Goal: Task Accomplishment & Management: Use online tool/utility

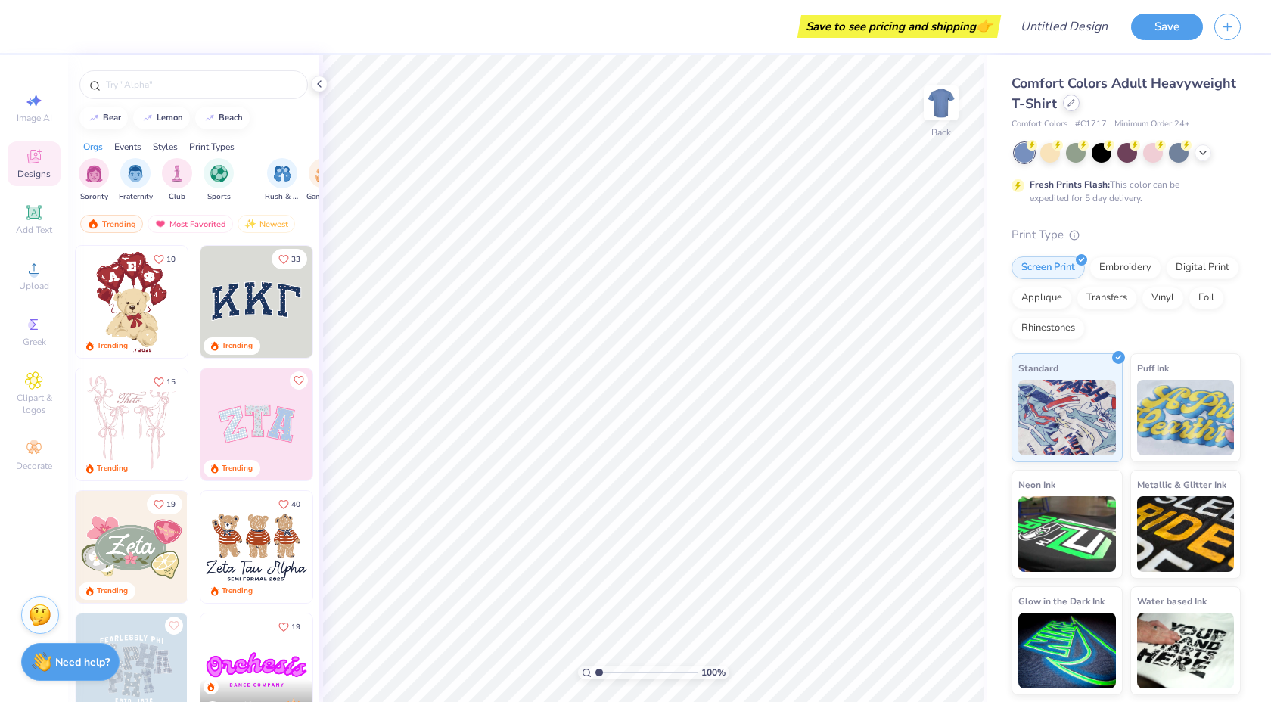
click at [1069, 110] on div at bounding box center [1071, 103] width 17 height 17
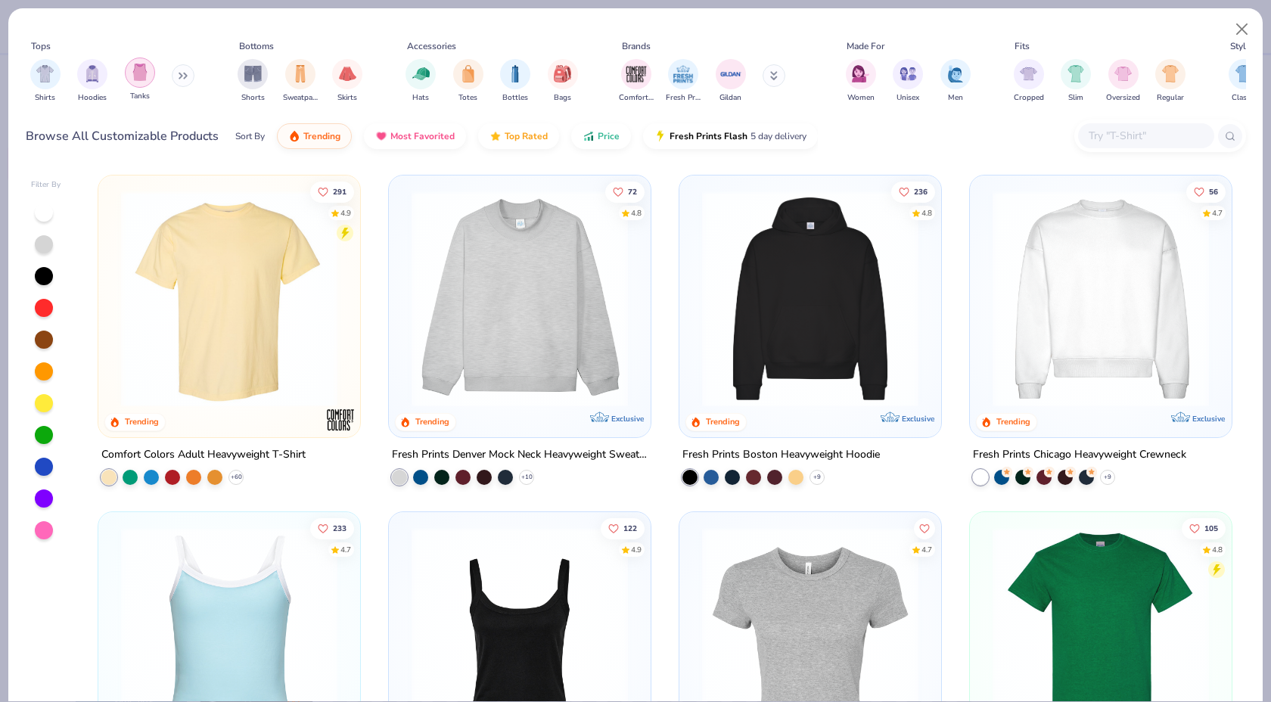
click at [142, 80] on img "filter for Tanks" at bounding box center [140, 72] width 17 height 17
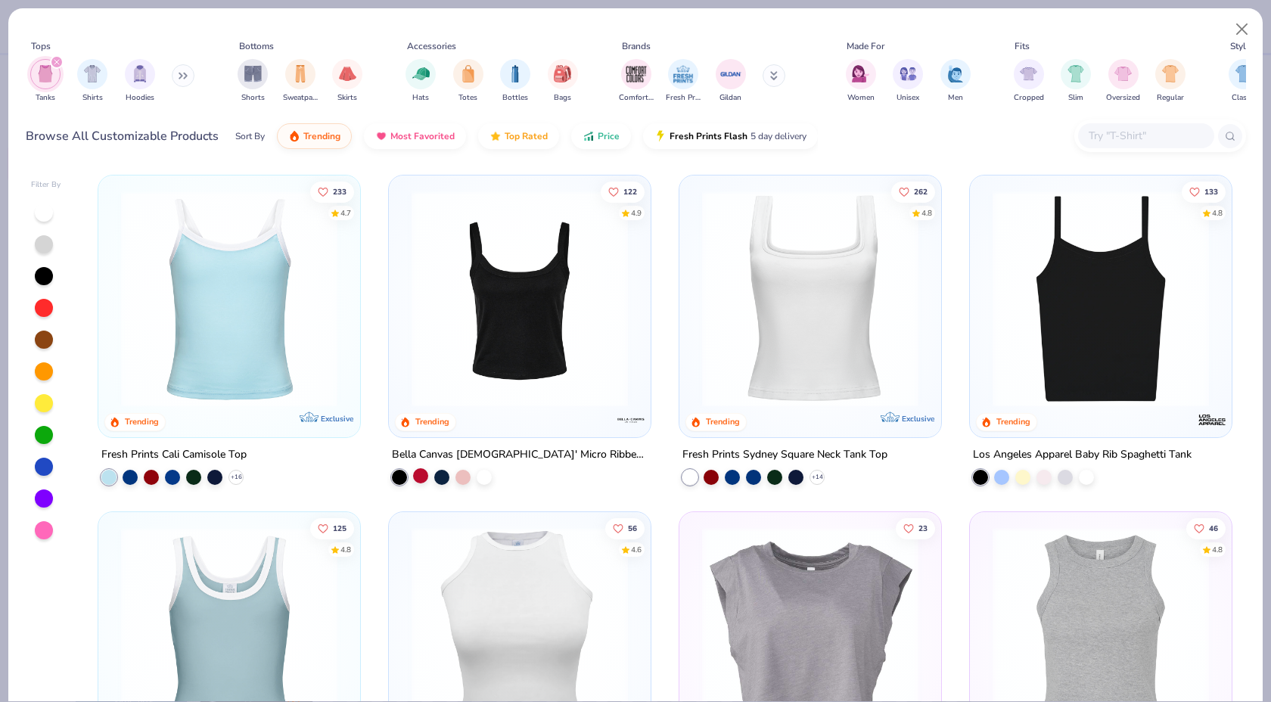
click at [416, 477] on div at bounding box center [420, 475] width 15 height 15
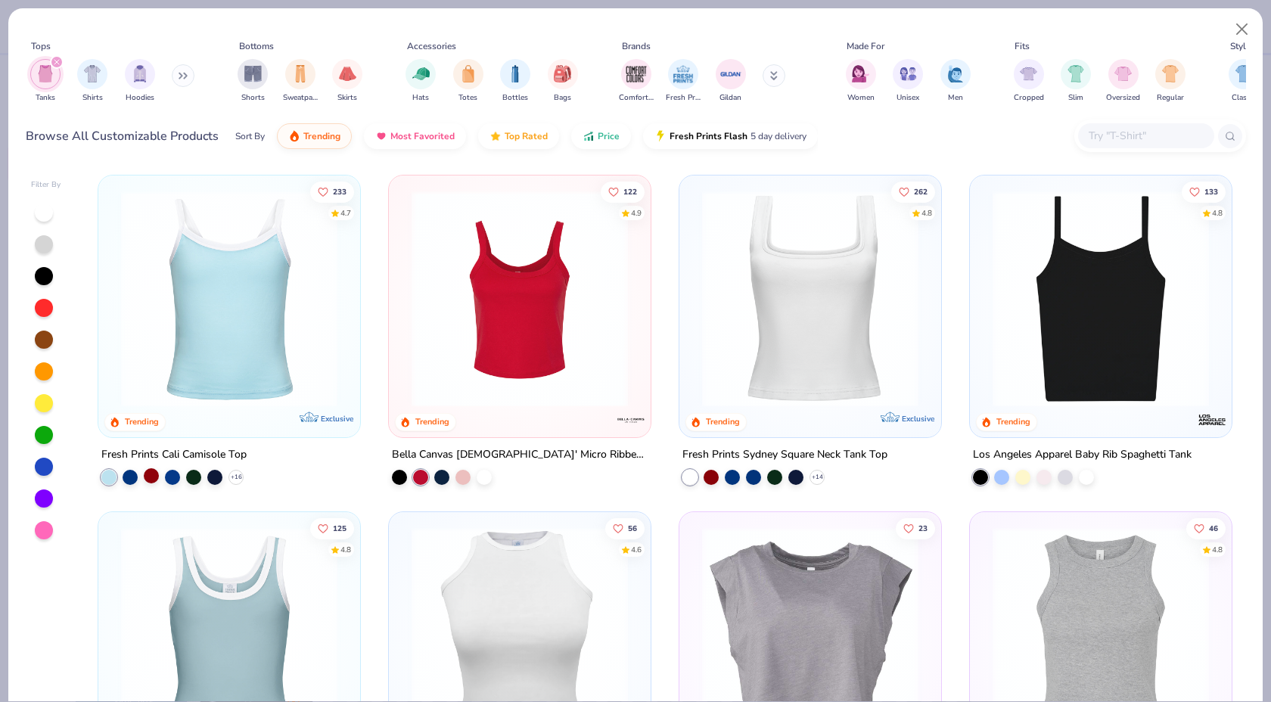
click at [154, 477] on div at bounding box center [151, 475] width 15 height 15
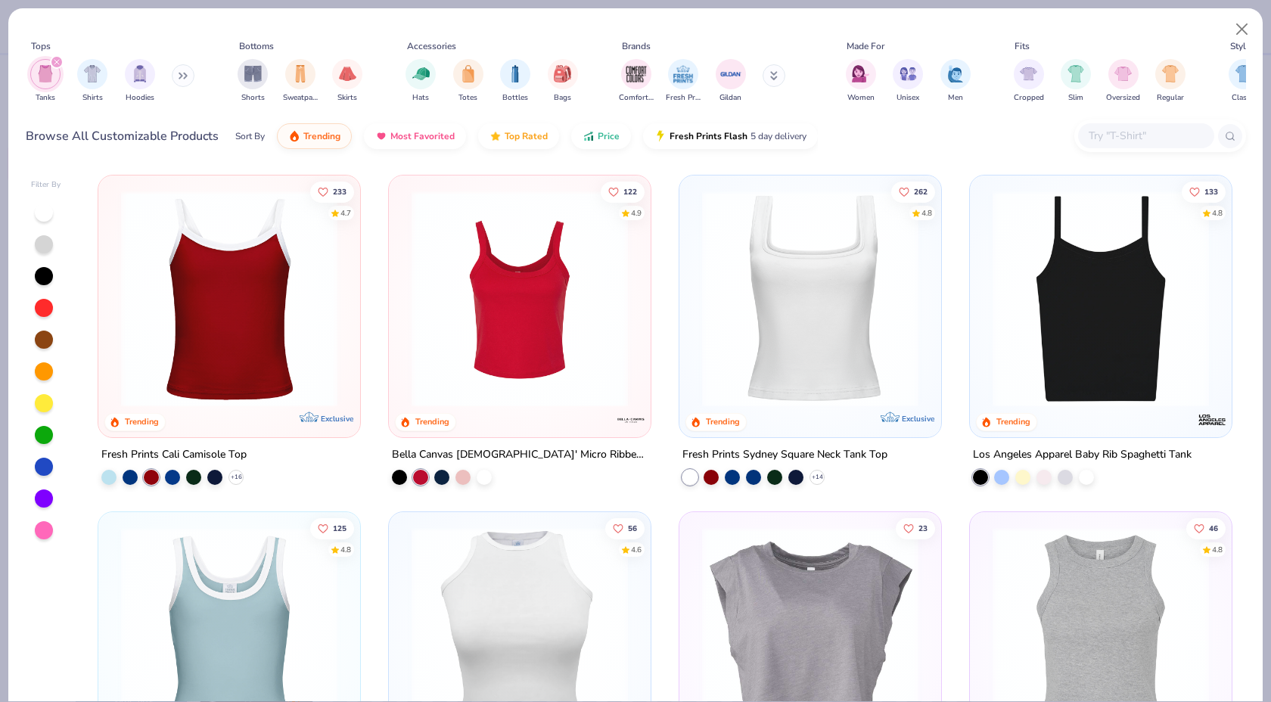
click at [36, 340] on div at bounding box center [44, 340] width 18 height 18
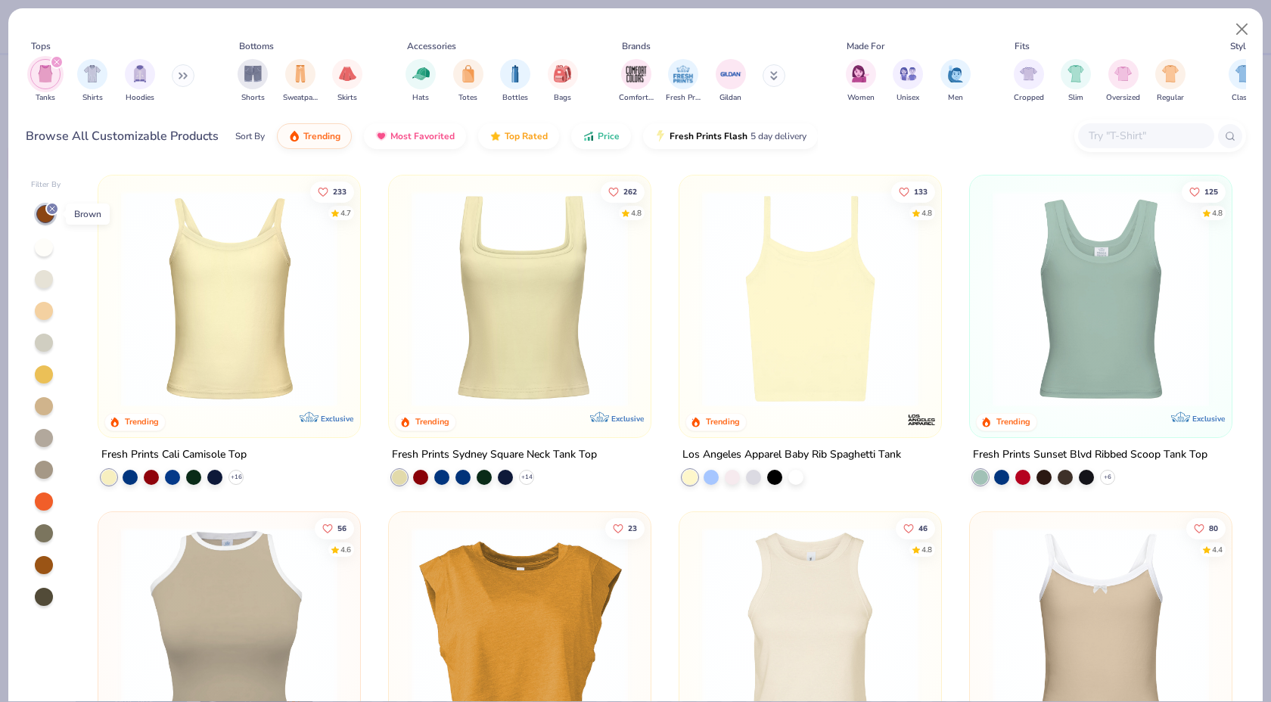
click at [46, 210] on div at bounding box center [52, 209] width 14 height 14
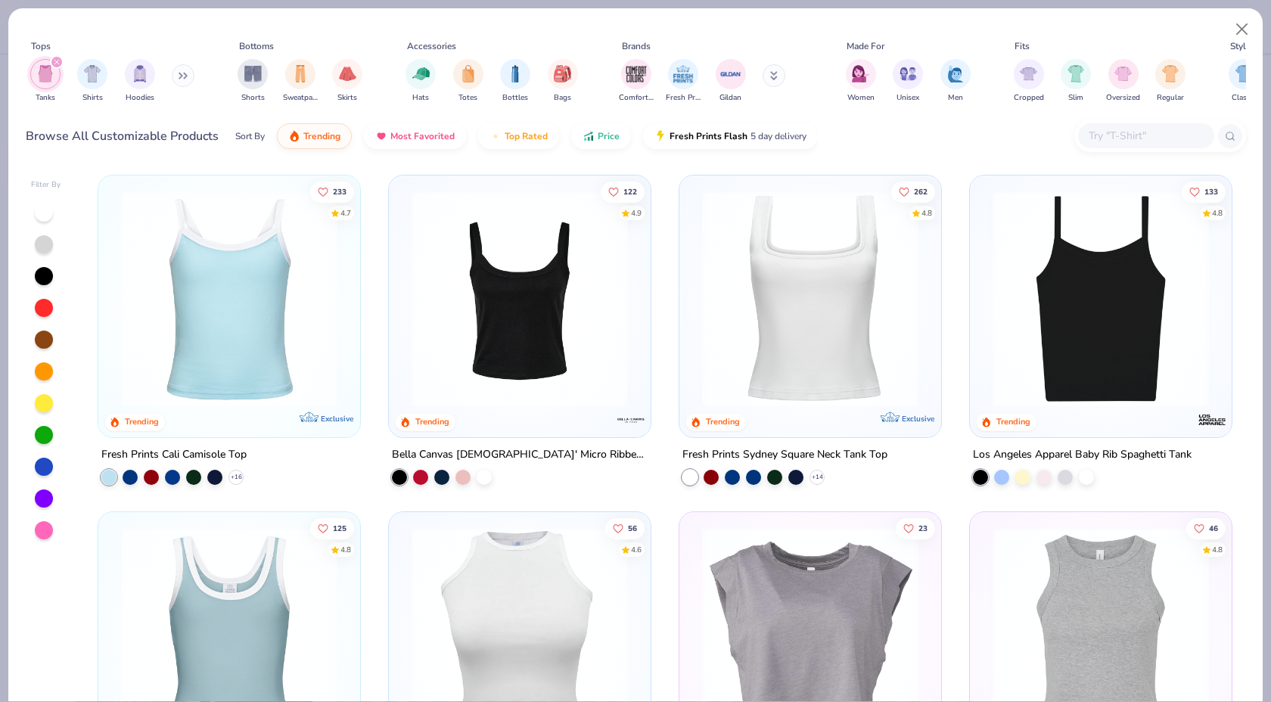
click at [39, 319] on div at bounding box center [46, 371] width 30 height 337
click at [46, 320] on div at bounding box center [46, 371] width 30 height 337
click at [46, 315] on div at bounding box center [44, 308] width 18 height 18
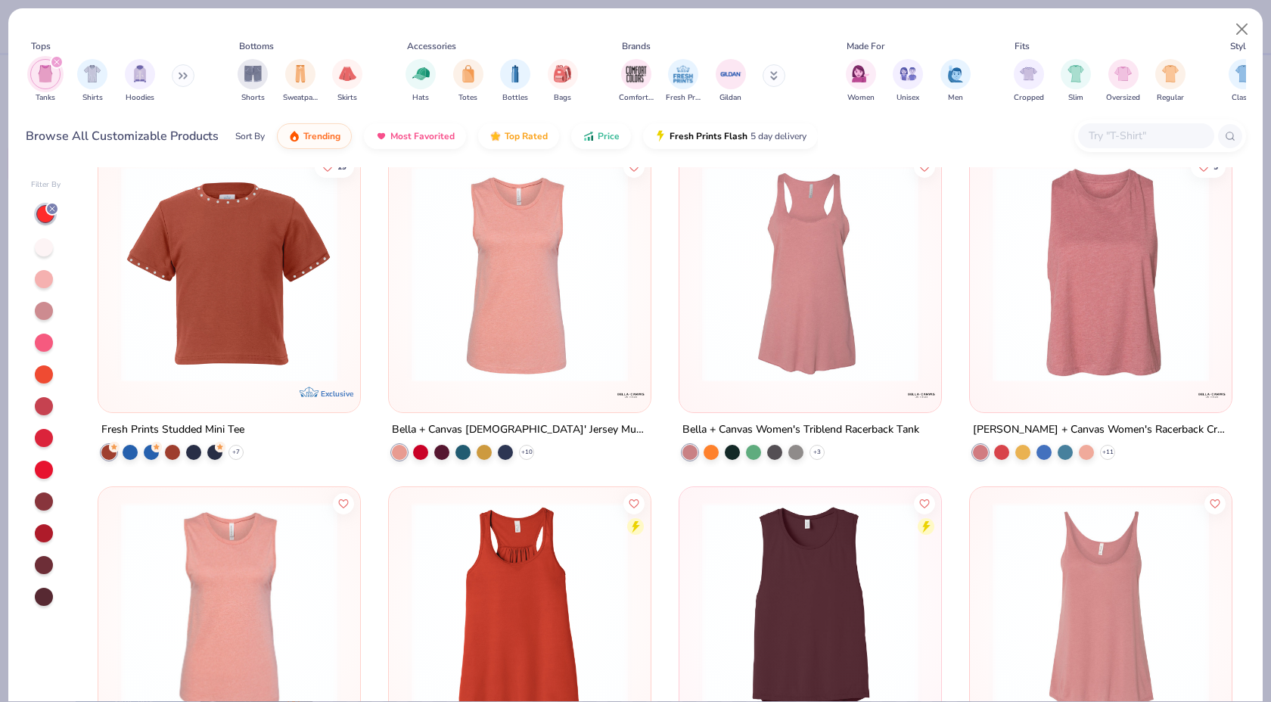
scroll to position [2163, 0]
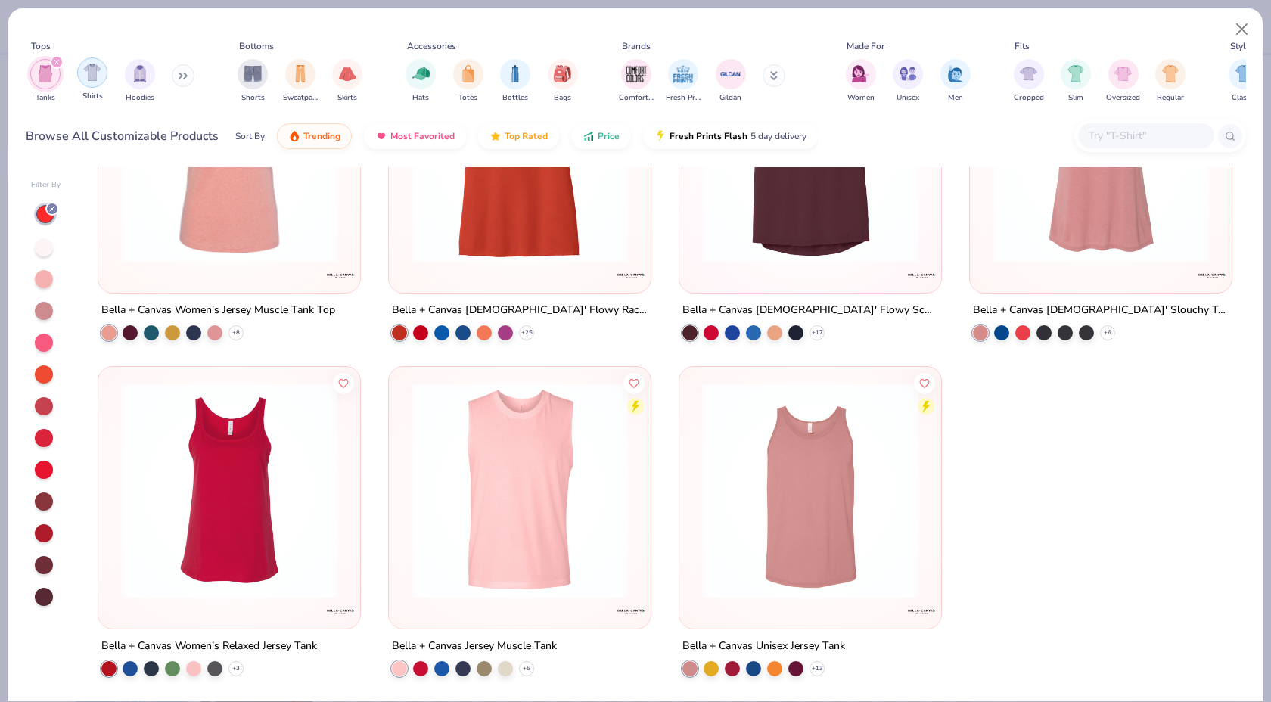
click at [79, 75] on div "filter for Shirts" at bounding box center [92, 72] width 30 height 30
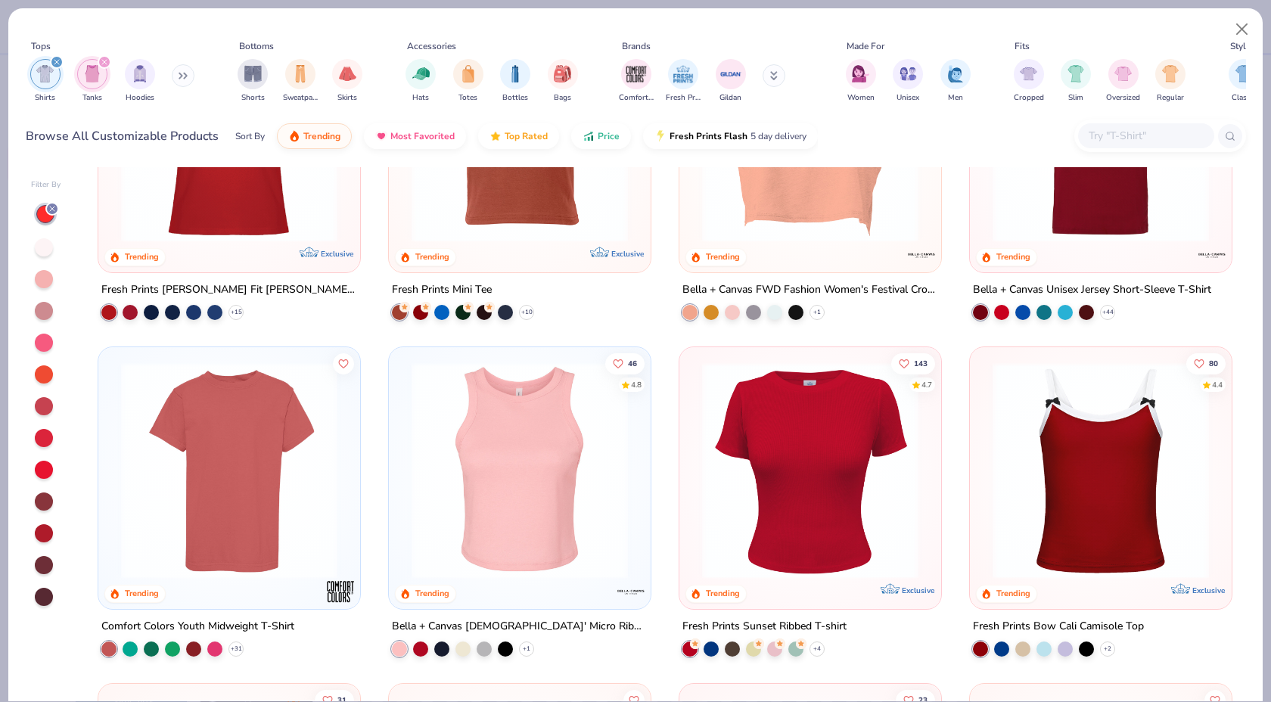
scroll to position [1014, 0]
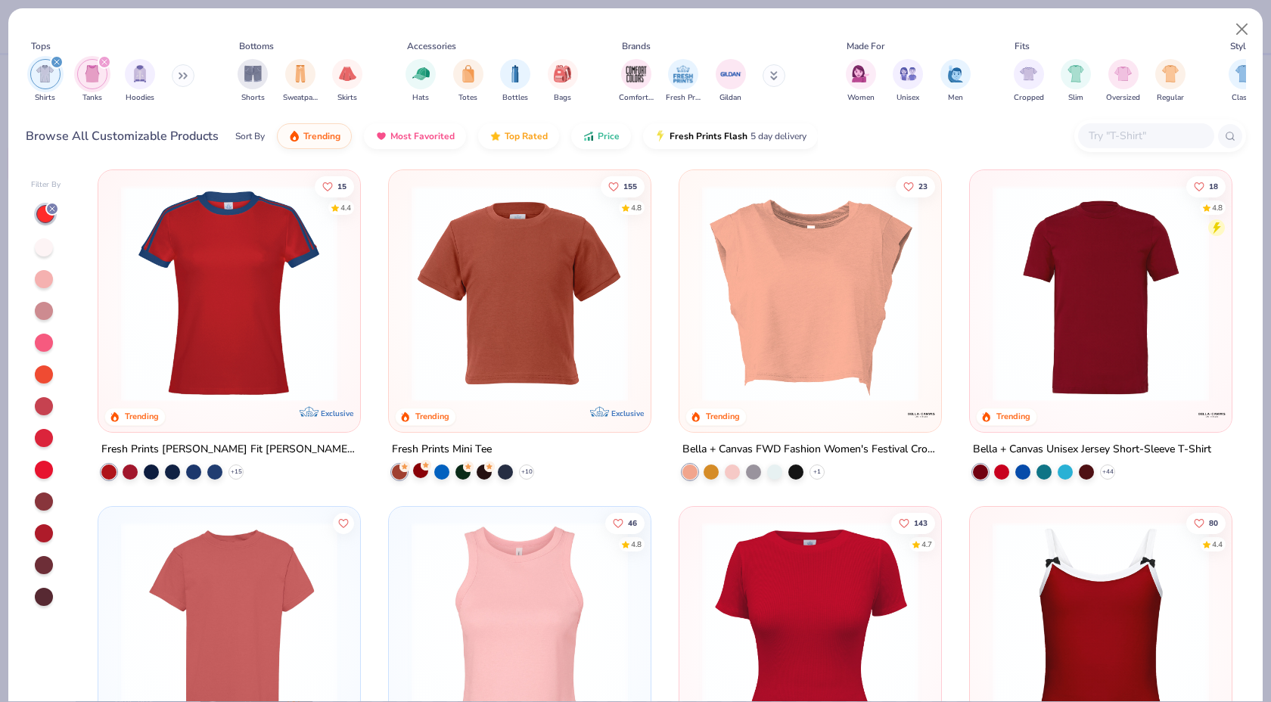
click at [415, 466] on div at bounding box center [420, 470] width 15 height 15
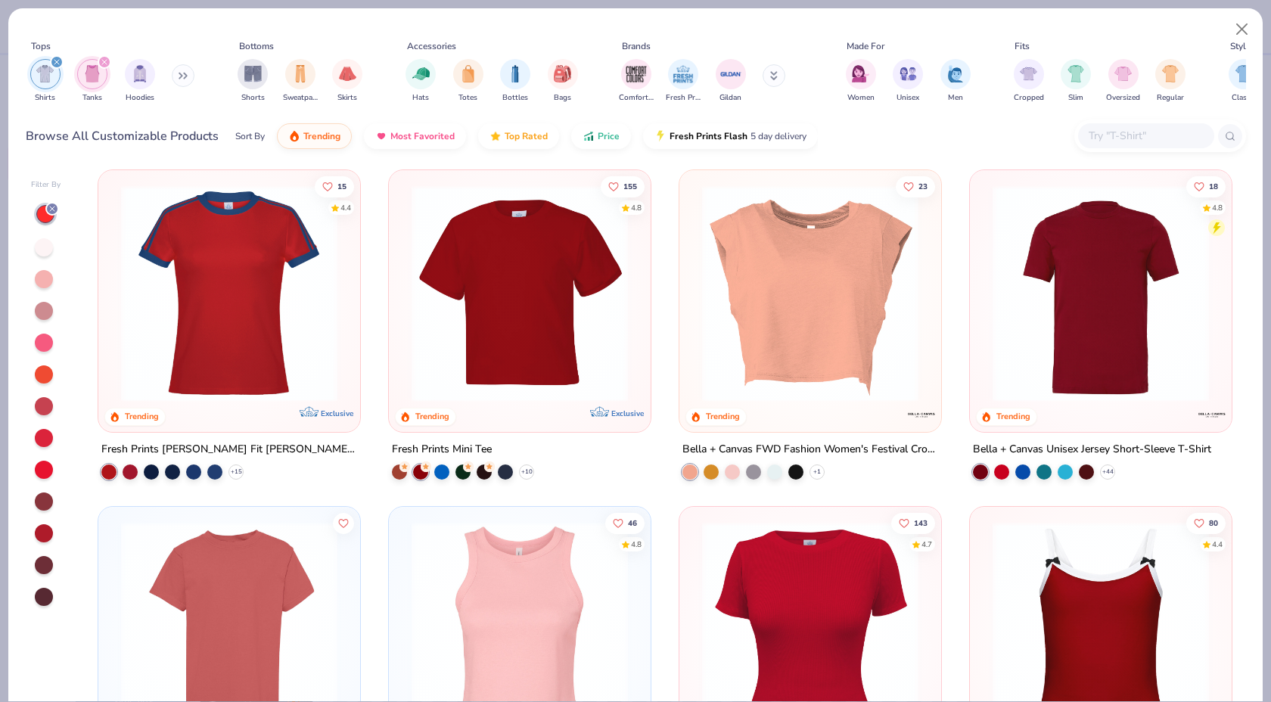
click at [533, 277] on img at bounding box center [519, 293] width 231 height 216
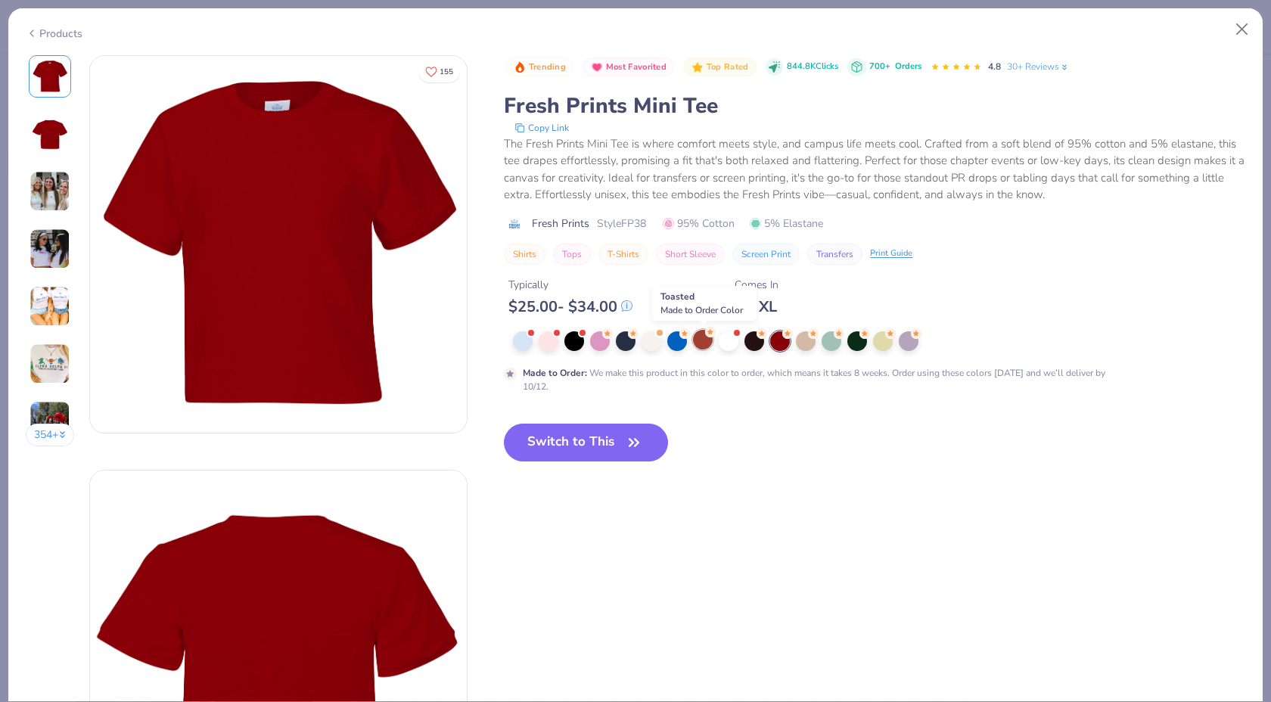
click at [706, 343] on div at bounding box center [703, 340] width 20 height 20
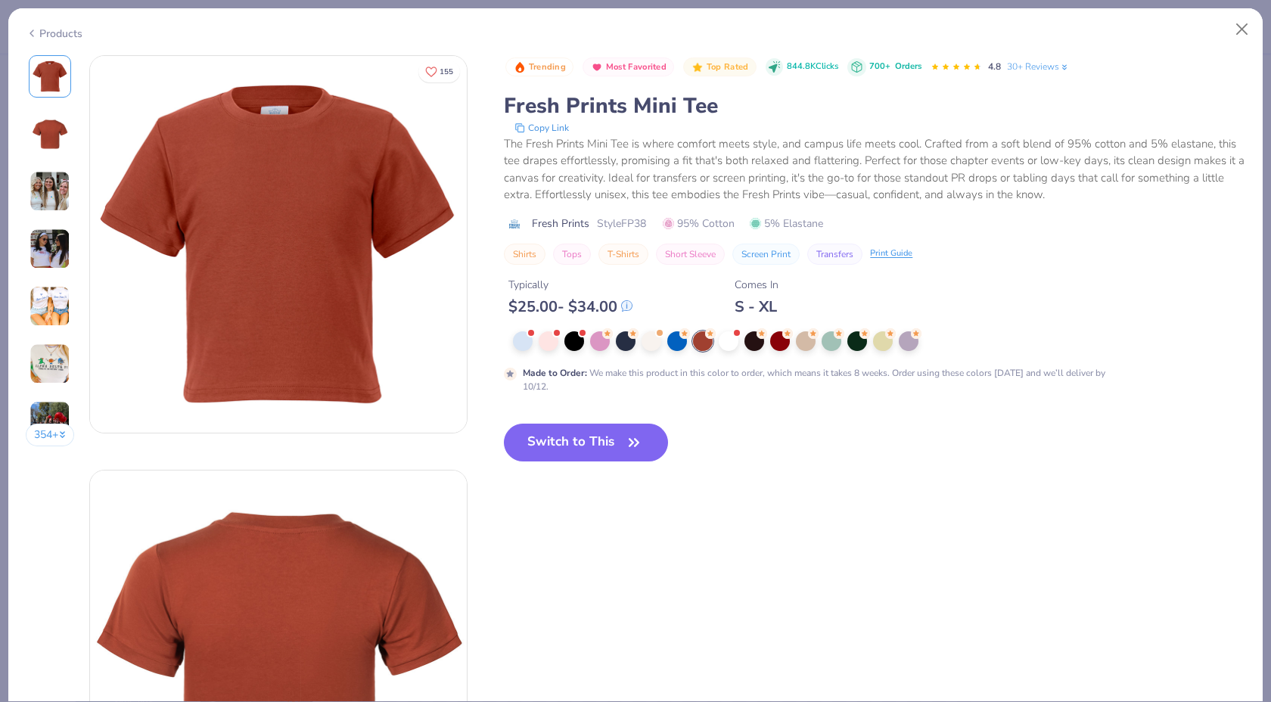
click at [26, 182] on div "354 +" at bounding box center [50, 256] width 49 height 402
click at [48, 248] on img at bounding box center [50, 248] width 41 height 41
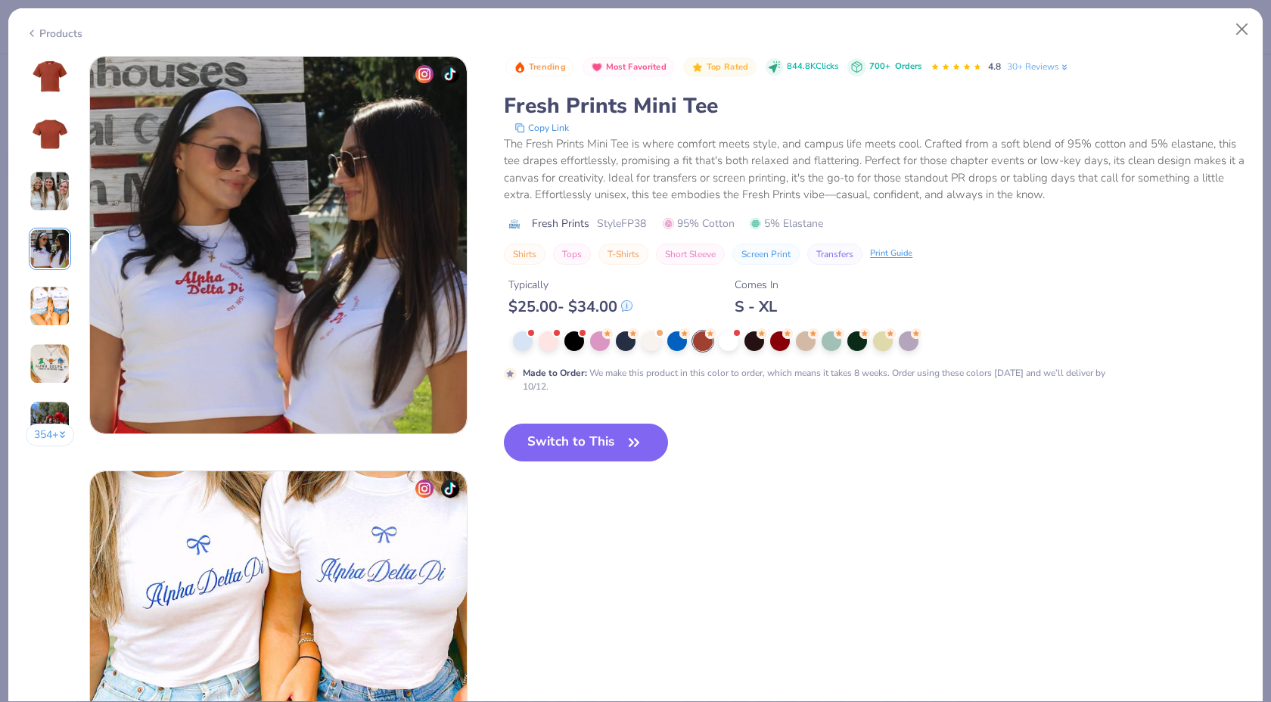
scroll to position [1244, 0]
click at [780, 338] on div at bounding box center [780, 340] width 20 height 20
click at [780, 338] on div at bounding box center [780, 341] width 20 height 20
click at [569, 453] on button "Switch to This" at bounding box center [586, 443] width 164 height 38
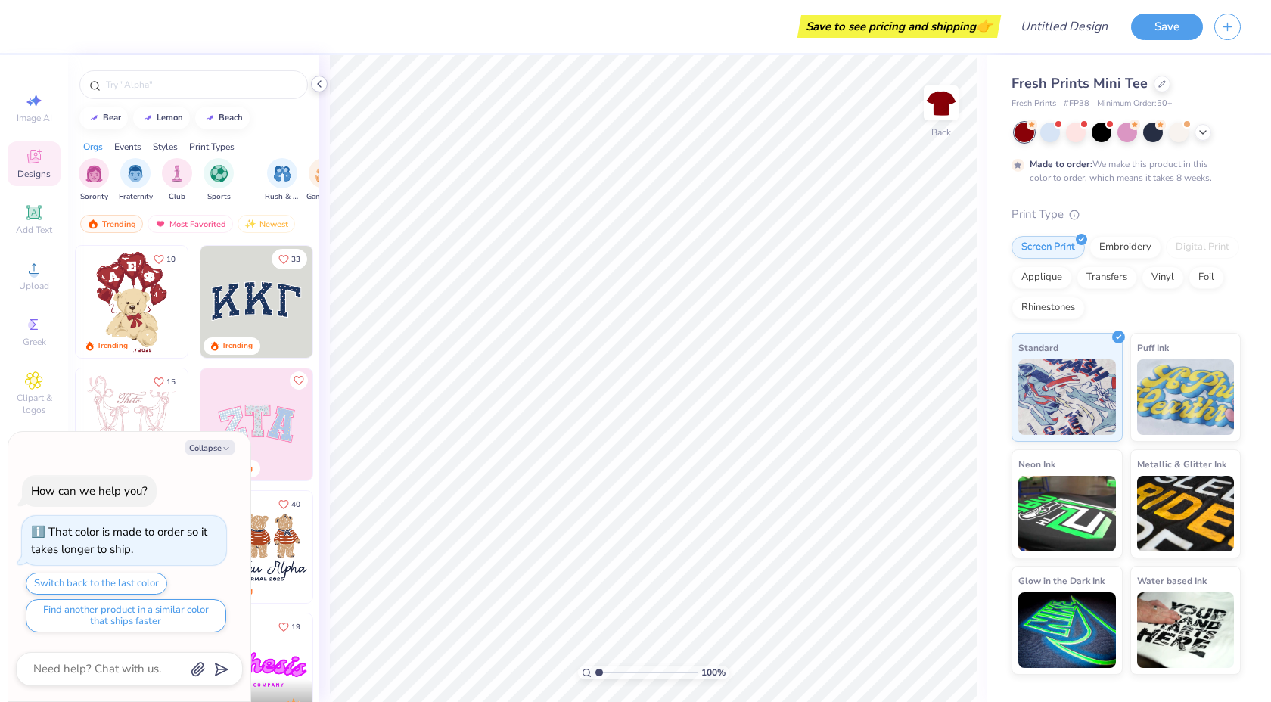
click at [320, 85] on icon at bounding box center [319, 84] width 12 height 12
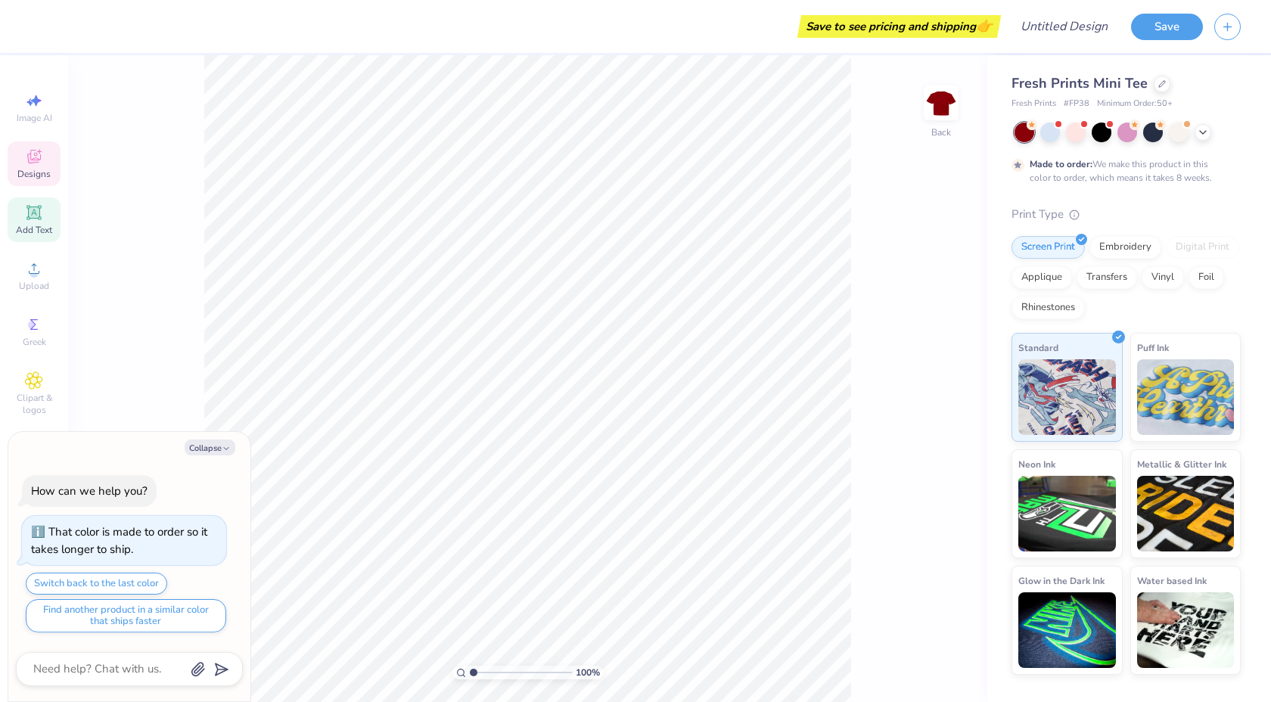
click at [36, 226] on span "Add Text" at bounding box center [34, 230] width 36 height 12
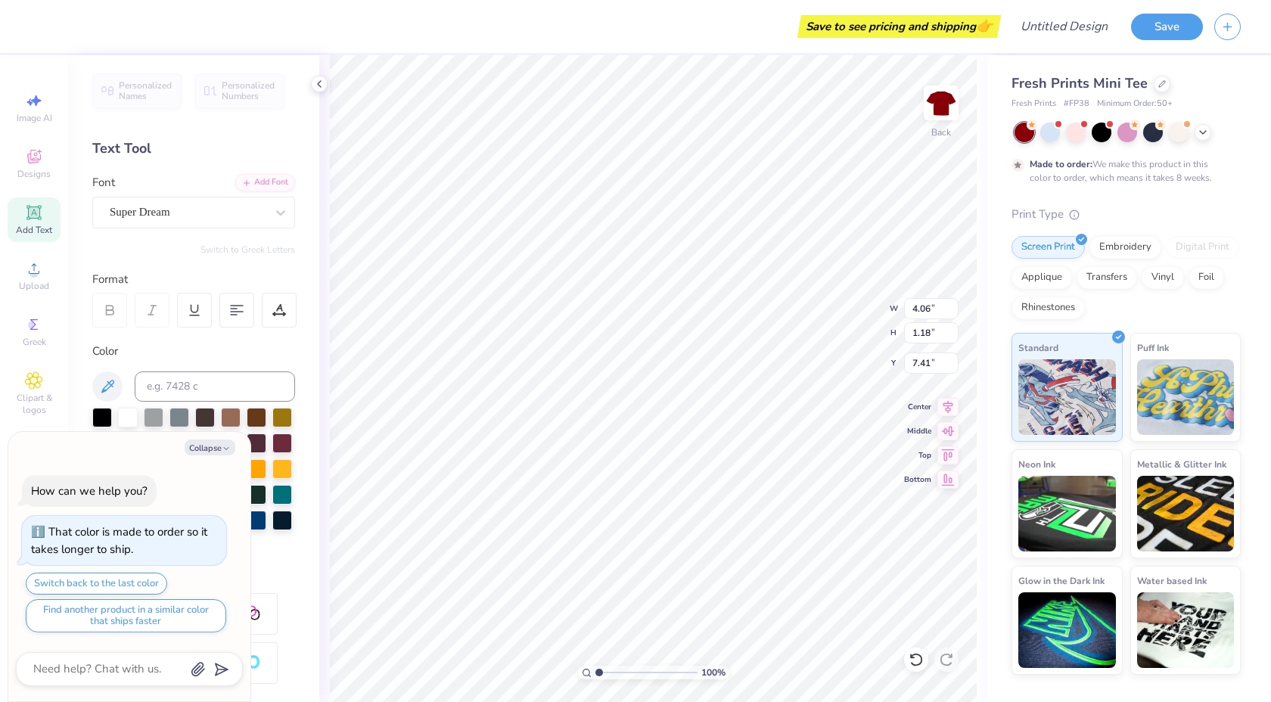
type textarea "x"
type textarea "A"
type textarea "x"
type textarea "Al"
type textarea "x"
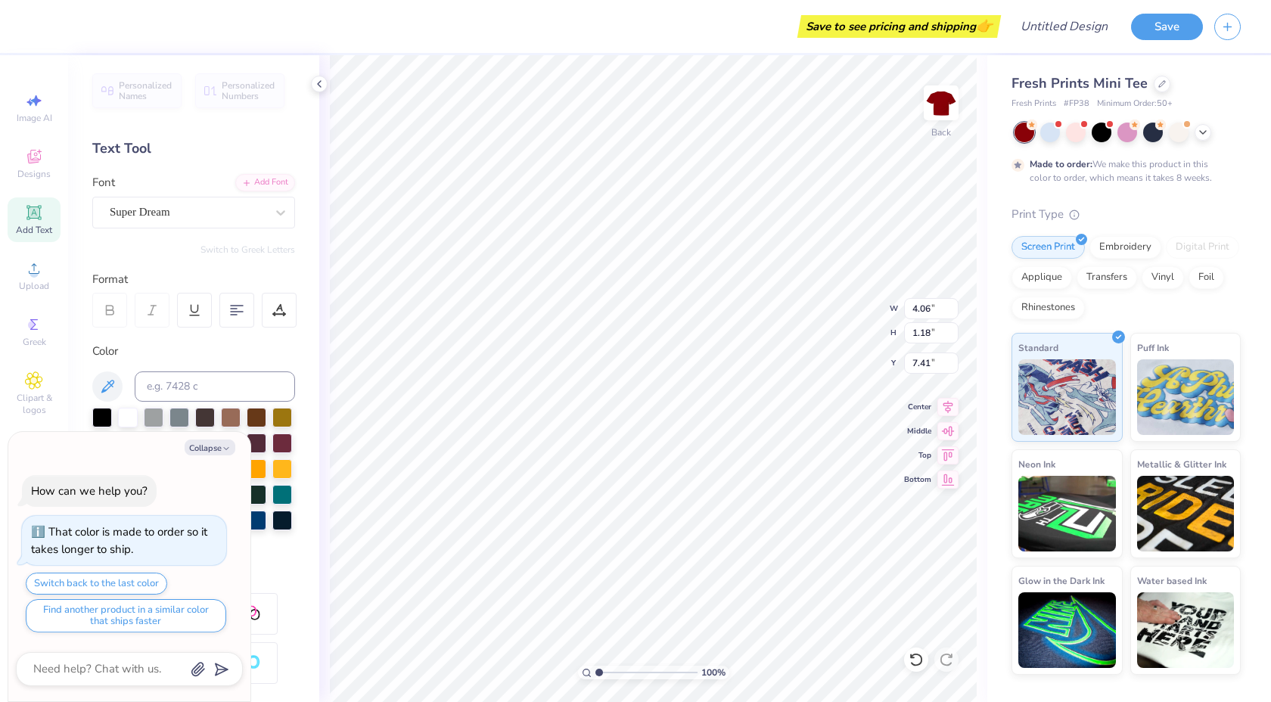
type textarea "Alp"
type textarea "x"
type textarea "Alph"
type textarea "x"
type textarea "Alpha"
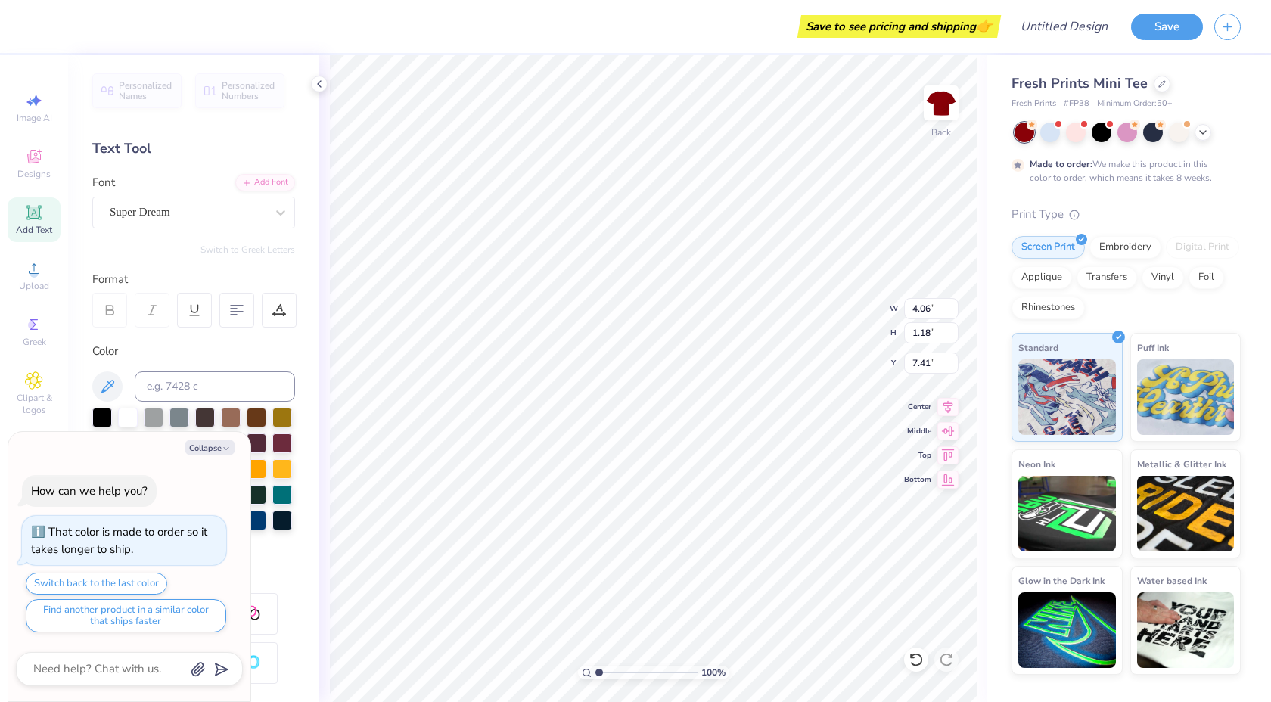
type textarea "x"
type textarea "Alpha"
type textarea "x"
type textarea "Alpha O"
type textarea "x"
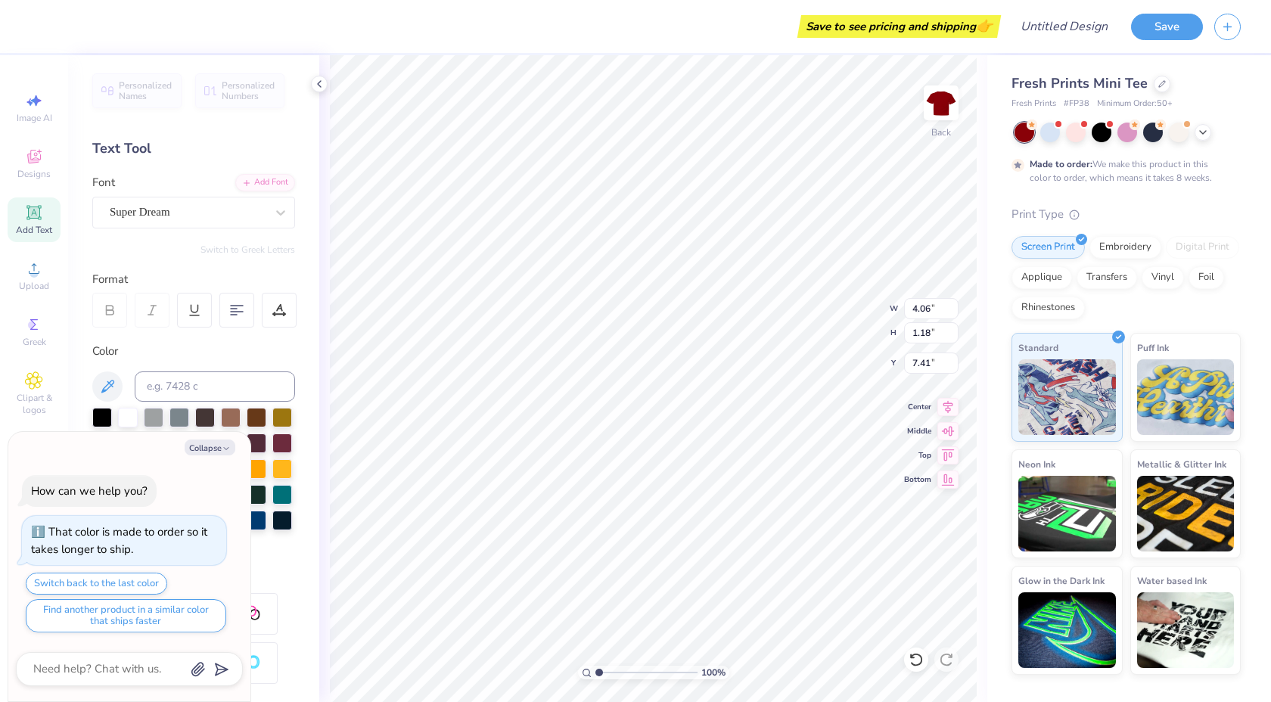
type textarea "Alpha Om"
type textarea "x"
type textarea "Alpha Omi"
type textarea "x"
type textarea "Alpha Omic"
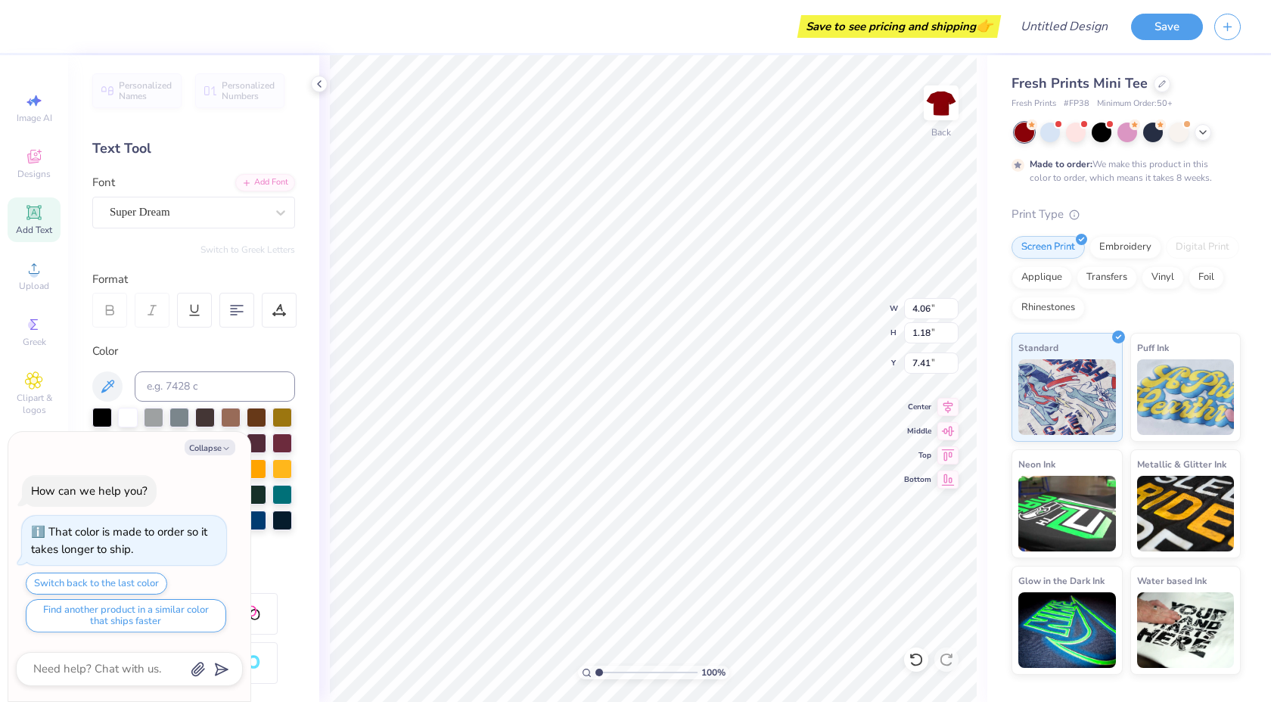
type textarea "x"
type textarea "Alpha Omicr"
type textarea "x"
type textarea "Alpha Omicro"
type textarea "x"
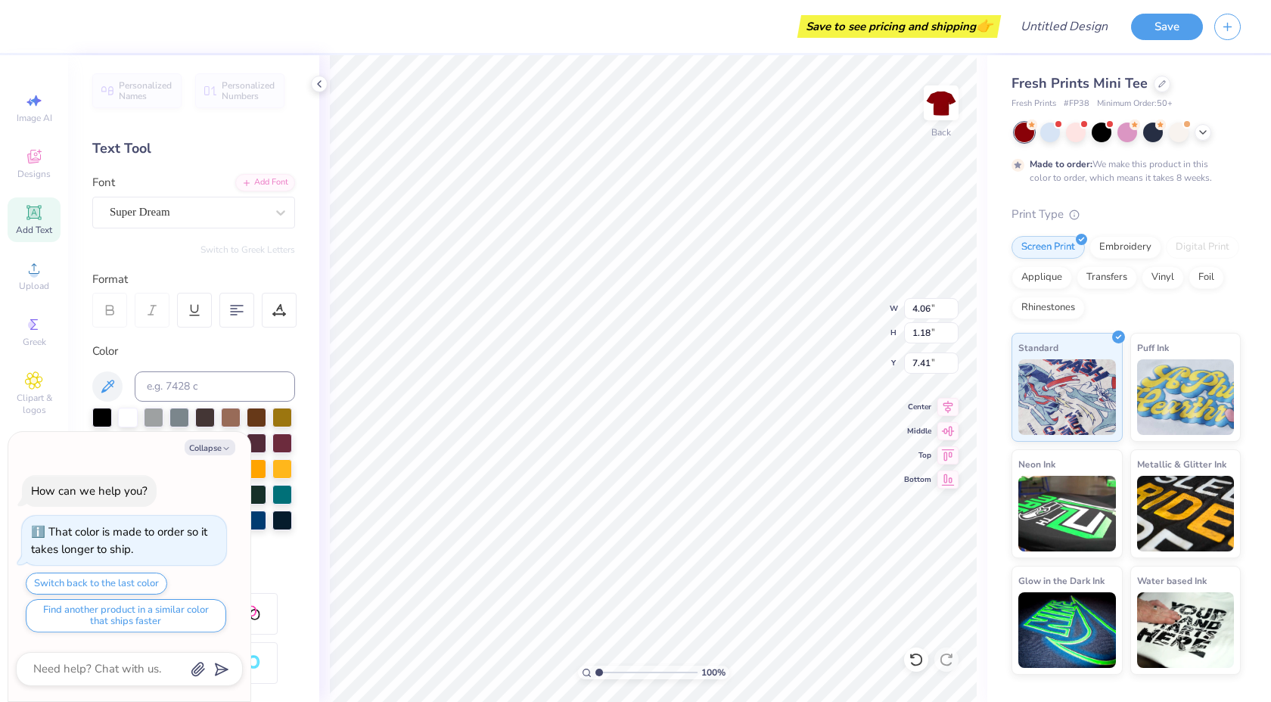
type textarea "Alpha Omicro"
type textarea "x"
type textarea "Alpha Omicro P"
type textarea "x"
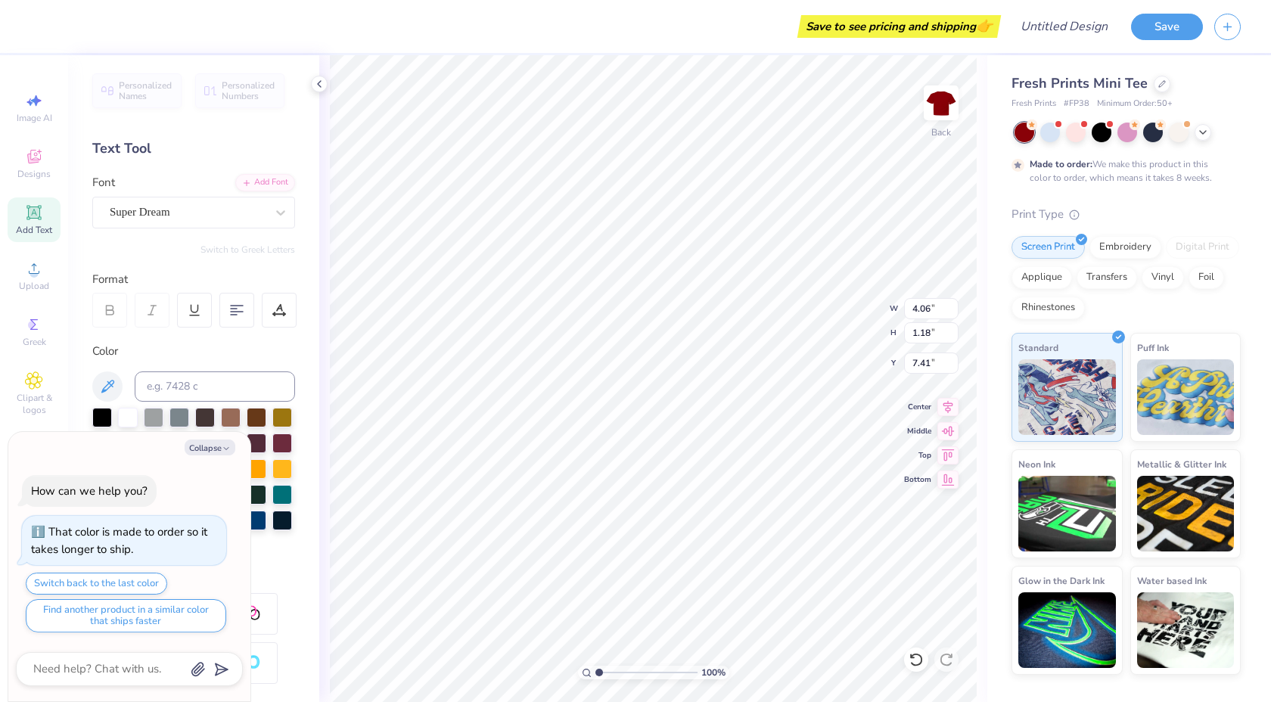
type textarea "Alpha Omicro Pi"
type textarea "x"
type textarea "Alpha Omicron Pi"
type textarea "x"
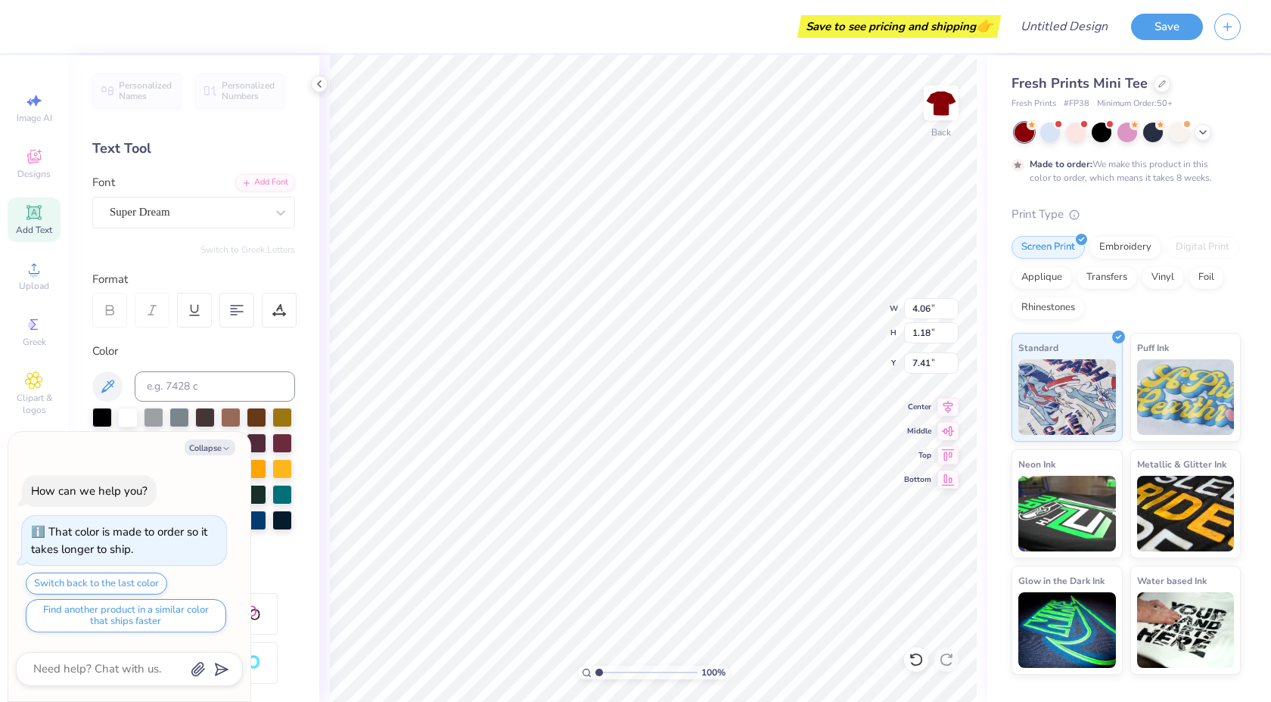
type textarea "Alpha Omicron Pi"
type textarea "x"
type textarea "aAlpha Omicron Pi"
type textarea "x"
type textarea "Alpha Omicron Pi"
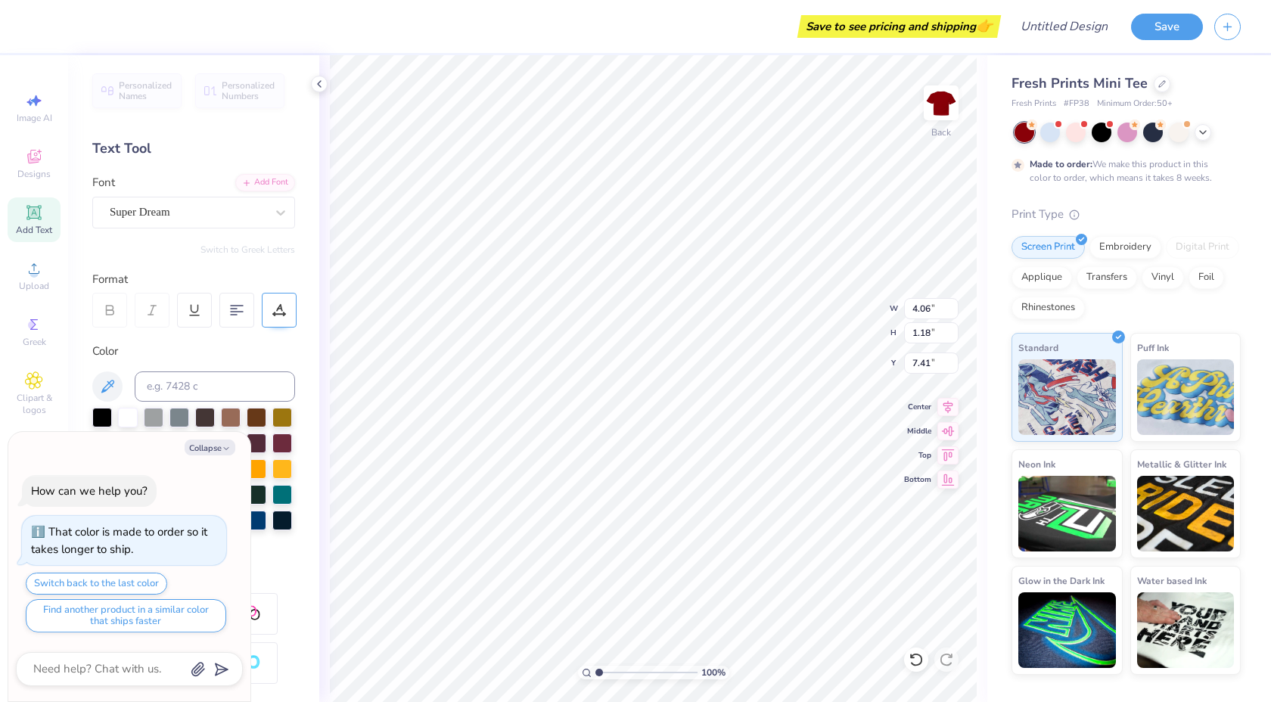
scroll to position [0, 1]
click at [178, 213] on div "Super Dream" at bounding box center [187, 211] width 159 height 23
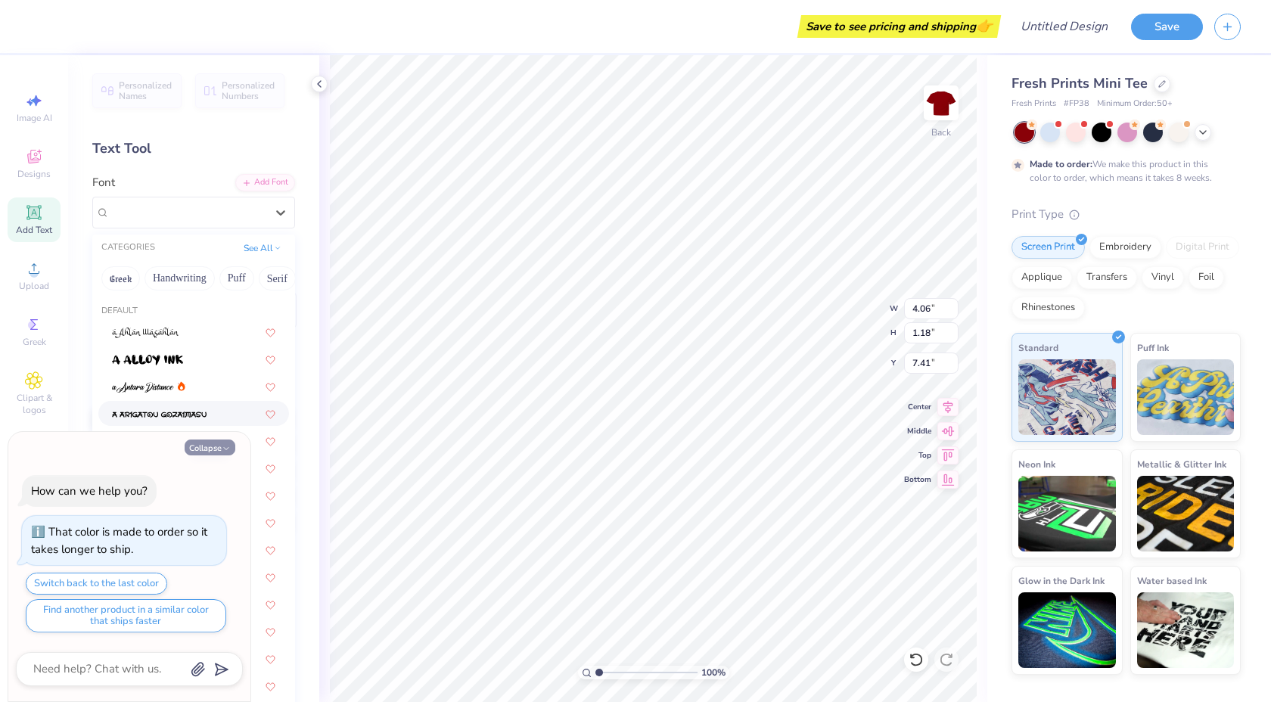
click at [225, 446] on icon "button" at bounding box center [226, 448] width 9 height 9
type textarea "x"
type input "11.40"
type input "1.35"
type input "7.33"
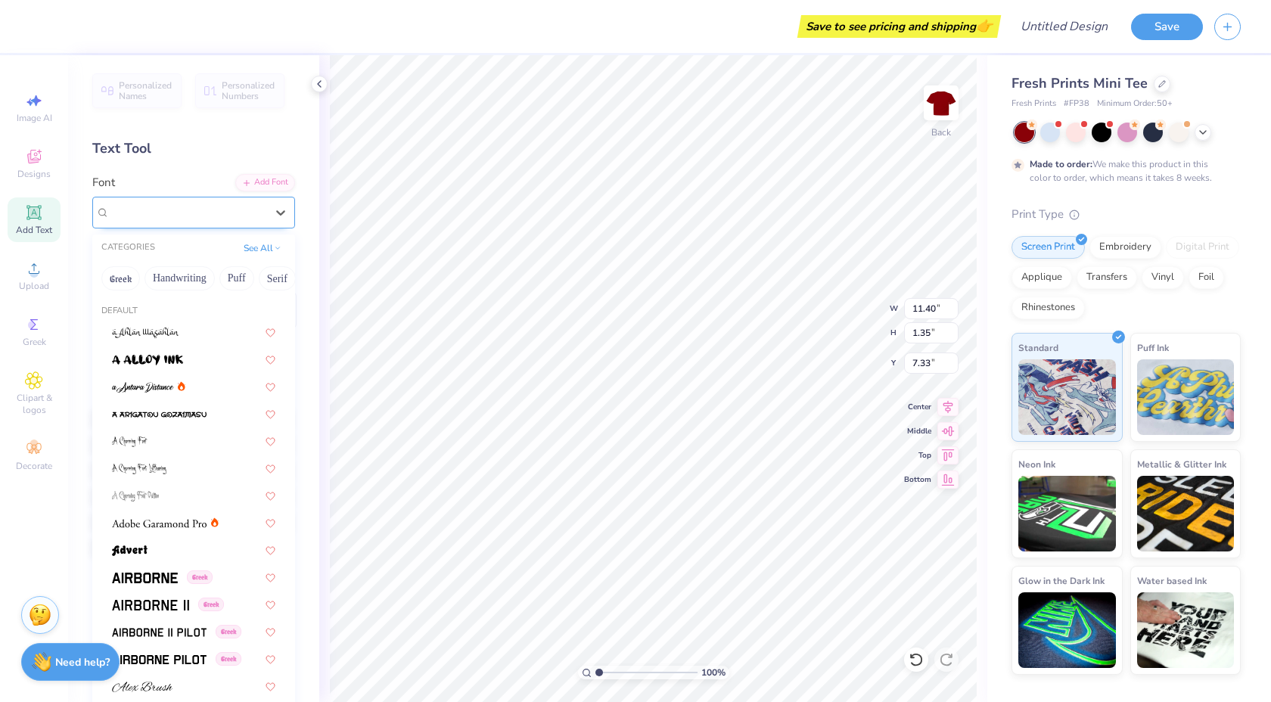
click at [210, 200] on div "Super Dream" at bounding box center [187, 211] width 159 height 23
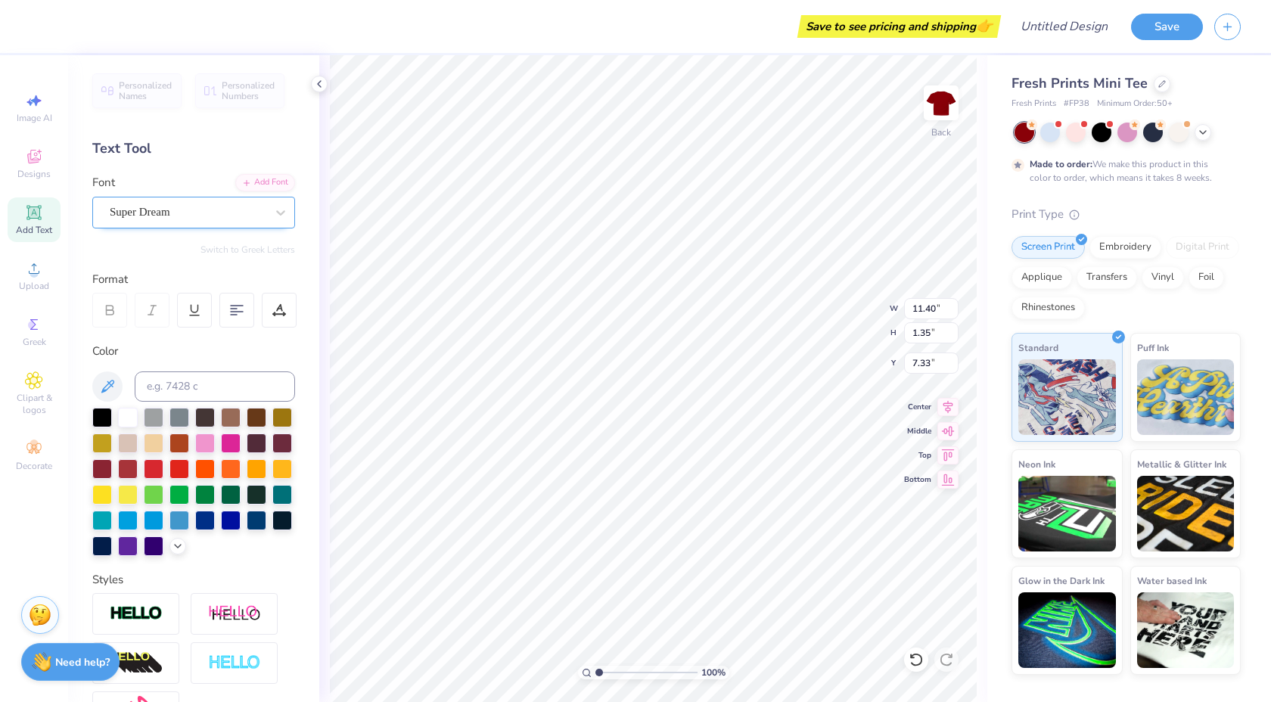
click at [239, 222] on div at bounding box center [188, 212] width 156 height 20
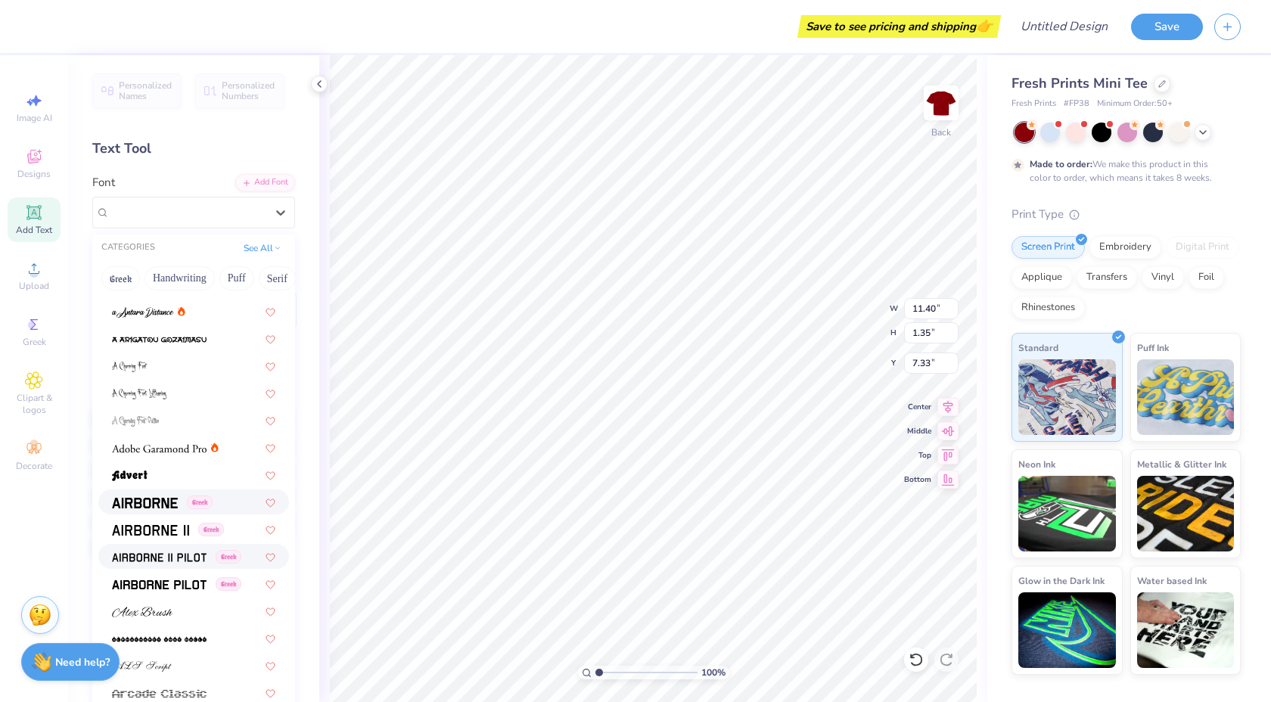
scroll to position [76, 0]
click at [152, 501] on img at bounding box center [145, 501] width 66 height 11
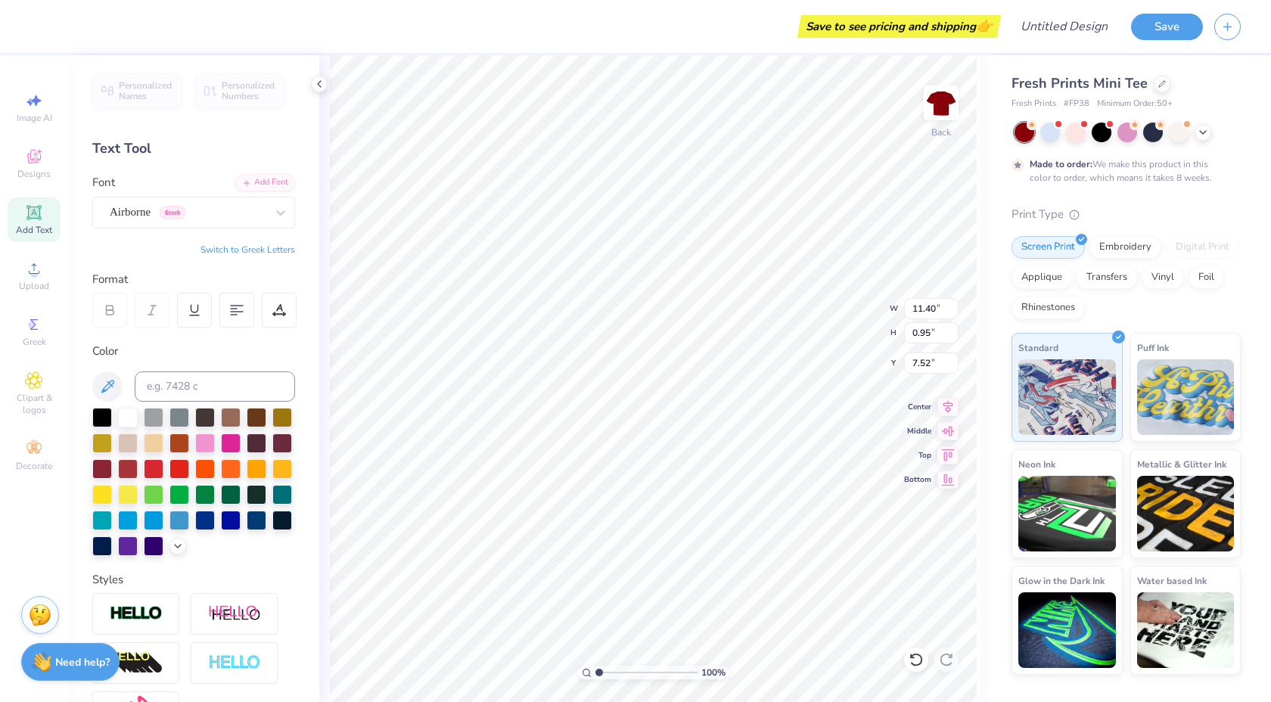
type input "8.83"
type input "0.74"
type input "3.65"
click at [164, 201] on div "Airborne Greek" at bounding box center [187, 211] width 159 height 23
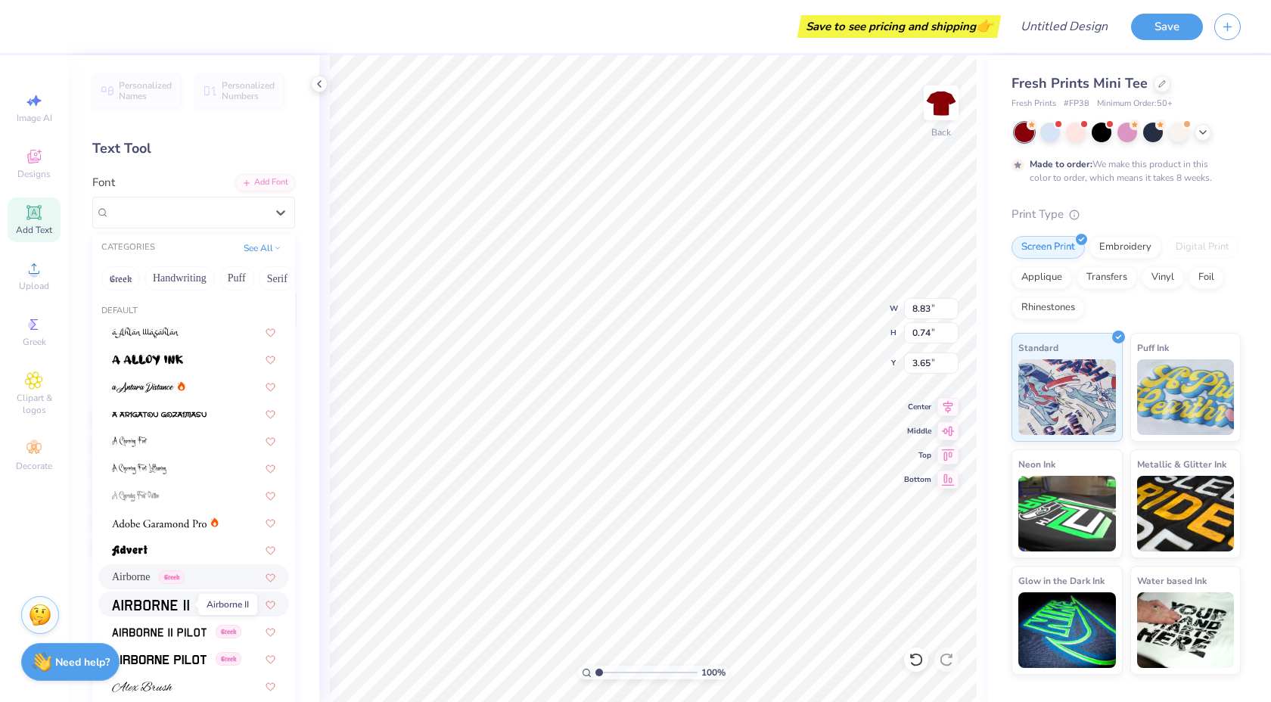
click at [148, 599] on span at bounding box center [150, 604] width 77 height 16
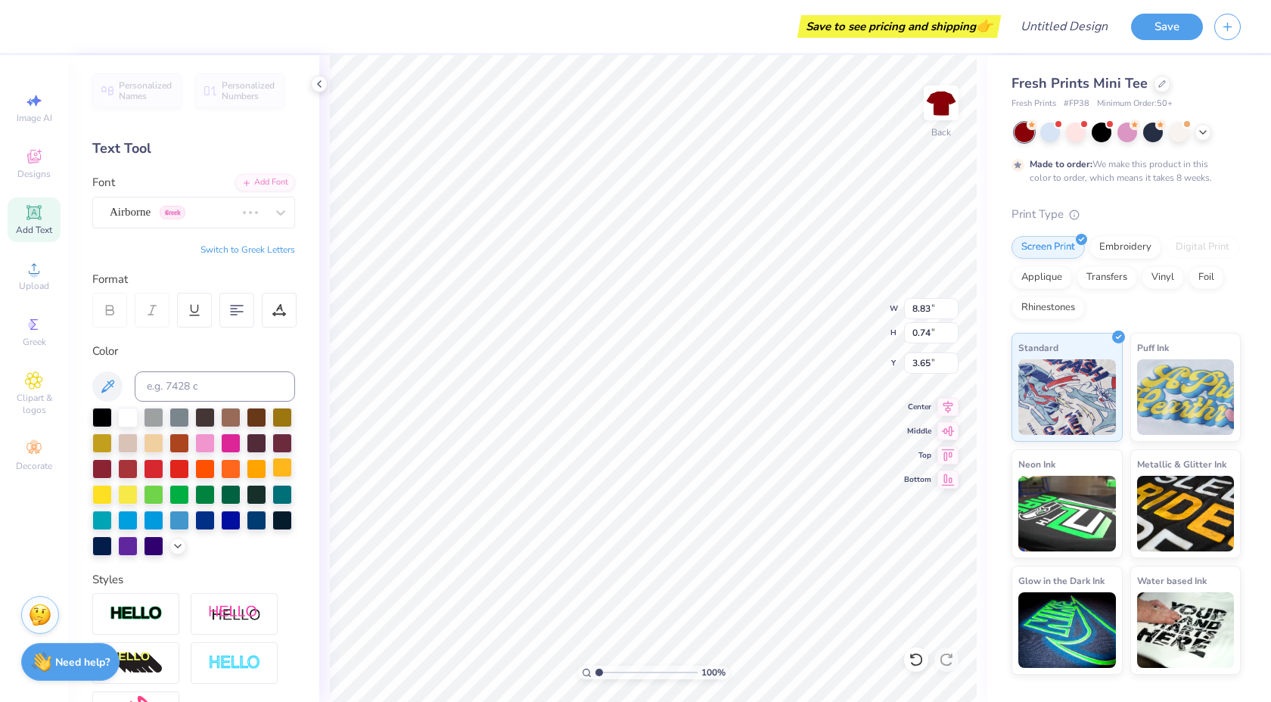
type input "8.79"
click at [253, 210] on div "Airborne II Greek" at bounding box center [187, 211] width 159 height 23
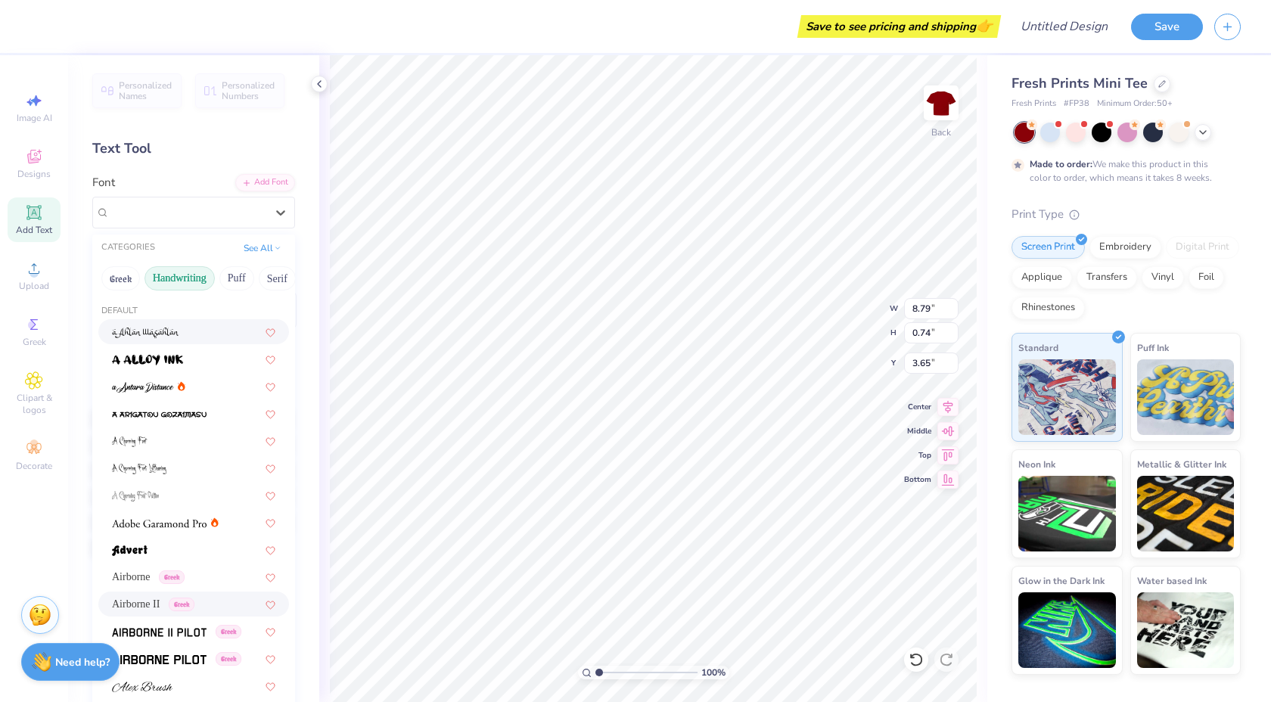
click at [194, 275] on button "Handwriting" at bounding box center [179, 278] width 70 height 24
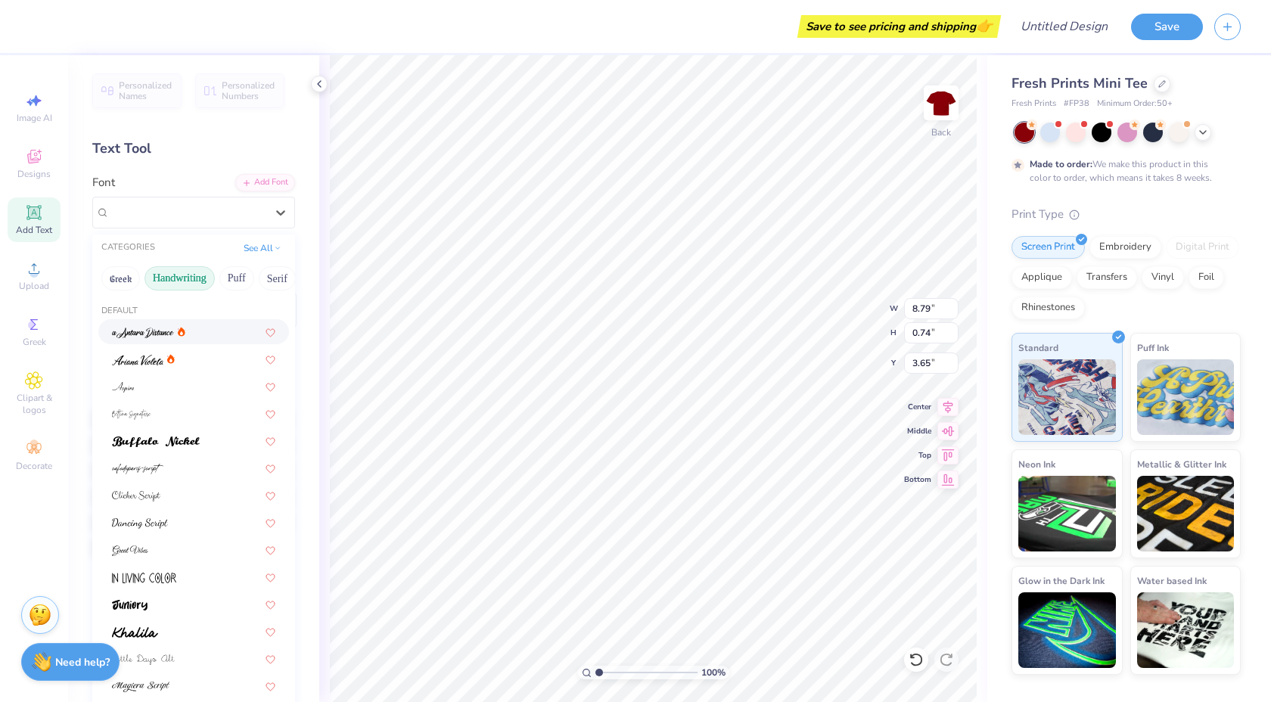
click at [202, 324] on div at bounding box center [193, 332] width 163 height 16
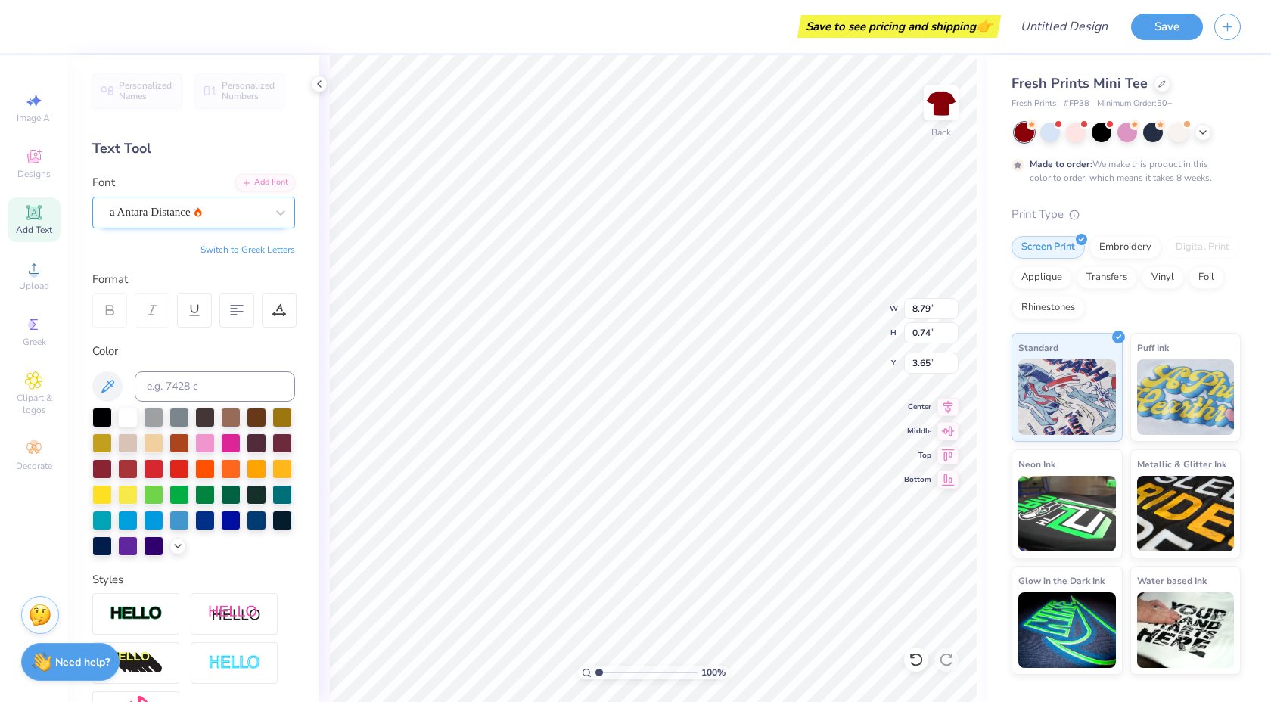
click at [182, 219] on div "a Antara Distance" at bounding box center [187, 211] width 159 height 23
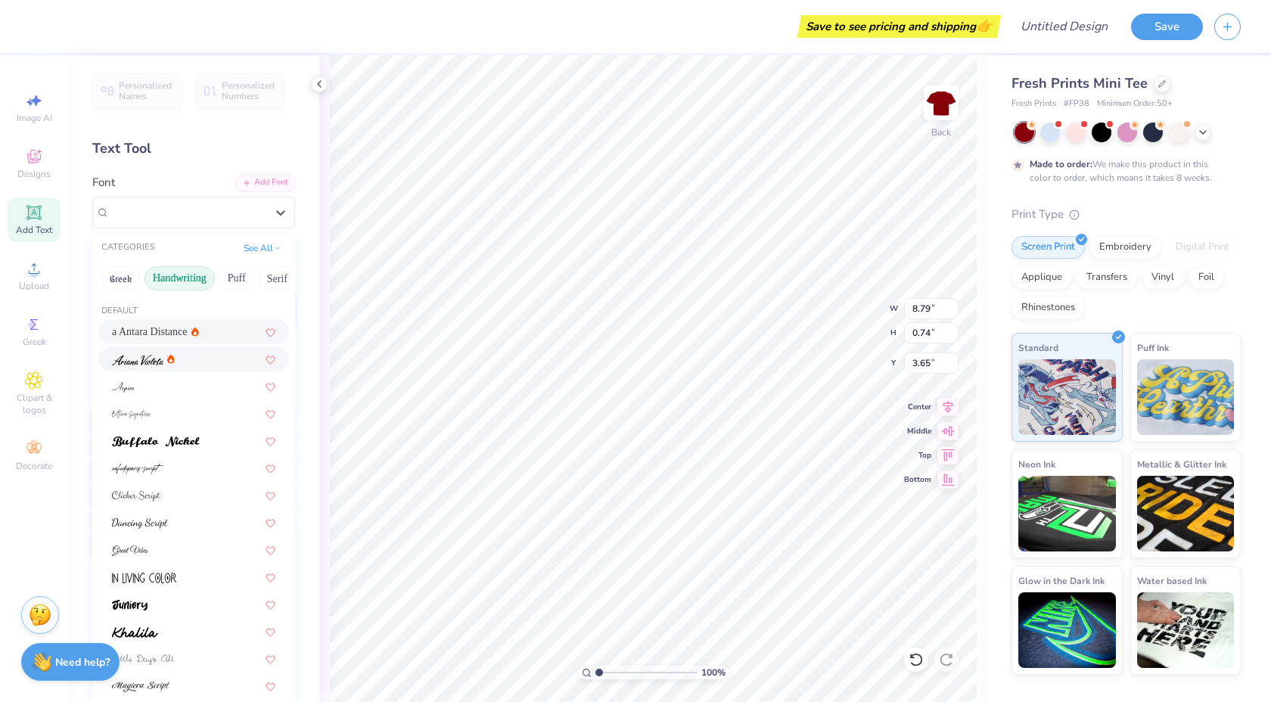
click at [205, 354] on div at bounding box center [193, 359] width 163 height 16
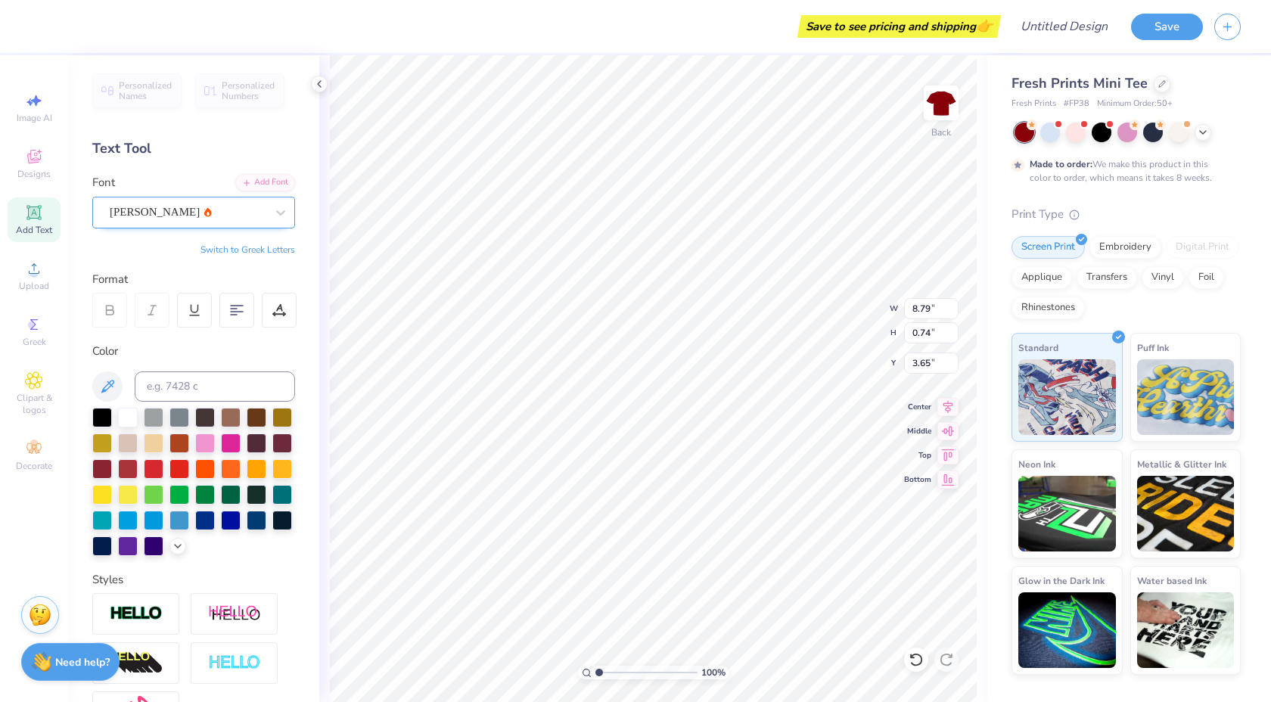
click at [177, 215] on div "[PERSON_NAME]" at bounding box center [187, 211] width 159 height 23
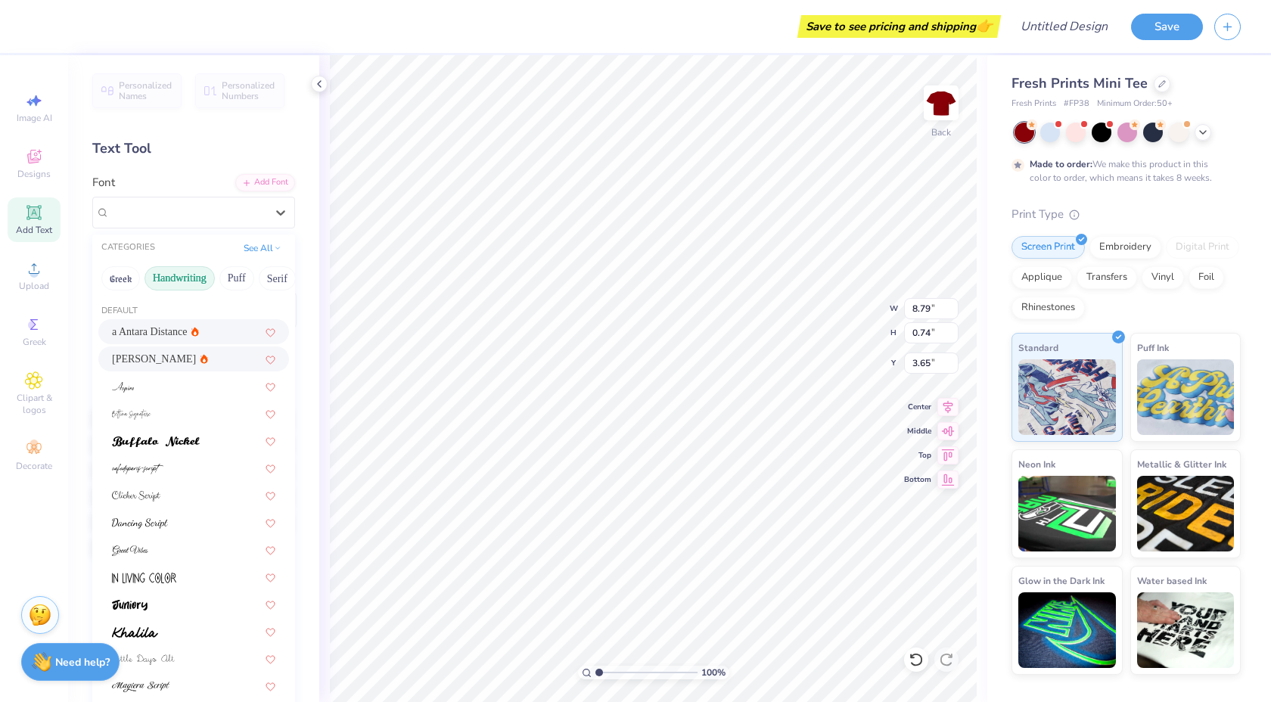
click at [172, 331] on div "a Antara Distance" at bounding box center [155, 332] width 87 height 16
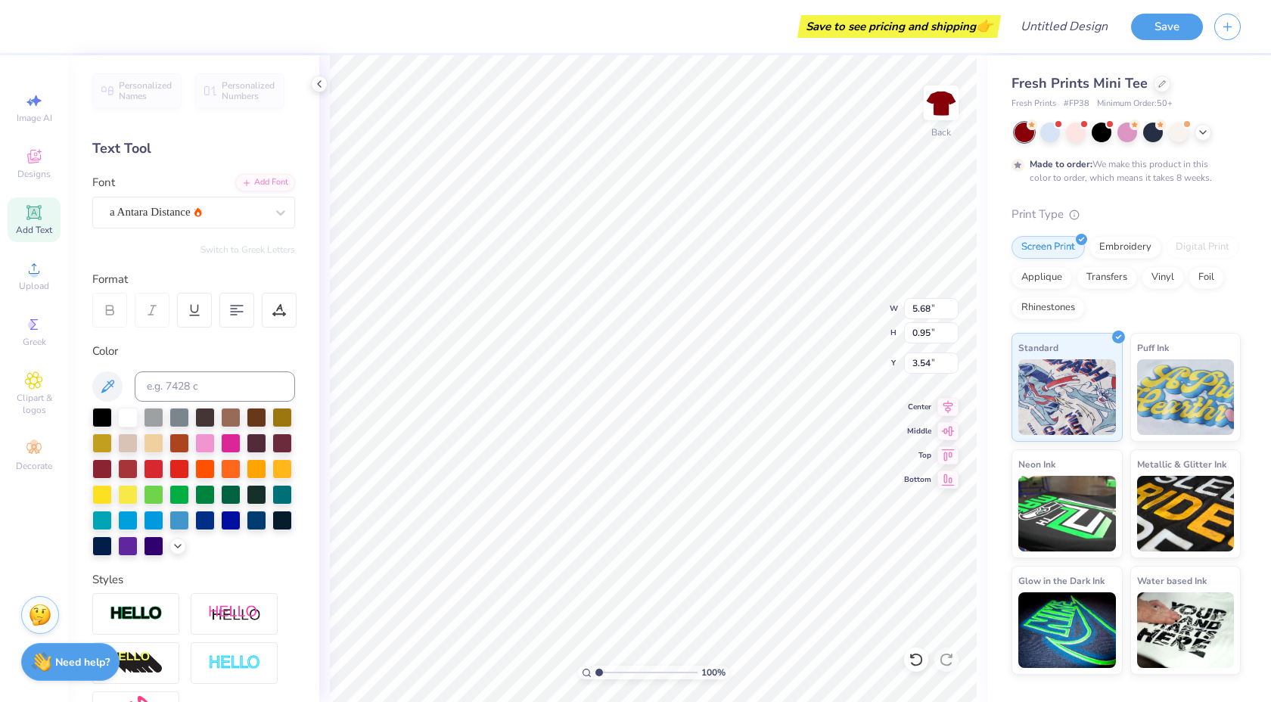
click at [302, 219] on div "Personalized Names Personalized Numbers Text Tool Add Font Font a Antara Distan…" at bounding box center [193, 378] width 251 height 647
click at [284, 216] on icon at bounding box center [280, 212] width 15 height 15
click at [236, 215] on div "a Antara Distance" at bounding box center [187, 211] width 159 height 23
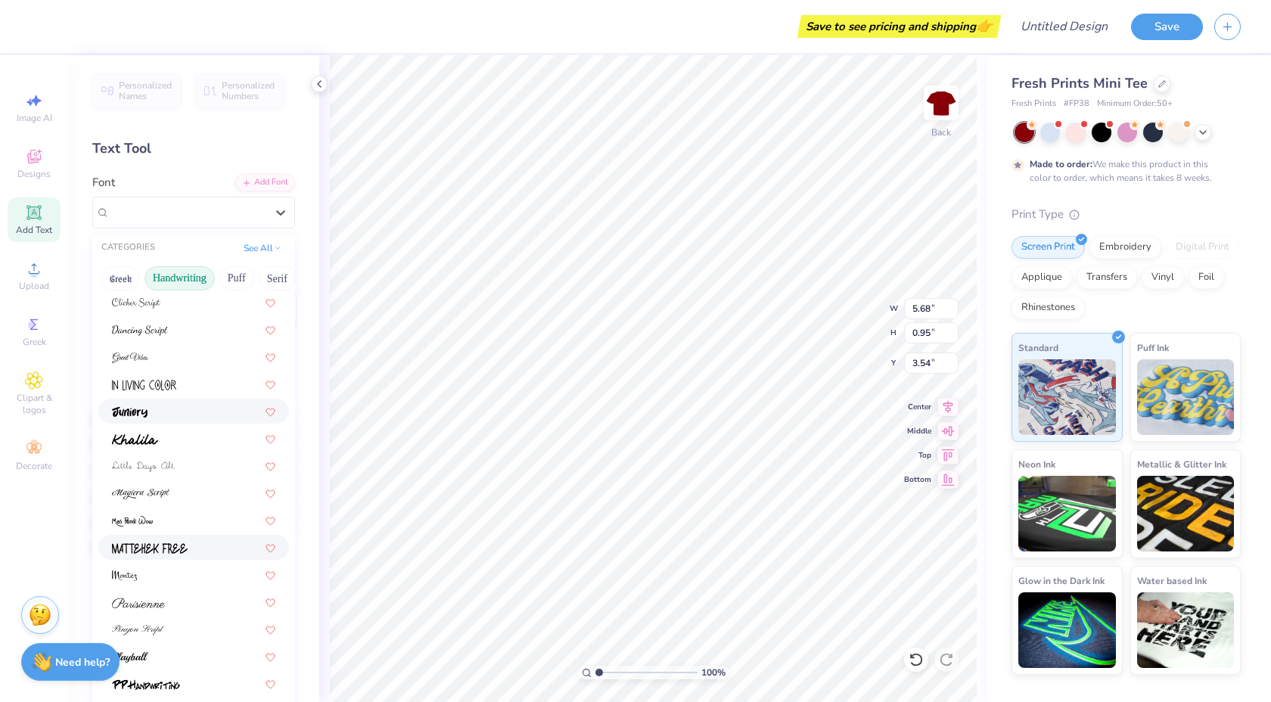
scroll to position [243, 0]
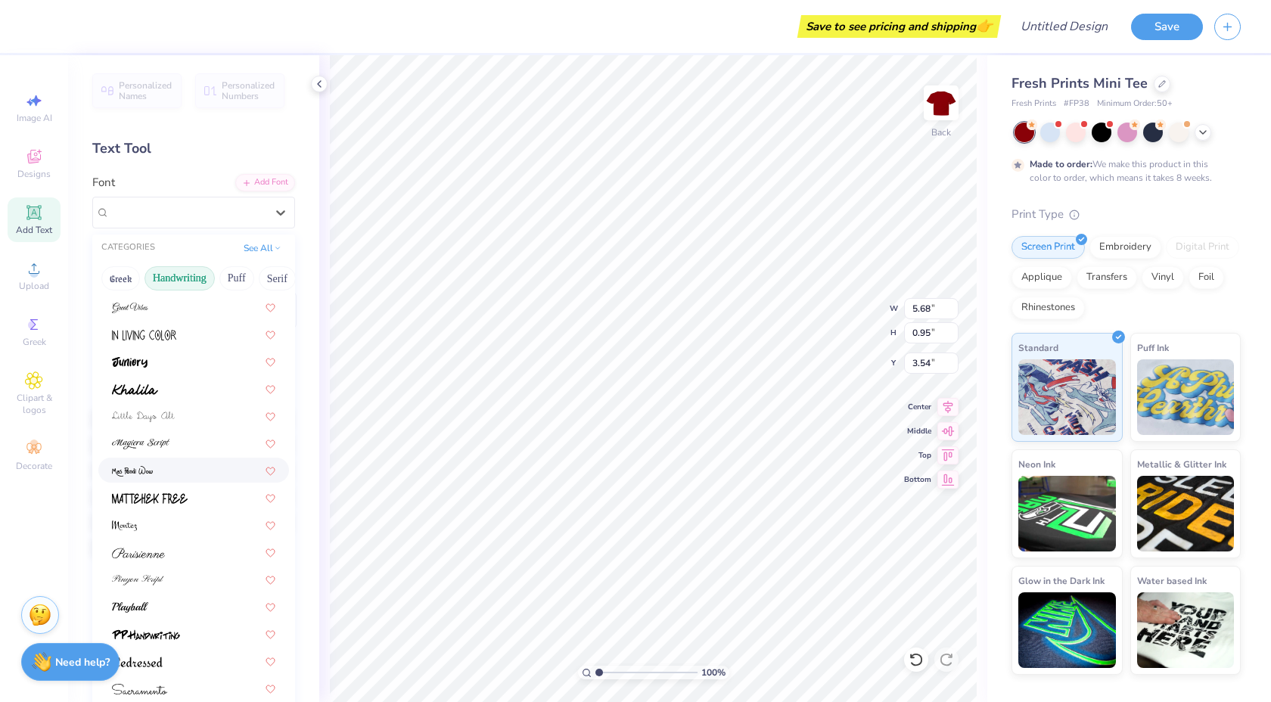
click at [182, 472] on div at bounding box center [193, 470] width 163 height 16
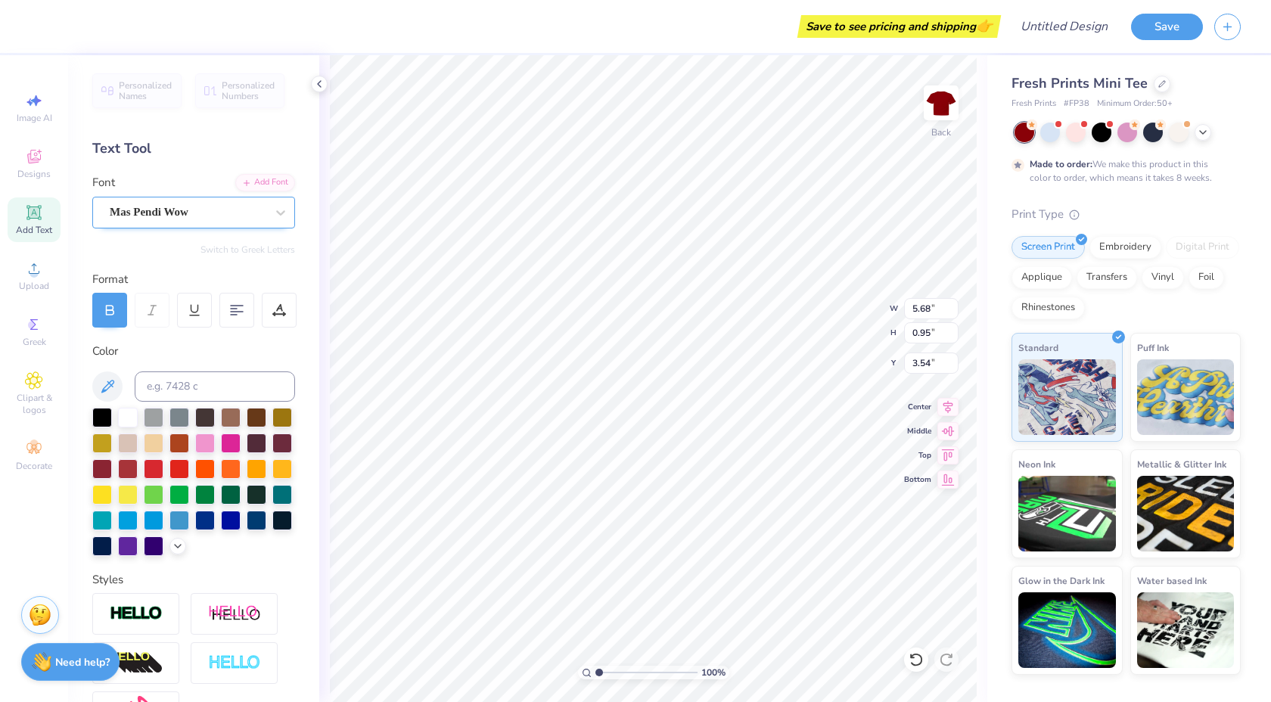
click at [163, 206] on div "Mas Pendi Wow" at bounding box center [187, 211] width 159 height 23
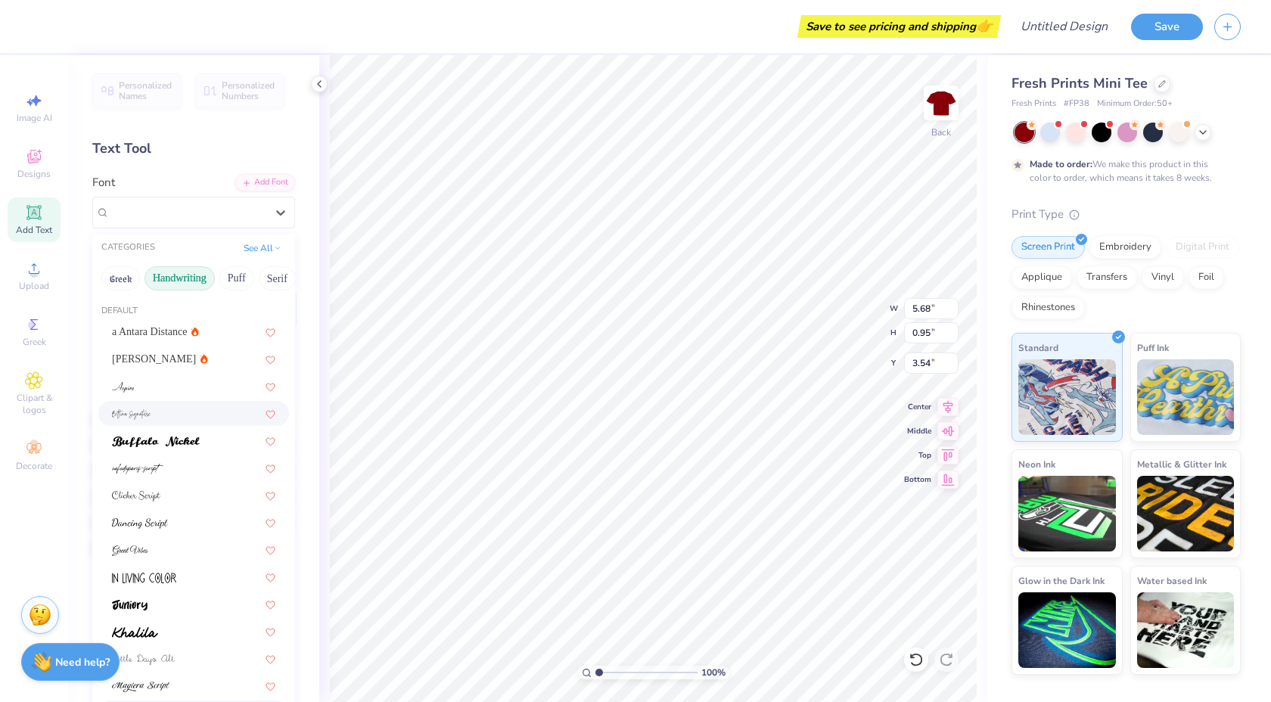
click at [160, 423] on div at bounding box center [193, 413] width 191 height 25
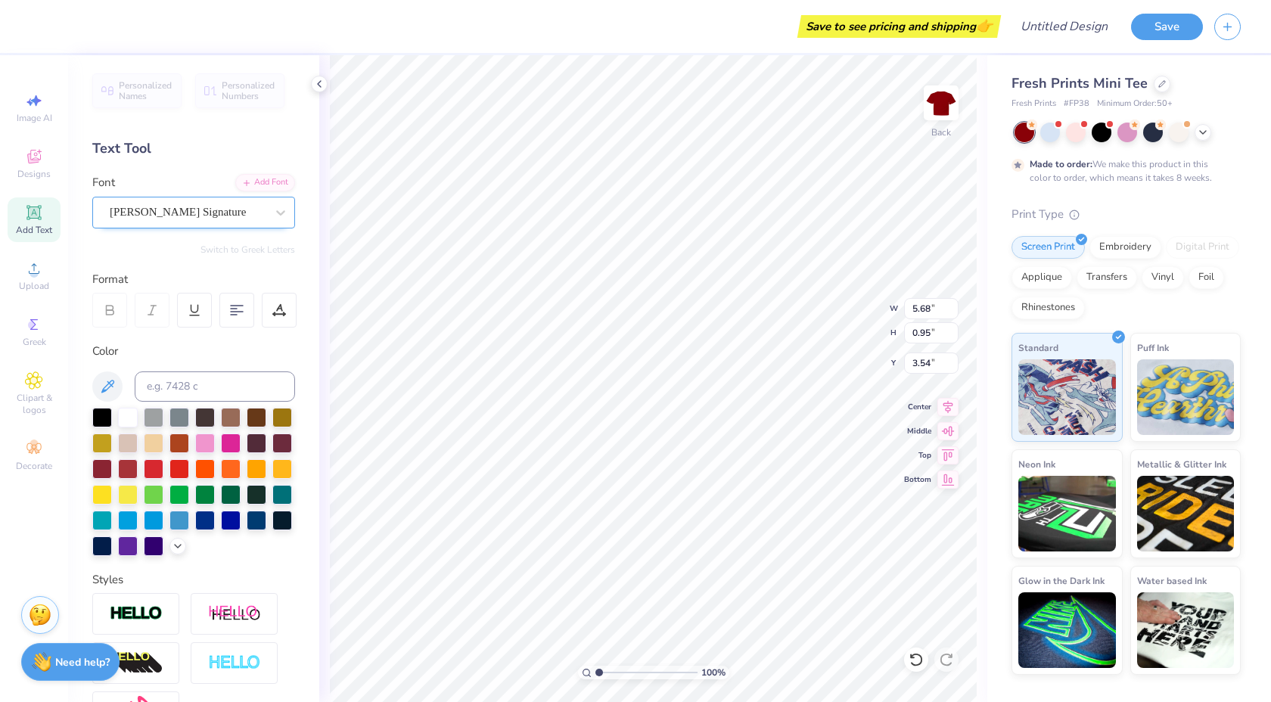
click at [169, 216] on div "[PERSON_NAME] Signature" at bounding box center [187, 211] width 159 height 23
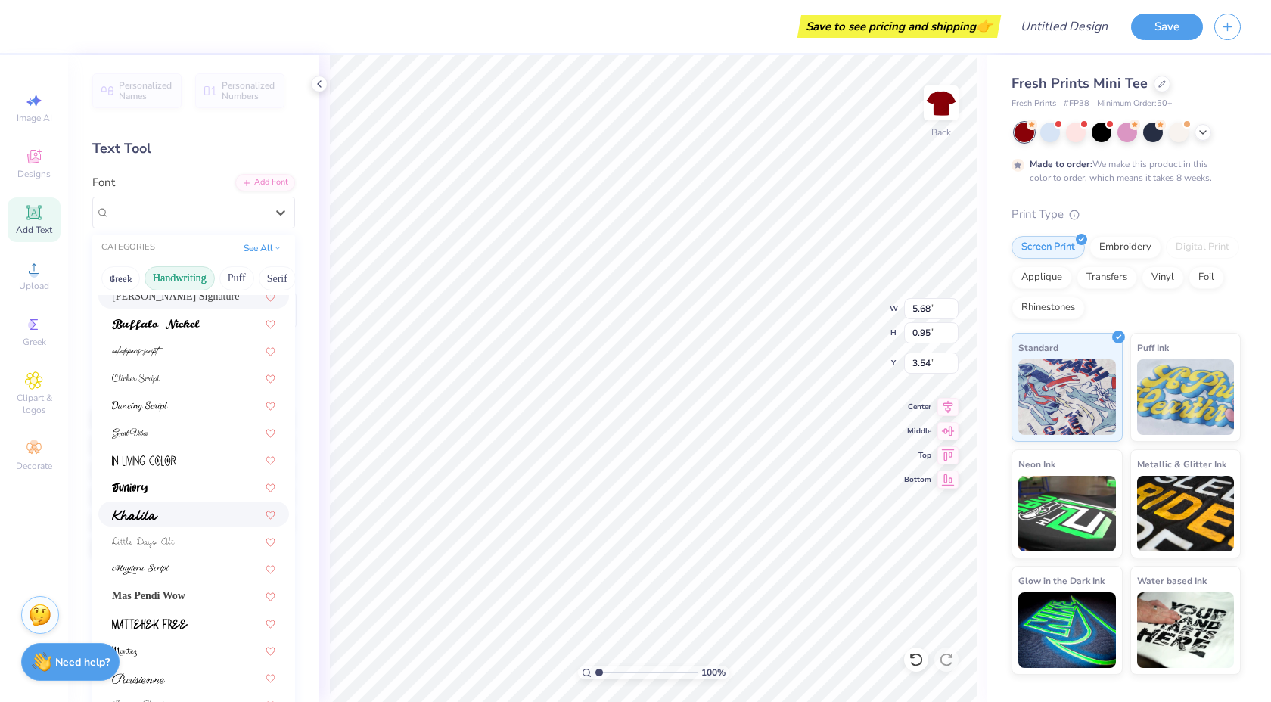
scroll to position [120, 0]
click at [184, 554] on div at bounding box center [193, 566] width 191 height 25
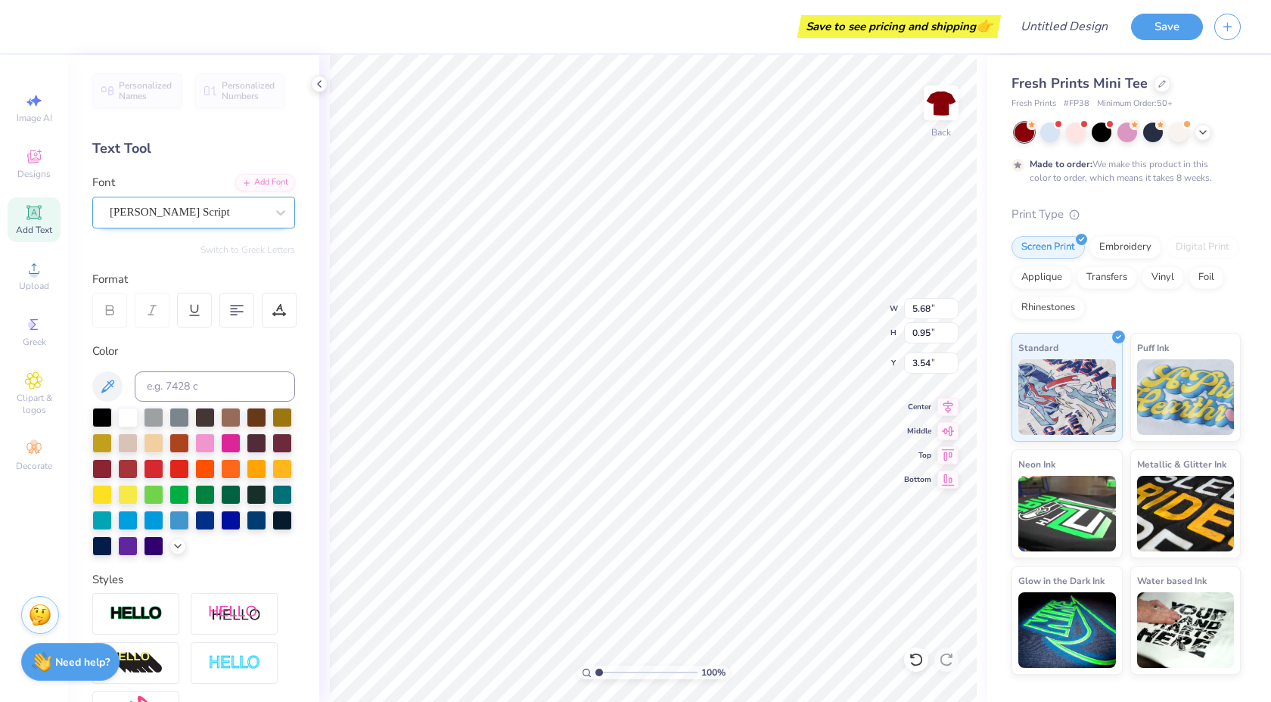
click at [202, 225] on div "[PERSON_NAME] Script" at bounding box center [193, 213] width 203 height 32
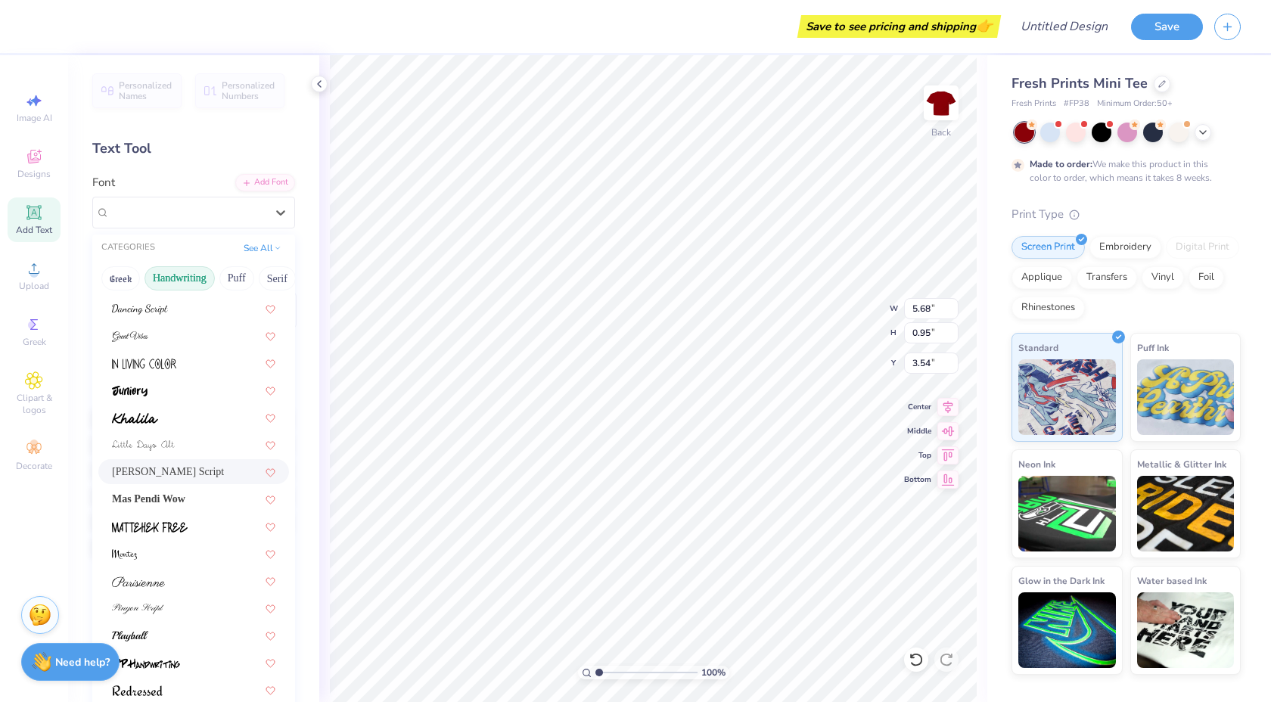
scroll to position [343, 0]
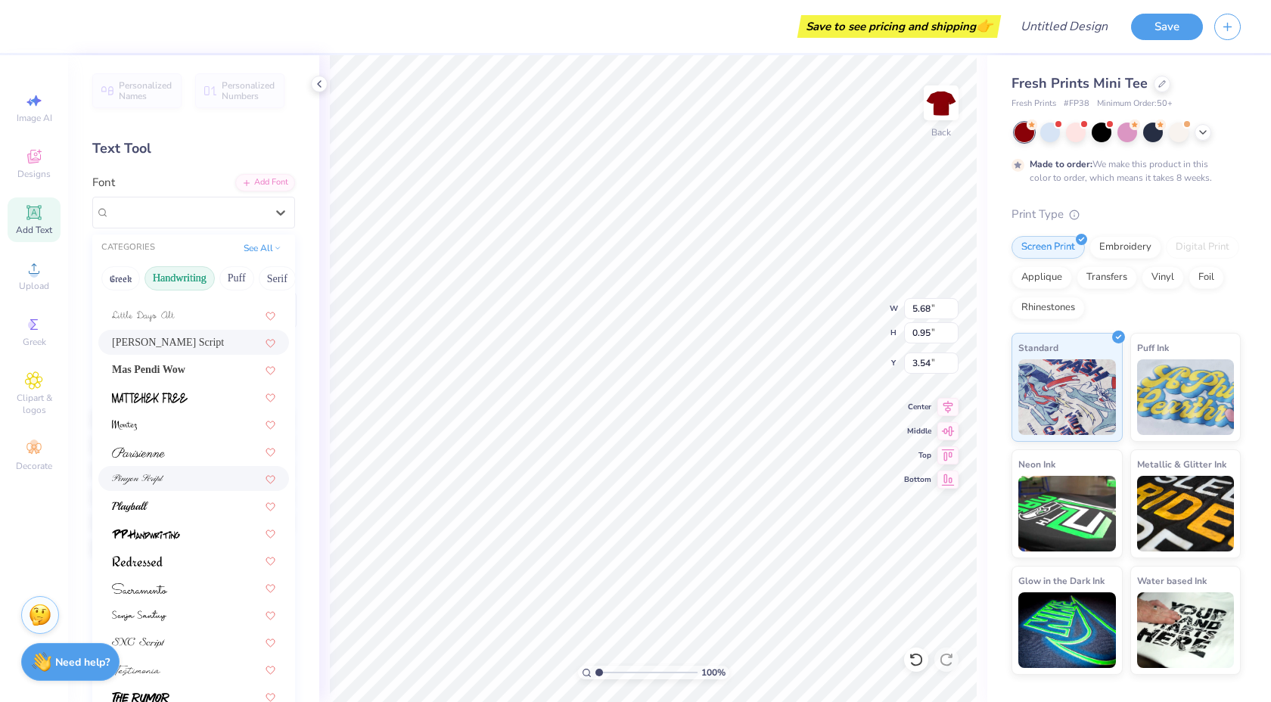
click at [190, 477] on div at bounding box center [193, 479] width 163 height 16
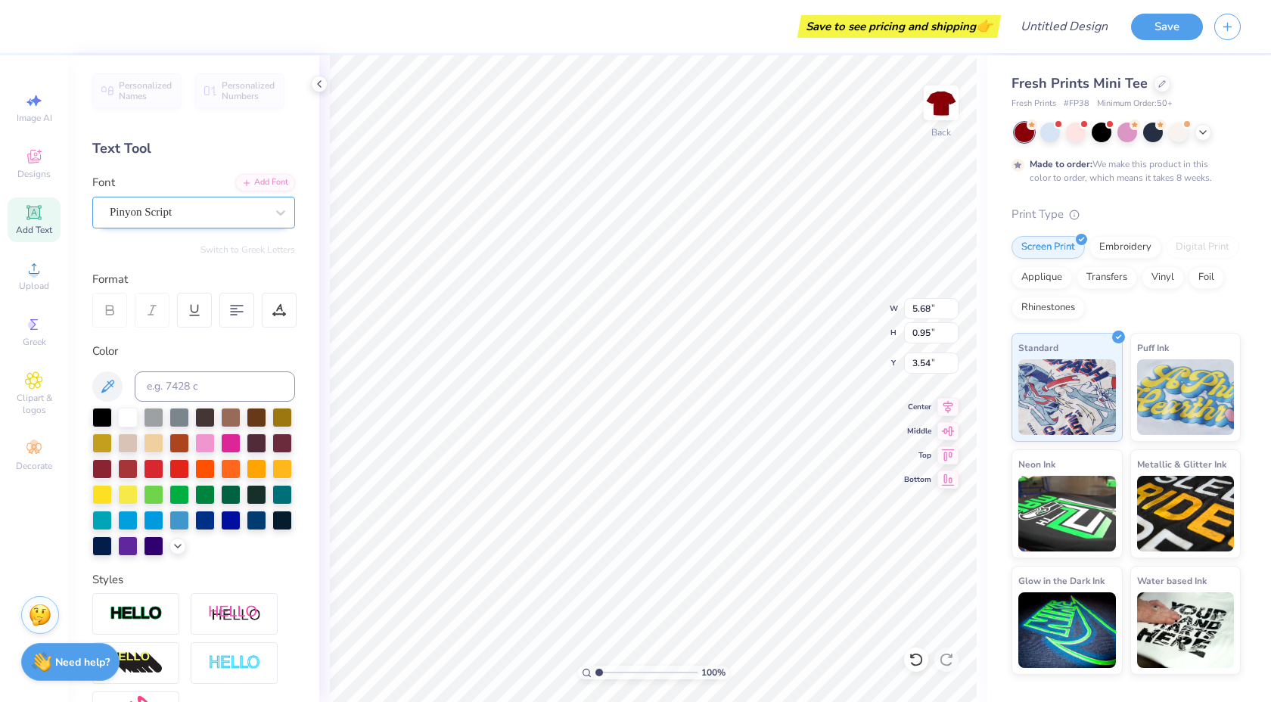
click at [180, 225] on div "Pinyon Script" at bounding box center [193, 213] width 203 height 32
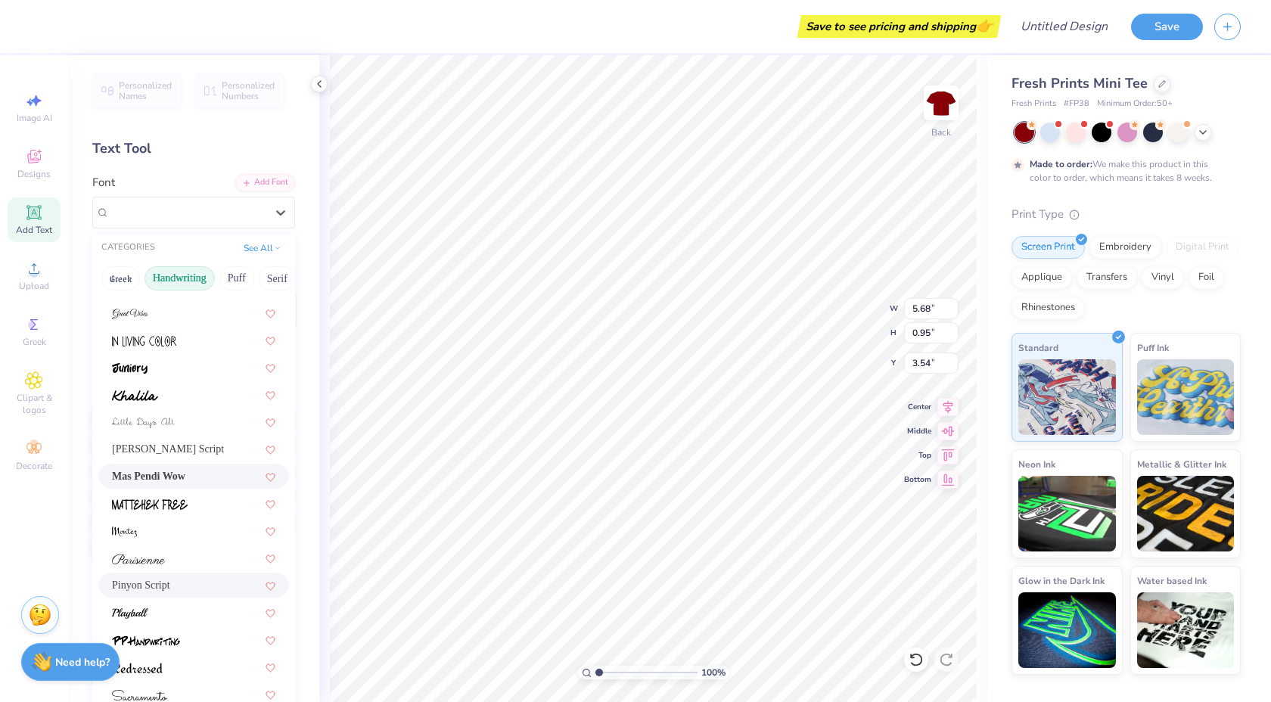
scroll to position [238, 0]
click at [183, 535] on div at bounding box center [193, 529] width 163 height 16
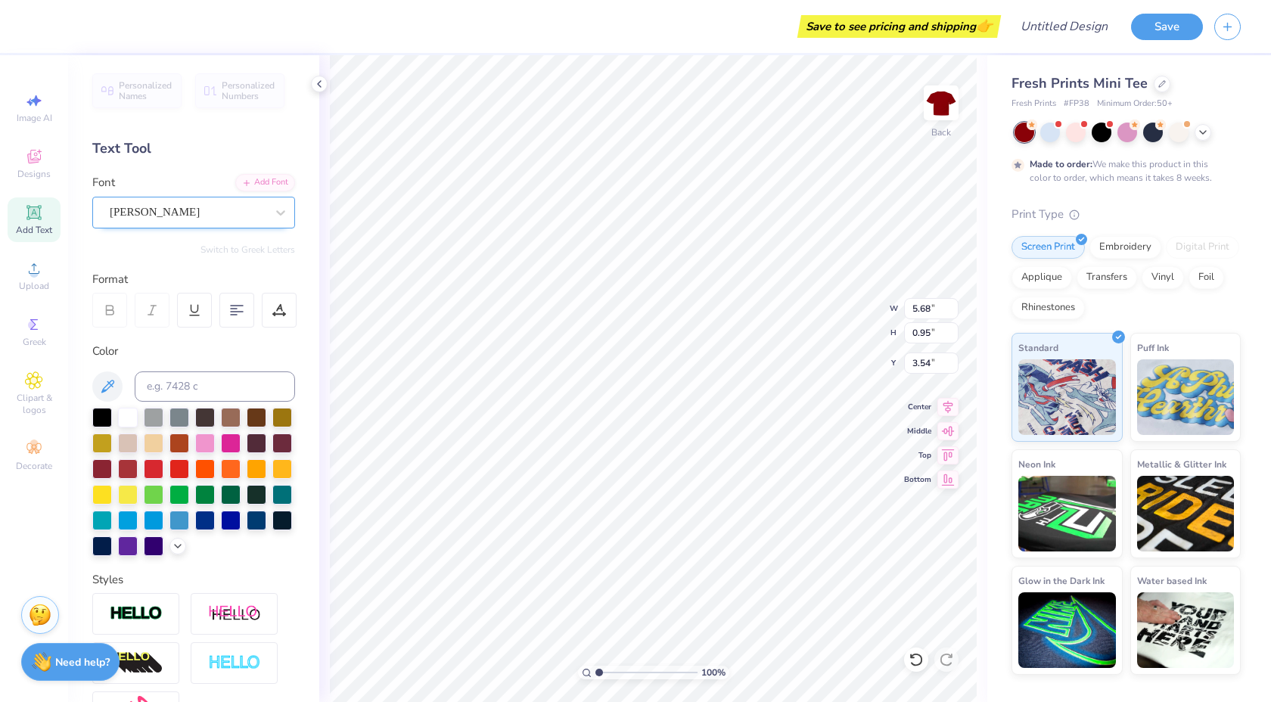
click at [154, 198] on div "[PERSON_NAME]" at bounding box center [193, 213] width 203 height 32
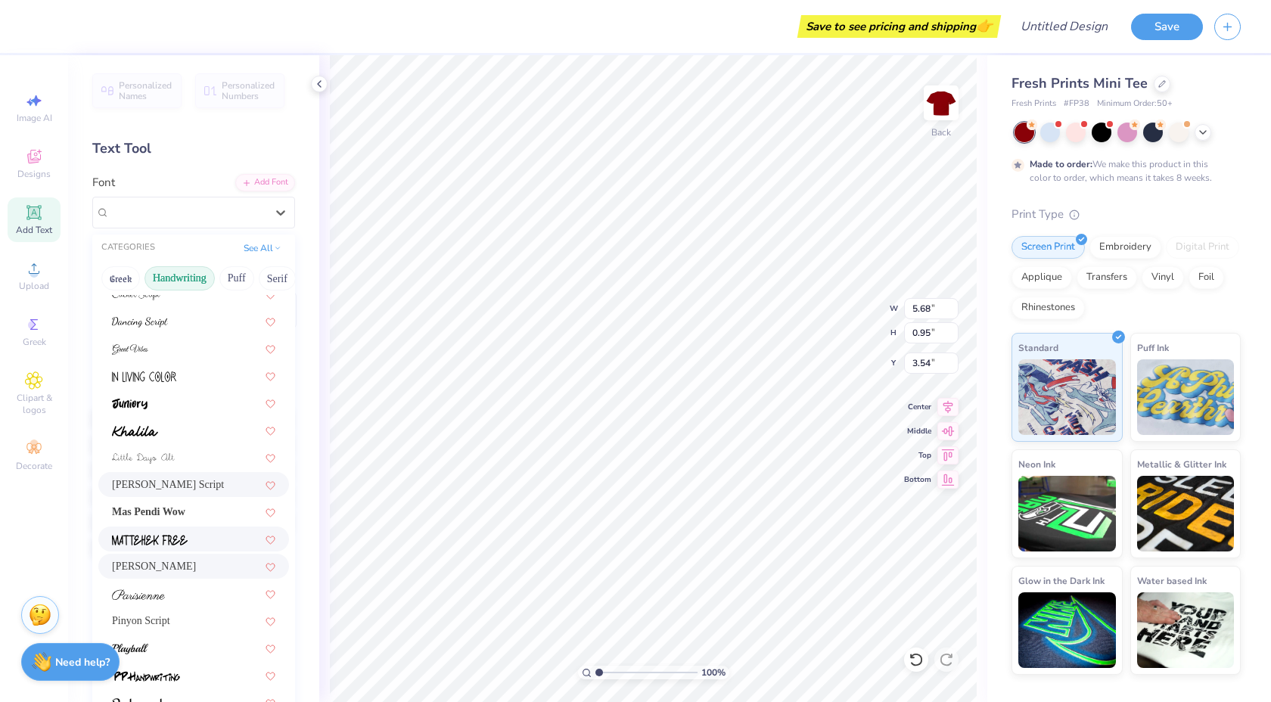
scroll to position [205, 0]
click at [180, 607] on div "Pinyon Script" at bounding box center [193, 616] width 191 height 25
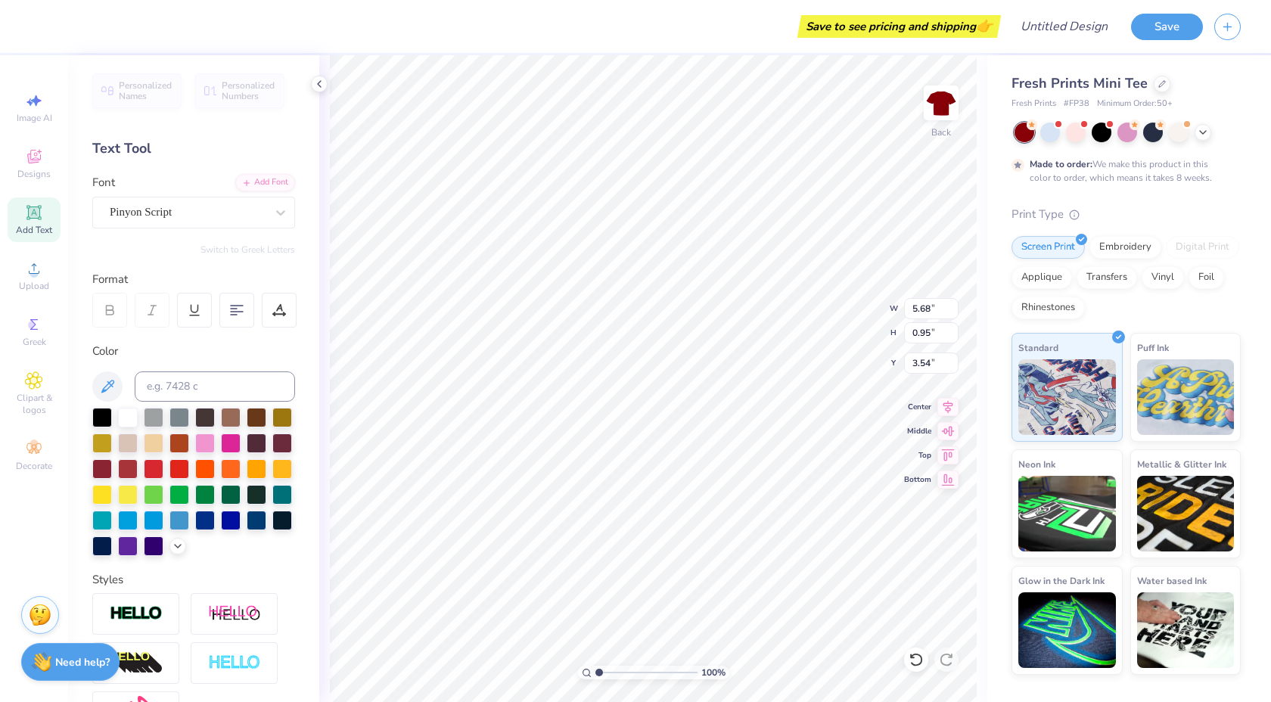
click at [151, 231] on div "Personalized Names Personalized Numbers Text Tool Add Font Font Pinyon Script S…" at bounding box center [193, 378] width 251 height 647
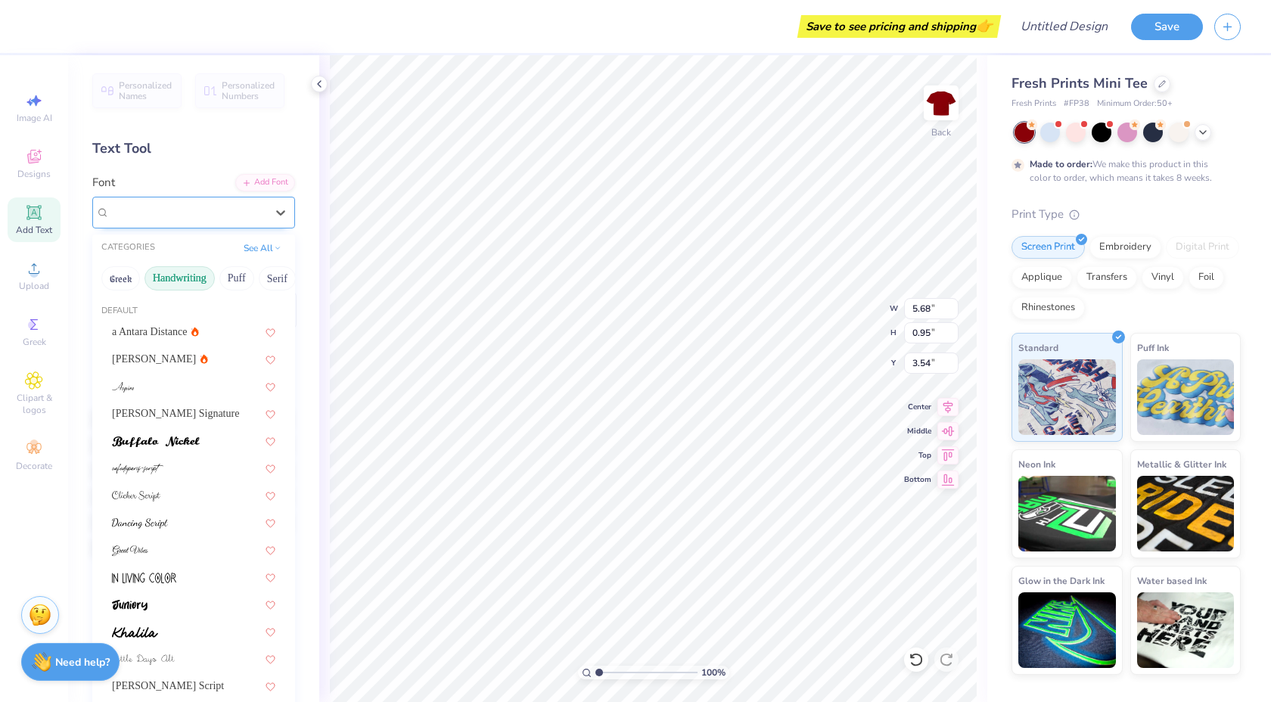
click at [151, 225] on div "Pinyon Script" at bounding box center [193, 213] width 203 height 32
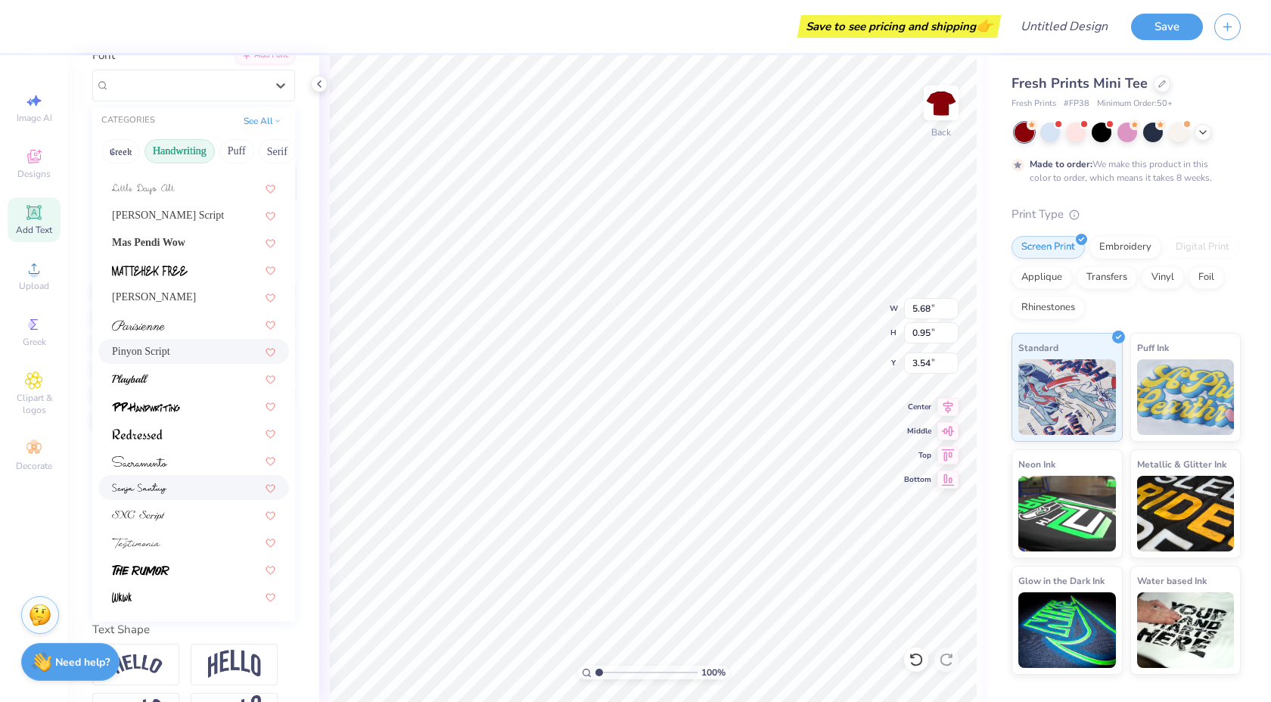
scroll to position [134, 0]
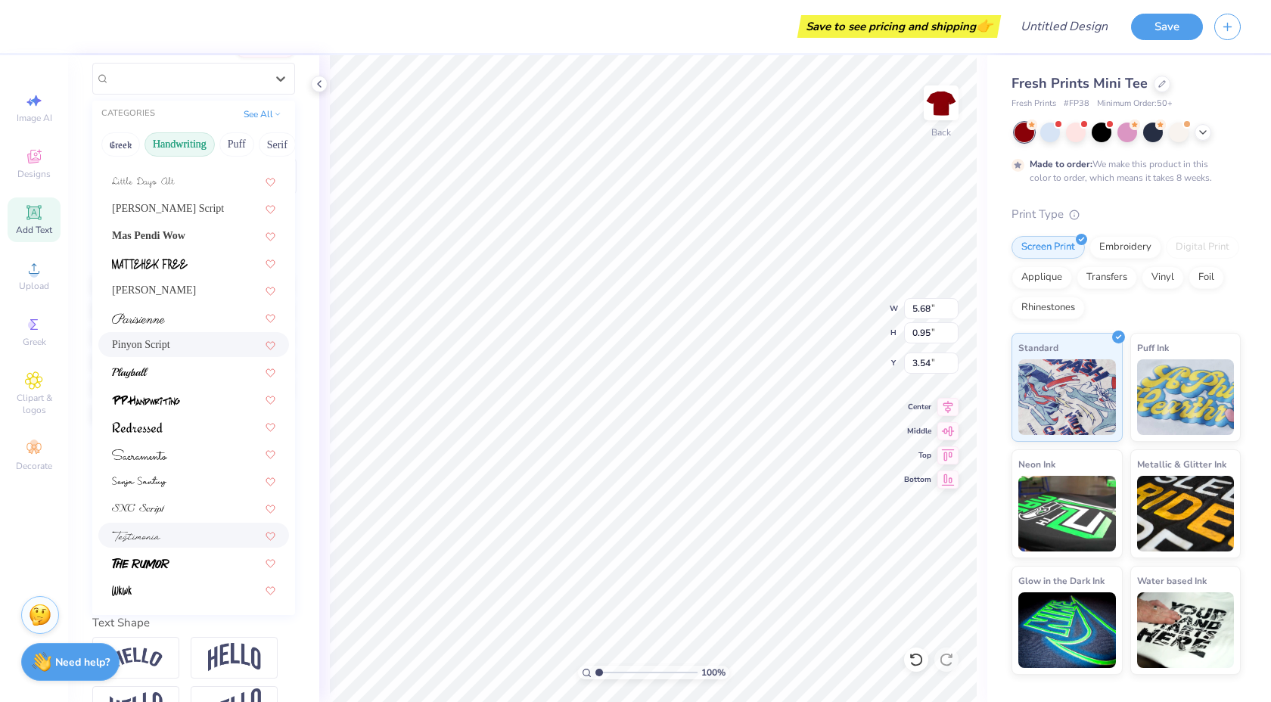
click at [185, 540] on div at bounding box center [193, 535] width 163 height 16
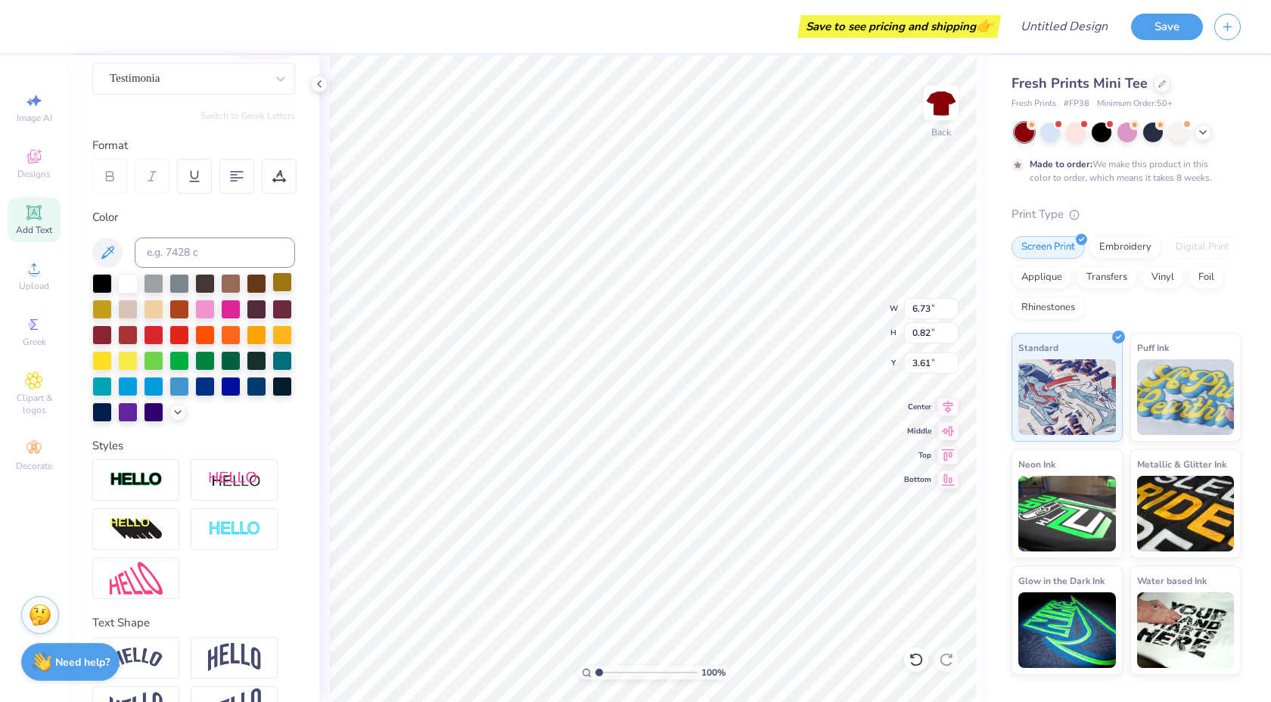
type input "3.28"
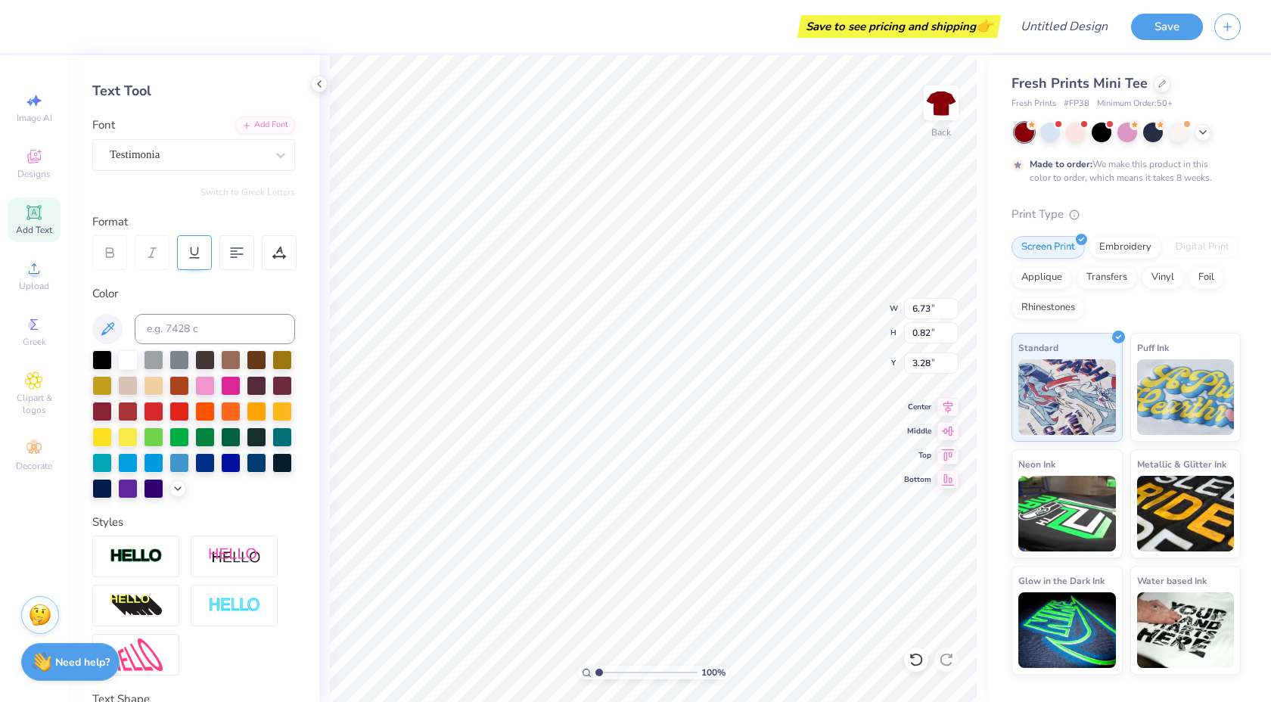
scroll to position [0, 0]
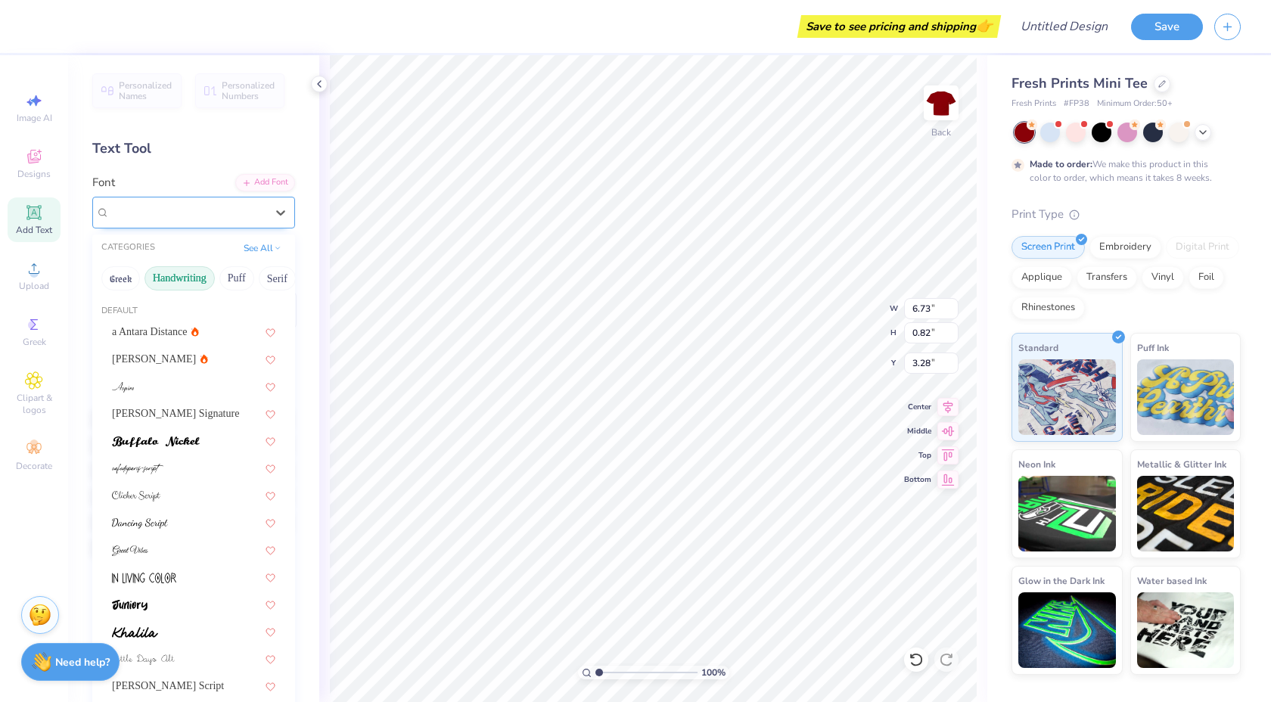
click at [166, 208] on div "Testimonia" at bounding box center [187, 211] width 159 height 23
click at [127, 325] on span "a Antara Distance" at bounding box center [150, 332] width 76 height 16
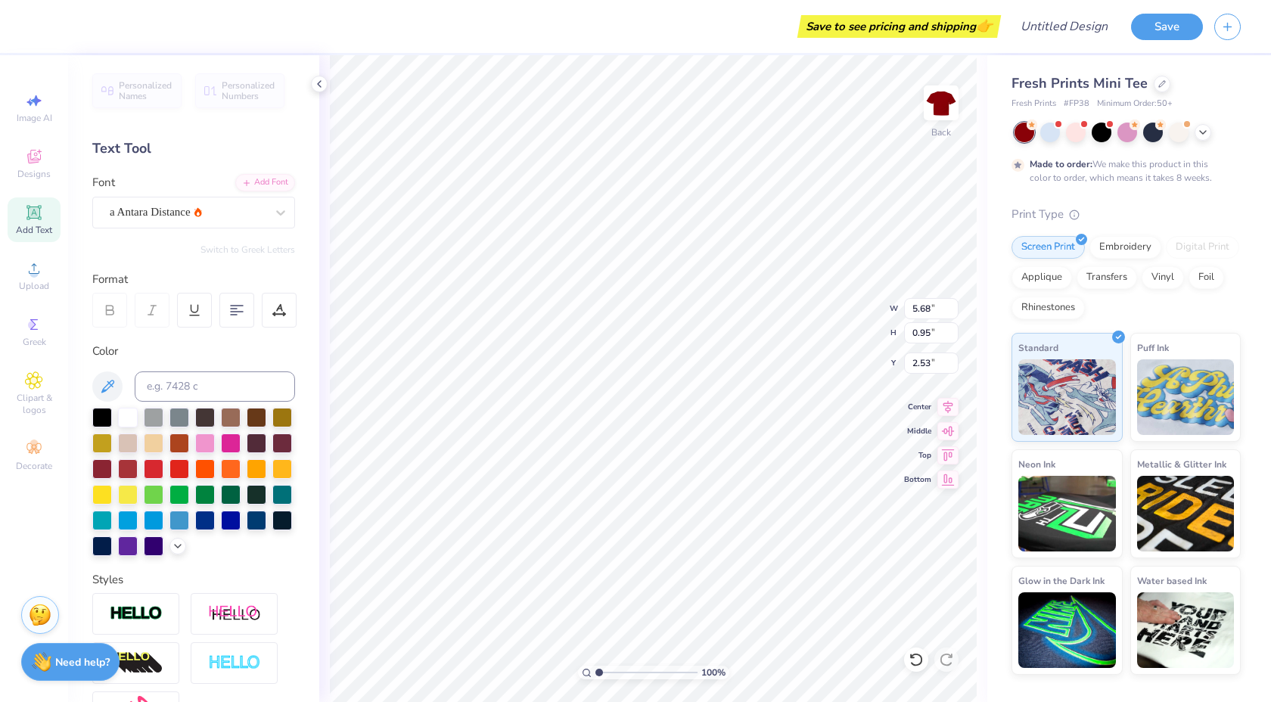
type input "2.84"
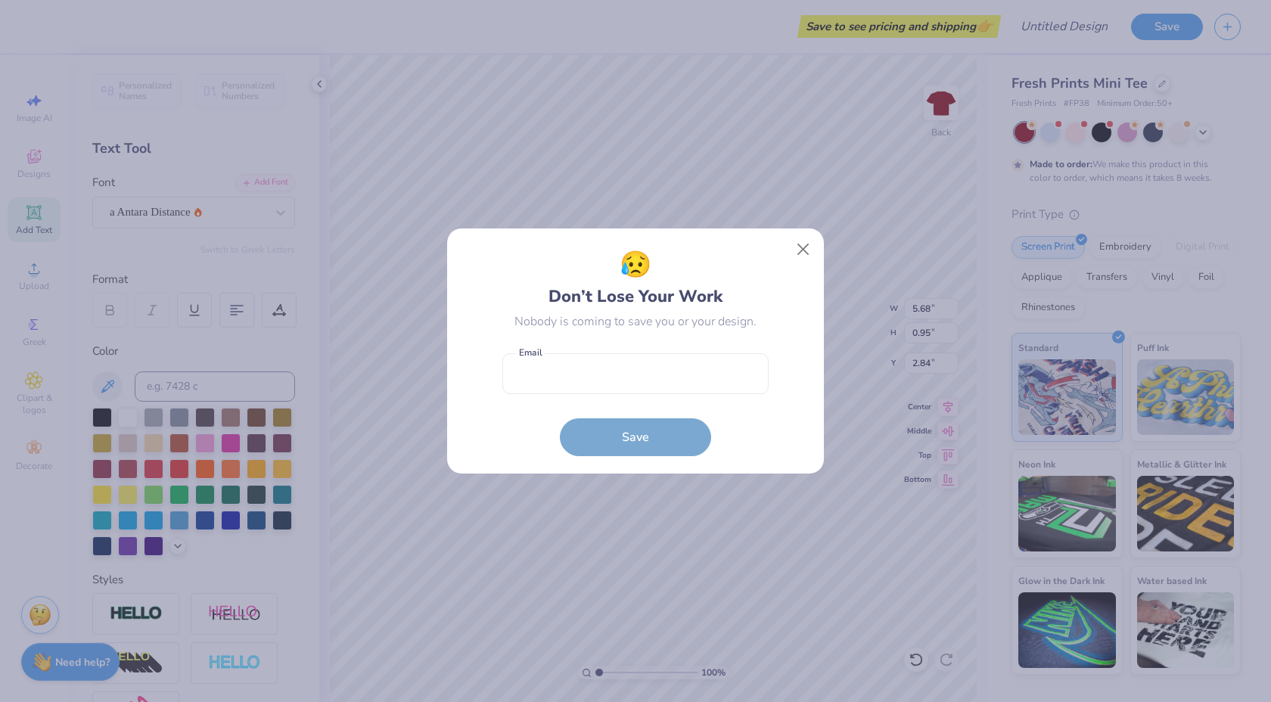
click at [625, 284] on body "Save to see pricing and shipping 👉 Design Title Save Image AI Designs Add Text …" at bounding box center [635, 351] width 1271 height 702
type input "3.29"
click at [731, 199] on div "😥 Don’t Lose Your Work Nobody is coming to save you or your design. Email is a …" at bounding box center [635, 351] width 1271 height 702
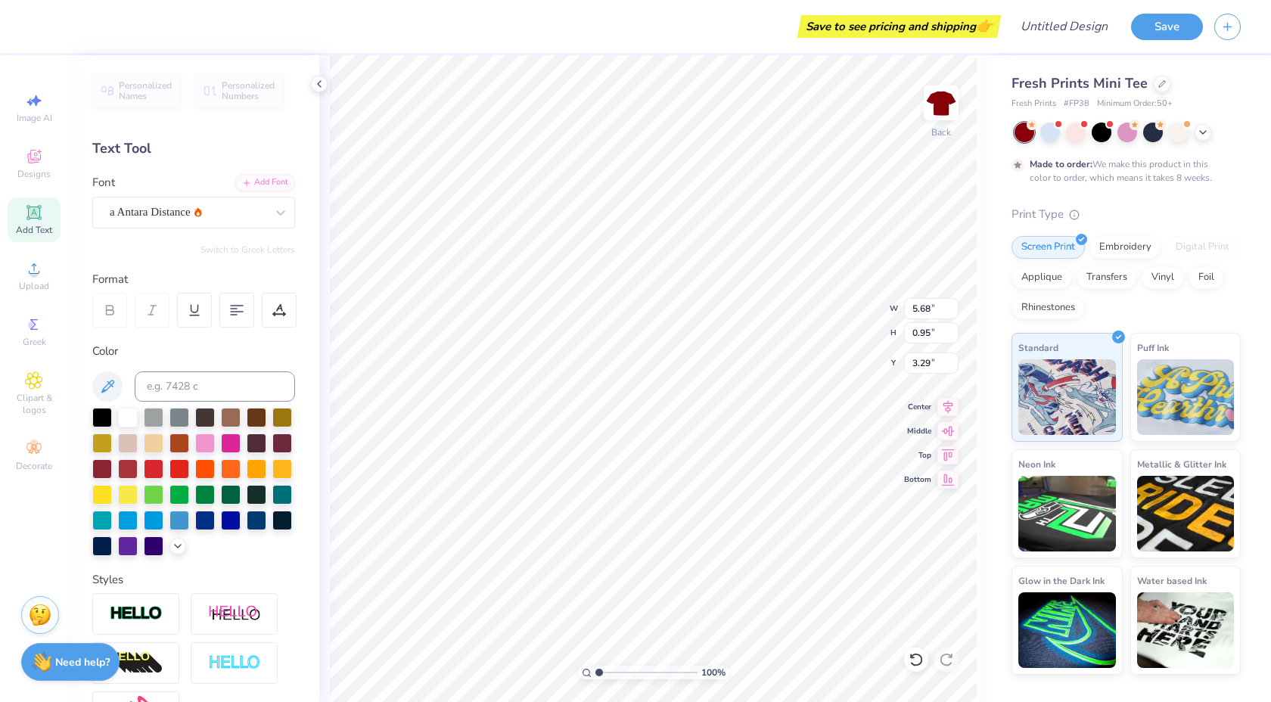
type input "4.61"
type input "0.77"
type input "3.26"
click at [234, 516] on div at bounding box center [231, 519] width 20 height 20
click at [131, 415] on div at bounding box center [128, 416] width 20 height 20
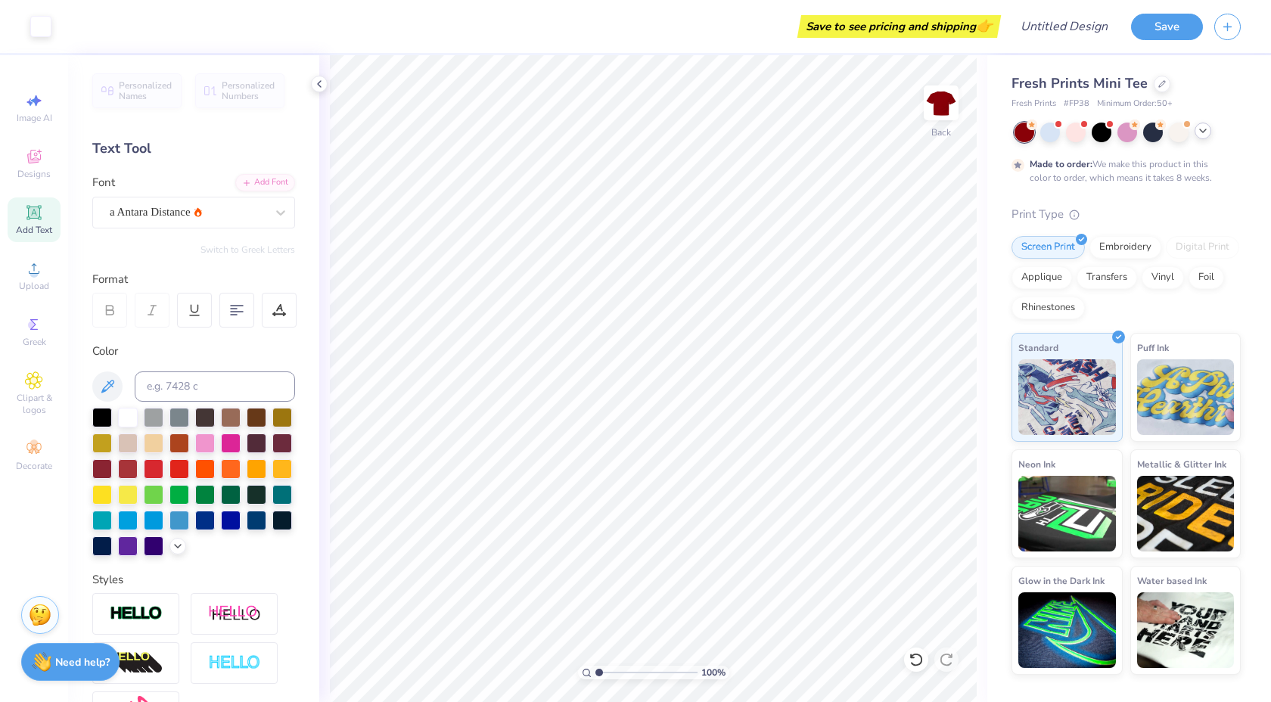
click at [1203, 136] on icon at bounding box center [1203, 131] width 12 height 12
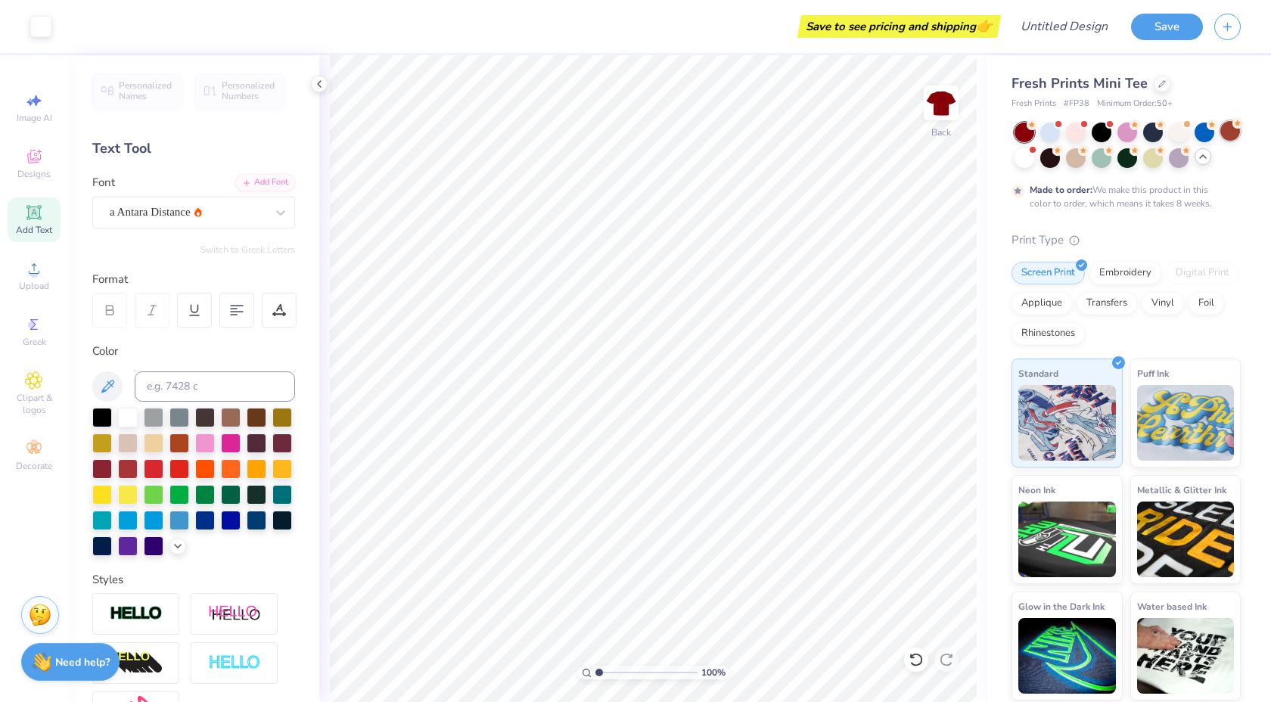
click at [1225, 140] on div at bounding box center [1230, 131] width 20 height 20
click at [1048, 154] on div at bounding box center [1050, 157] width 20 height 20
click at [1076, 159] on div at bounding box center [1076, 157] width 20 height 20
type input "5.98"
type input "1.00"
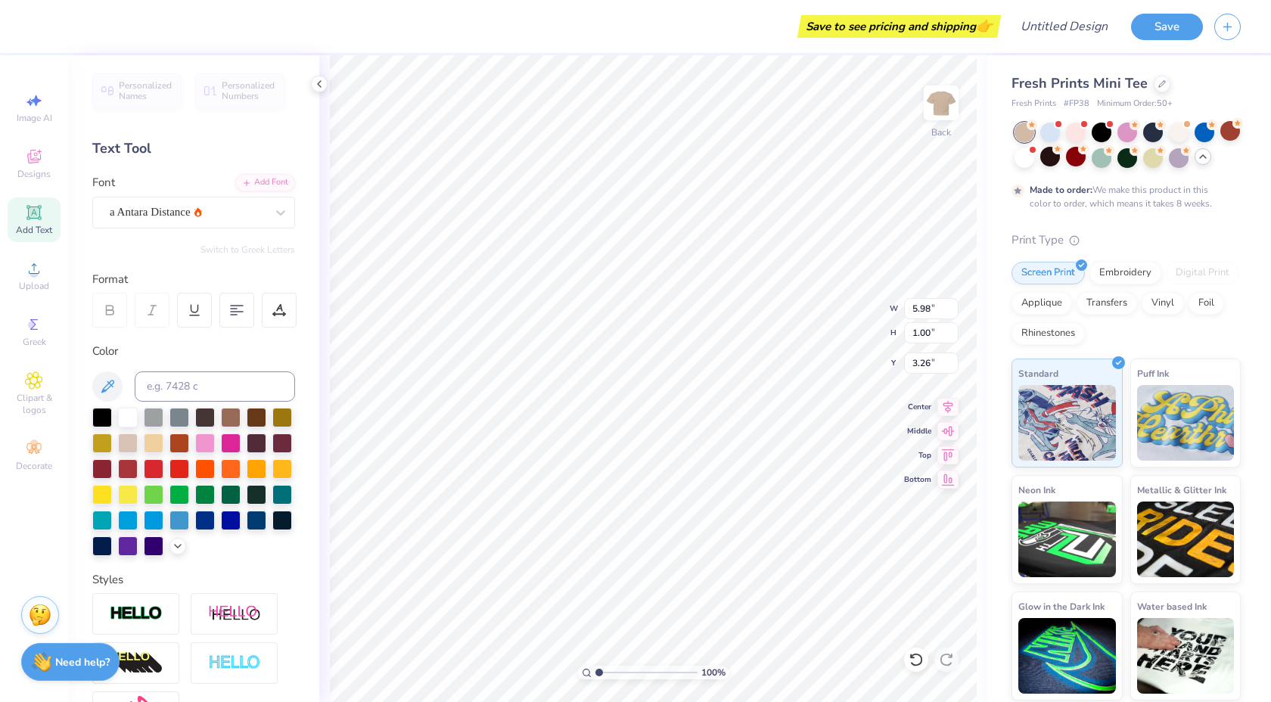
type input "3.30"
click at [108, 467] on div at bounding box center [102, 468] width 20 height 20
click at [108, 421] on div at bounding box center [102, 416] width 20 height 20
click at [126, 417] on div at bounding box center [128, 416] width 20 height 20
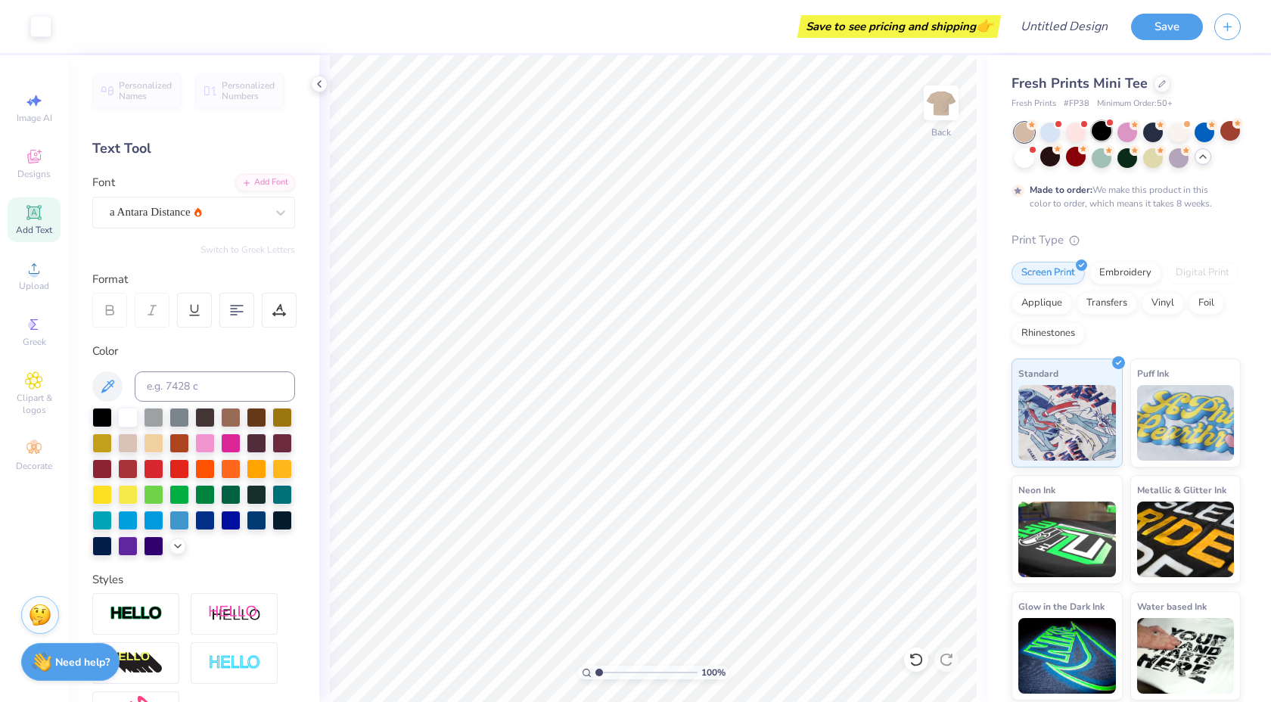
click at [1101, 129] on div at bounding box center [1102, 131] width 20 height 20
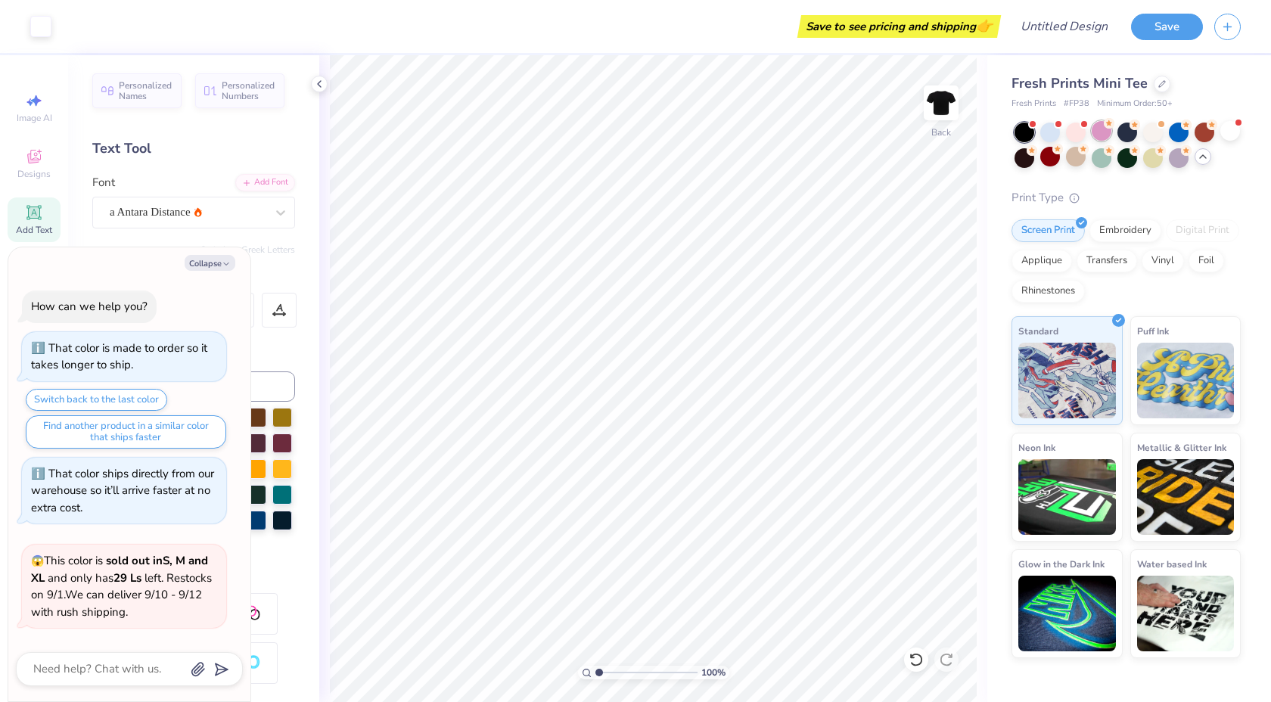
scroll to position [104, 0]
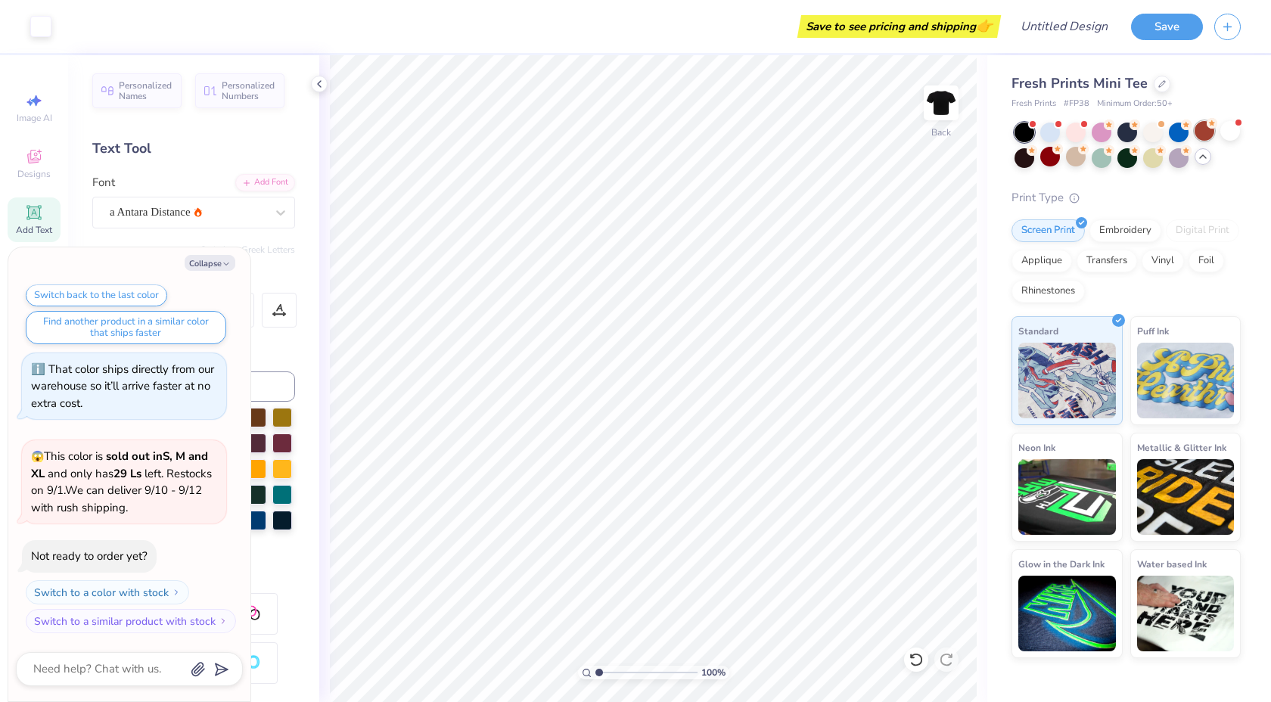
click at [1210, 129] on div at bounding box center [1204, 131] width 20 height 20
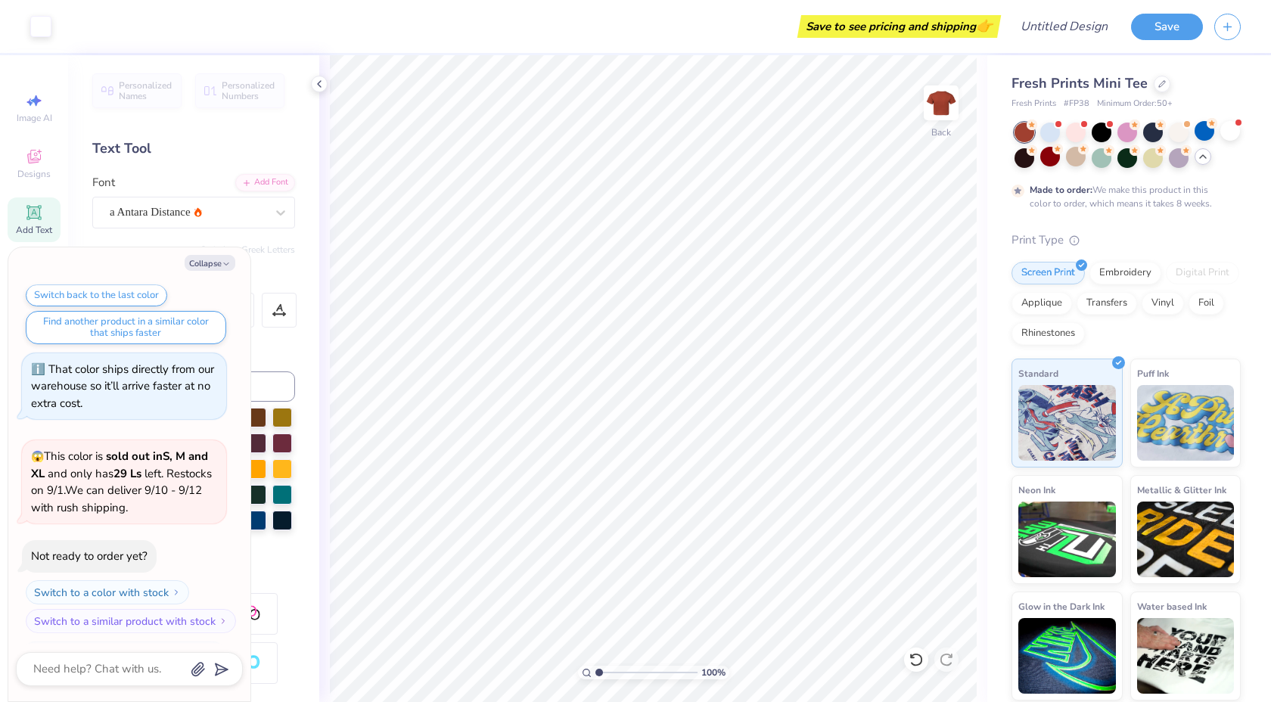
scroll to position [230, 0]
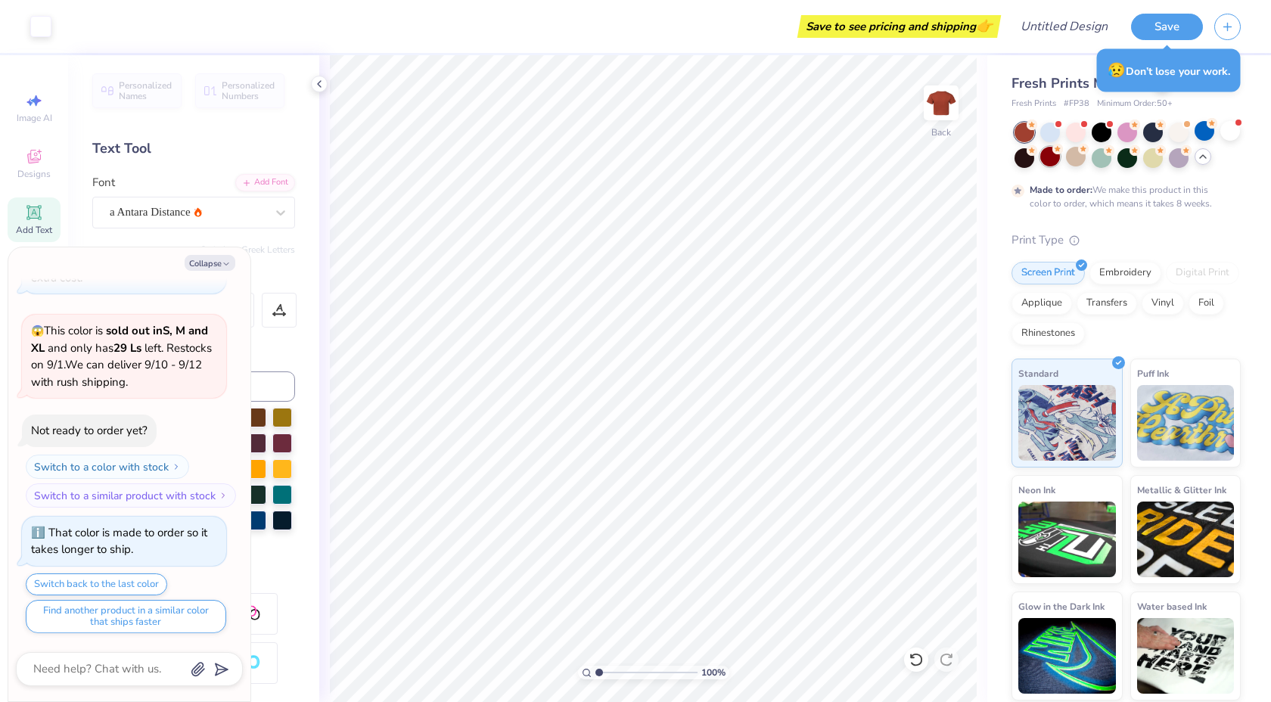
click at [1056, 157] on div at bounding box center [1050, 157] width 20 height 20
click at [163, 207] on div "a Antara Distance" at bounding box center [187, 211] width 159 height 23
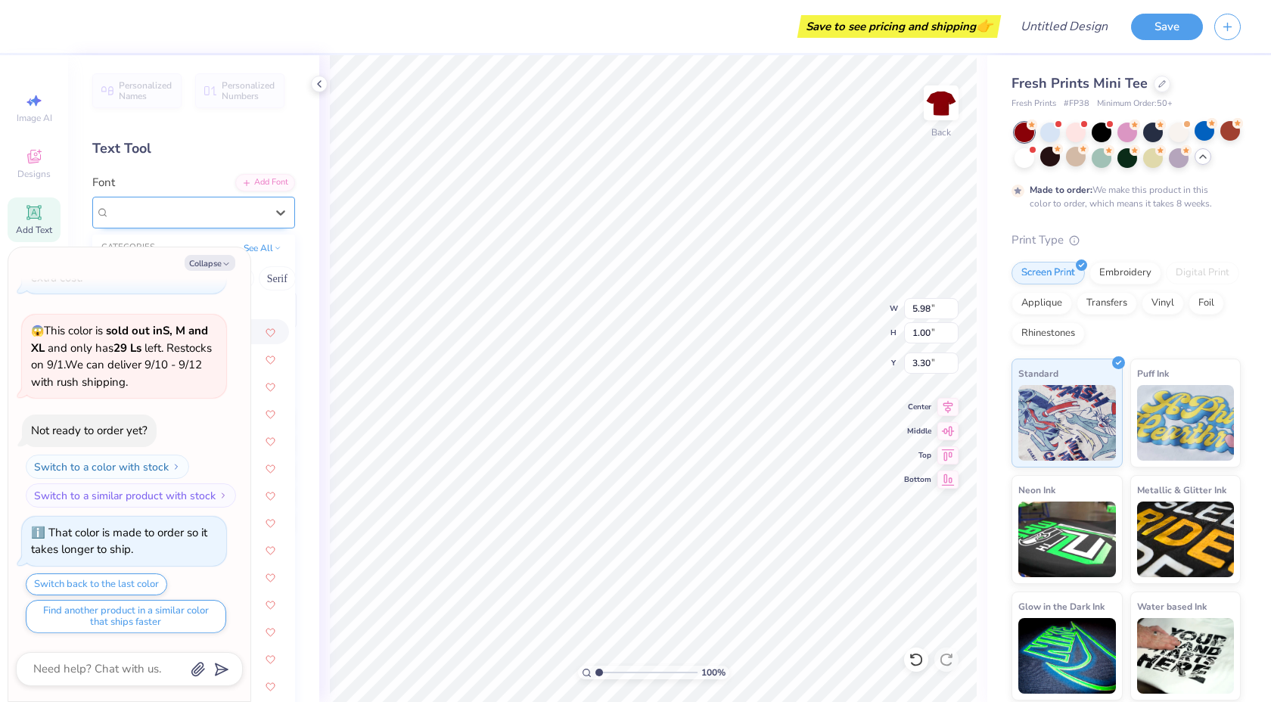
click at [208, 213] on div "a Antara Distance" at bounding box center [188, 211] width 156 height 17
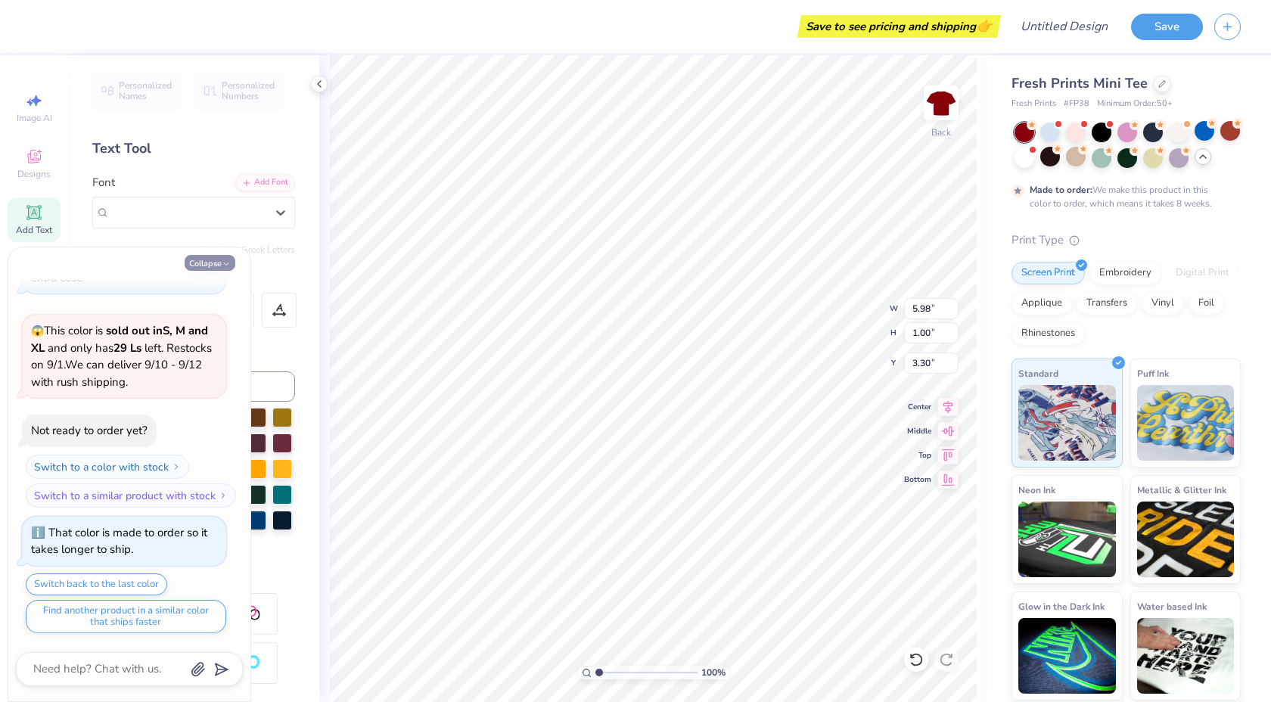
click at [221, 259] on button "Collapse" at bounding box center [210, 263] width 51 height 16
type textarea "x"
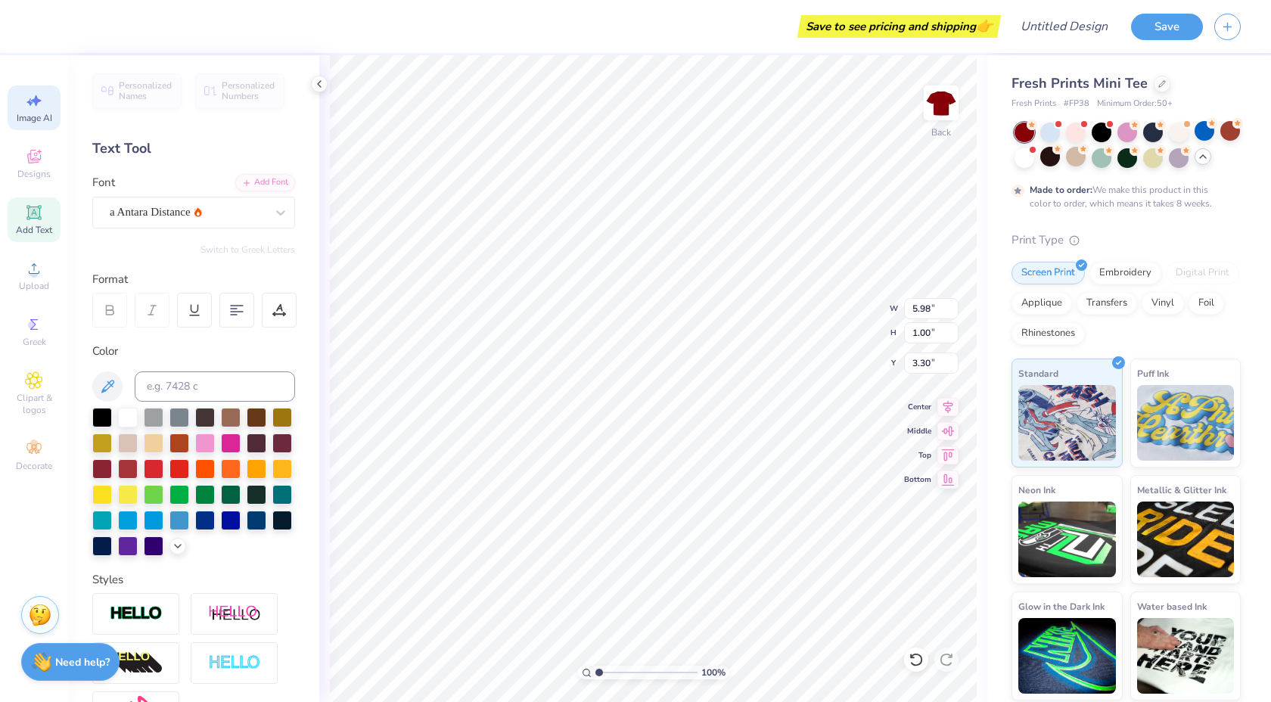
click at [44, 106] on div "Image AI" at bounding box center [34, 107] width 53 height 45
select select "4"
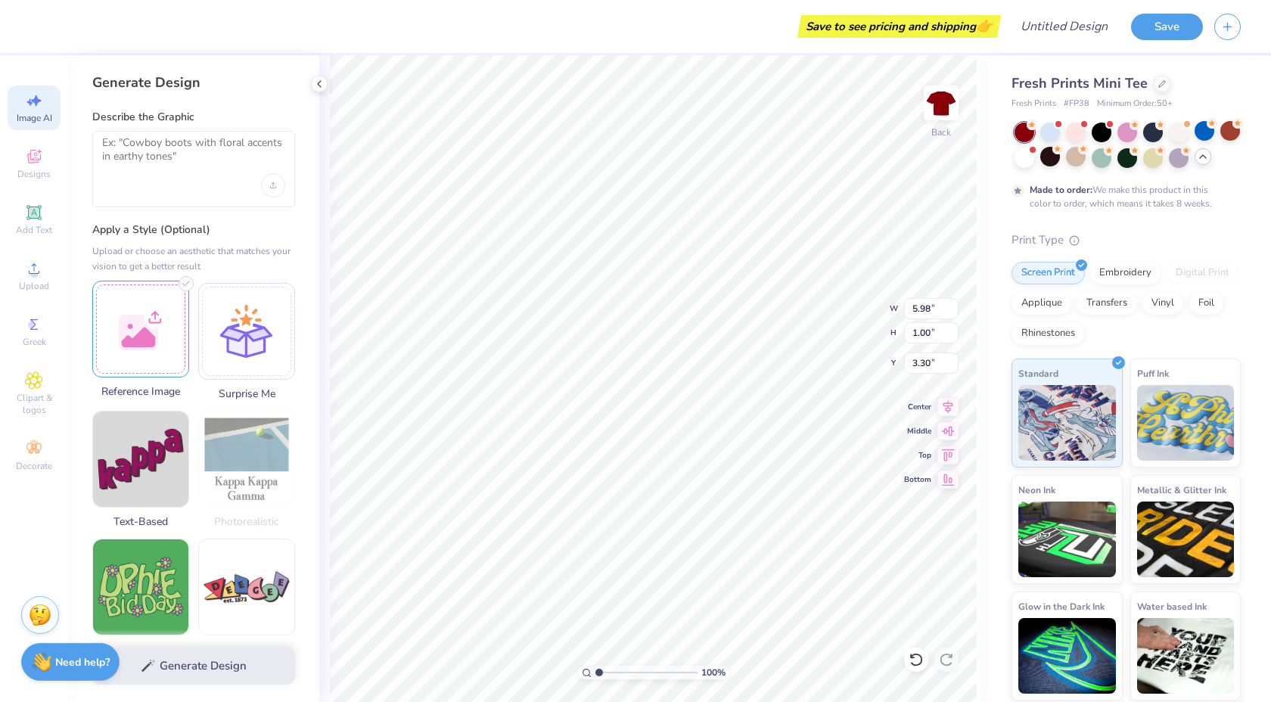
click at [139, 317] on div at bounding box center [140, 329] width 97 height 97
click at [193, 161] on textarea at bounding box center [193, 155] width 183 height 38
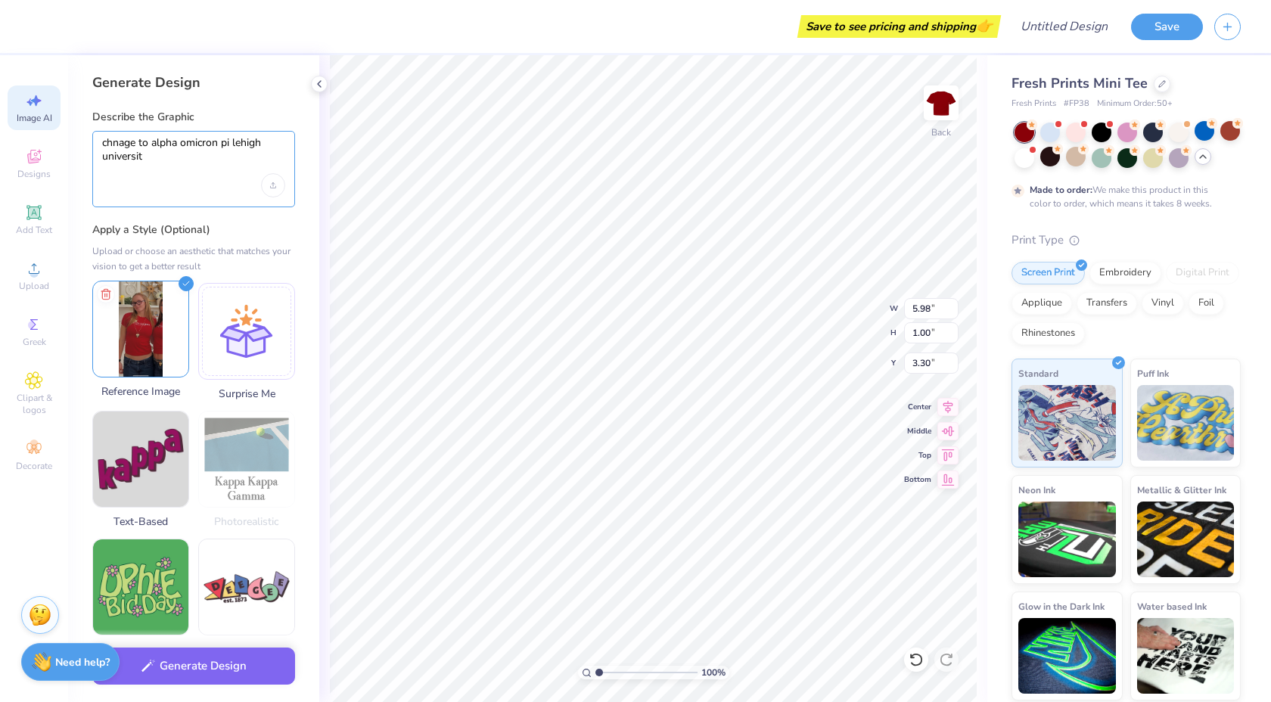
type textarea "chnage to alpha omicron pi lehigh universit"
click at [138, 309] on img at bounding box center [140, 328] width 95 height 95
click at [142, 315] on img at bounding box center [140, 328] width 95 height 95
click at [169, 658] on button "Generate Design" at bounding box center [193, 662] width 203 height 37
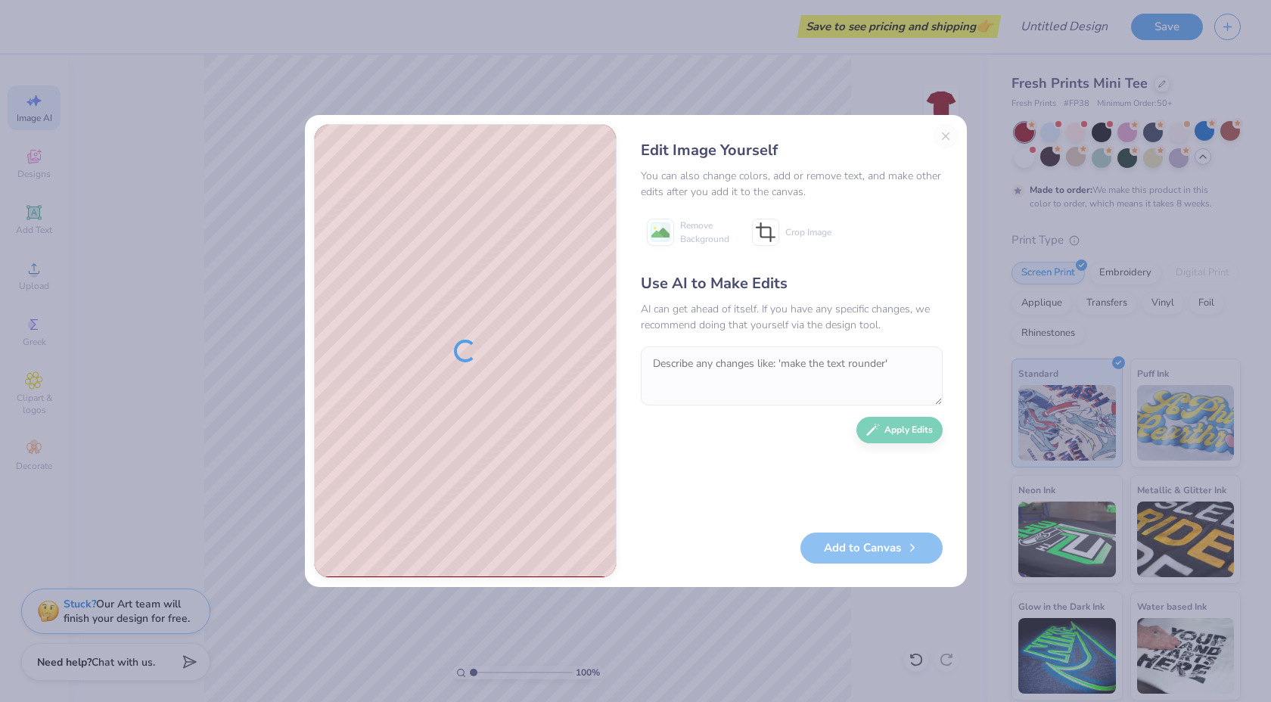
click at [920, 112] on div "Edit Image Yourself You can also change colors, add or remove text, and make ot…" at bounding box center [635, 351] width 1271 height 702
click at [947, 144] on div "Edit Image Yourself You can also change colors, add or remove text, and make ot…" at bounding box center [792, 351] width 332 height 454
click at [947, 129] on div "Edit Image Yourself You can also change colors, add or remove text, and make ot…" at bounding box center [792, 351] width 332 height 454
click at [980, 234] on div "Edit Image Yourself You can also change colors, add or remove text, and make ot…" at bounding box center [635, 351] width 1271 height 702
click at [942, 135] on div "Edit Image Yourself You can also change colors, add or remove text, and make ot…" at bounding box center [792, 351] width 332 height 454
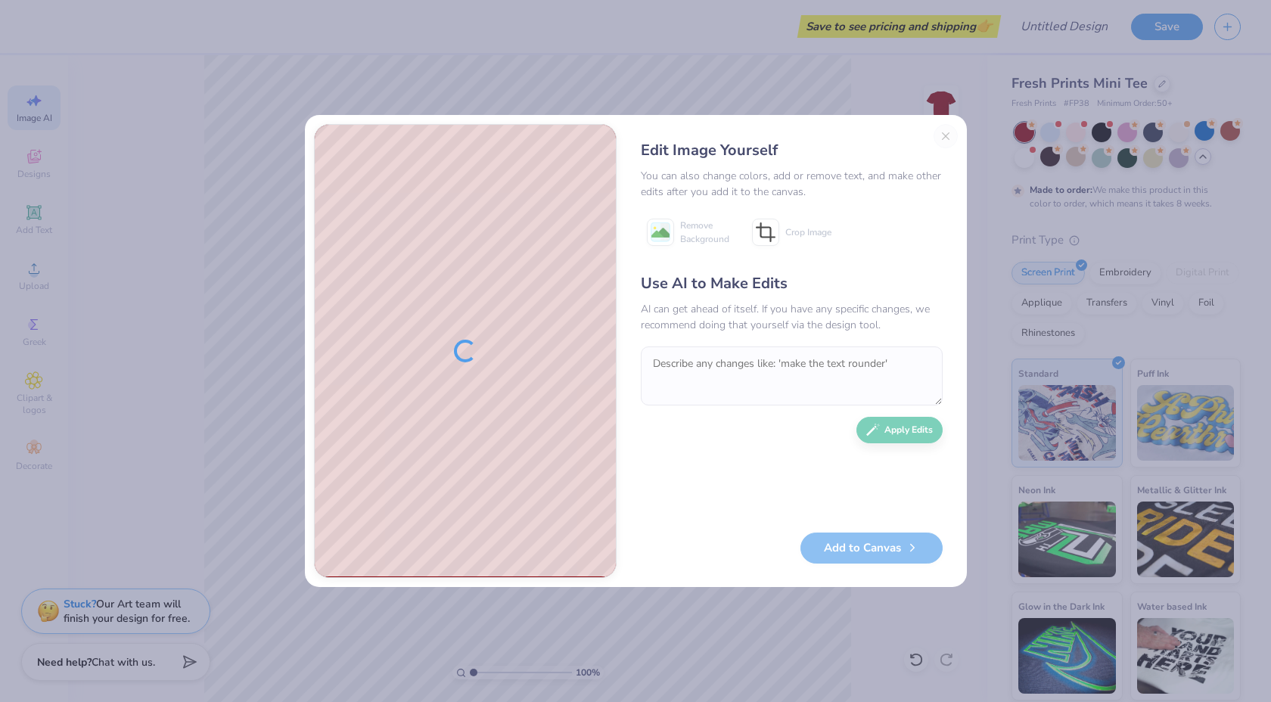
click at [942, 136] on div "Edit Image Yourself You can also change colors, add or remove text, and make ot…" at bounding box center [792, 351] width 332 height 454
click at [942, 136] on button "Close" at bounding box center [945, 136] width 24 height 24
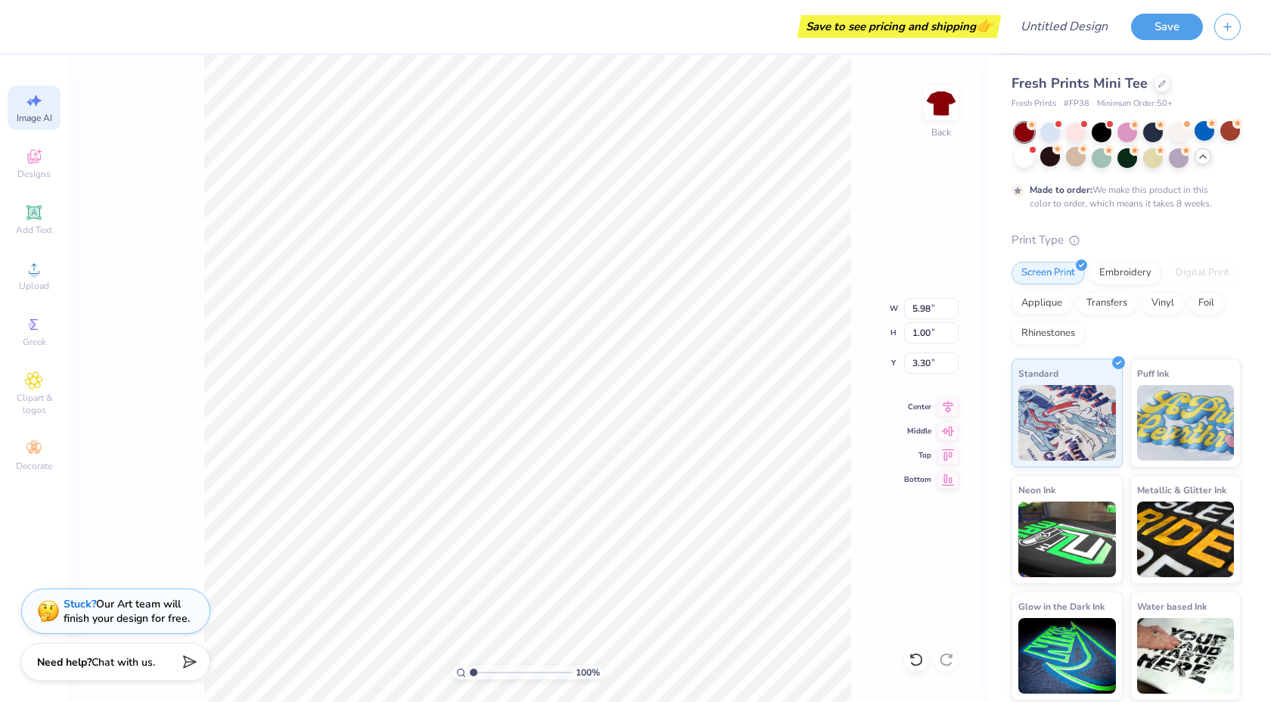
click at [33, 112] on span "Image AI" at bounding box center [35, 118] width 36 height 12
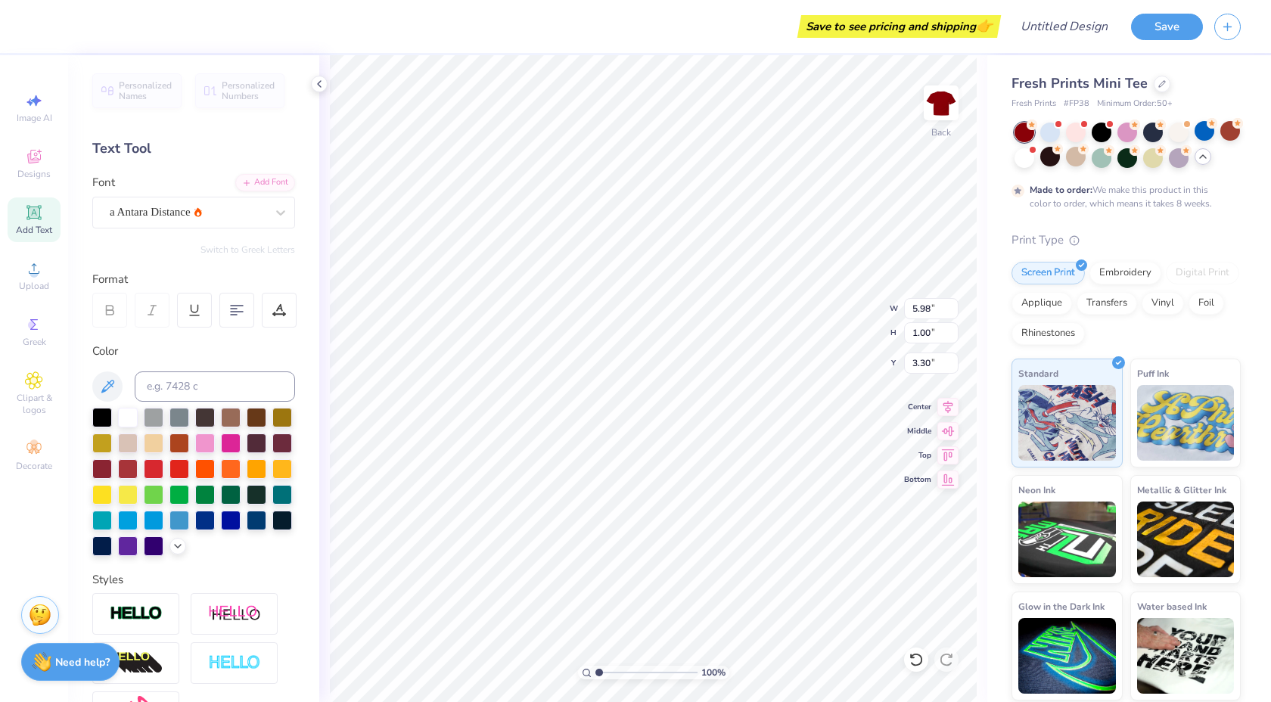
scroll to position [0, 5]
click at [218, 200] on div "a Antara Distance" at bounding box center [187, 211] width 159 height 23
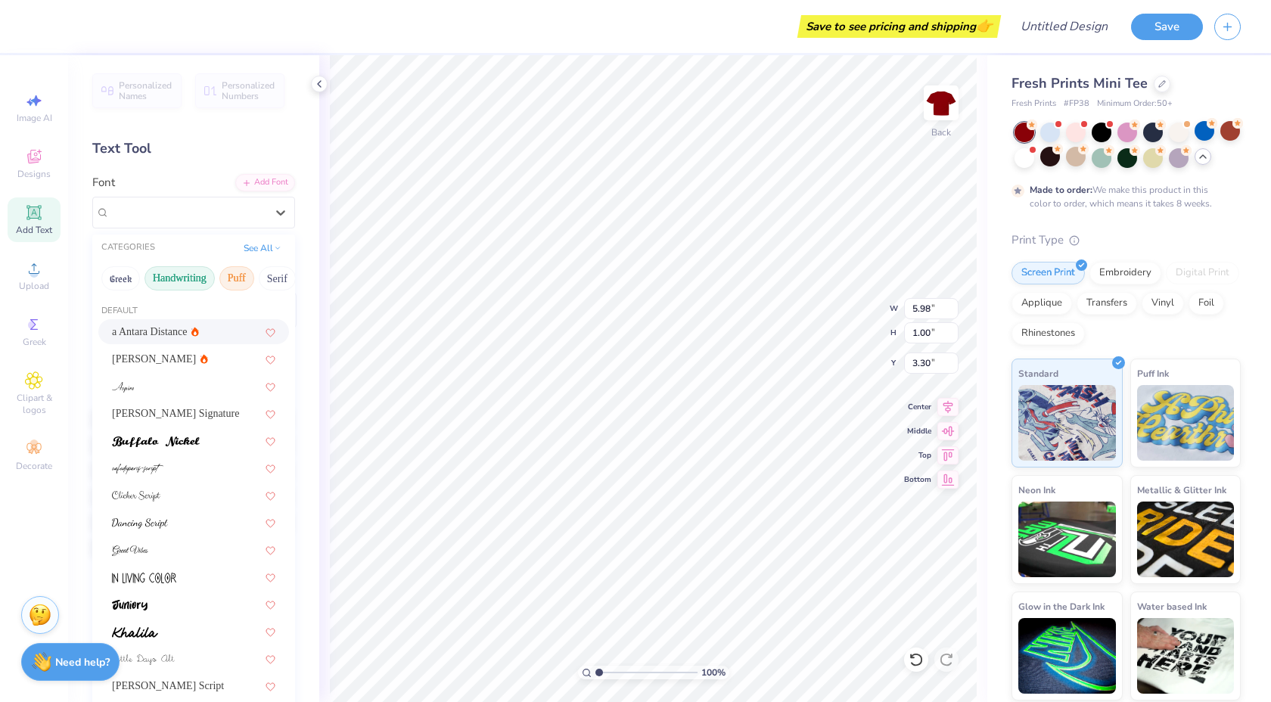
click at [236, 270] on button "Puff" at bounding box center [236, 278] width 35 height 24
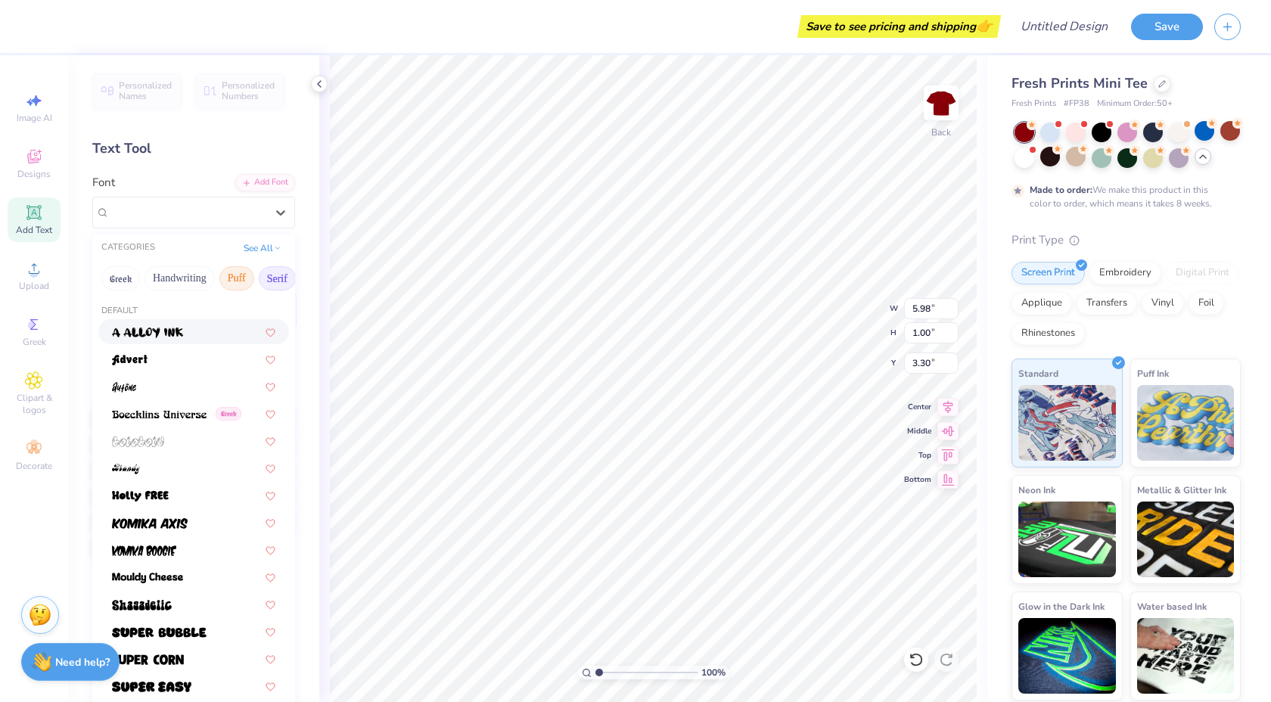
click at [264, 284] on button "Serif" at bounding box center [277, 278] width 37 height 24
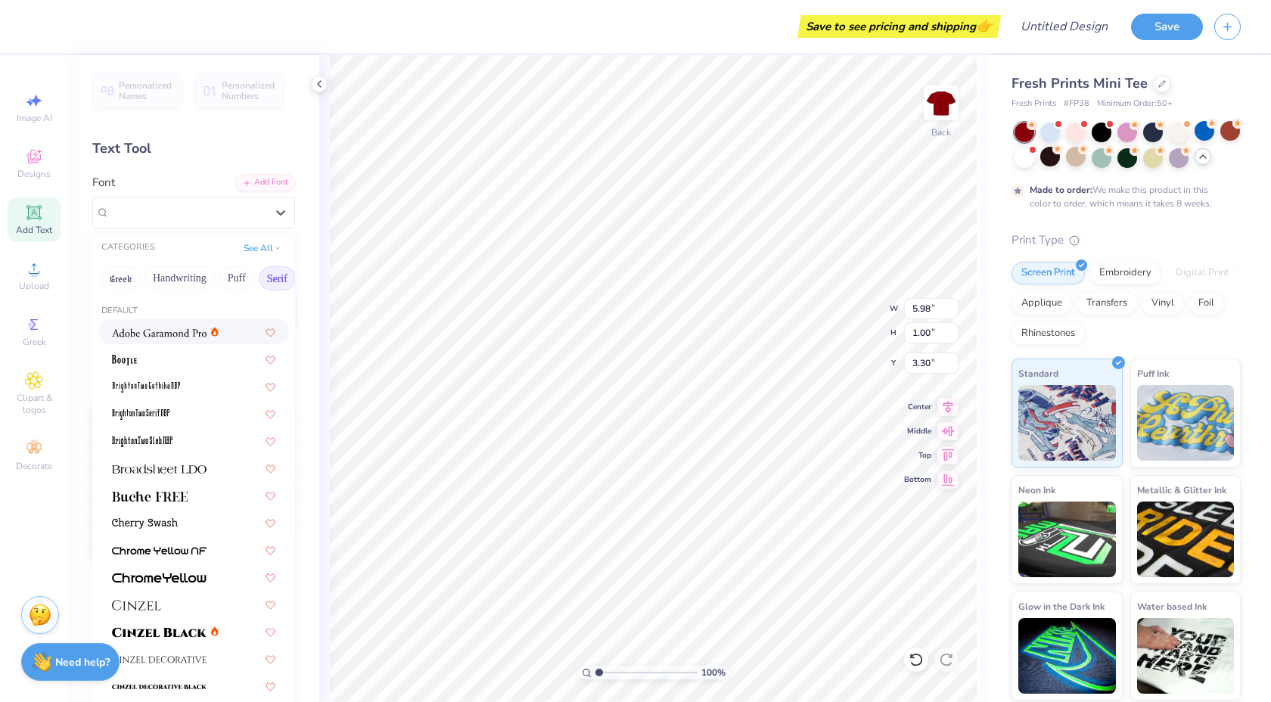
click at [156, 338] on span at bounding box center [159, 332] width 95 height 16
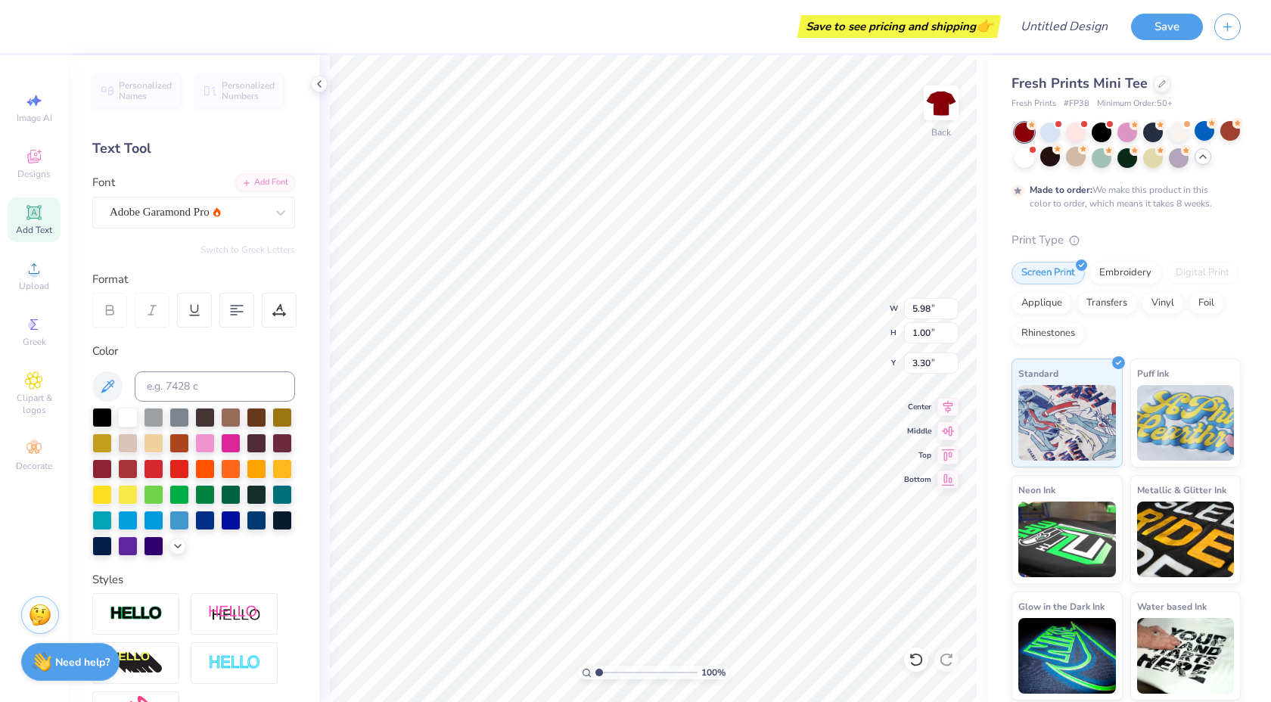
scroll to position [1, 1]
type textarea "ALPHA OMICRON PI"
type input "8.71"
type input "0.64"
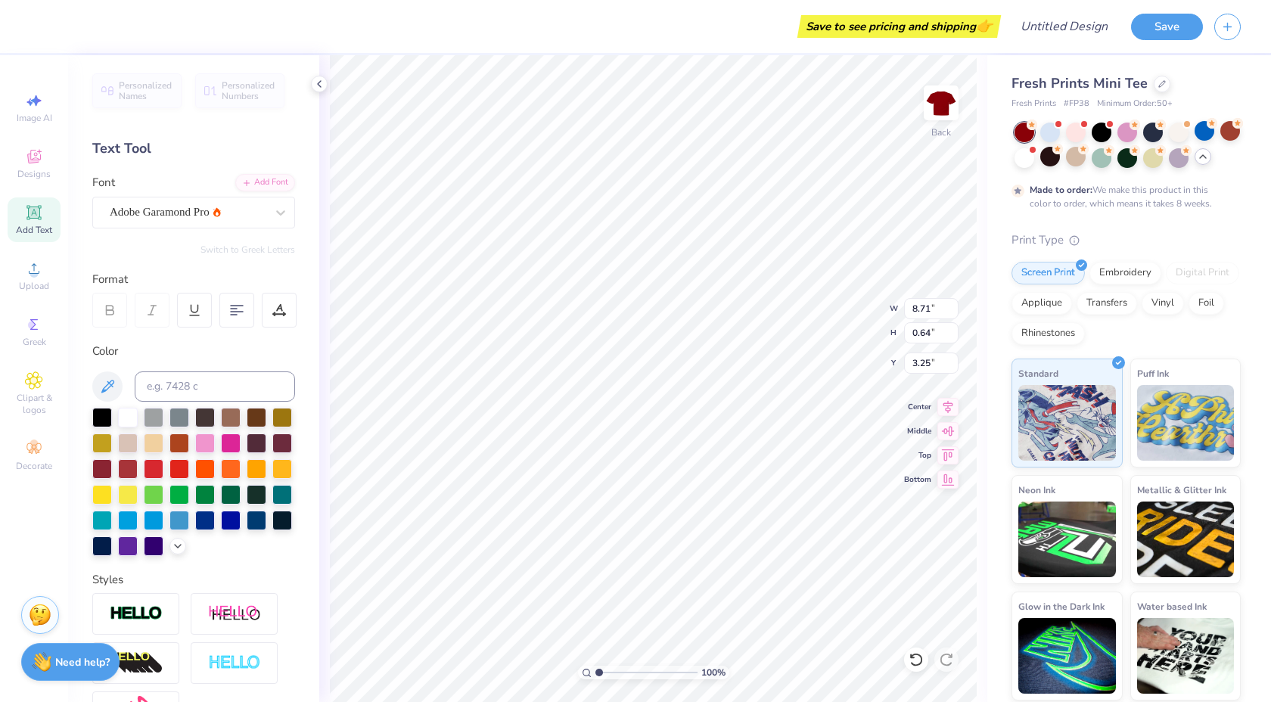
type input "3.89"
type textarea "[GEOGRAPHIC_DATA]"
type input "3.89"
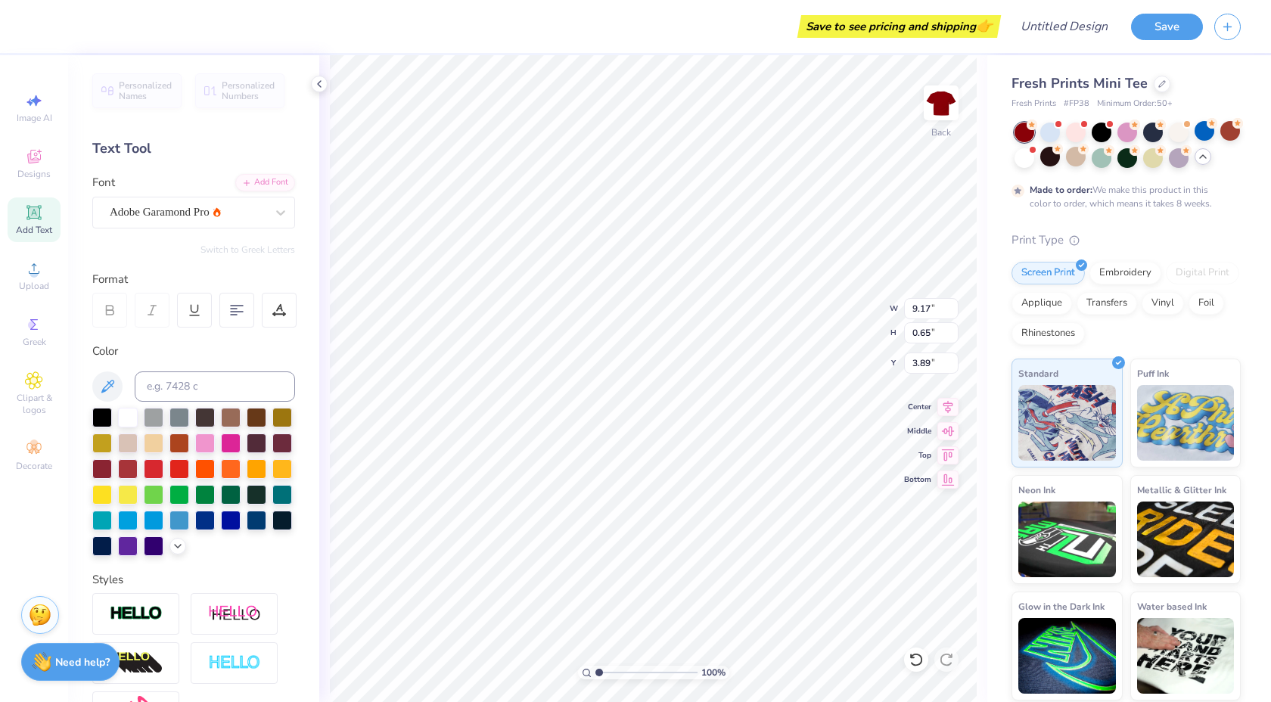
type input "6.33"
type input "0.45"
type input "4.15"
type input "3.26"
type input "4.12"
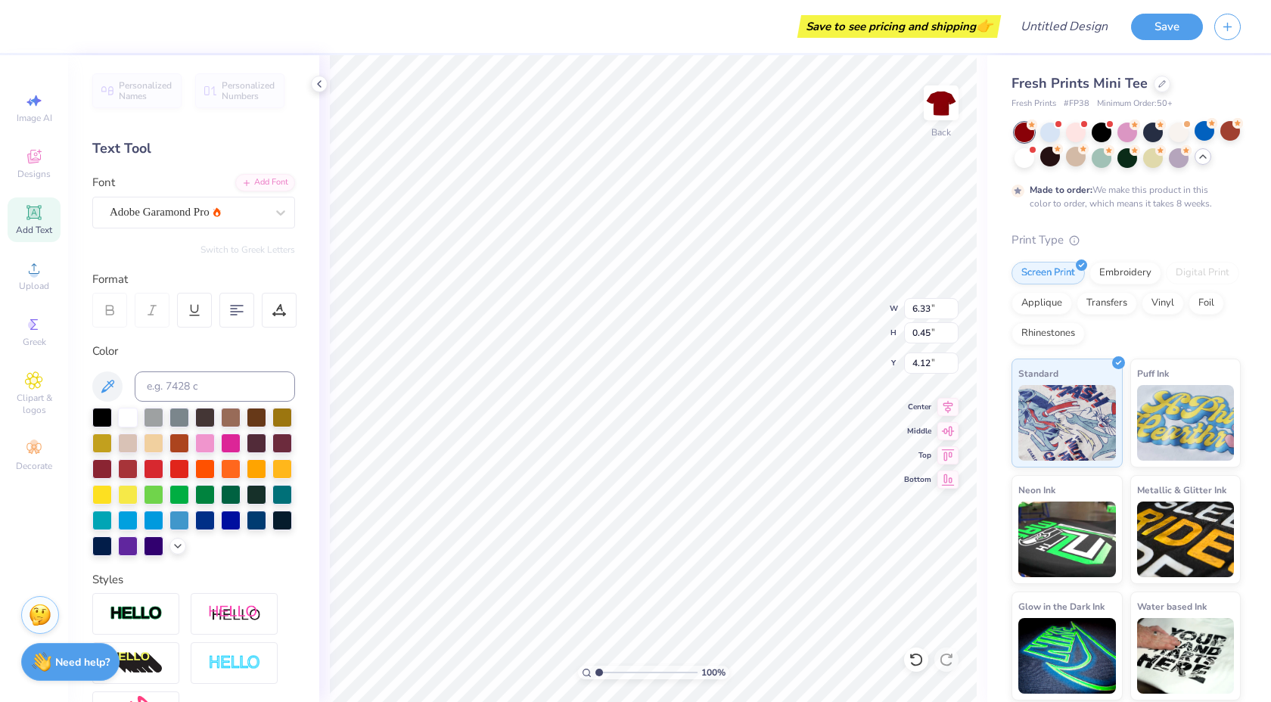
type textarea "[GEOGRAPHIC_DATA]"
type input "8.71"
type input "0.64"
type input "3.26"
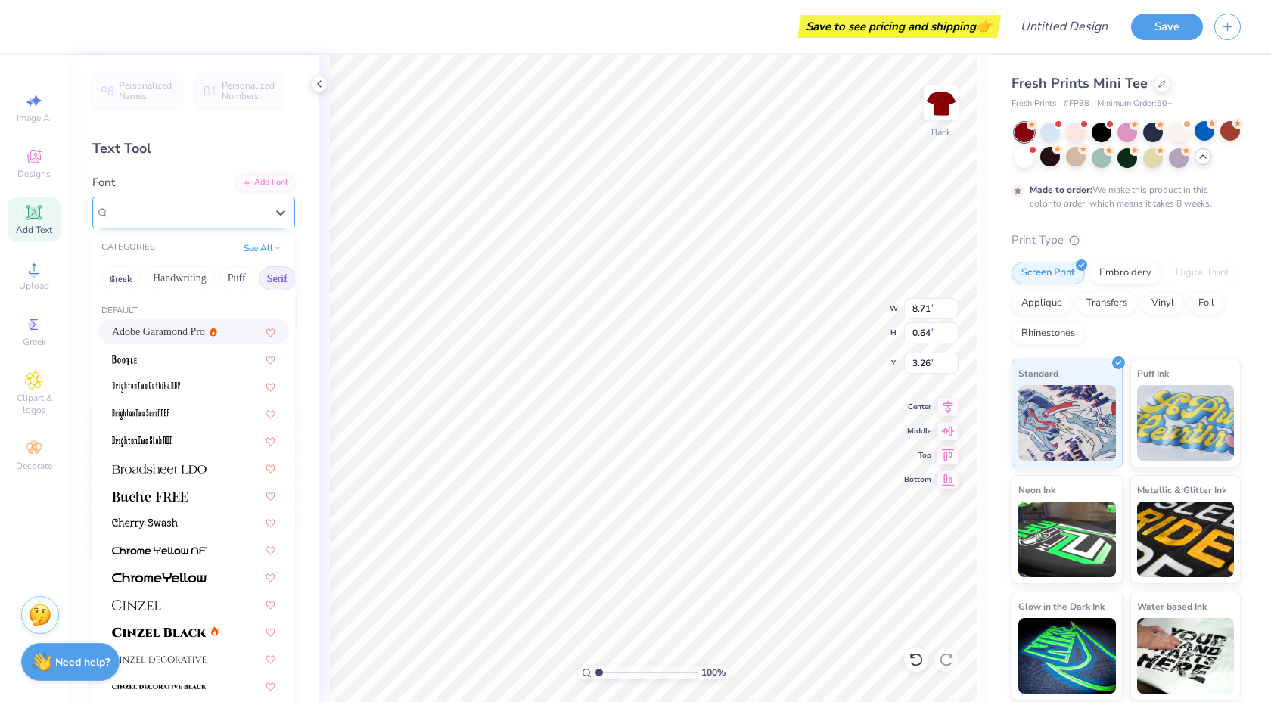
click at [140, 226] on div "Adobe Garamond Pro" at bounding box center [193, 213] width 203 height 32
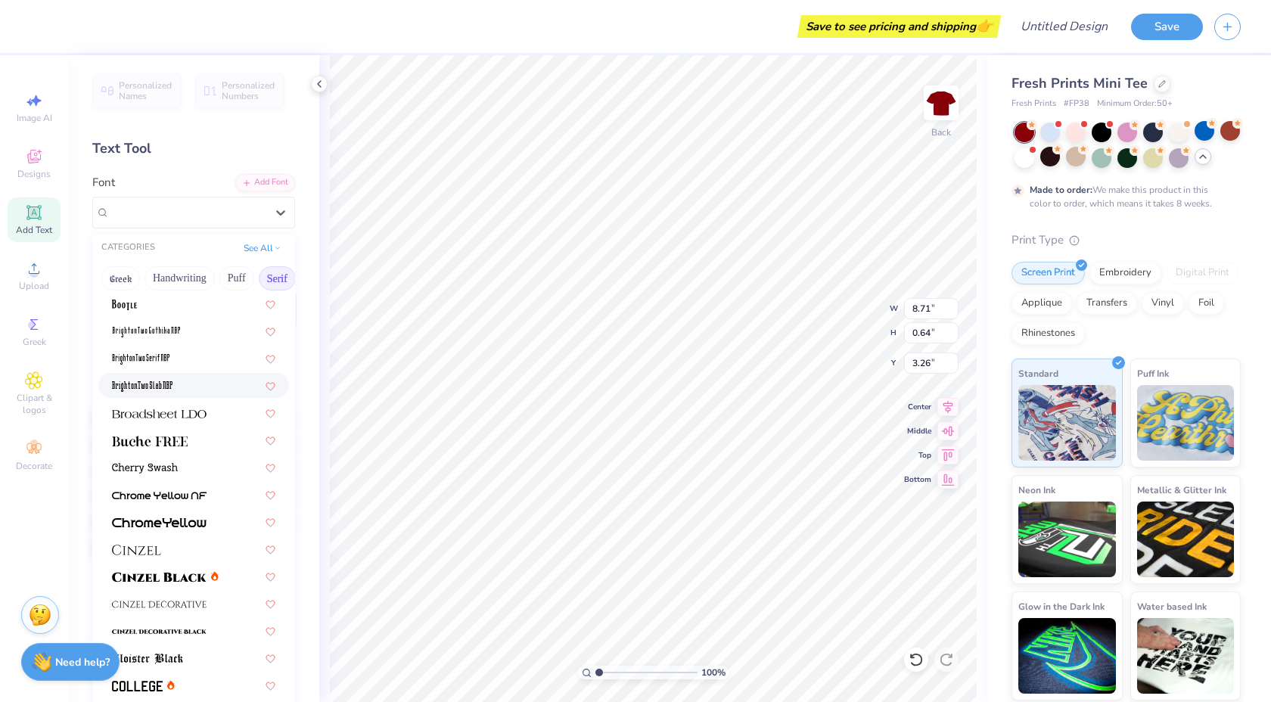
scroll to position [56, 0]
click at [162, 551] on div at bounding box center [193, 548] width 163 height 16
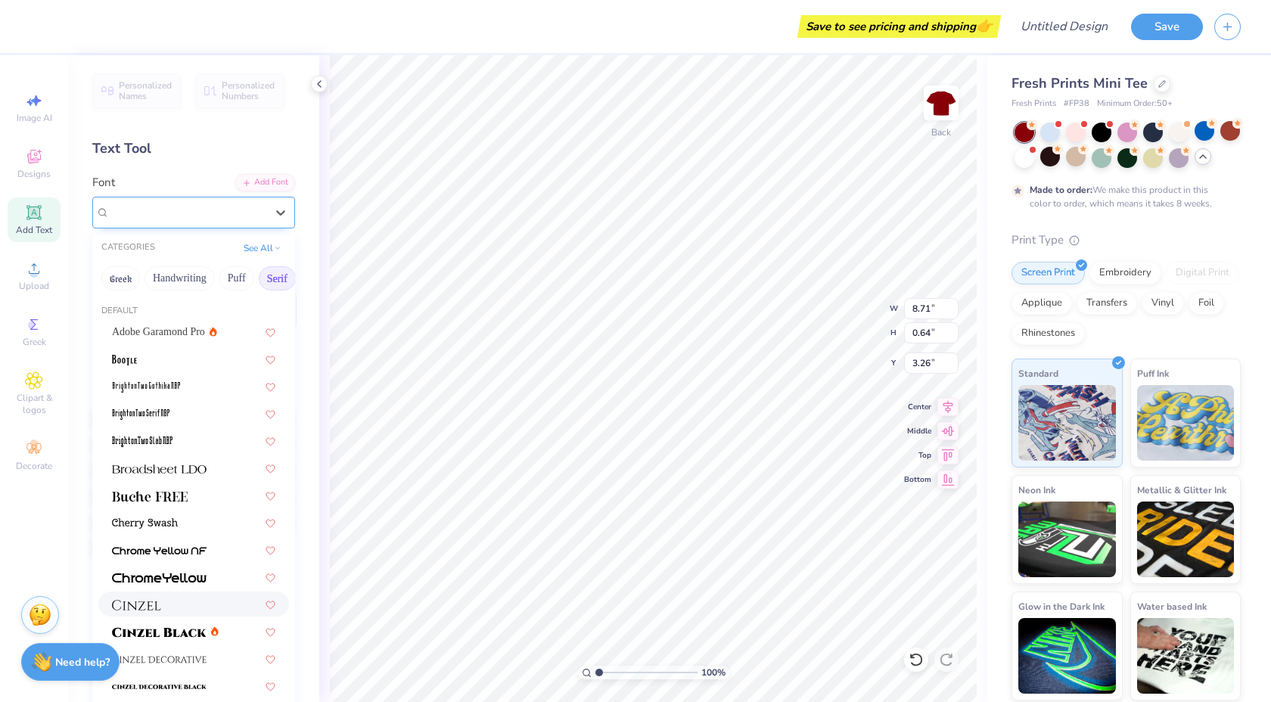
click at [164, 210] on div at bounding box center [187, 211] width 159 height 23
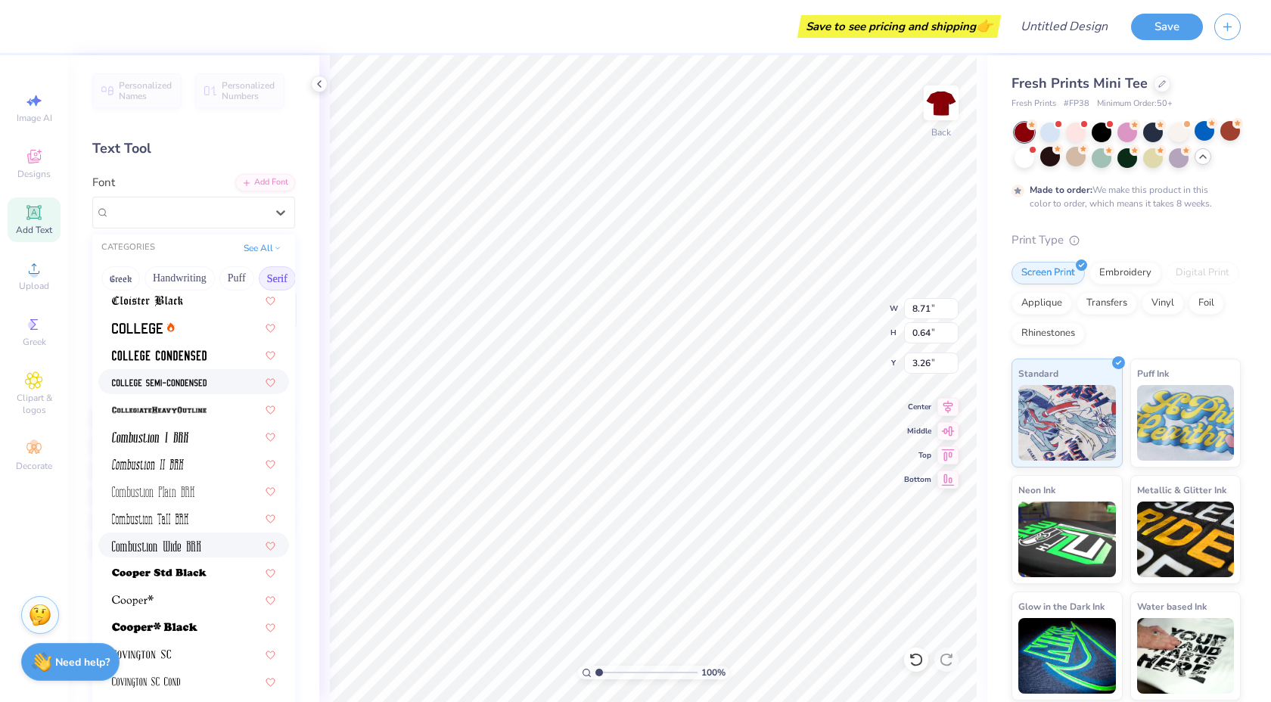
scroll to position [414, 0]
click at [246, 283] on button "Puff" at bounding box center [236, 278] width 35 height 24
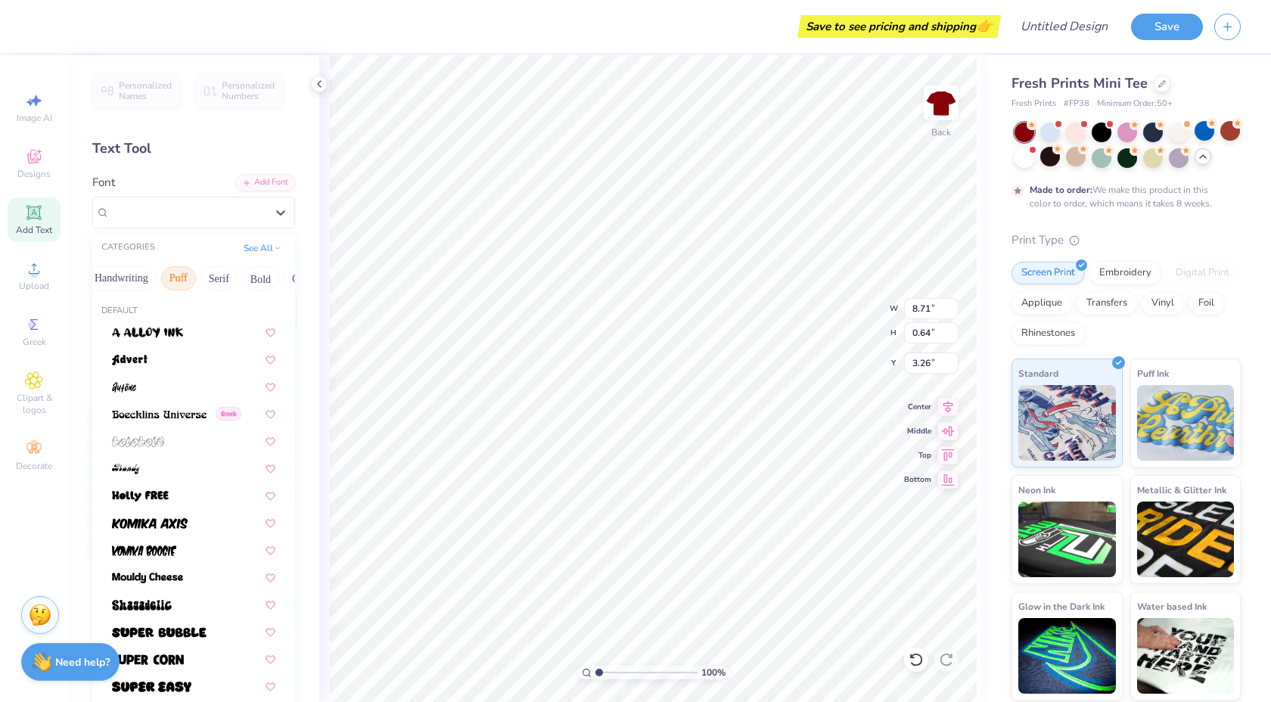
scroll to position [0, 59]
click at [268, 279] on button "Bold" at bounding box center [259, 278] width 37 height 24
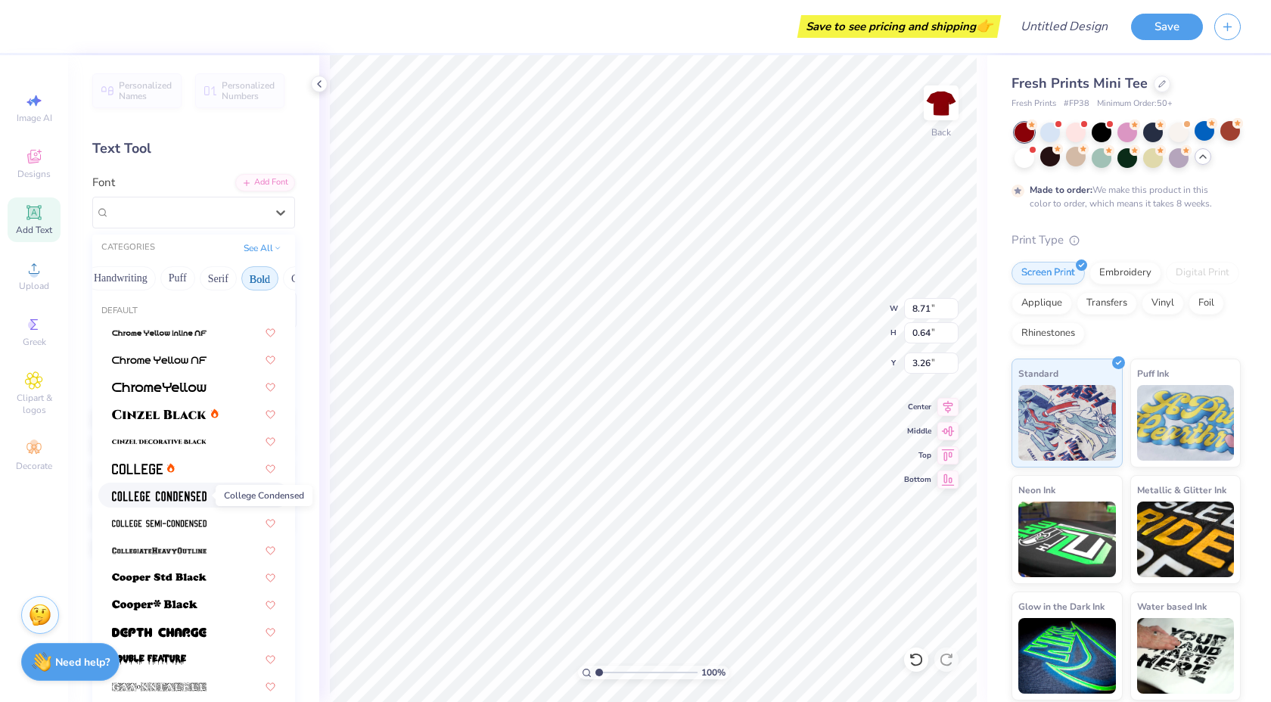
click at [168, 494] on img at bounding box center [159, 496] width 95 height 11
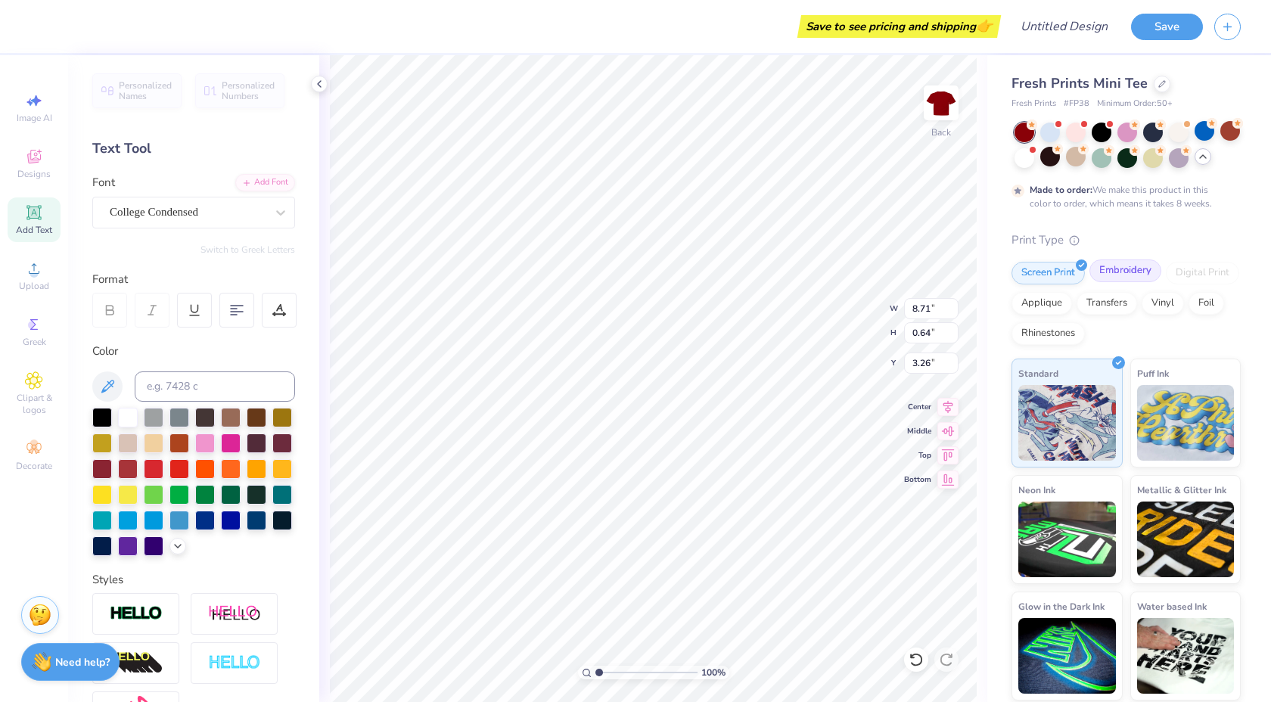
click at [1125, 275] on div "Embroidery" at bounding box center [1125, 270] width 72 height 23
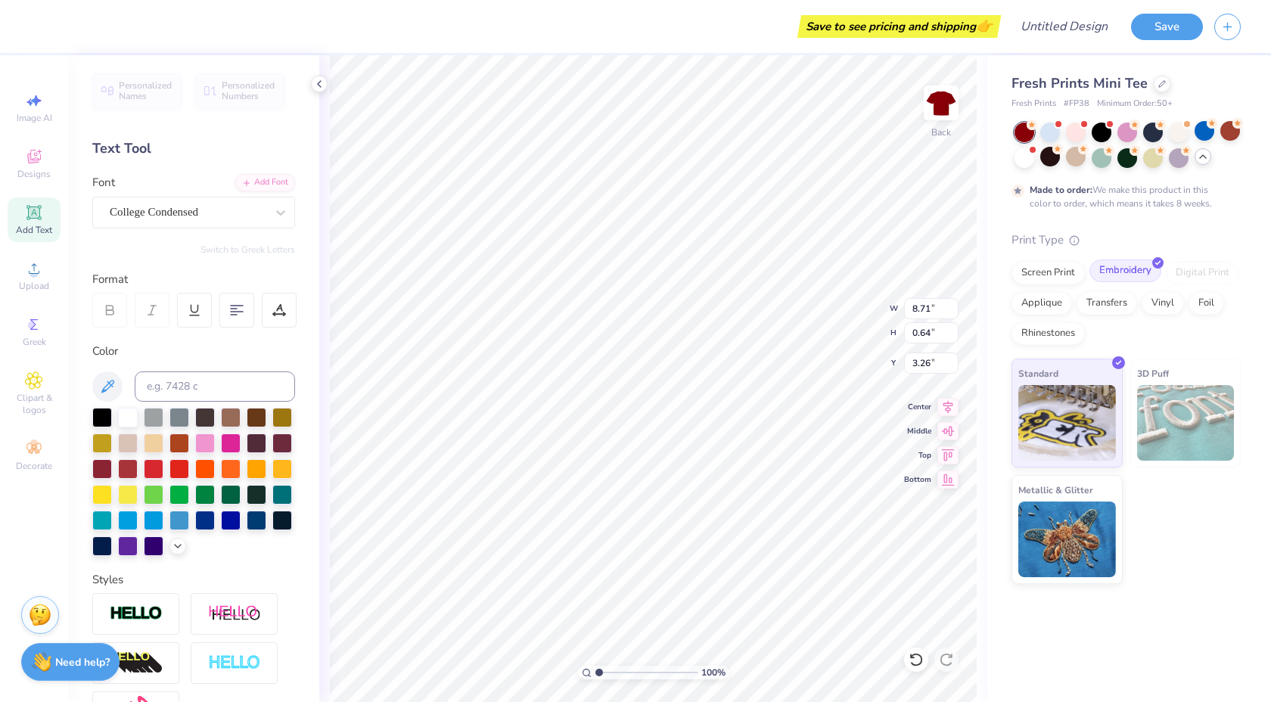
type input "6.18"
type input "0.63"
click at [1050, 271] on div "Screen Print" at bounding box center [1047, 270] width 73 height 23
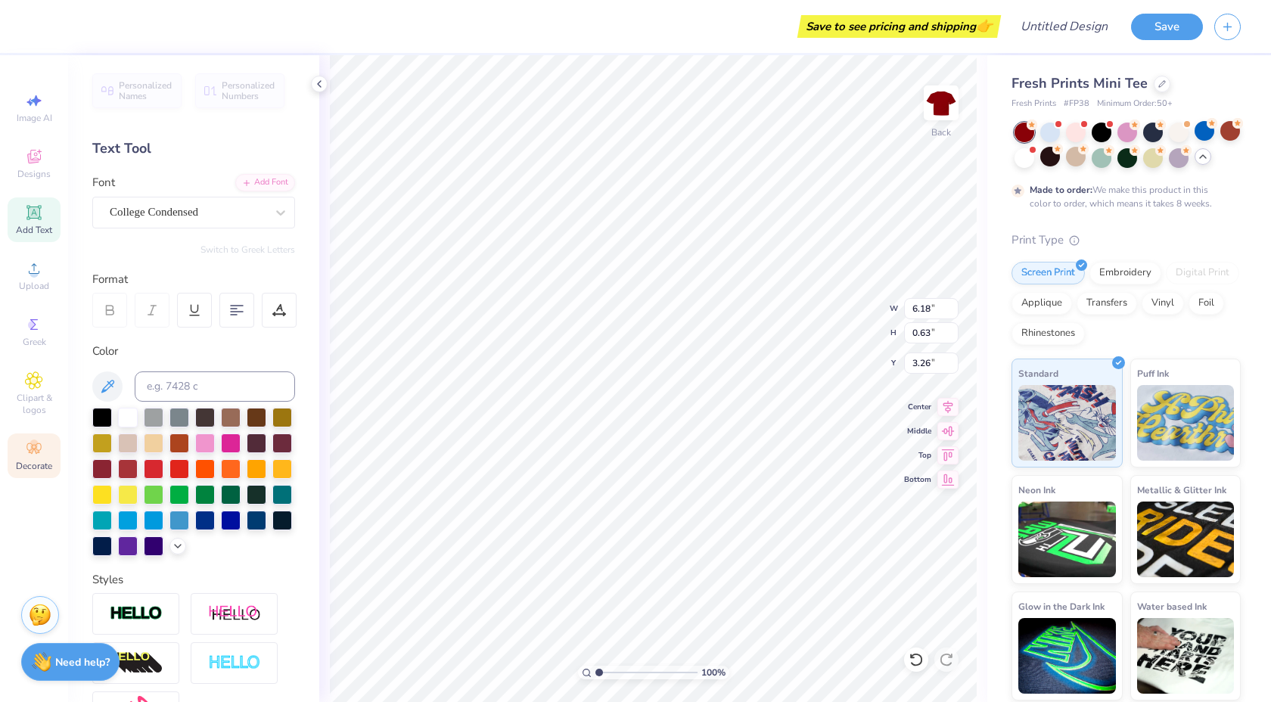
click at [42, 449] on icon at bounding box center [34, 448] width 18 height 18
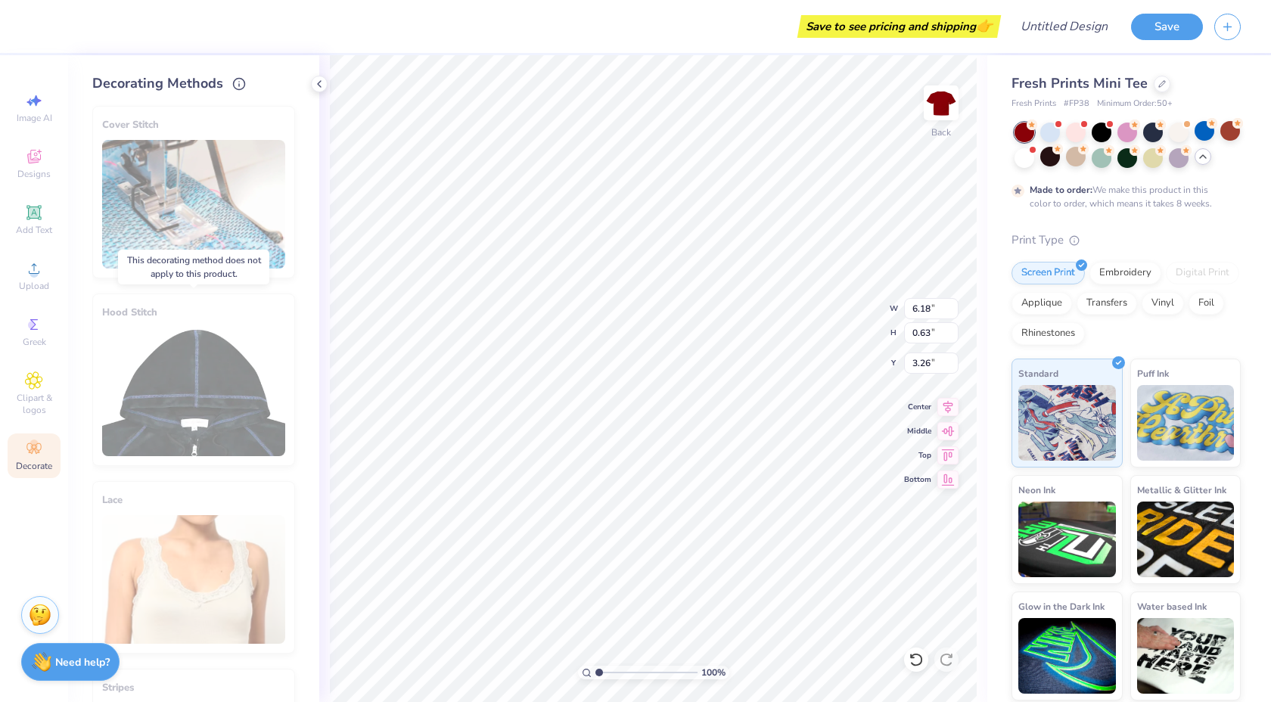
click at [163, 352] on div "Hood Stitch" at bounding box center [193, 379] width 203 height 172
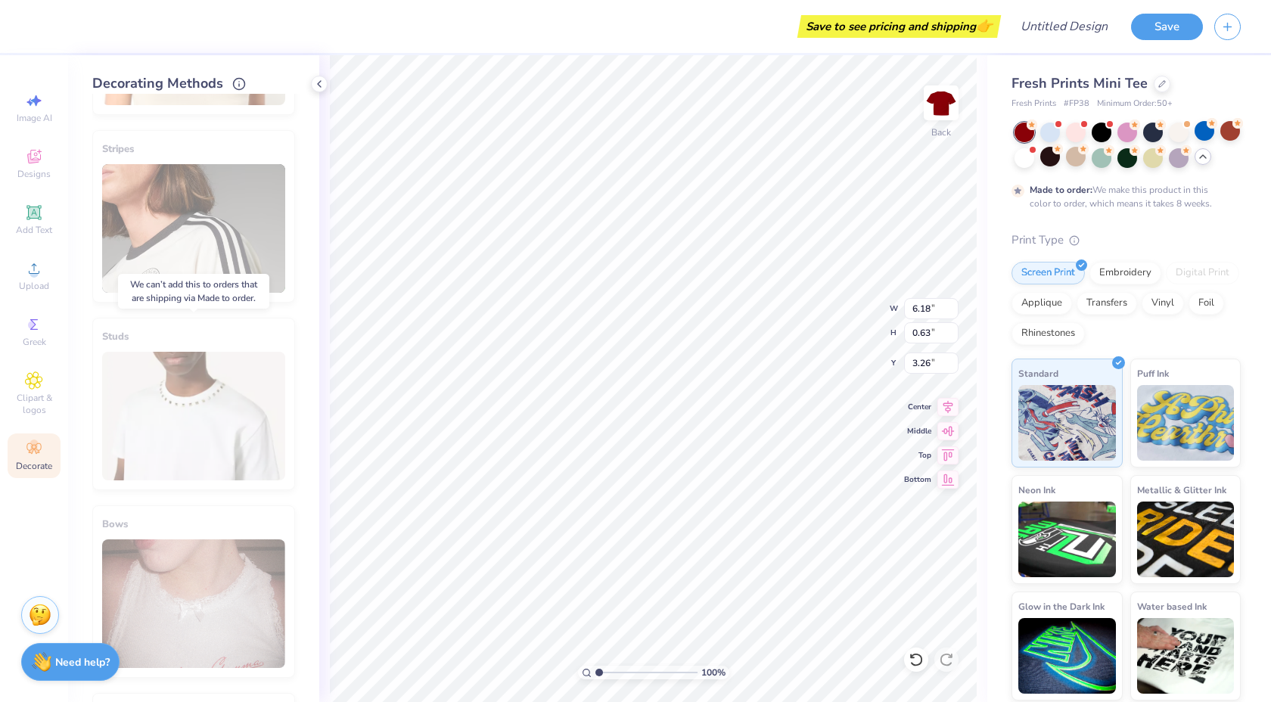
scroll to position [717, 0]
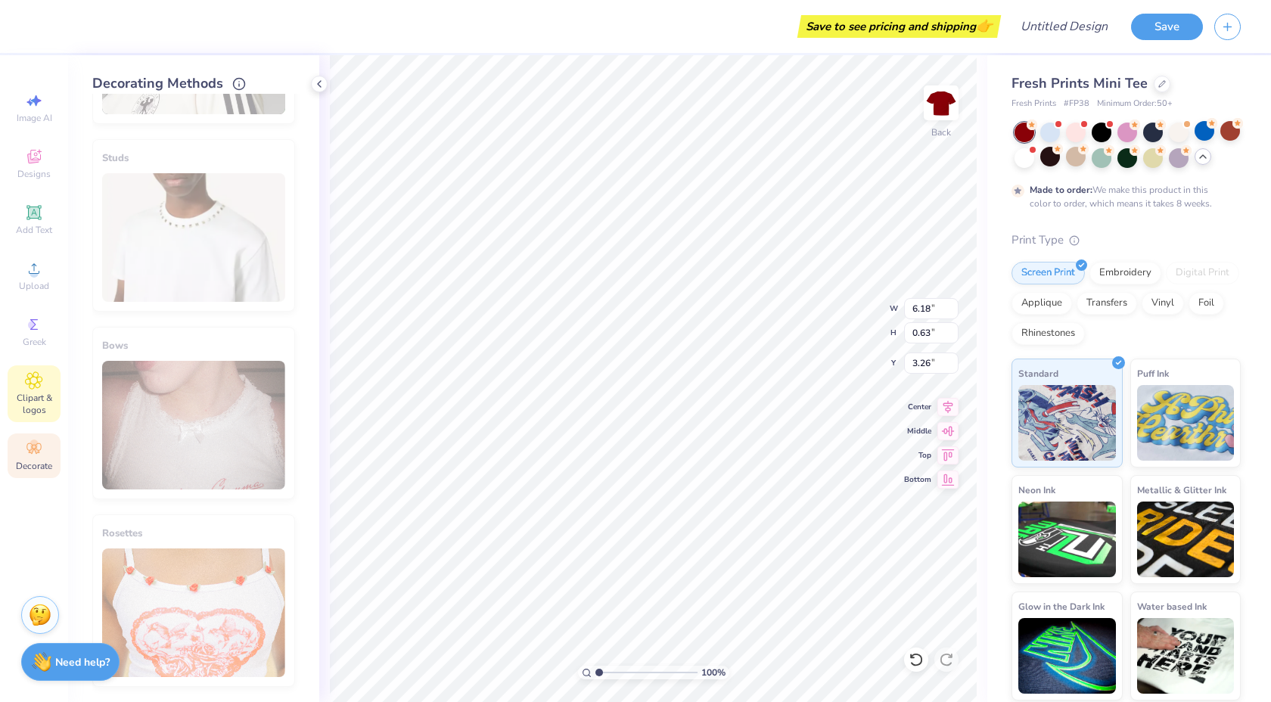
click at [51, 384] on div "Clipart & logos" at bounding box center [34, 393] width 53 height 57
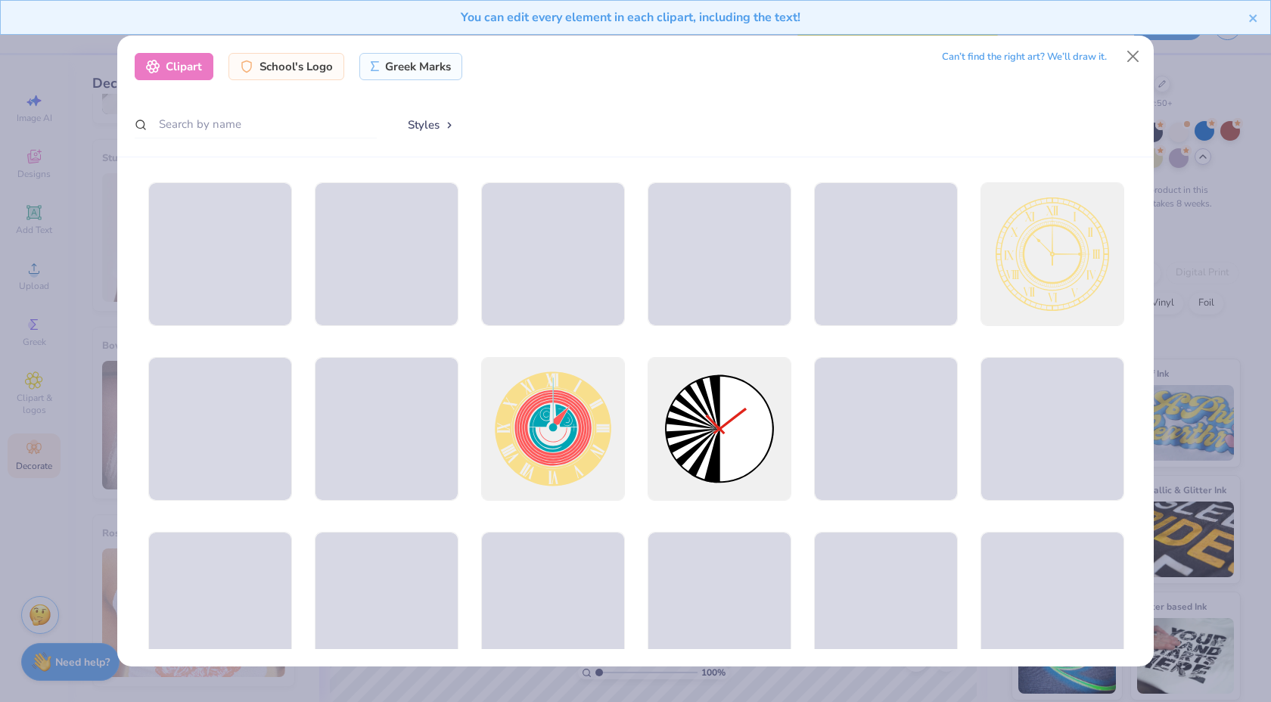
click at [64, 284] on div "Clipart School's Logo Greek Marks Can’t find the right art? We’ll draw it. Styl…" at bounding box center [635, 351] width 1271 height 702
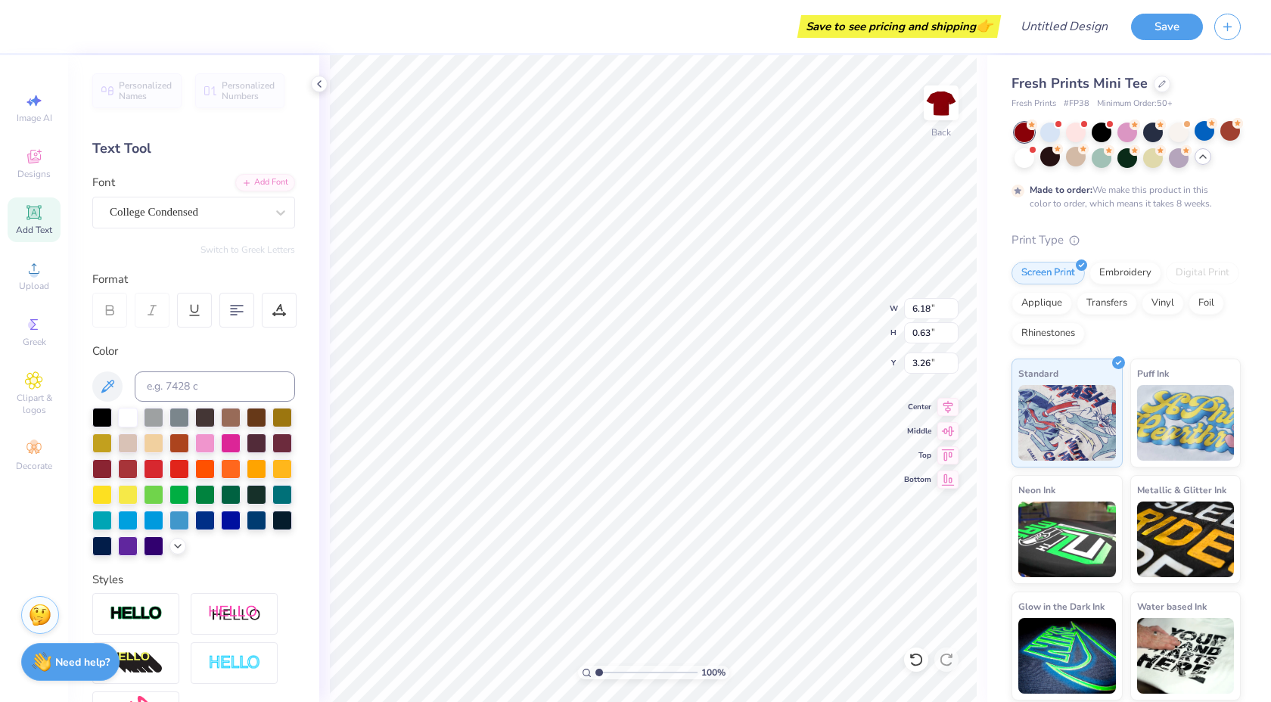
type input "8.71"
type input "0.64"
type input "3.25"
type input "4.12"
type input "3.18"
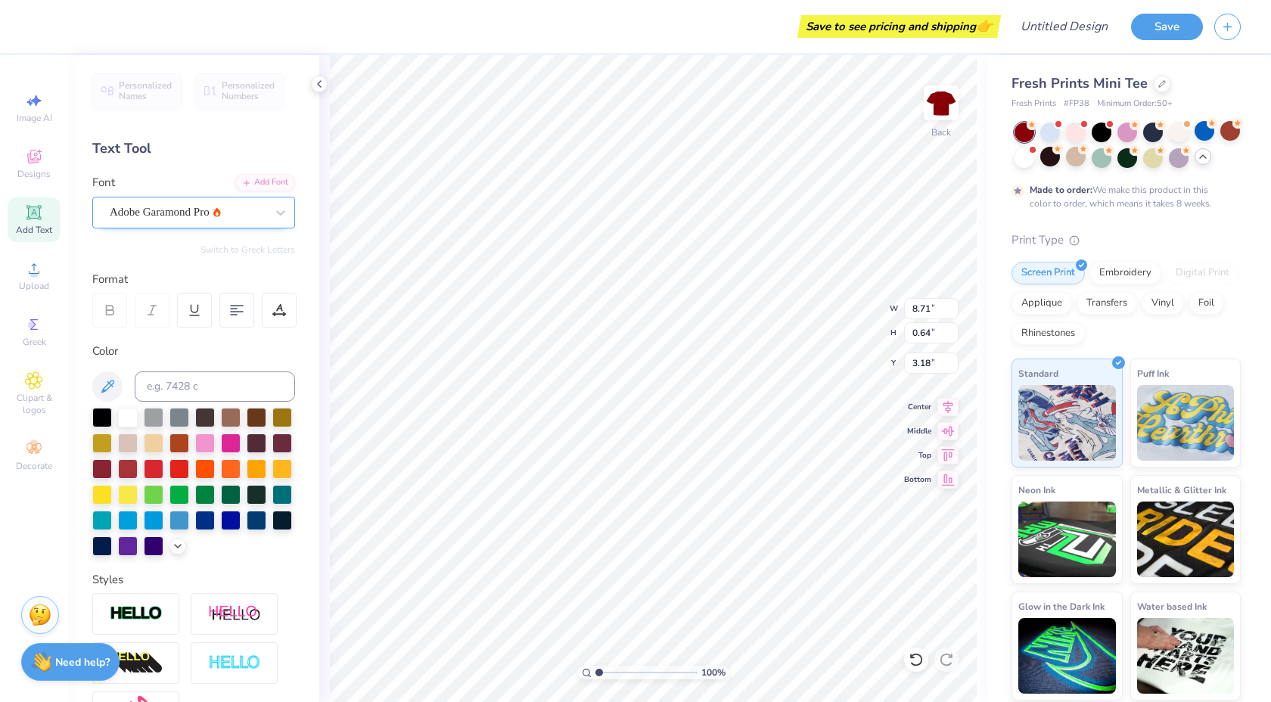
click at [241, 209] on div "Adobe Garamond Pro" at bounding box center [187, 211] width 159 height 23
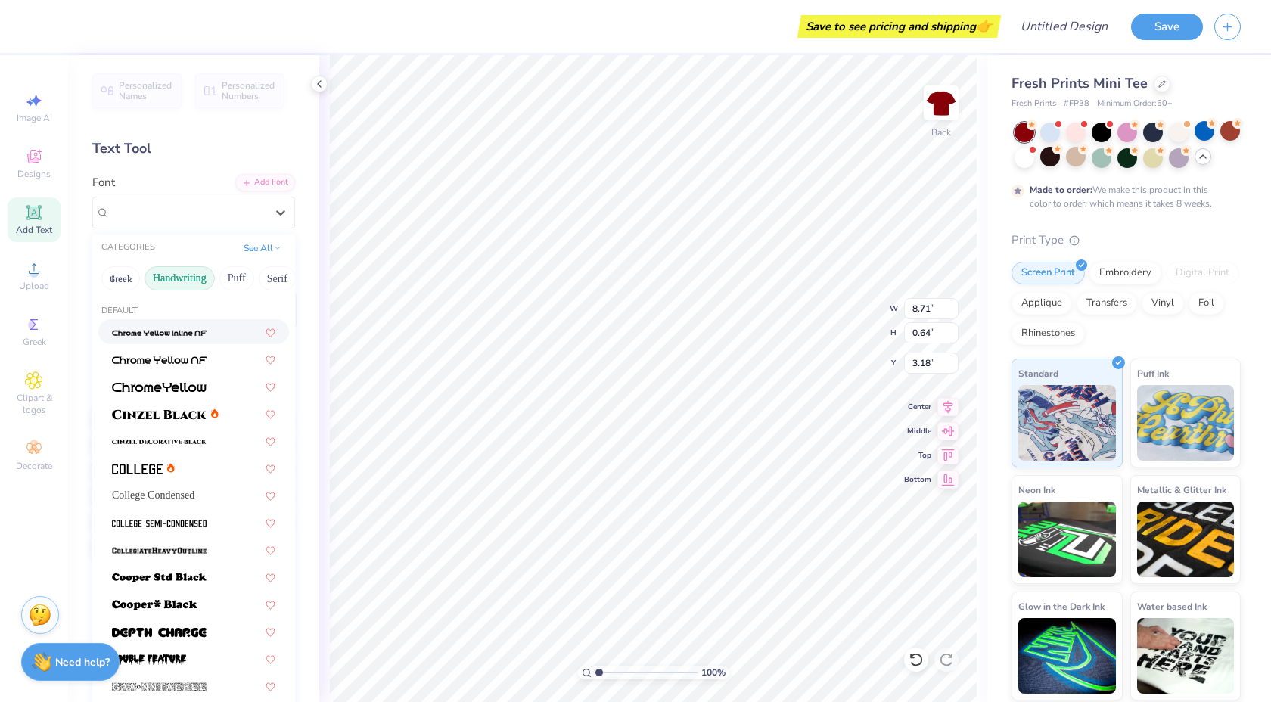
click at [163, 269] on button "Handwriting" at bounding box center [179, 278] width 70 height 24
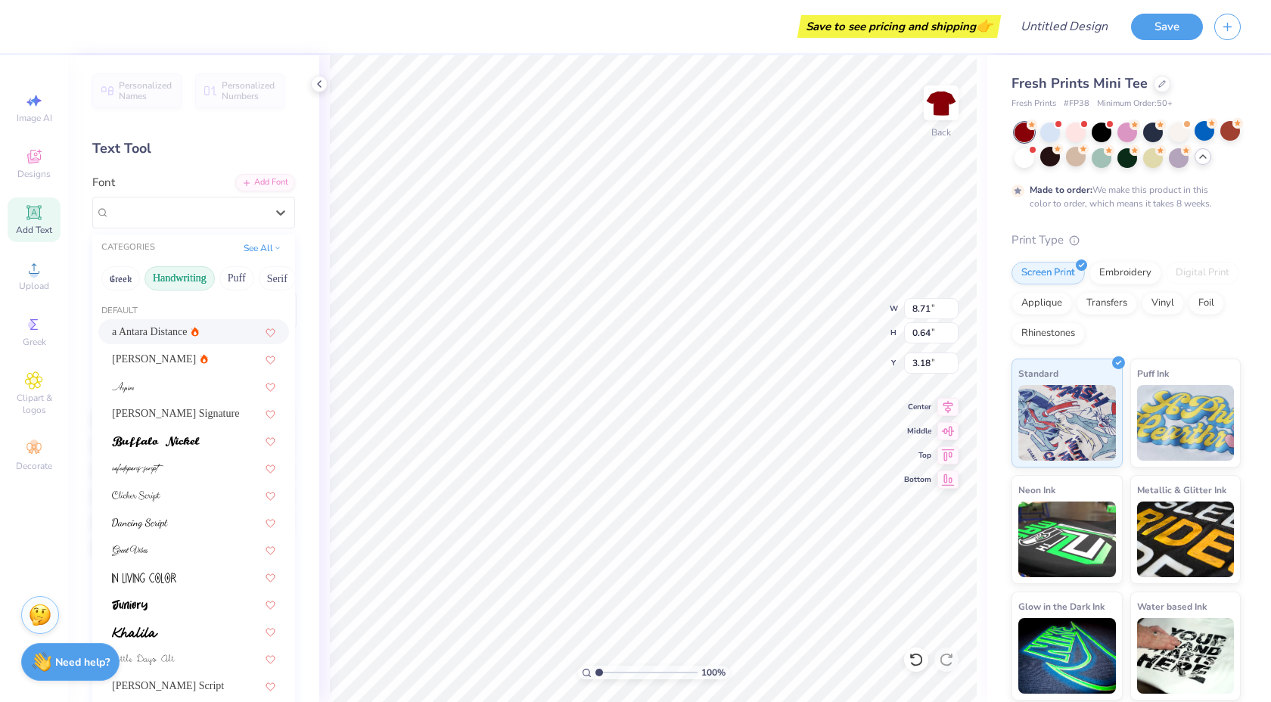
click at [152, 337] on span "a Antara Distance" at bounding box center [150, 332] width 76 height 16
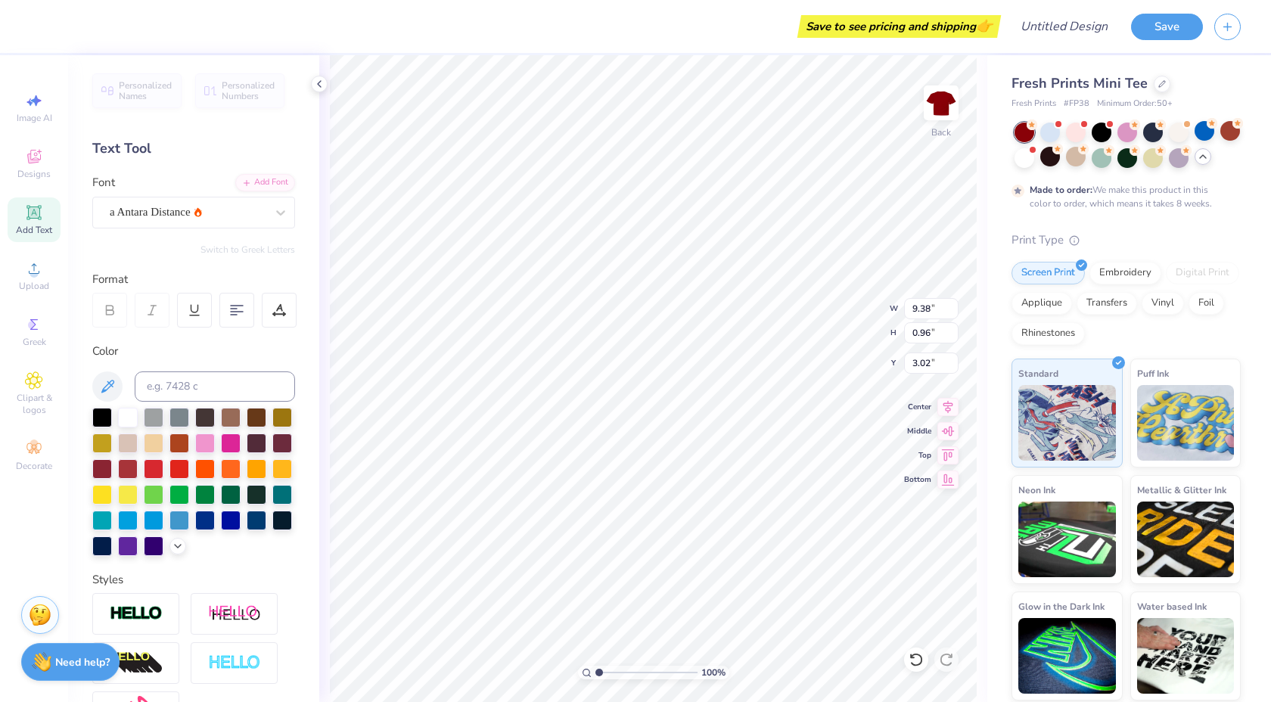
type input "9.38"
type input "0.96"
type input "3.02"
type textarea "Alpha Omicron Pi"
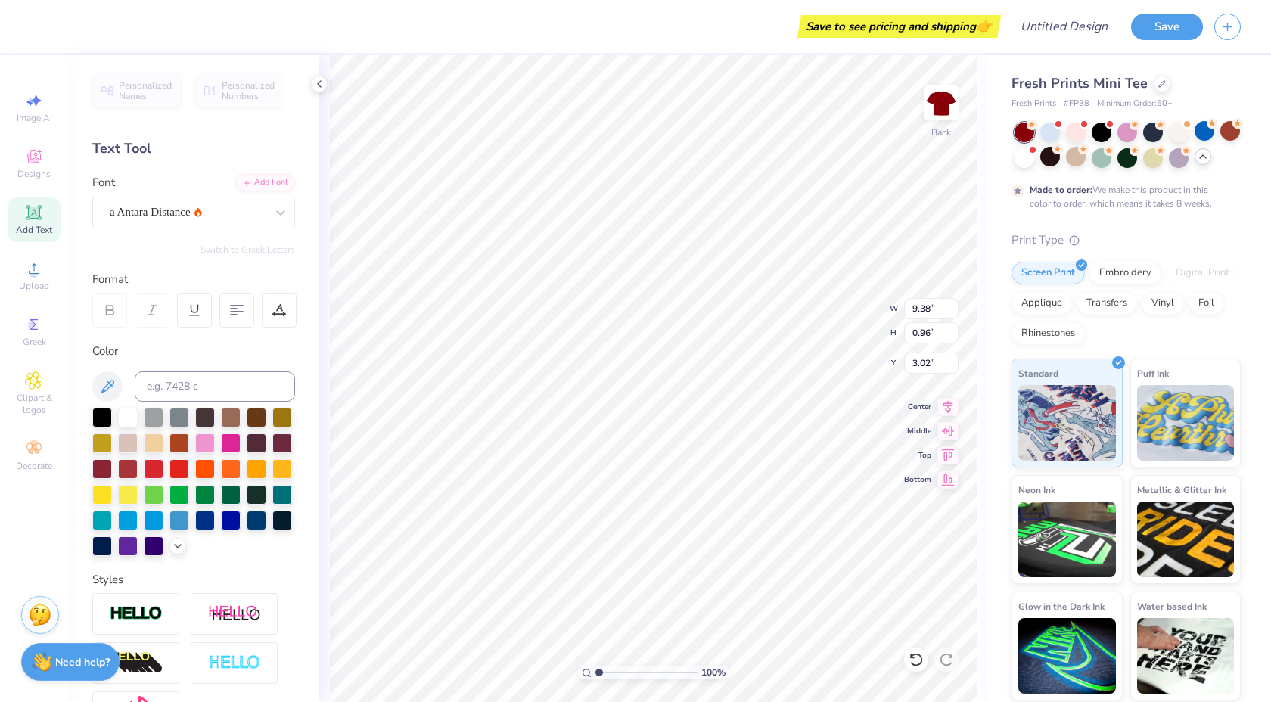
type input "5.22"
type input "0.87"
type input "3.06"
type input "6.33"
type input "0.45"
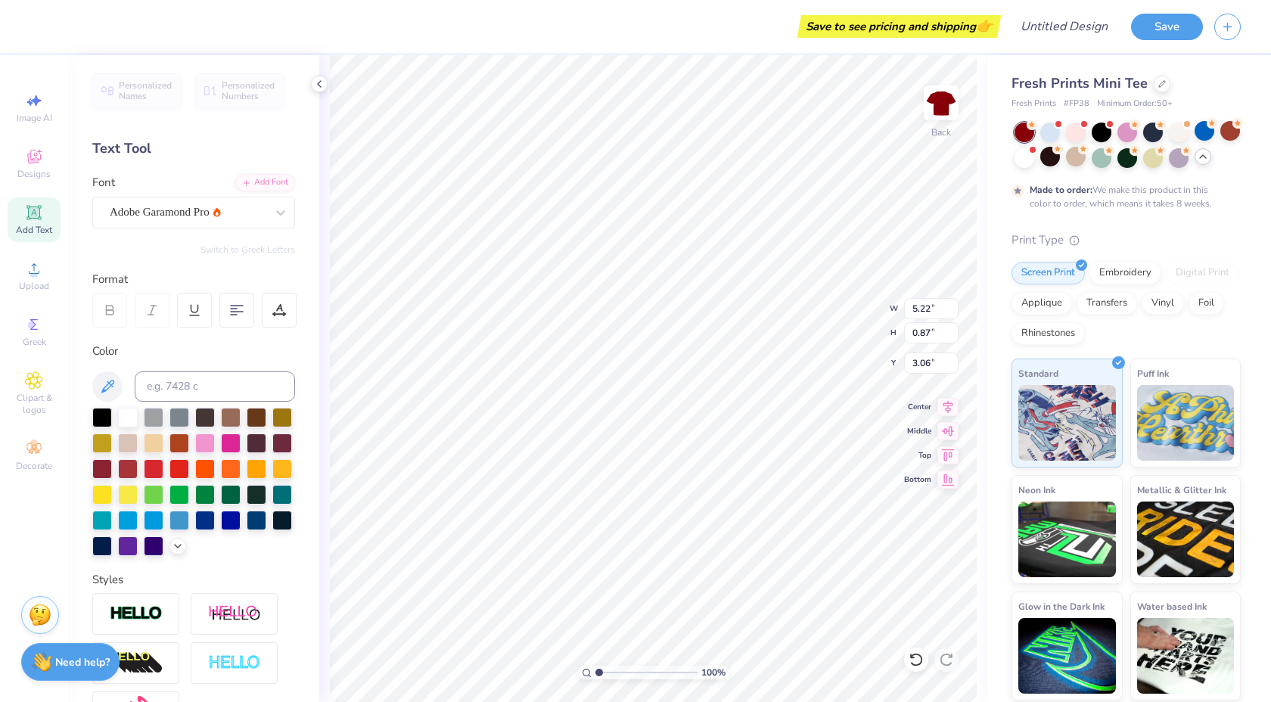
type input "4.12"
type input "3.00"
type input "6.33"
type input "1.06"
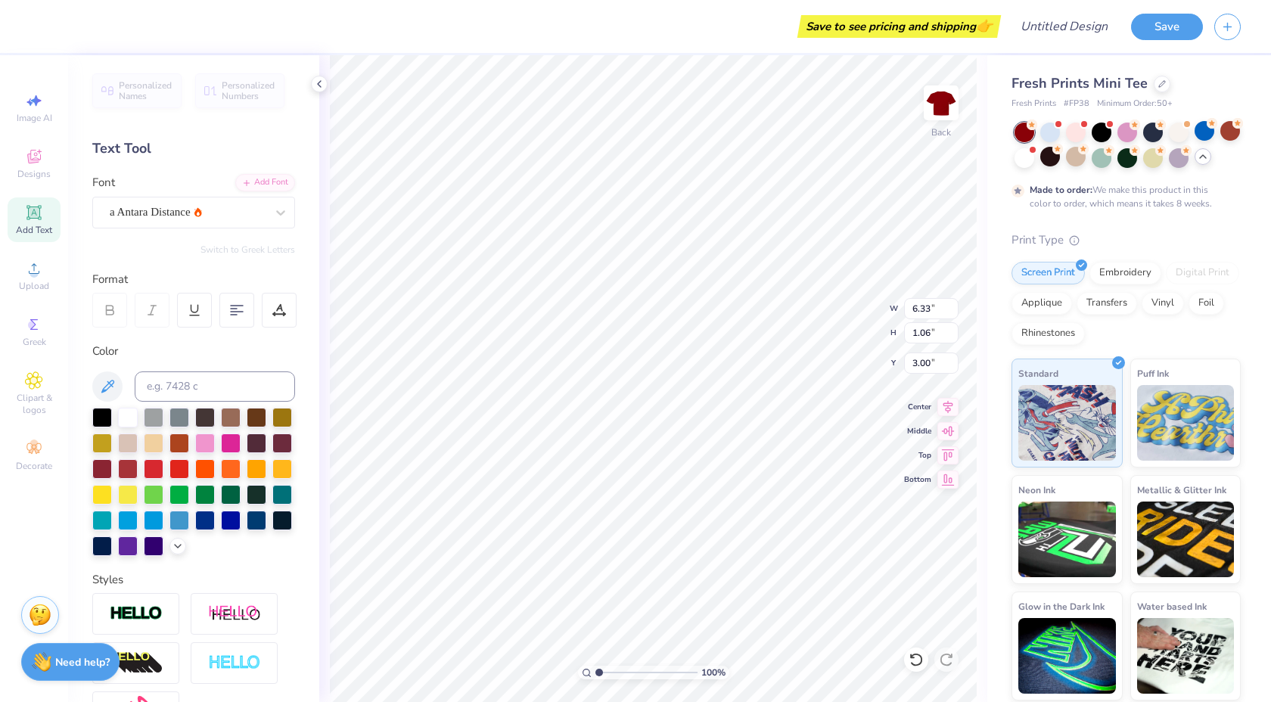
scroll to position [1, 1]
type textarea "Alpha Omicron Pi"
click at [282, 312] on icon at bounding box center [279, 310] width 14 height 14
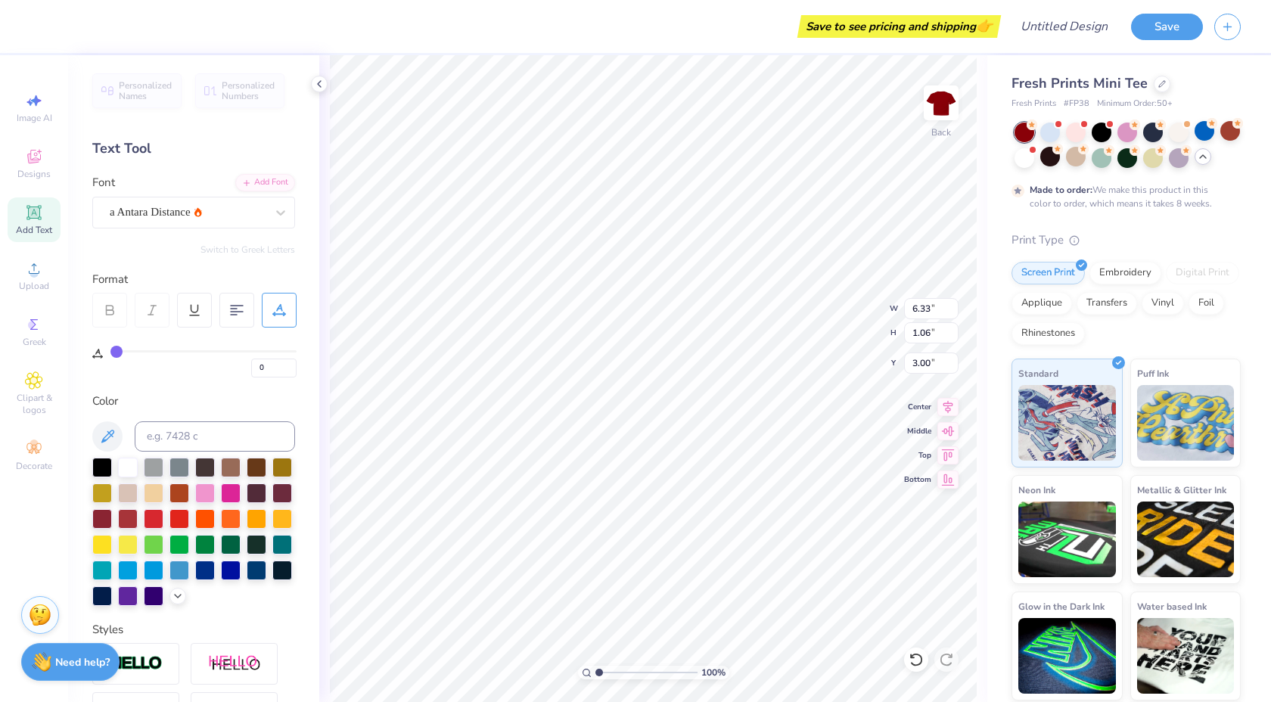
drag, startPoint x: 110, startPoint y: 353, endPoint x: 151, endPoint y: 356, distance: 41.0
click at [161, 356] on div "0" at bounding box center [194, 353] width 204 height 50
type input "2"
type input "5"
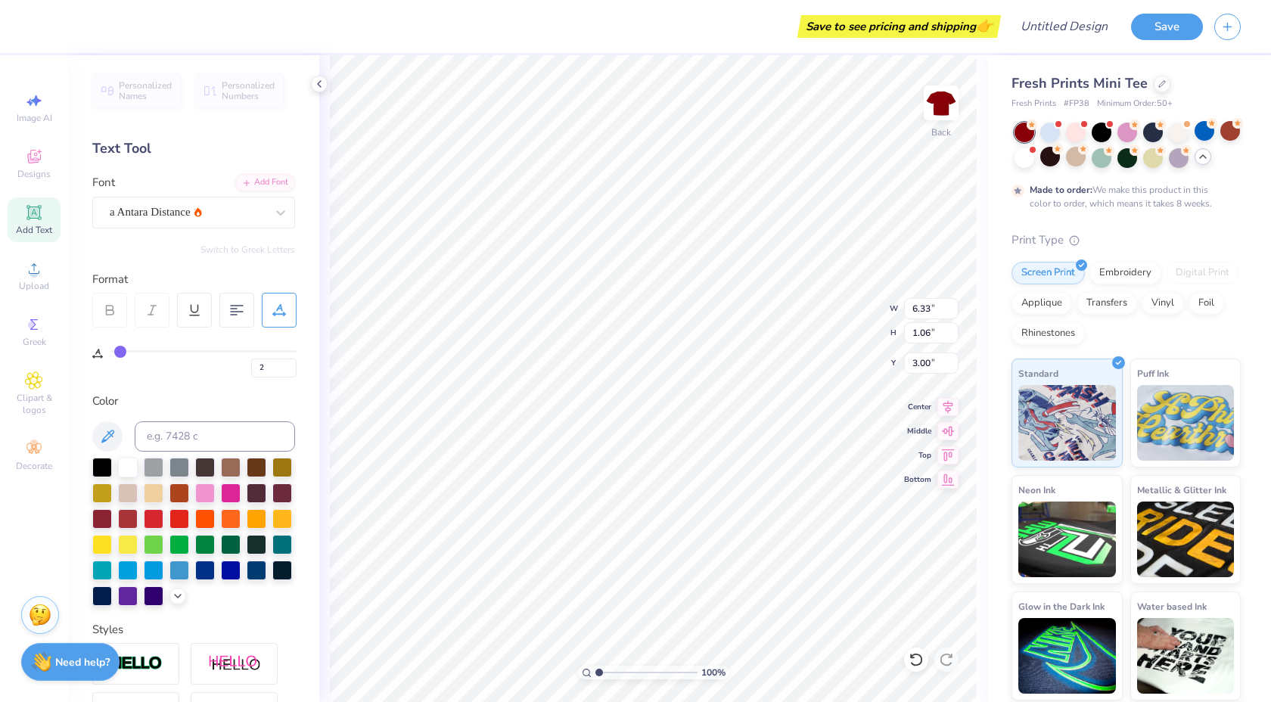
type input "5"
type input "8"
type input "12"
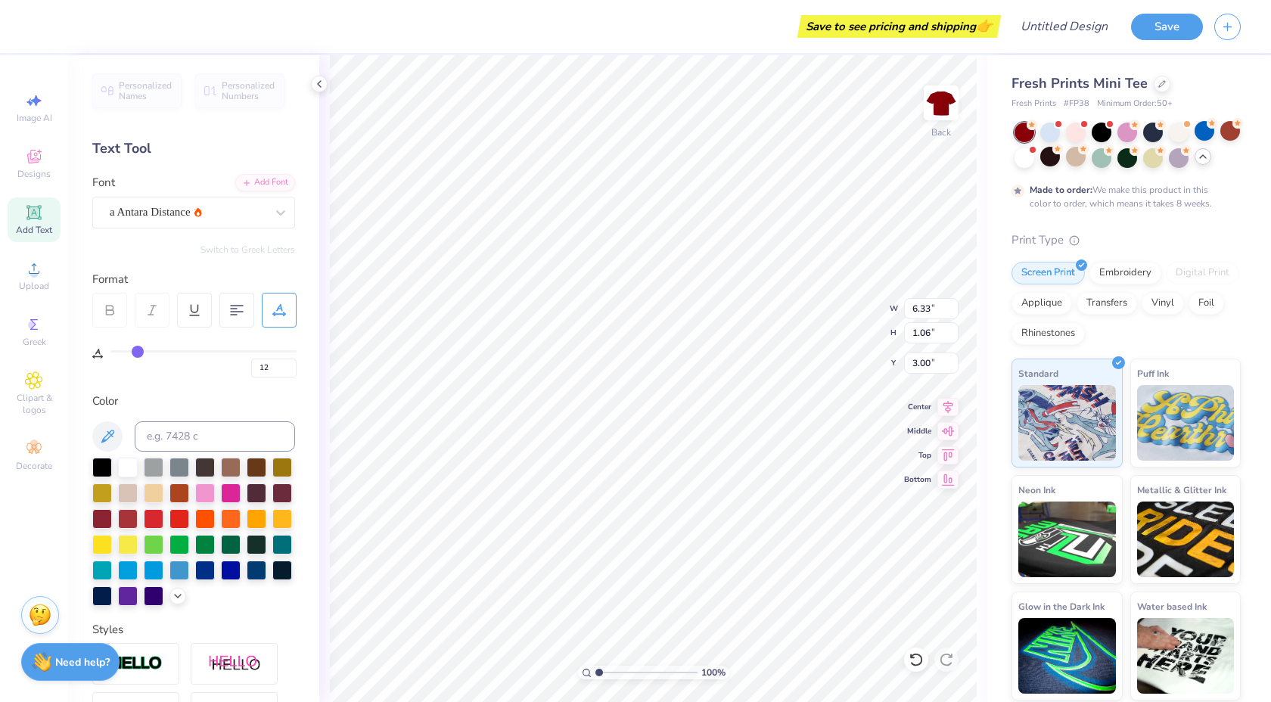
type input "15"
type input "18"
type input "20"
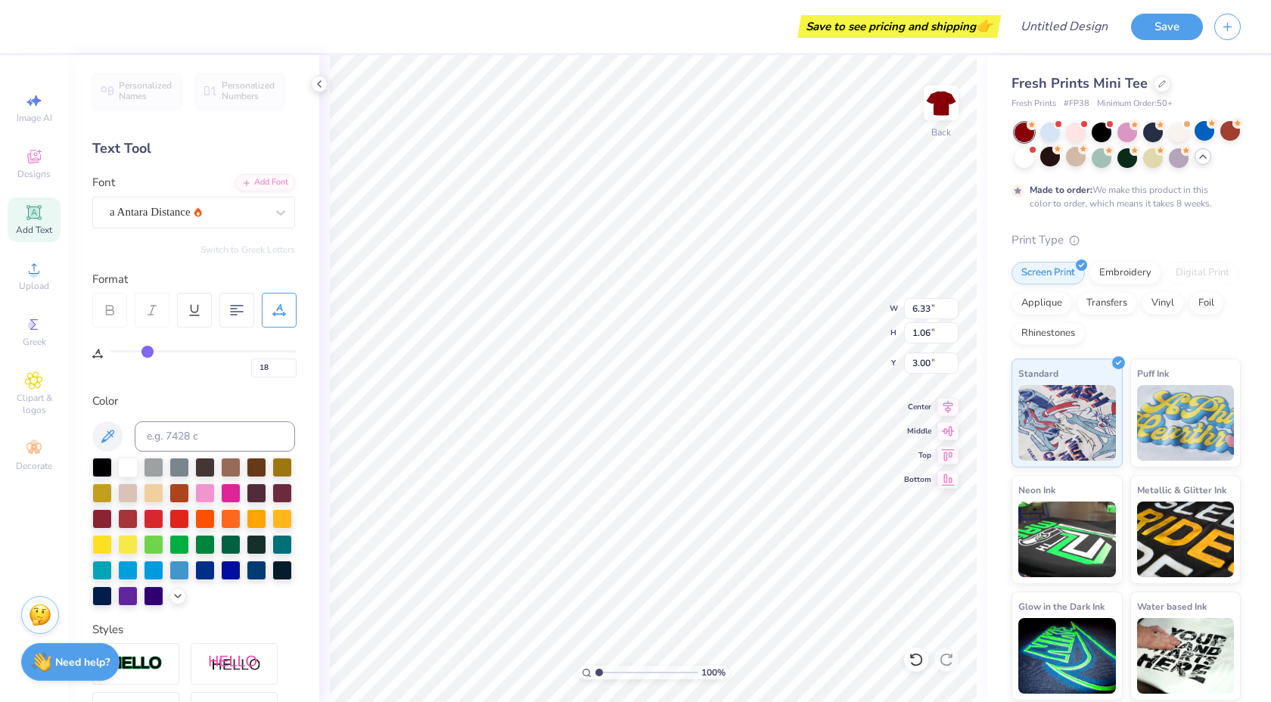
type input "20"
type input "21"
type input "23"
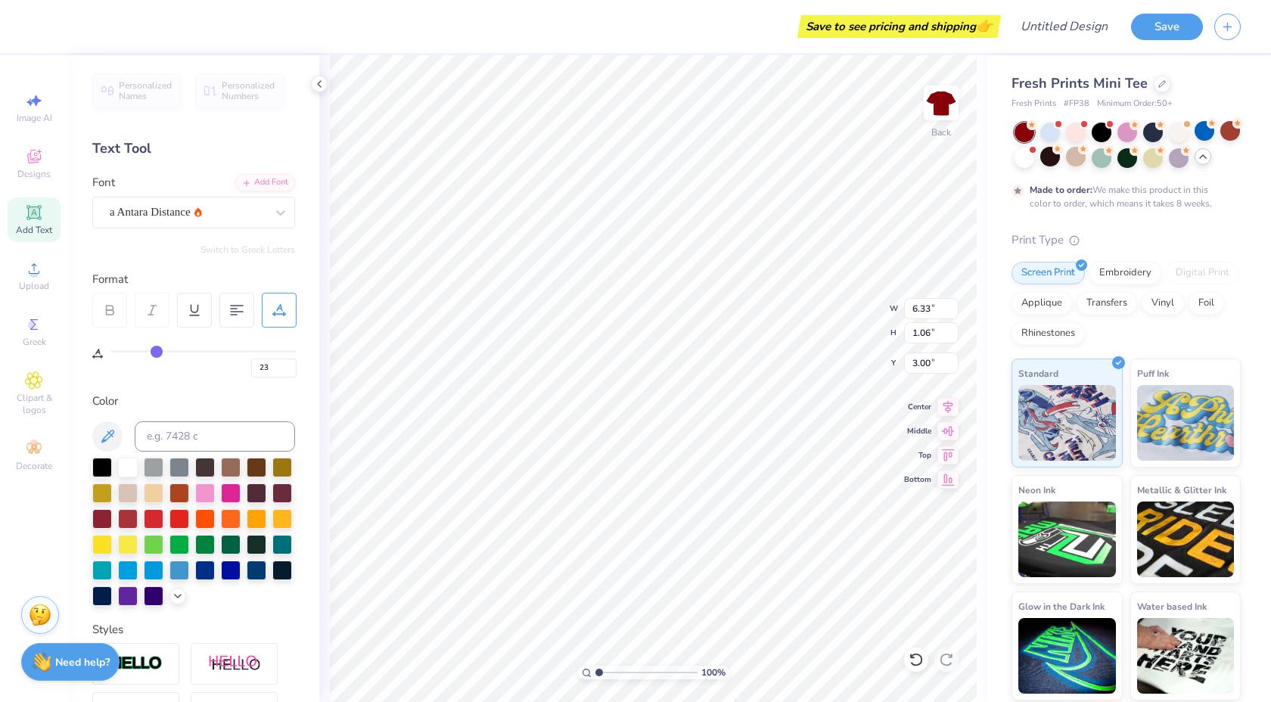
type input "24"
type input "26"
type input "28"
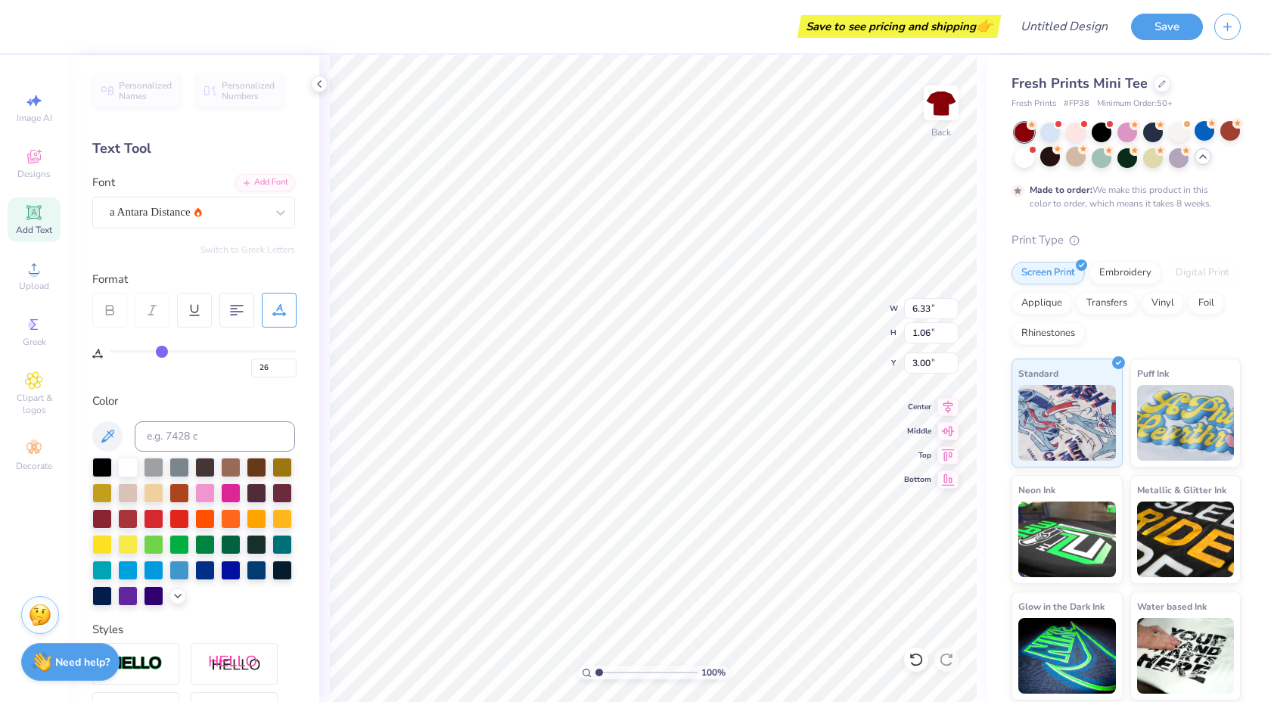
type input "28"
type input "30"
type input "32"
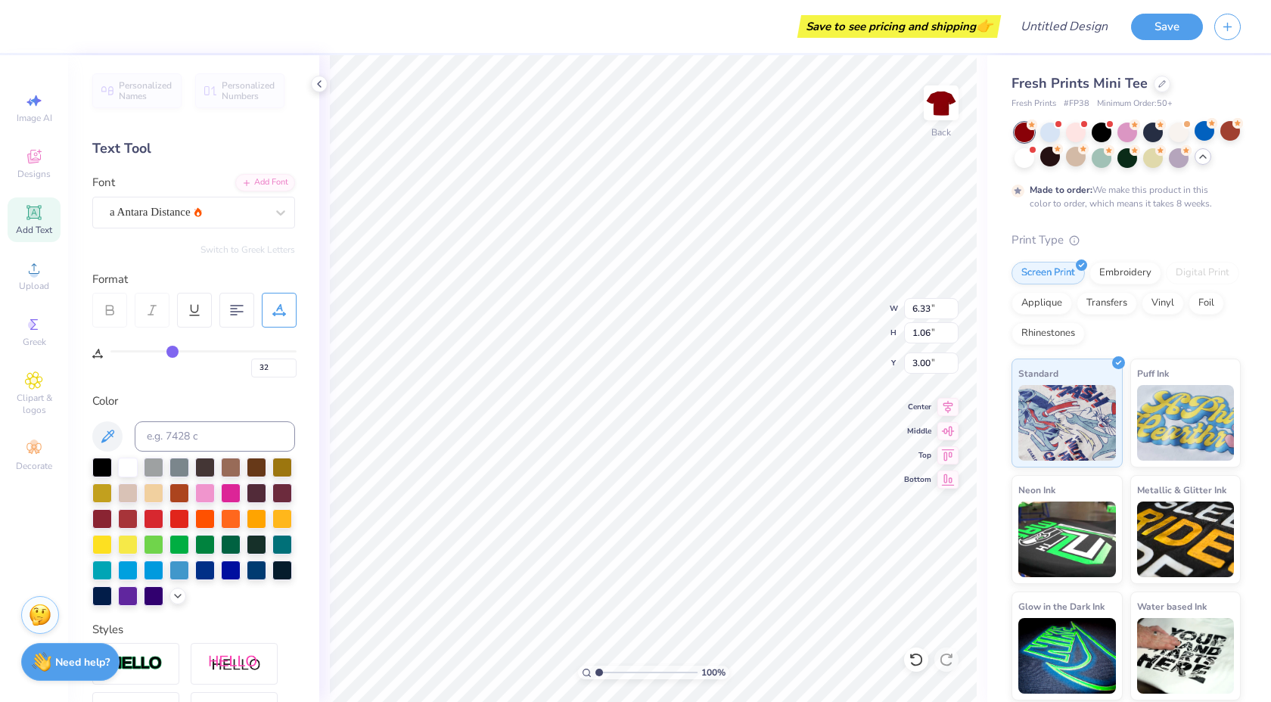
type input "33"
type input "34"
type input "35"
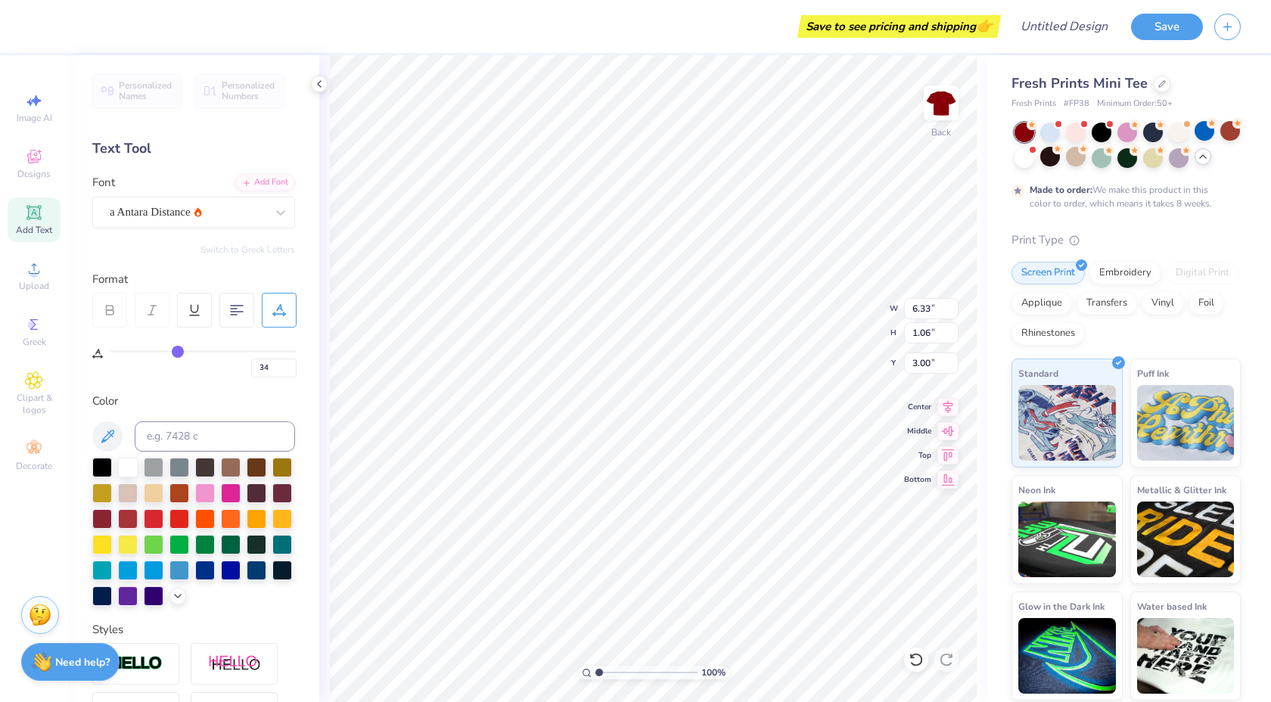
type input "35"
type input "36"
type input "37"
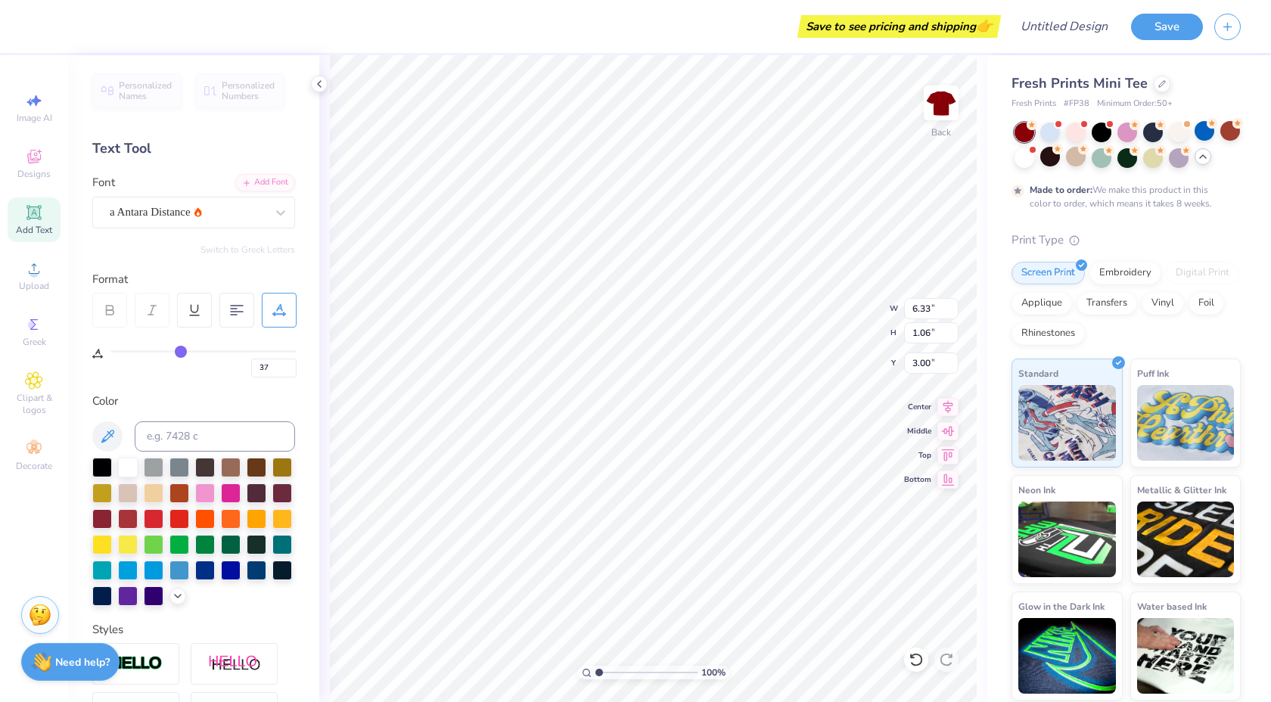
type input "38"
type input "40"
type input "41"
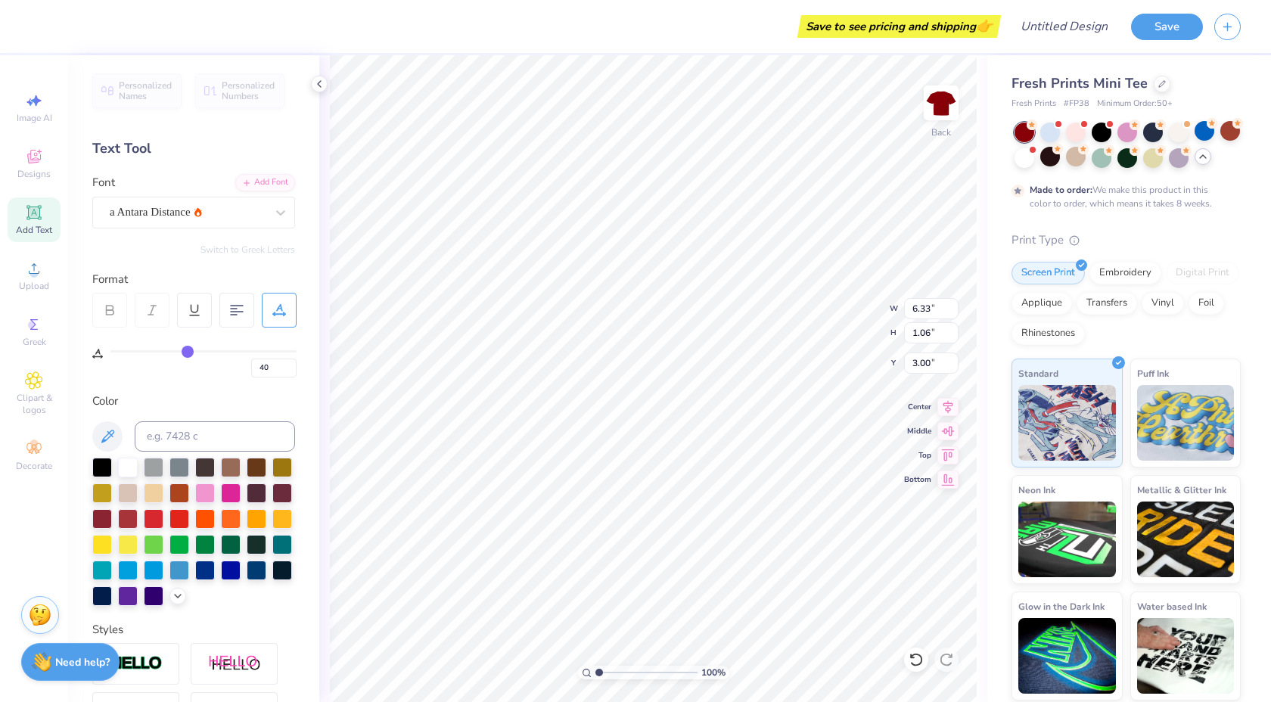
type input "41"
type input "42"
type input "43"
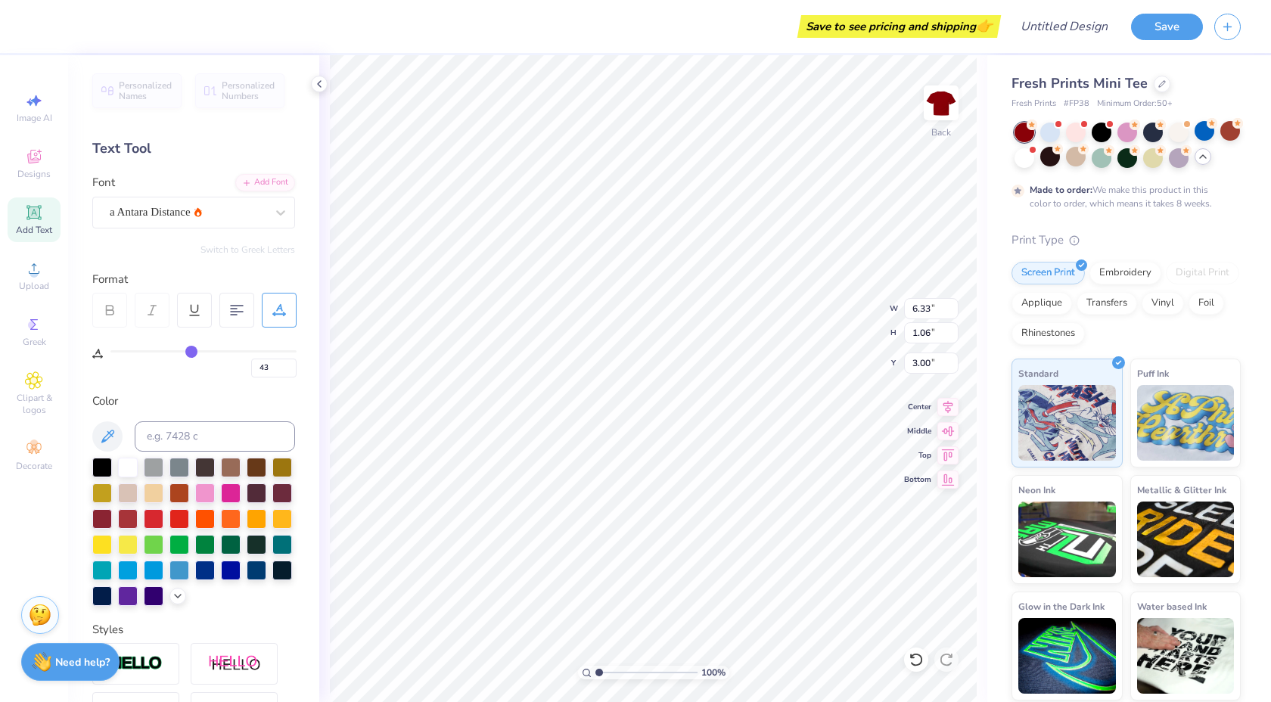
type input "44"
type input "45"
type input "46"
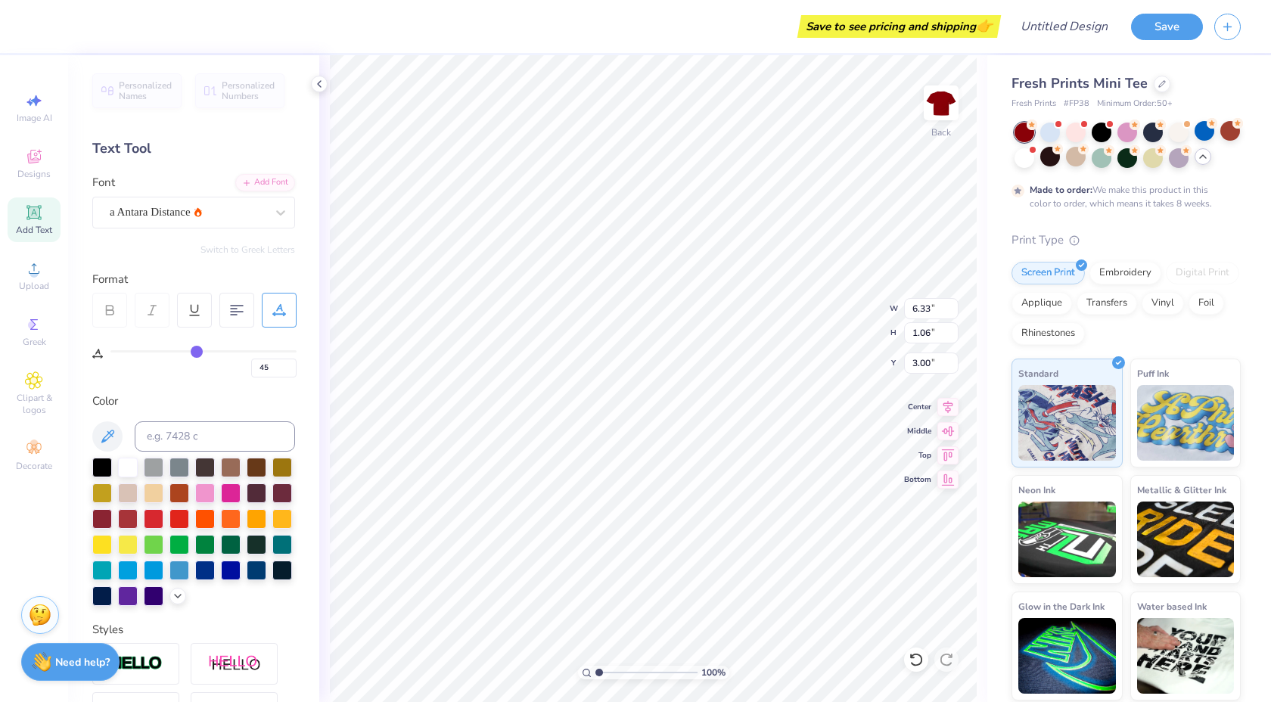
type input "46"
type input "47"
type input "48"
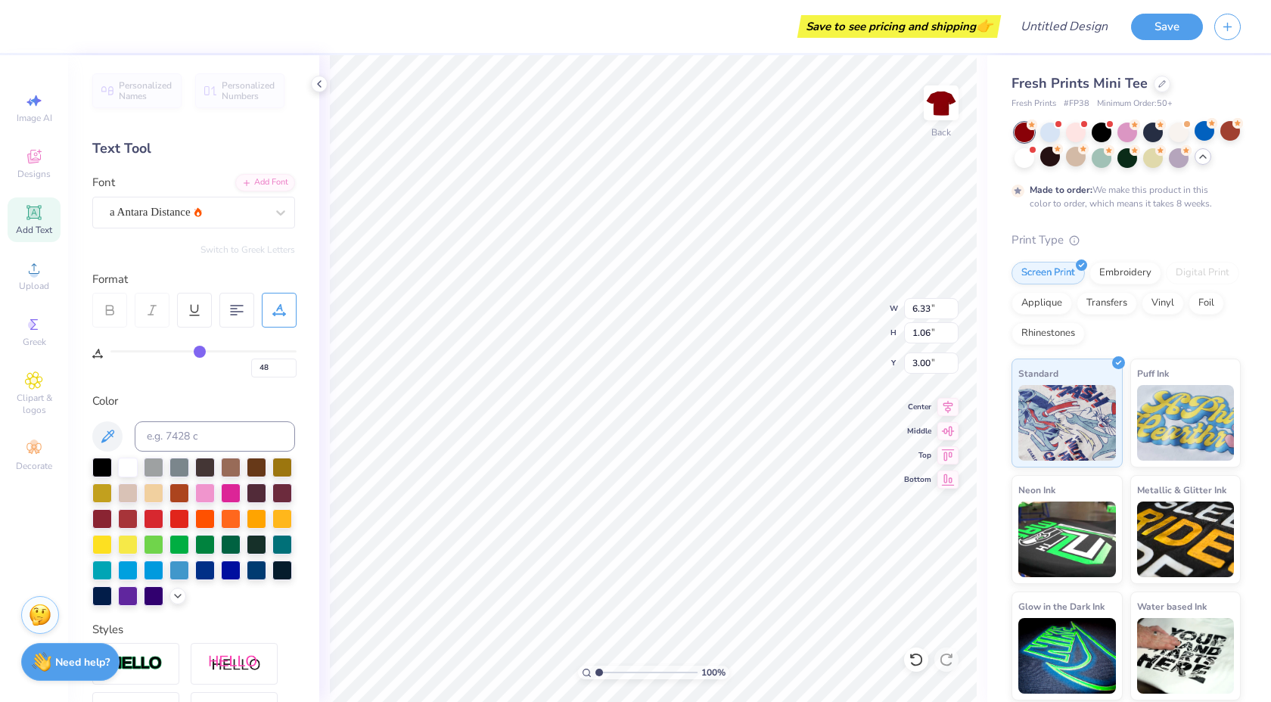
type input "49"
type input "50"
drag, startPoint x: 115, startPoint y: 350, endPoint x: 203, endPoint y: 356, distance: 88.0
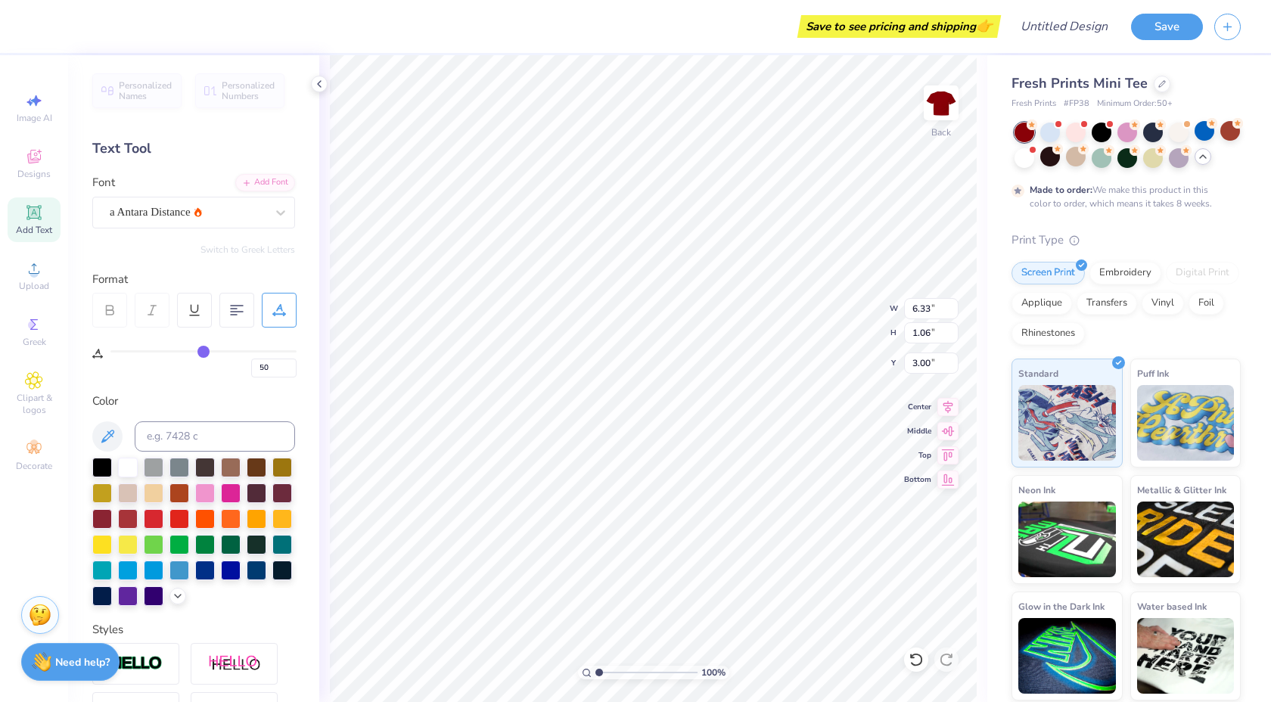
click at [203, 353] on input "range" at bounding box center [203, 351] width 186 height 2
type input "49"
type input "47"
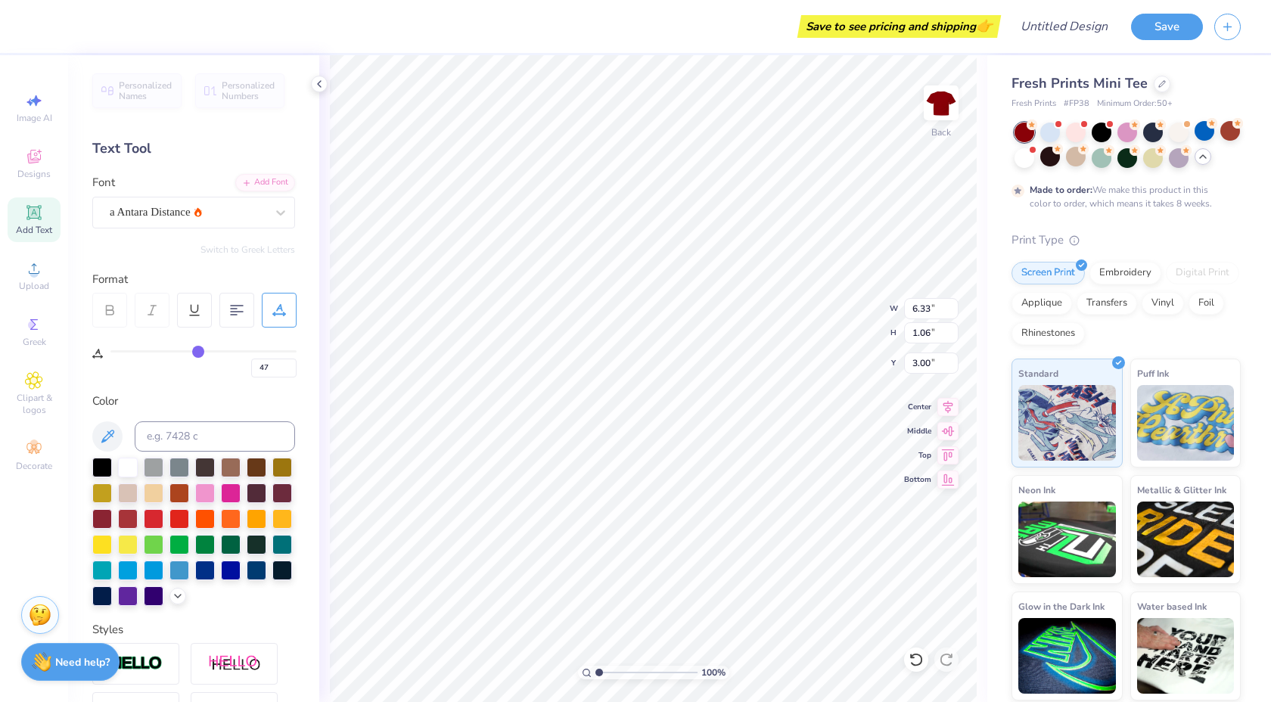
type input "43"
type input "38"
type input "32"
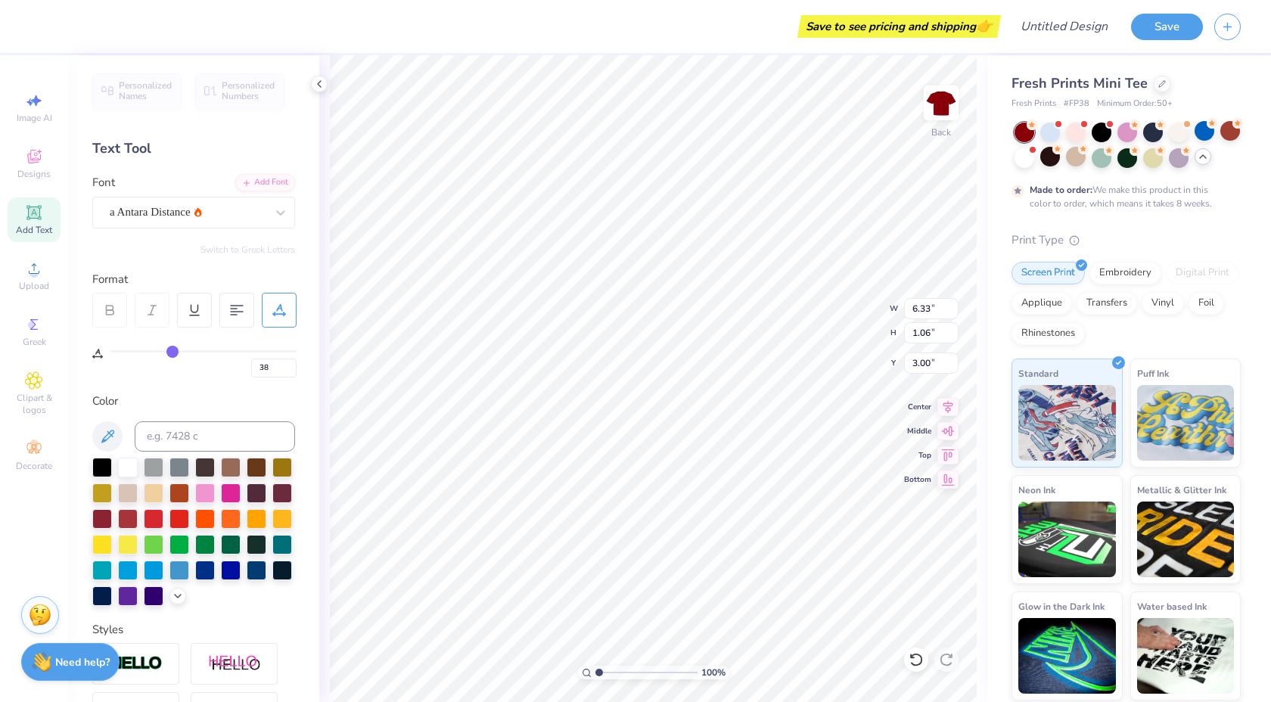
type input "32"
type input "27"
type input "22"
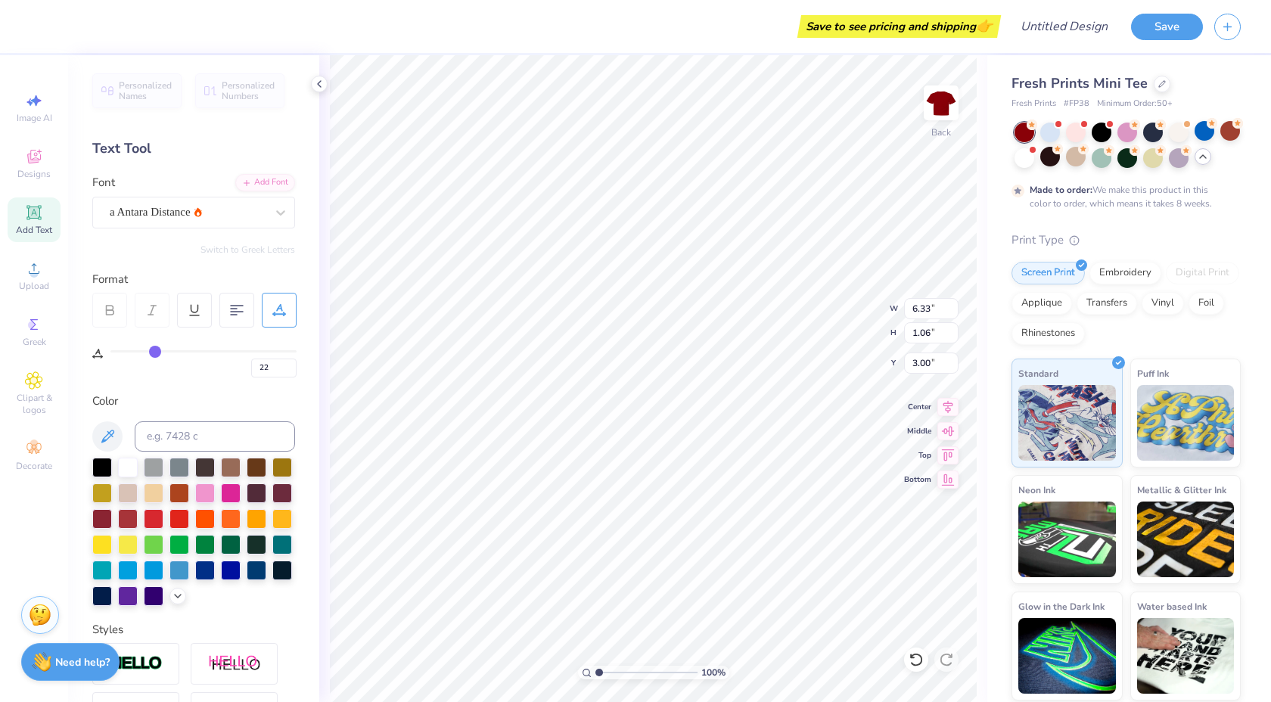
type input "18"
type input "15"
type input "11"
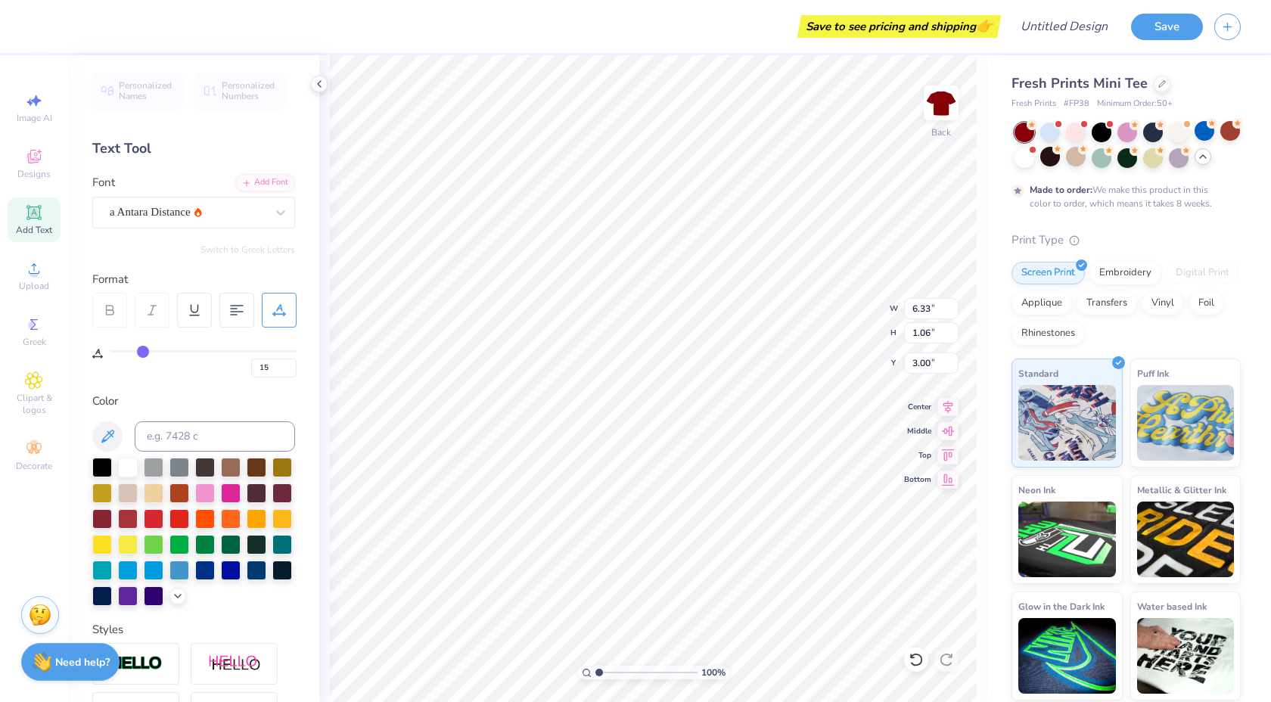
type input "11"
type input "8"
type input "4"
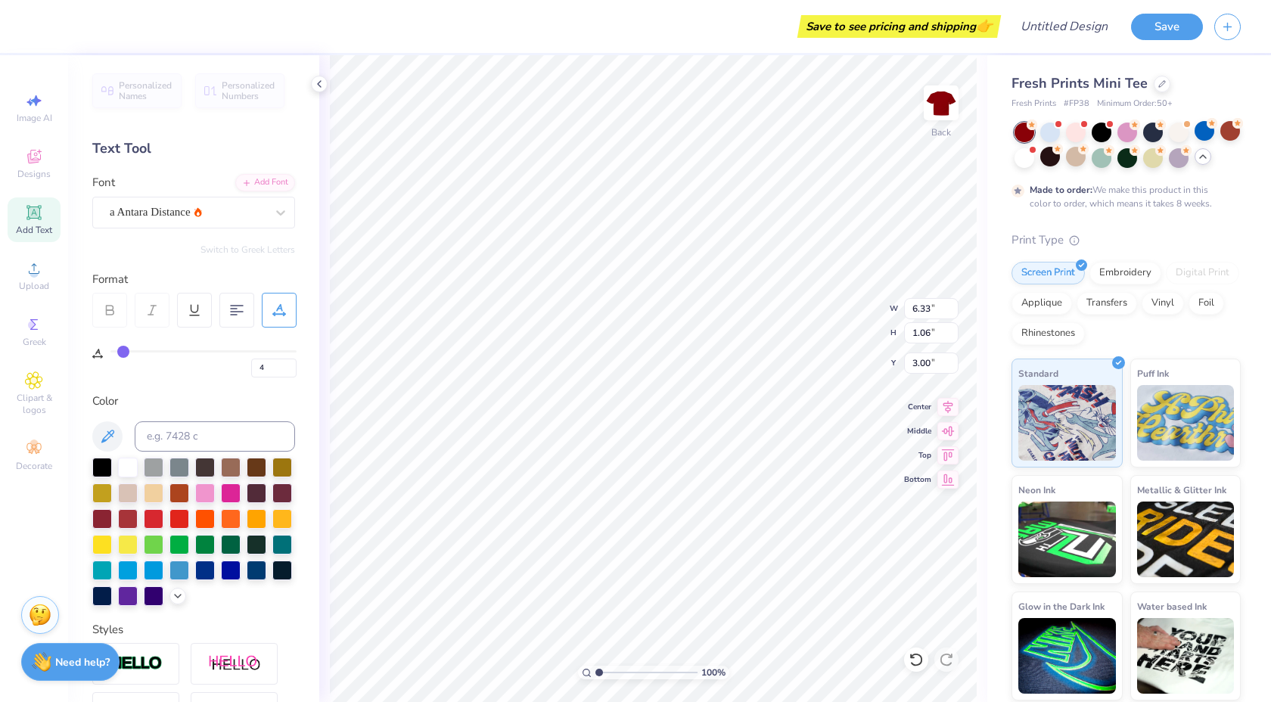
type input "1"
type input "0"
drag, startPoint x: 203, startPoint y: 356, endPoint x: 101, endPoint y: 356, distance: 102.1
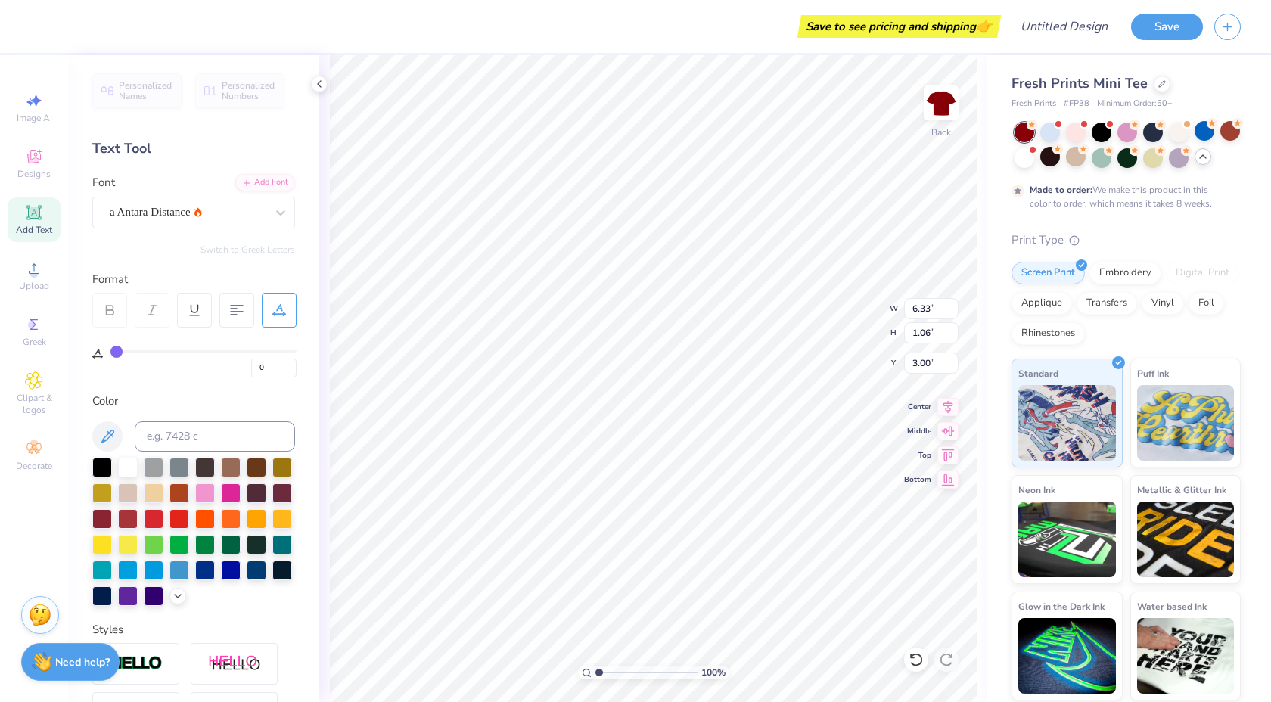
type input "0"
click at [110, 353] on input "range" at bounding box center [203, 351] width 186 height 2
click at [234, 313] on icon at bounding box center [237, 310] width 14 height 14
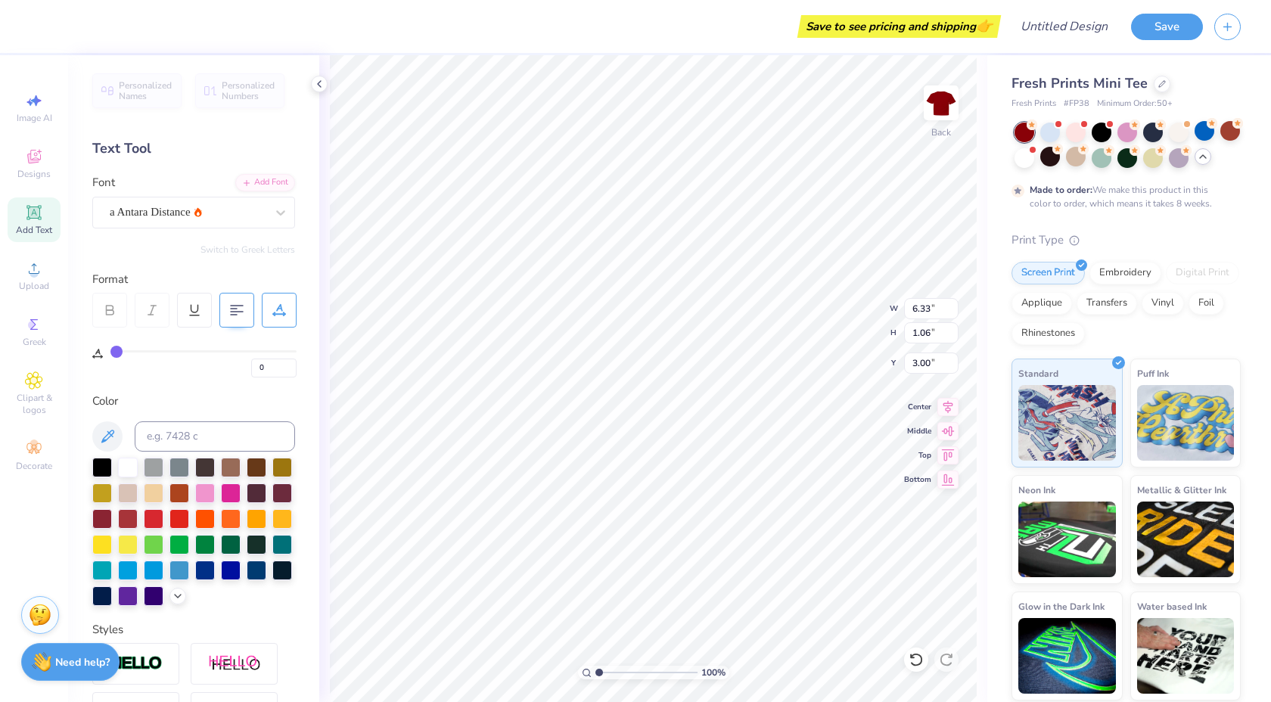
click at [234, 313] on icon at bounding box center [237, 310] width 14 height 14
type input "2.19"
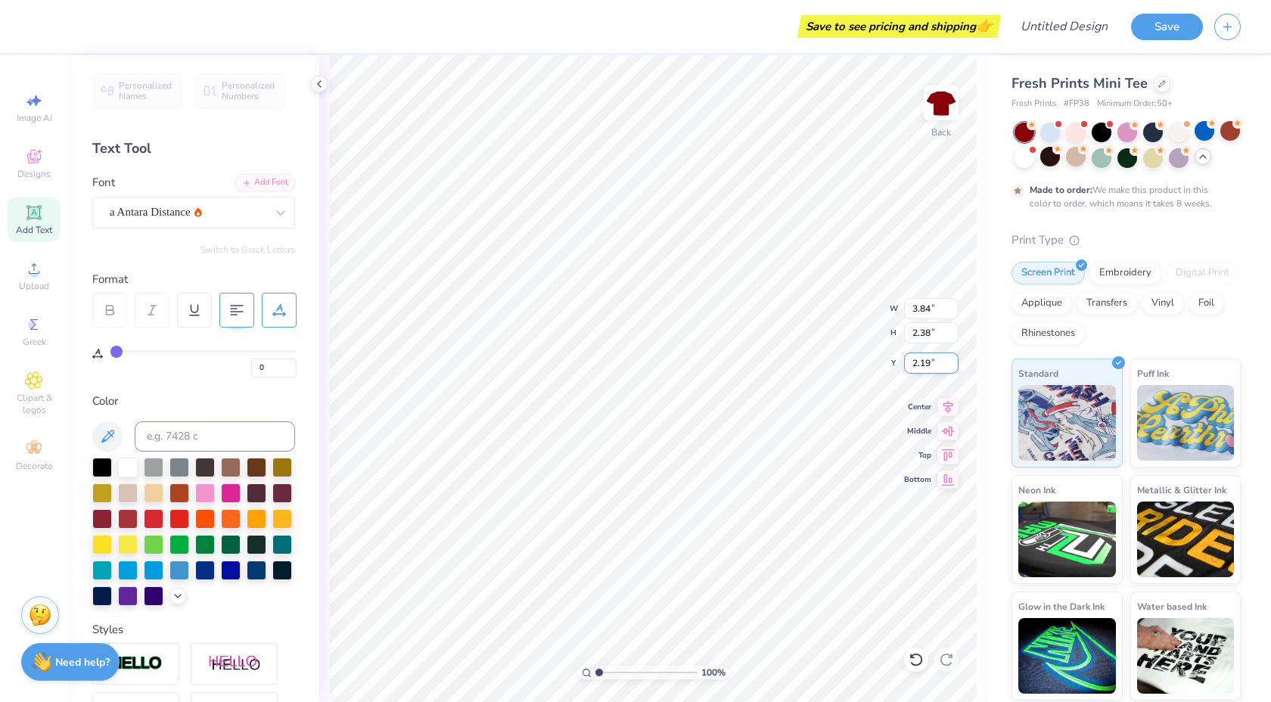
scroll to position [1, 0]
type textarea "Alpha"
type input "3.91"
type textarea "A"
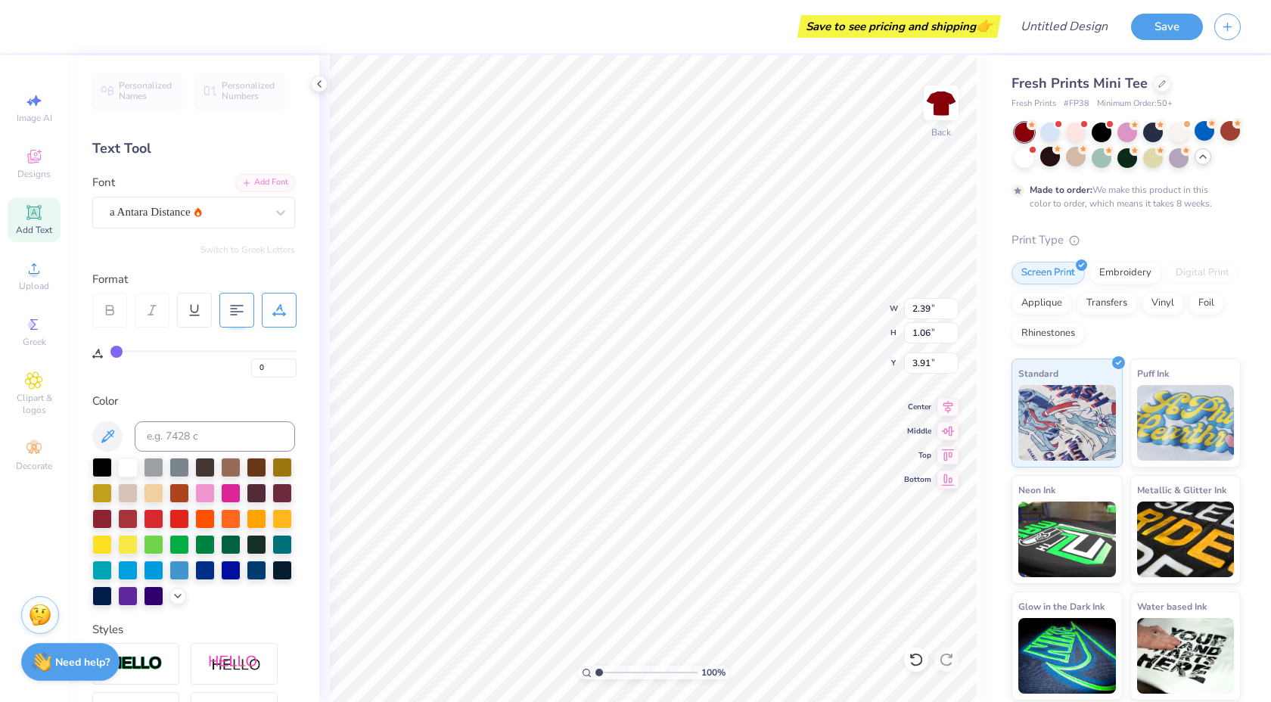
type textarea "Omicron Pi"
type input "3.62"
type input "2.73"
type input "3.77"
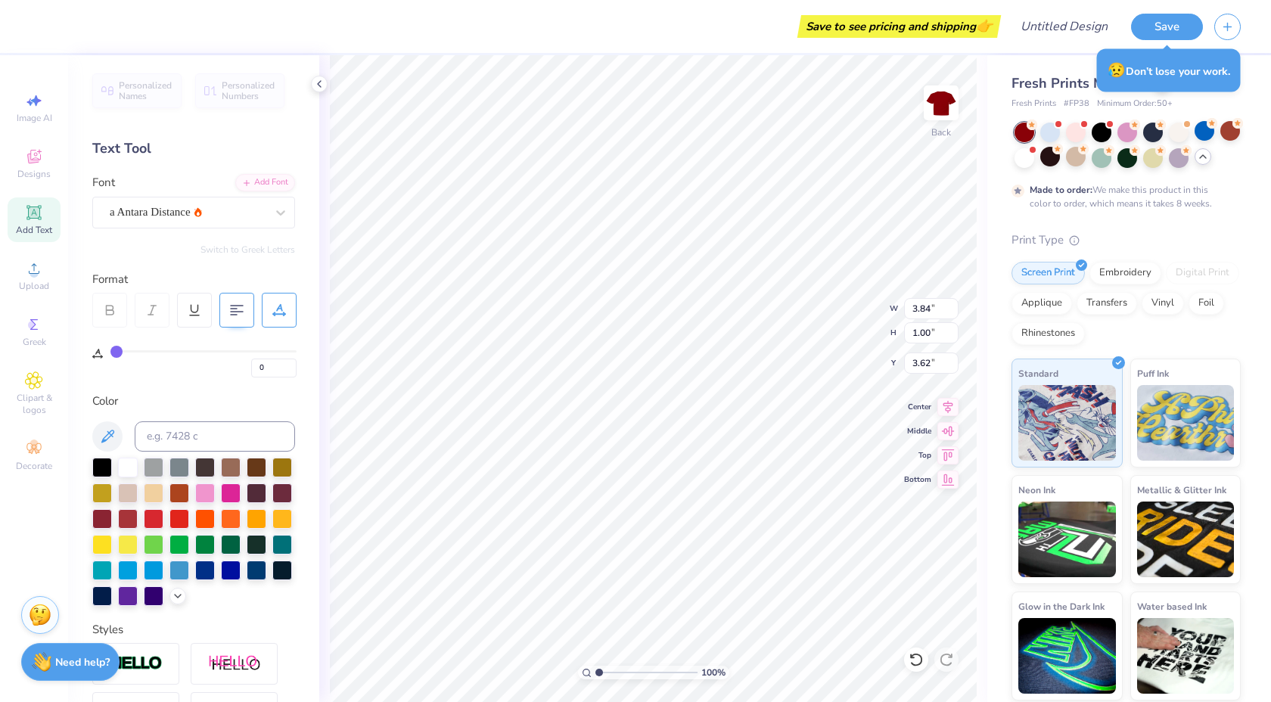
type input "1.54"
type input "3.16"
type input "2.11"
type input "0.93"
type input "3.77"
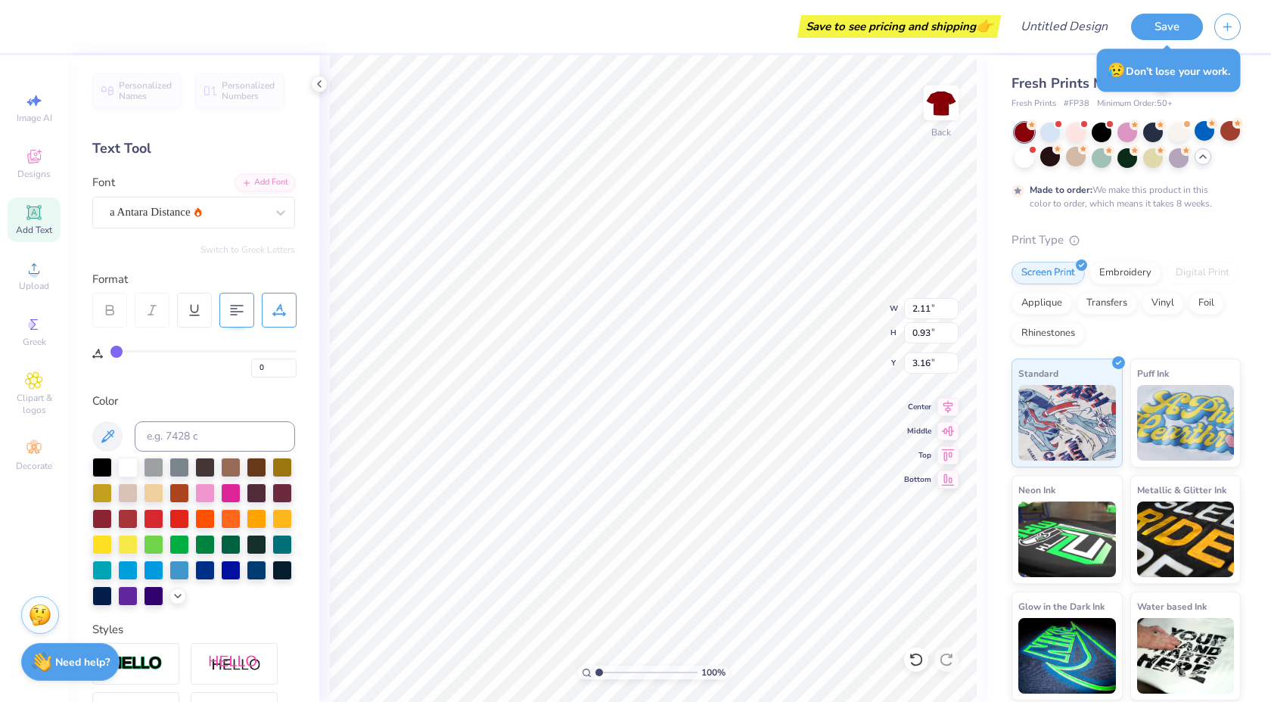
type input "1.54"
type input "3.16"
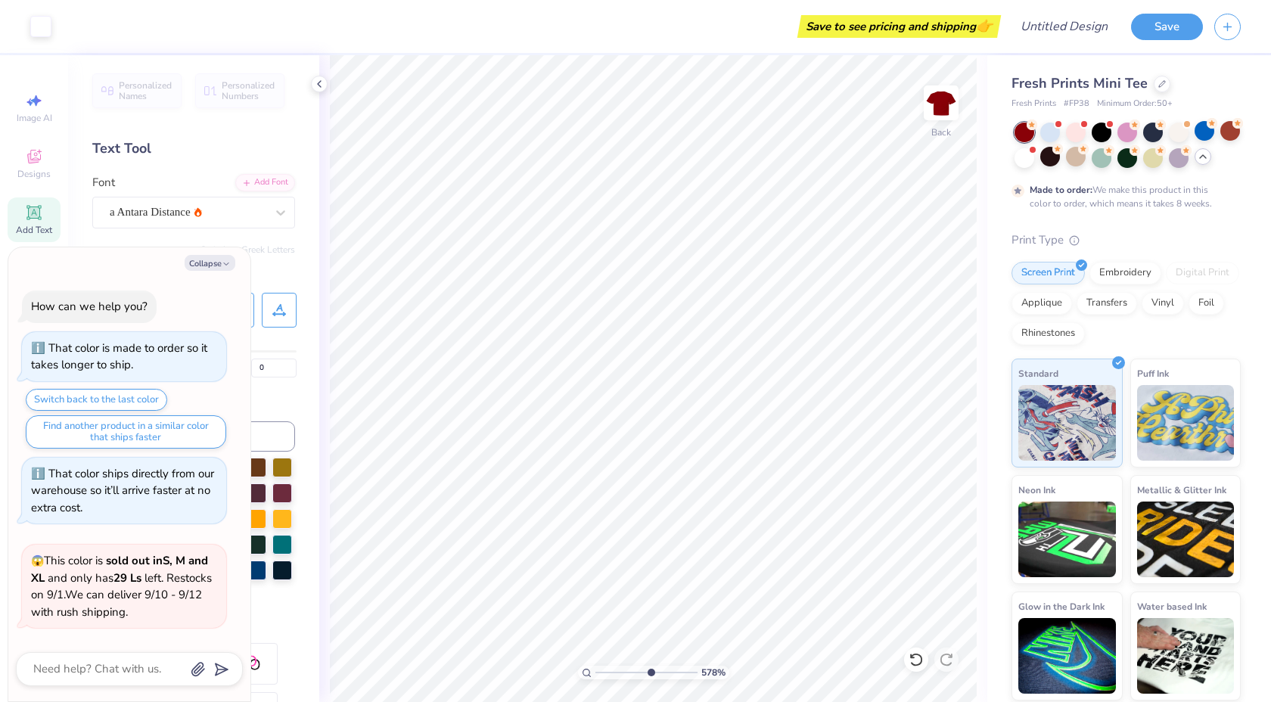
scroll to position [322, 0]
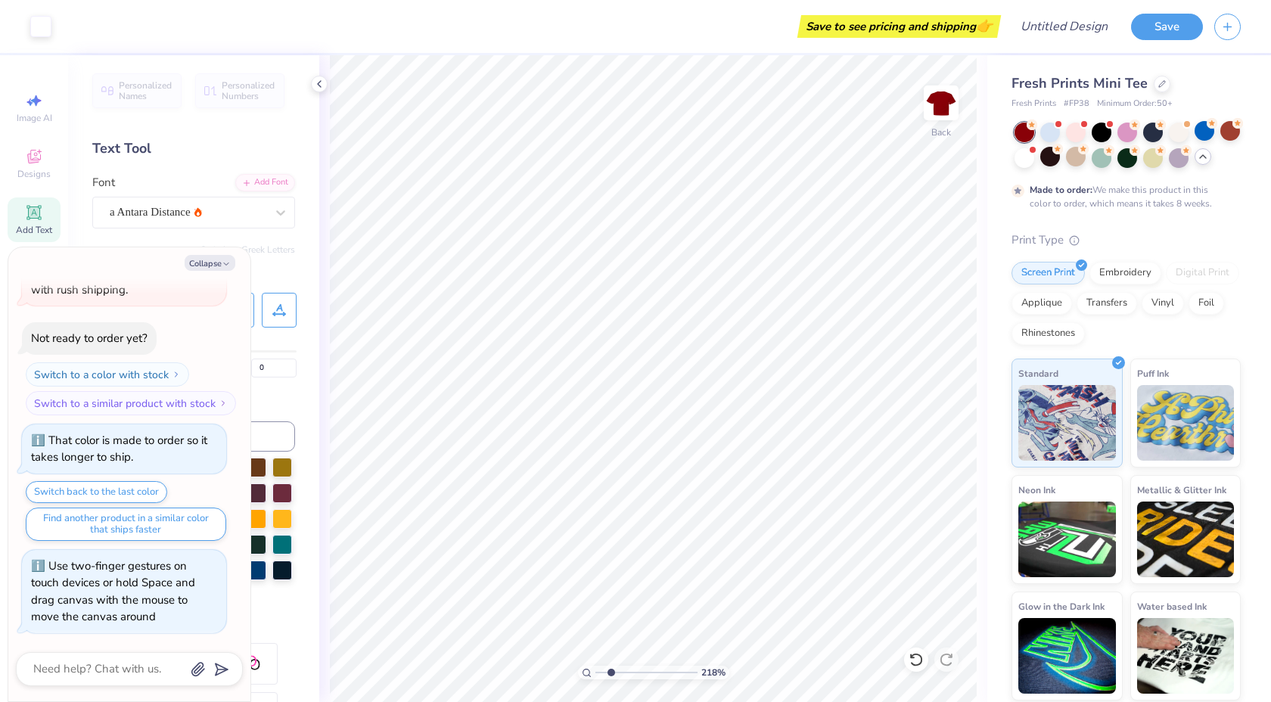
drag, startPoint x: 601, startPoint y: 672, endPoint x: 610, endPoint y: 637, distance: 36.7
click at [610, 666] on input "range" at bounding box center [646, 673] width 102 height 14
drag, startPoint x: 609, startPoint y: 673, endPoint x: 588, endPoint y: 672, distance: 21.2
click at [595, 672] on input "range" at bounding box center [646, 673] width 102 height 14
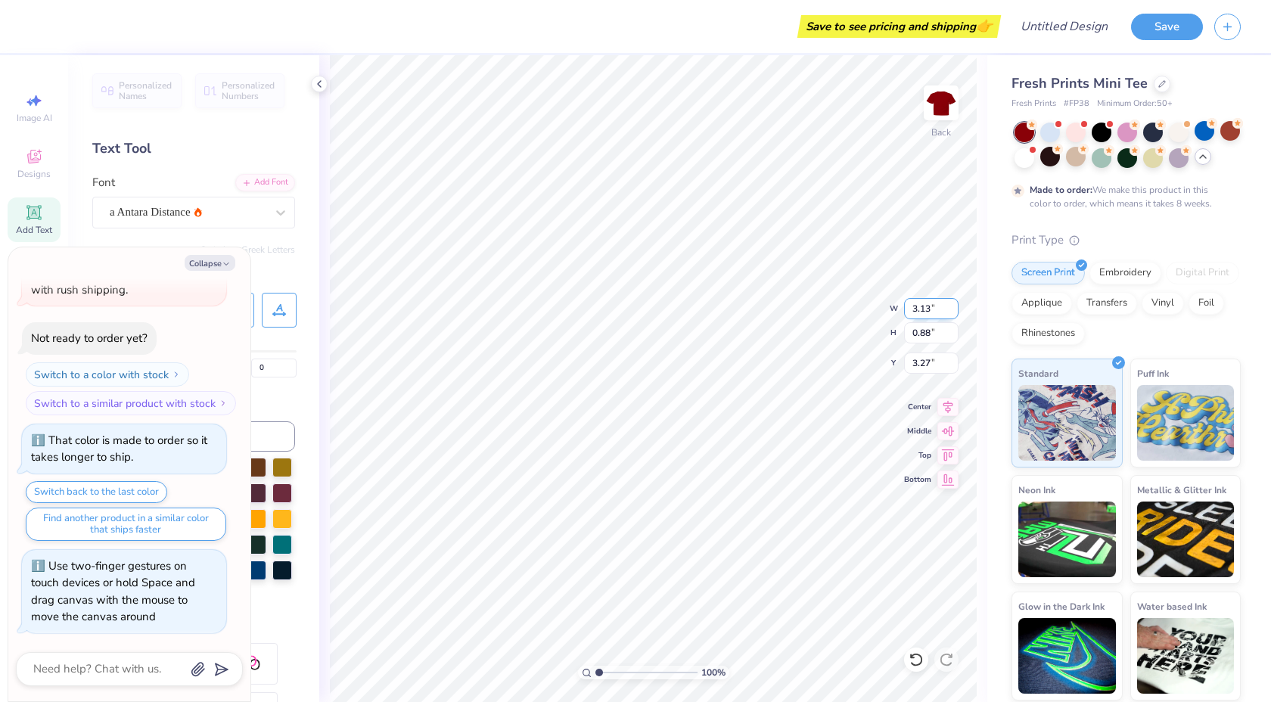
click at [859, 309] on div "100 % Back W 3.13 3.13 " H 0.88 0.88 " Y 3.27 3.27 " Center Middle Top Bottom" at bounding box center [653, 378] width 668 height 647
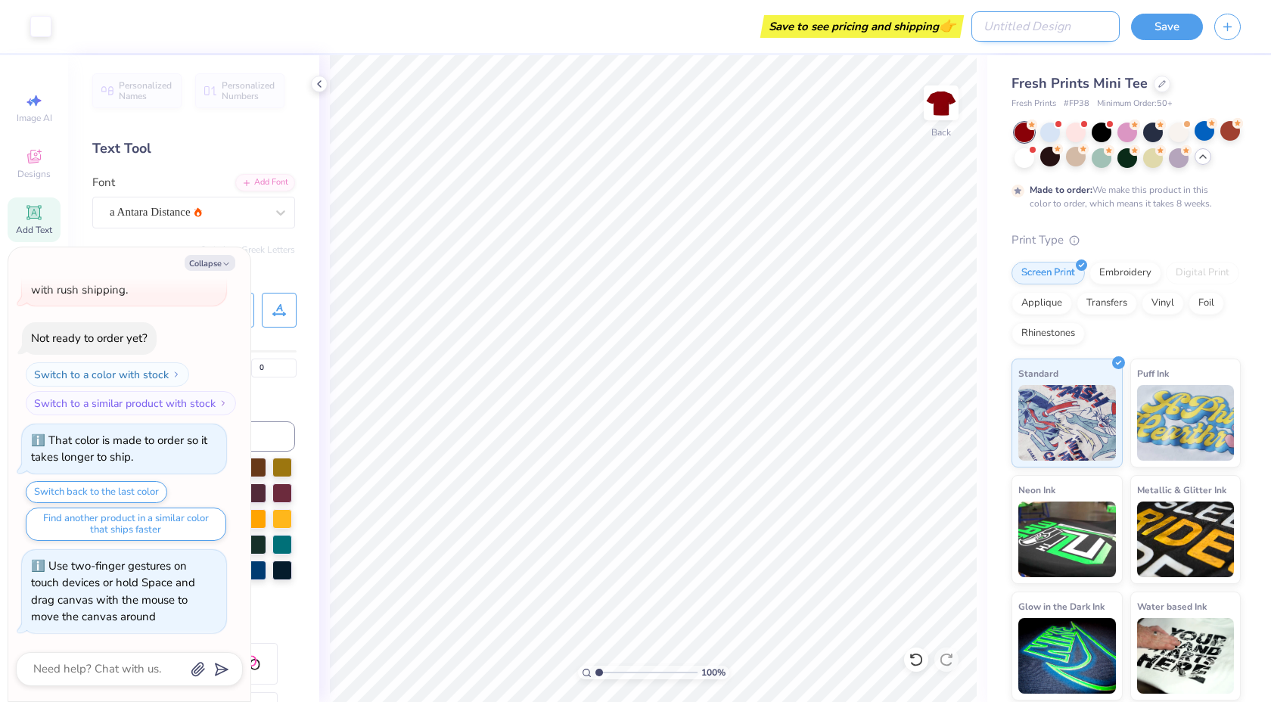
click at [1067, 28] on input "Design Title" at bounding box center [1045, 26] width 148 height 30
click at [980, 22] on input "Design 1" at bounding box center [1045, 26] width 148 height 30
click at [1174, 23] on button "Save" at bounding box center [1167, 24] width 72 height 26
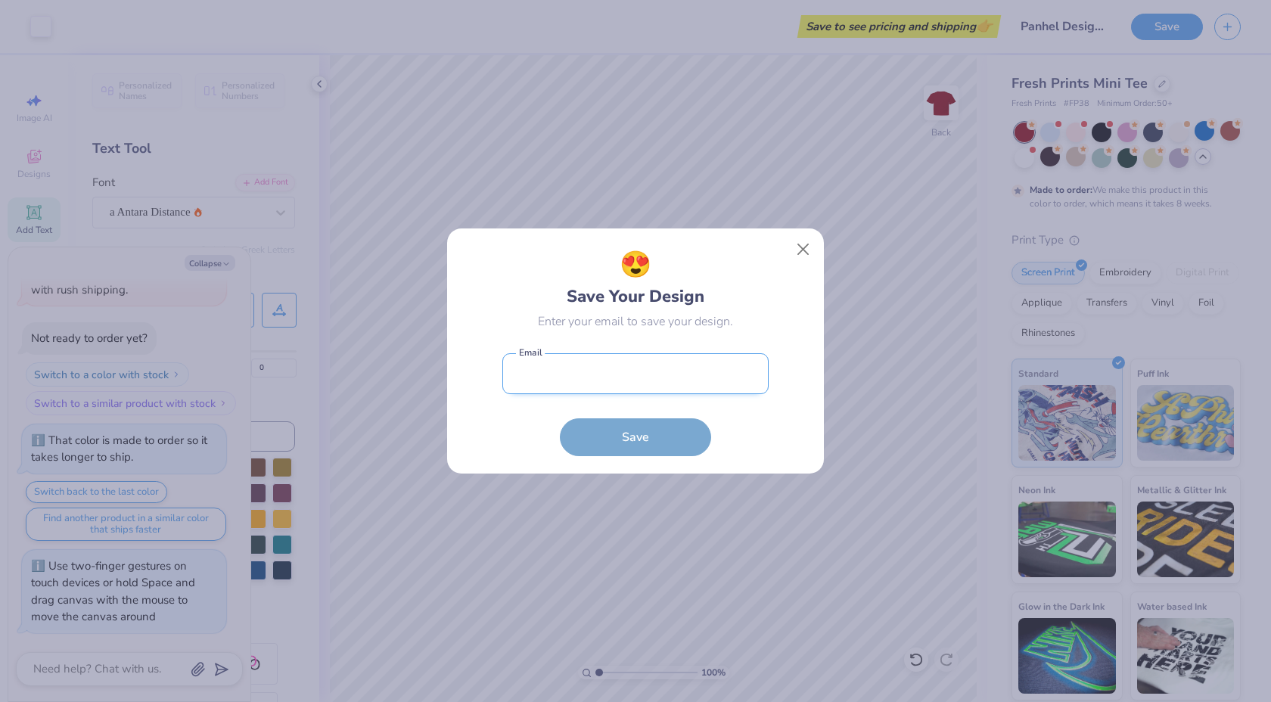
click at [709, 364] on input "email" at bounding box center [635, 374] width 266 height 42
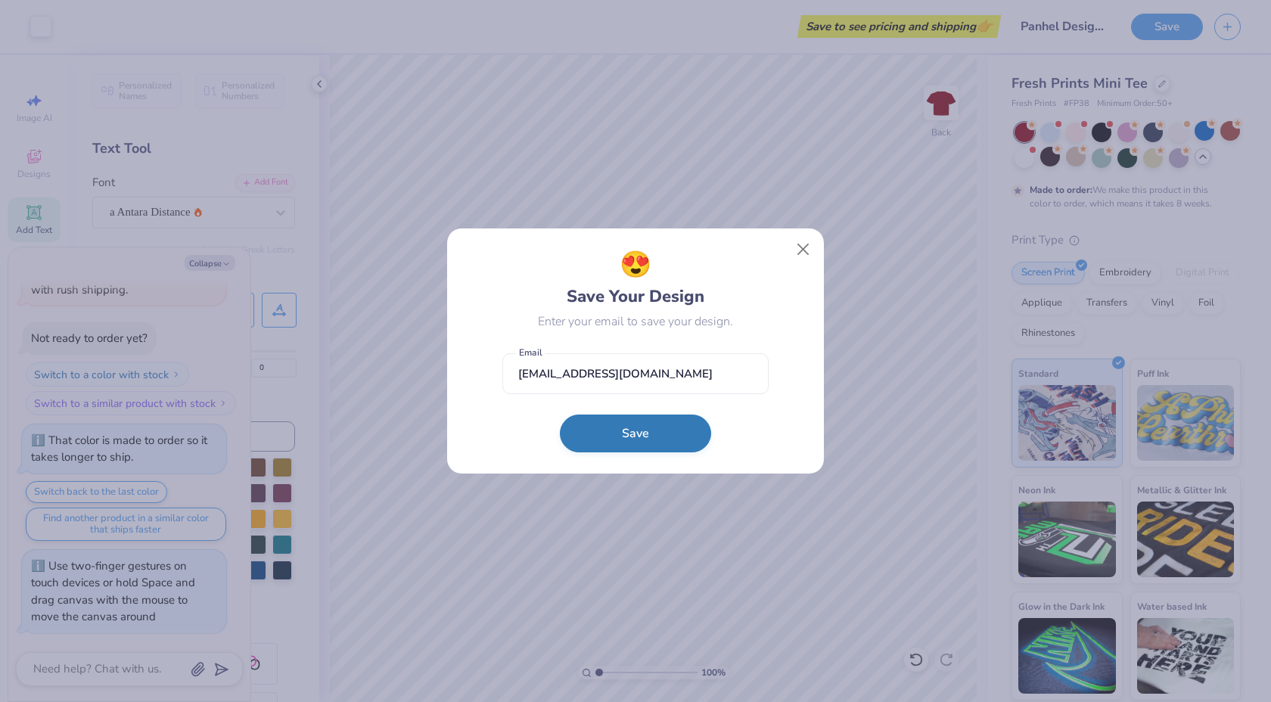
click at [680, 419] on button "Save" at bounding box center [635, 434] width 151 height 38
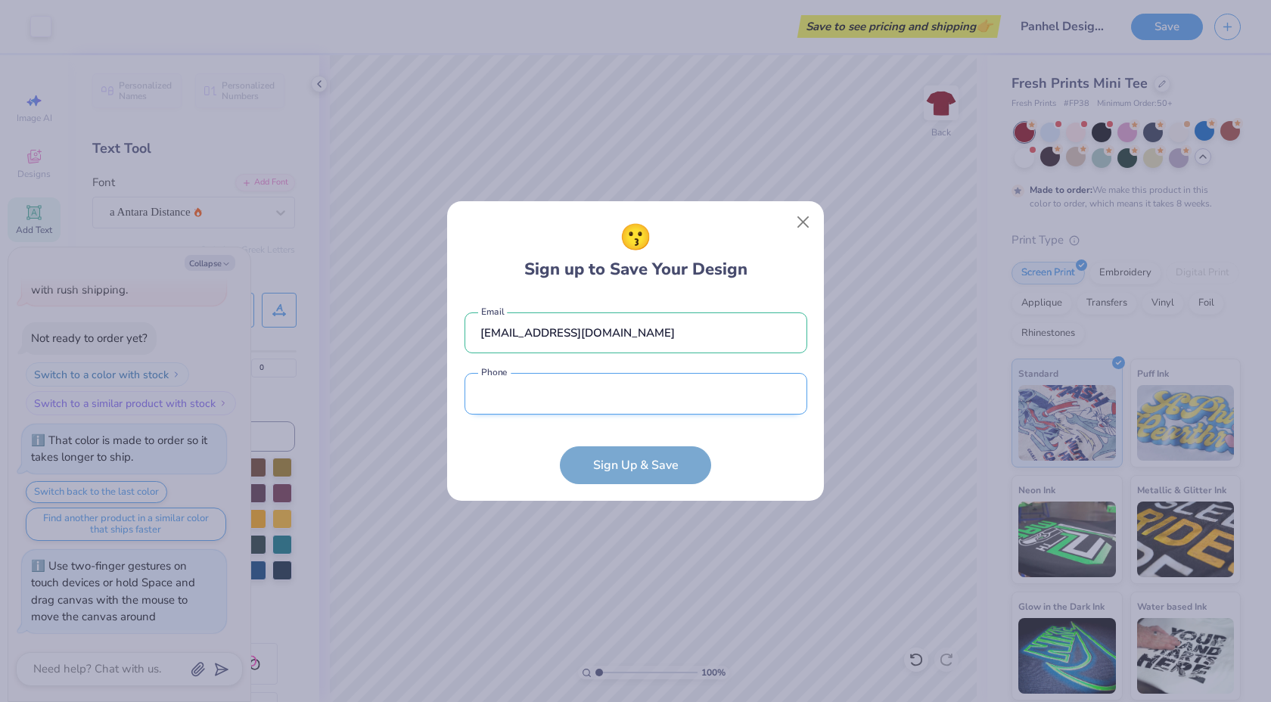
click at [627, 380] on input "tel" at bounding box center [635, 394] width 343 height 42
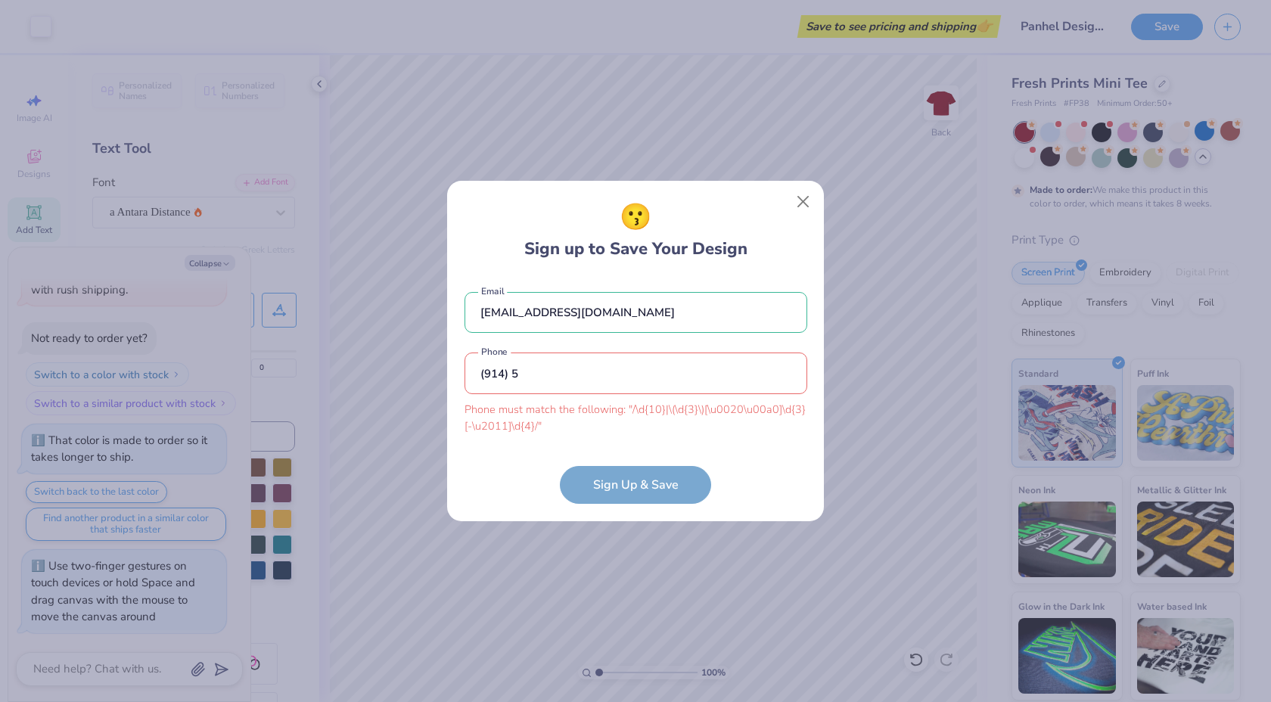
click at [551, 307] on div "[EMAIL_ADDRESS][DOMAIN_NAME] Email (914) 5 Phone must match the following: "/\d…" at bounding box center [635, 359] width 343 height 165
click at [551, 329] on input "[EMAIL_ADDRESS][DOMAIN_NAME]" at bounding box center [635, 313] width 343 height 42
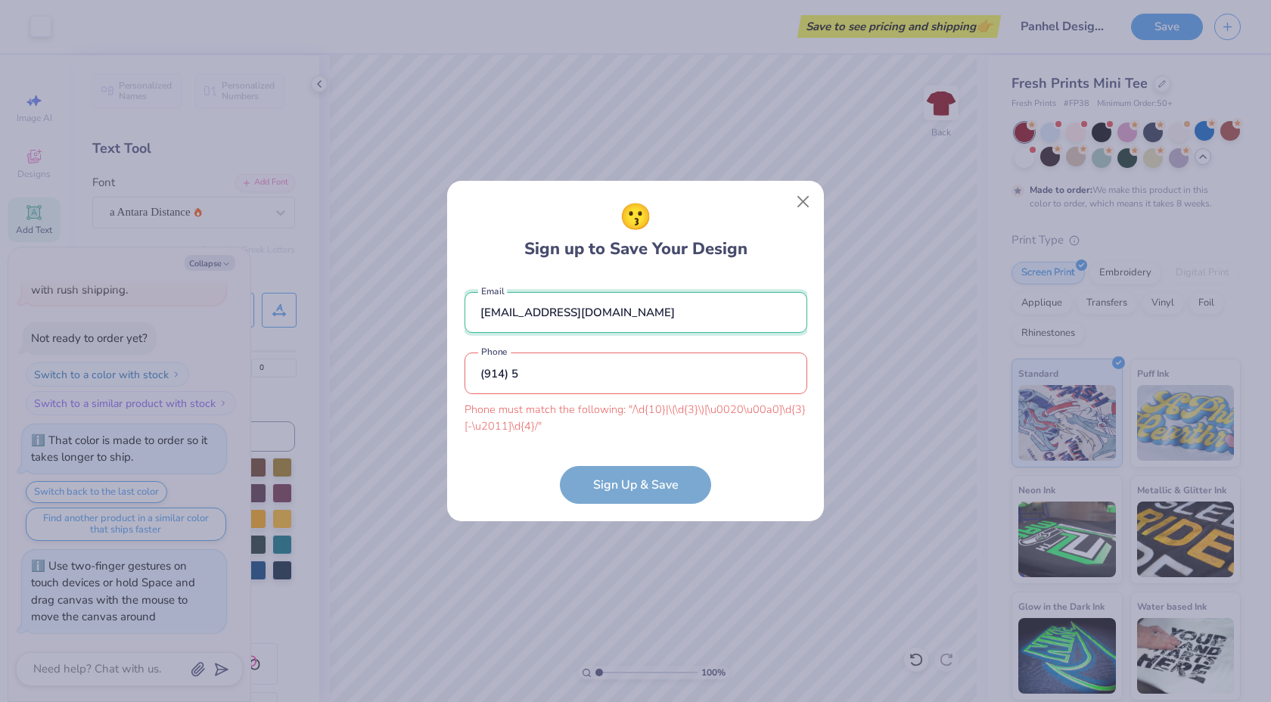
click at [551, 329] on input "[EMAIL_ADDRESS][DOMAIN_NAME]" at bounding box center [635, 313] width 343 height 42
click at [549, 362] on input "(914) 5" at bounding box center [635, 374] width 343 height 42
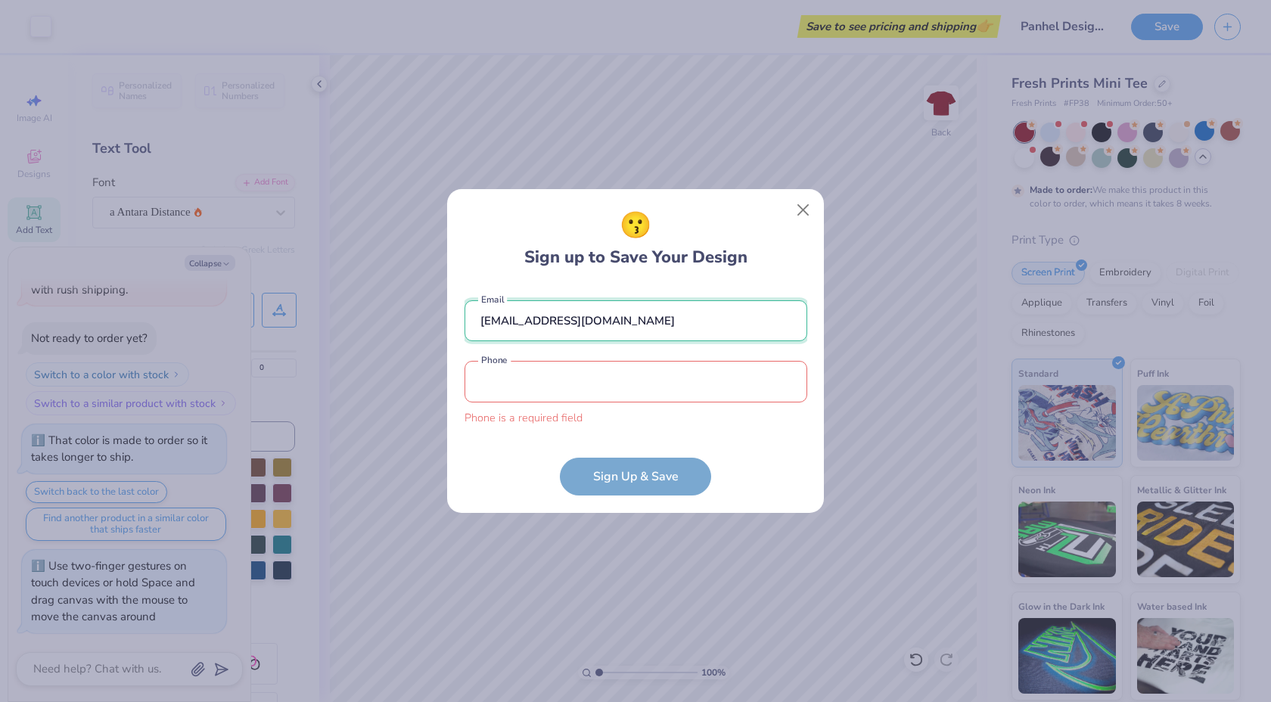
click at [651, 305] on input "[EMAIL_ADDRESS][DOMAIN_NAME]" at bounding box center [635, 321] width 343 height 42
click at [800, 207] on button "Close" at bounding box center [803, 210] width 29 height 29
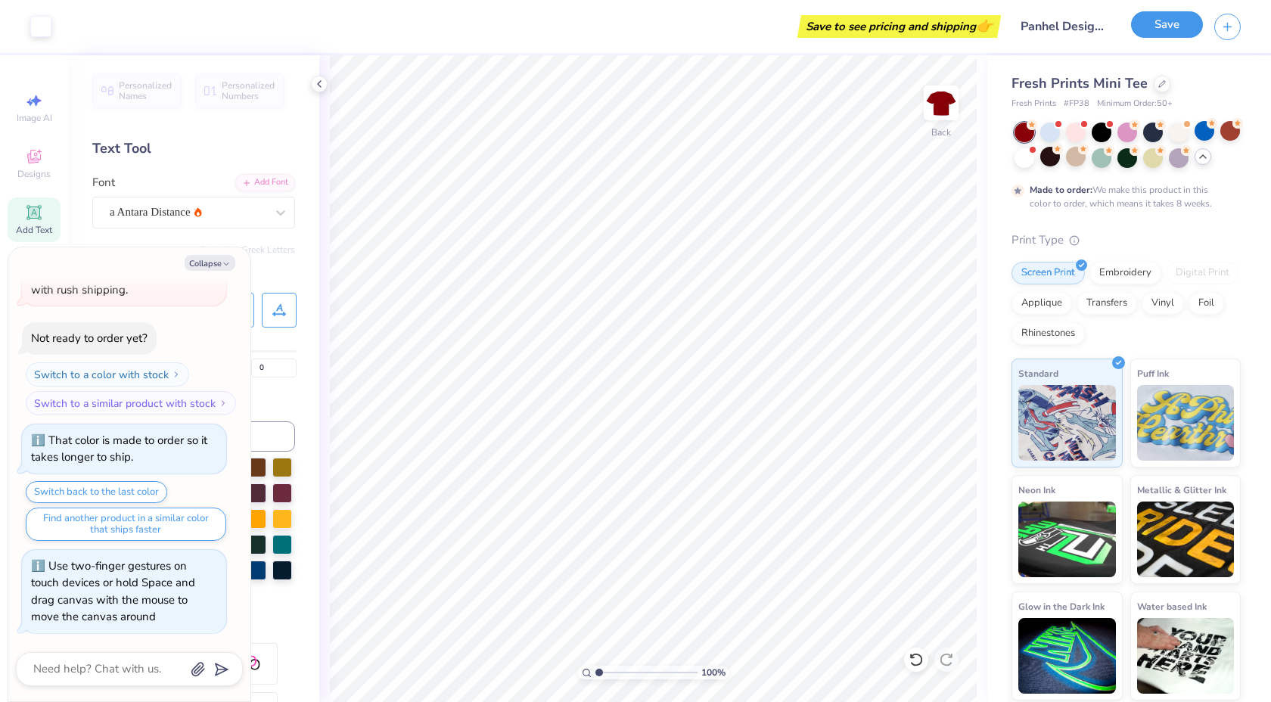
click at [1182, 28] on button "Save" at bounding box center [1167, 24] width 72 height 26
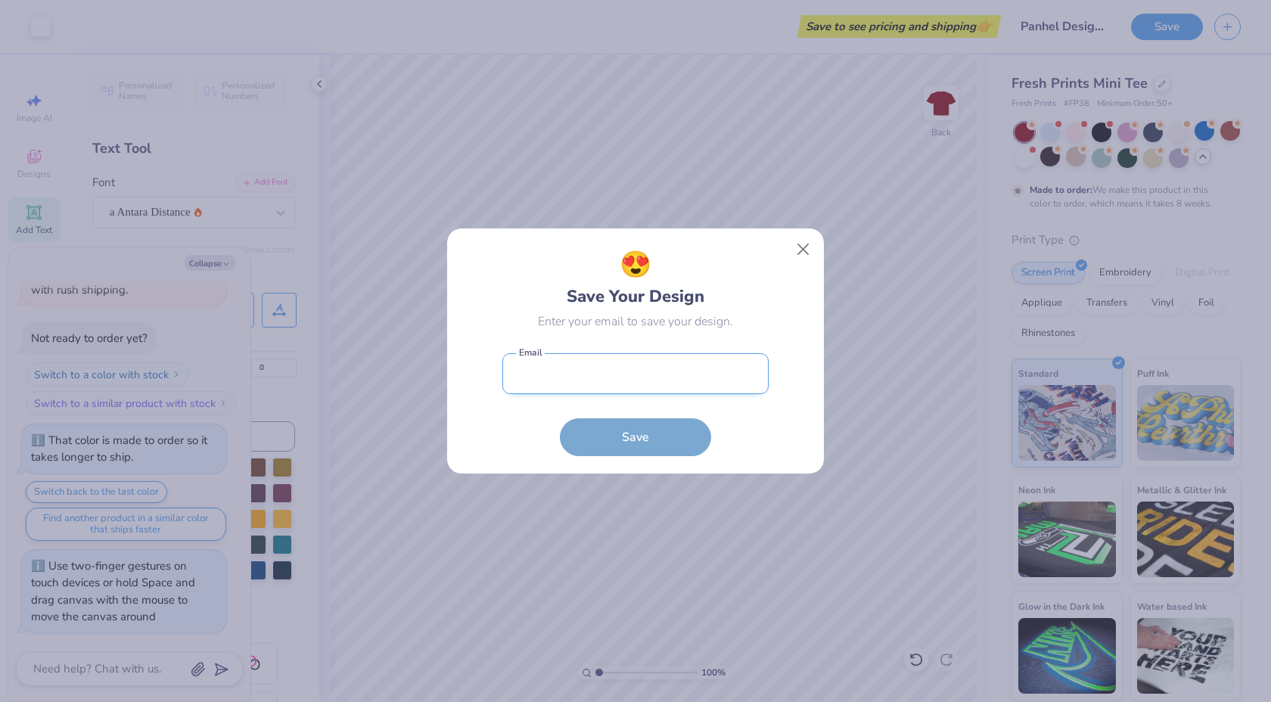
click at [597, 359] on input "email" at bounding box center [635, 374] width 266 height 42
click at [560, 418] on button "Save" at bounding box center [635, 437] width 151 height 38
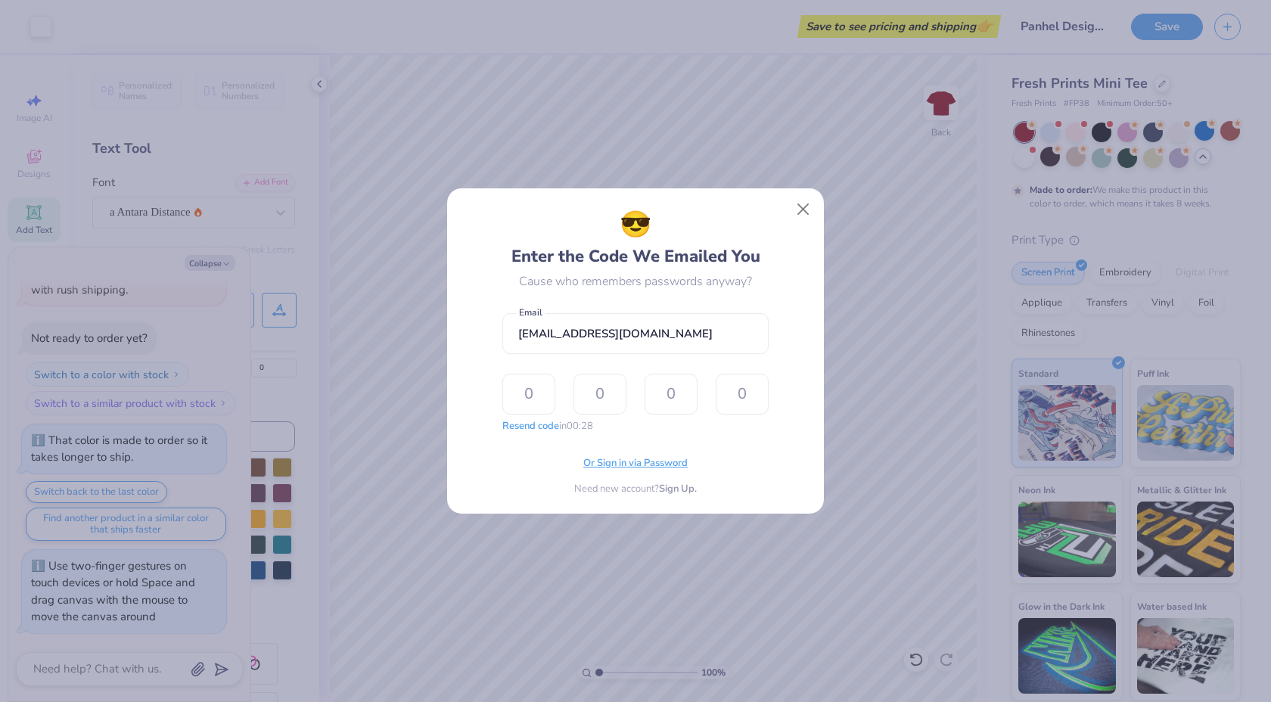
click at [616, 458] on span "Or Sign in via Password" at bounding box center [635, 463] width 104 height 15
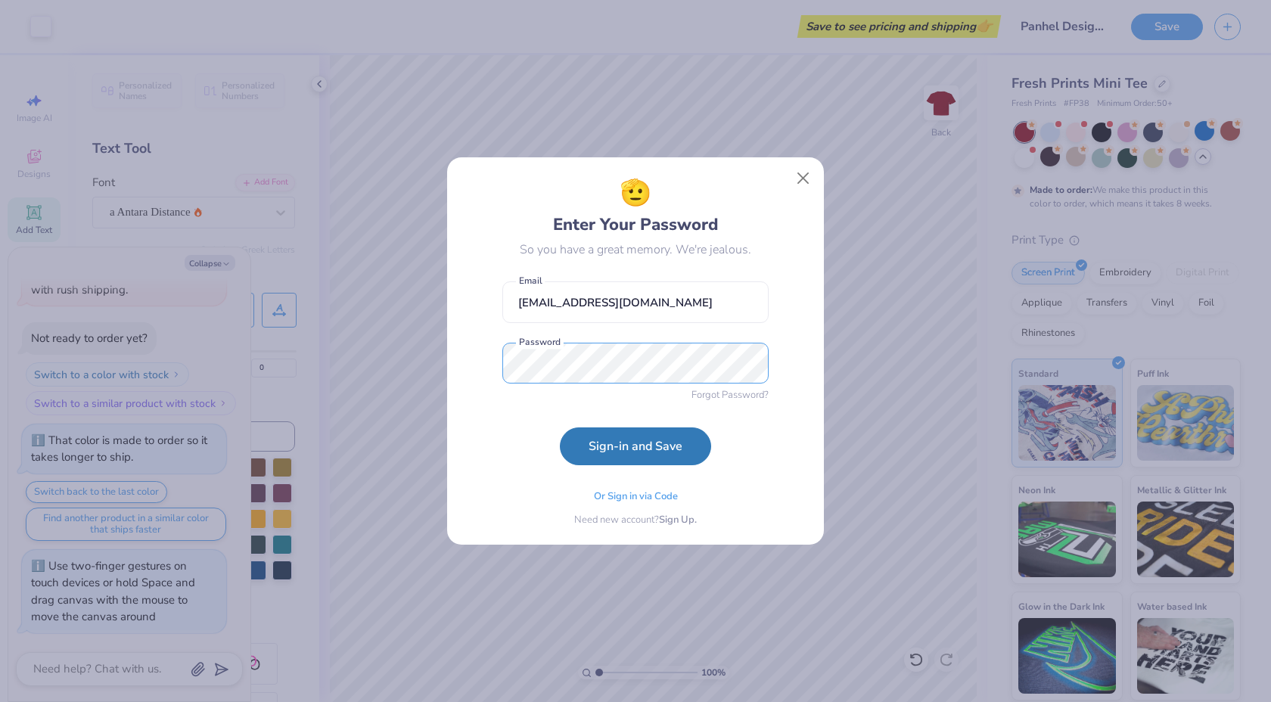
click at [560, 427] on button "Sign-in and Save" at bounding box center [635, 446] width 151 height 38
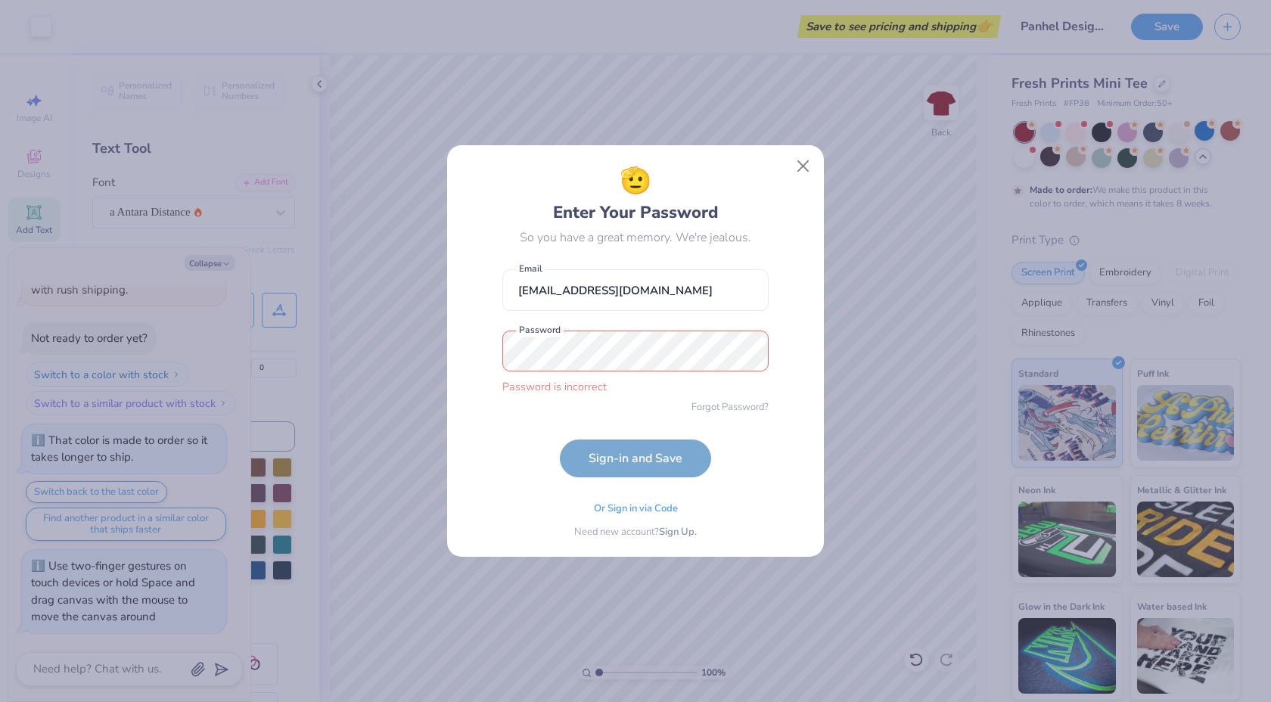
click at [638, 514] on div "Or Sign in via Code" at bounding box center [636, 509] width 84 height 15
click at [641, 510] on span "Or Sign in via Code" at bounding box center [636, 506] width 84 height 15
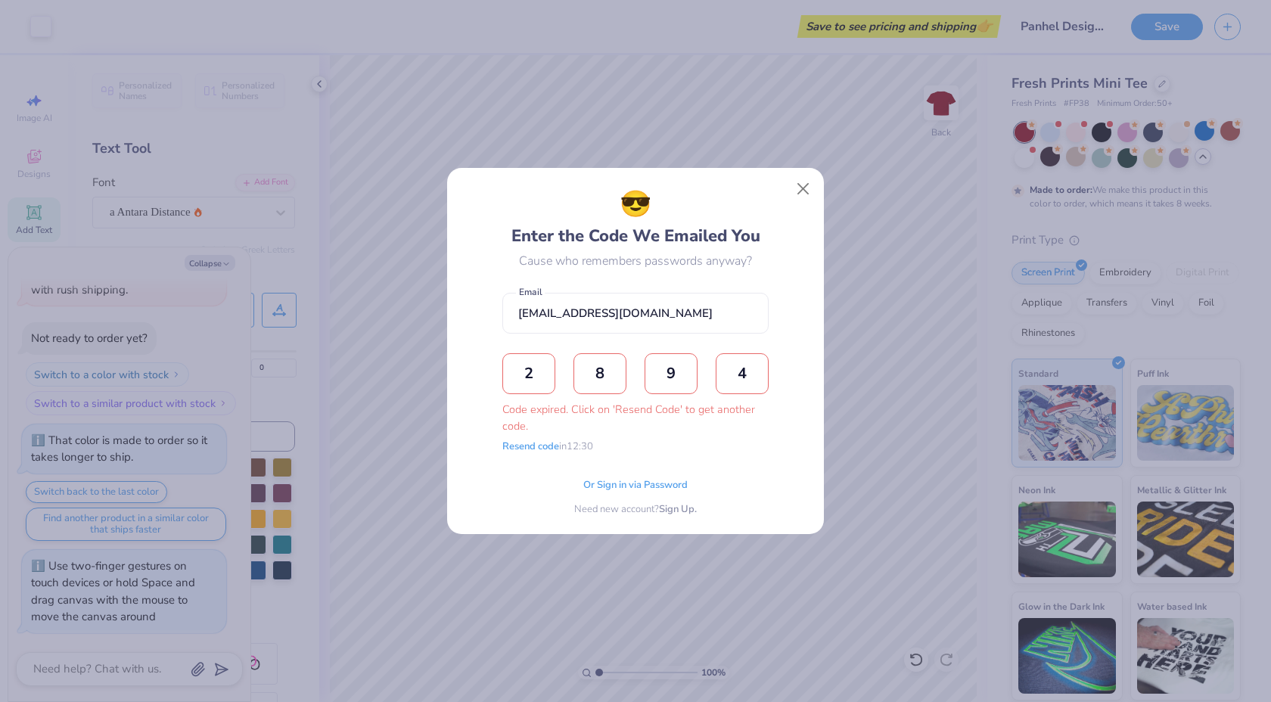
click at [535, 371] on input "2" at bounding box center [528, 373] width 53 height 41
click at [757, 377] on input "4" at bounding box center [742, 373] width 53 height 41
click at [725, 297] on input "[EMAIL_ADDRESS][DOMAIN_NAME]" at bounding box center [635, 314] width 266 height 42
click at [807, 188] on button "Close" at bounding box center [803, 189] width 29 height 29
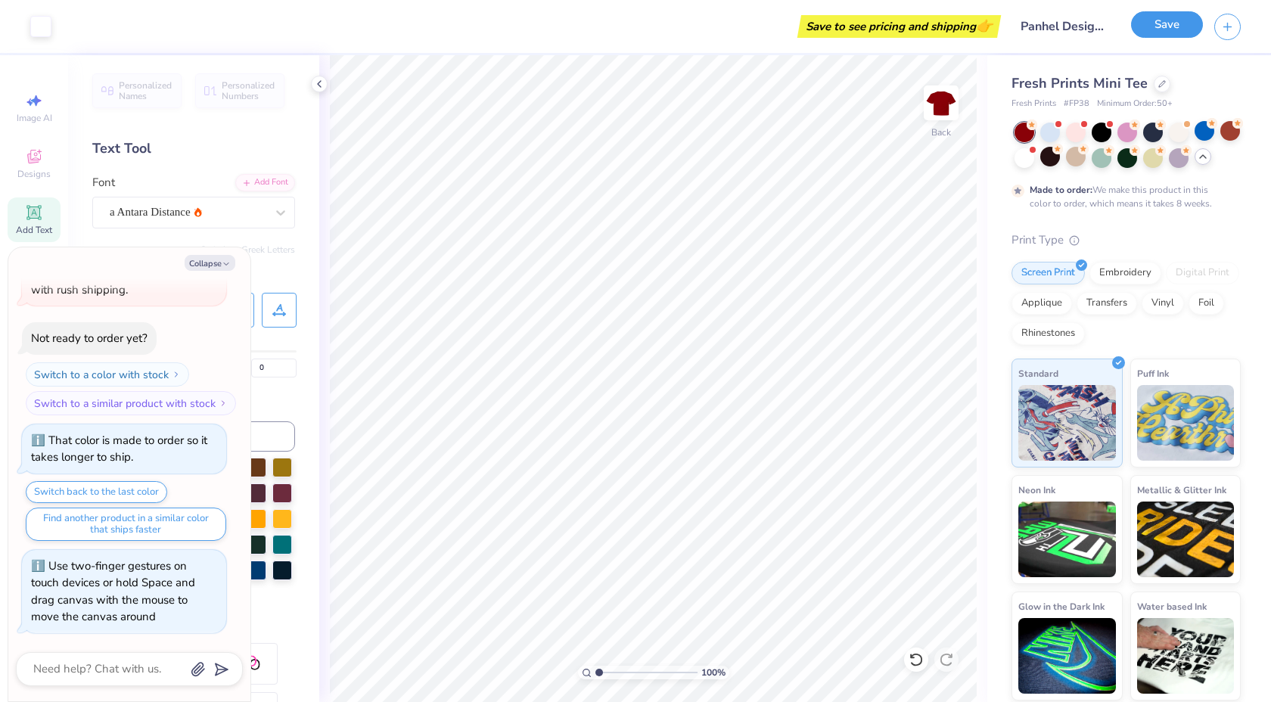
click at [1163, 19] on button "Save" at bounding box center [1167, 24] width 72 height 26
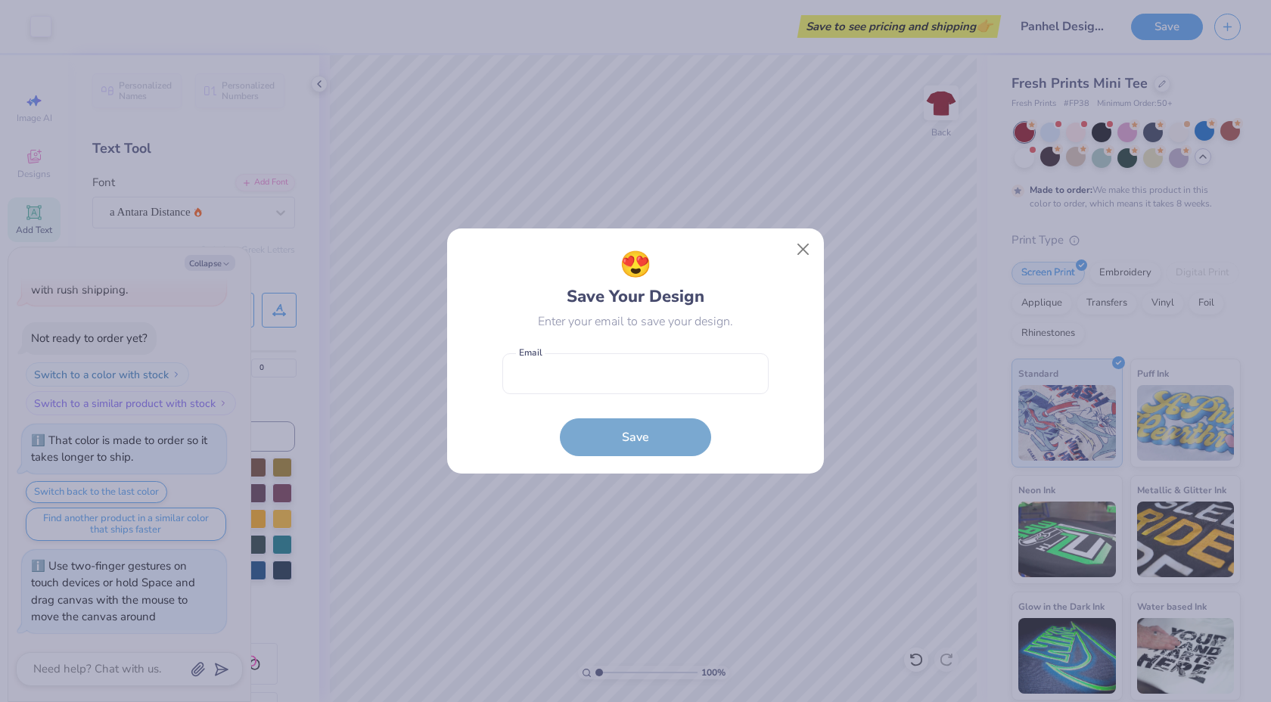
click at [586, 398] on form "Email is a required field Email Save" at bounding box center [635, 401] width 266 height 111
click at [595, 376] on input "email" at bounding box center [635, 374] width 266 height 42
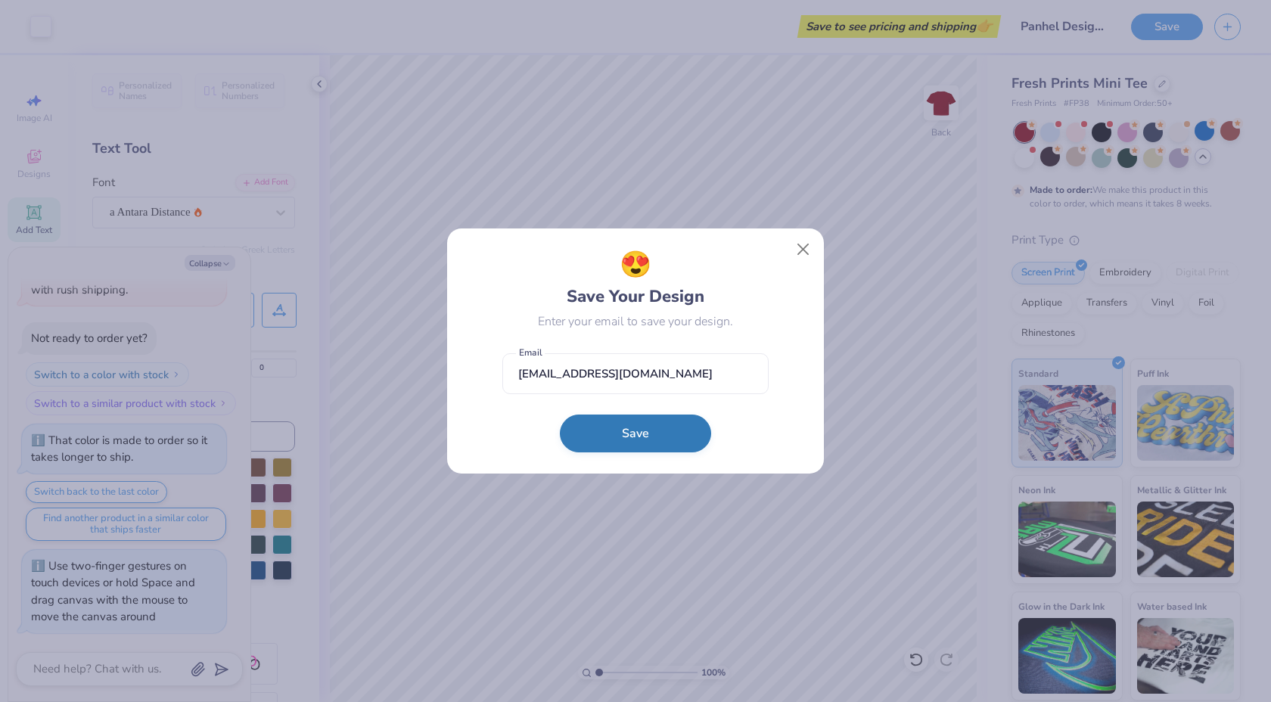
click at [675, 443] on button "Save" at bounding box center [635, 434] width 151 height 38
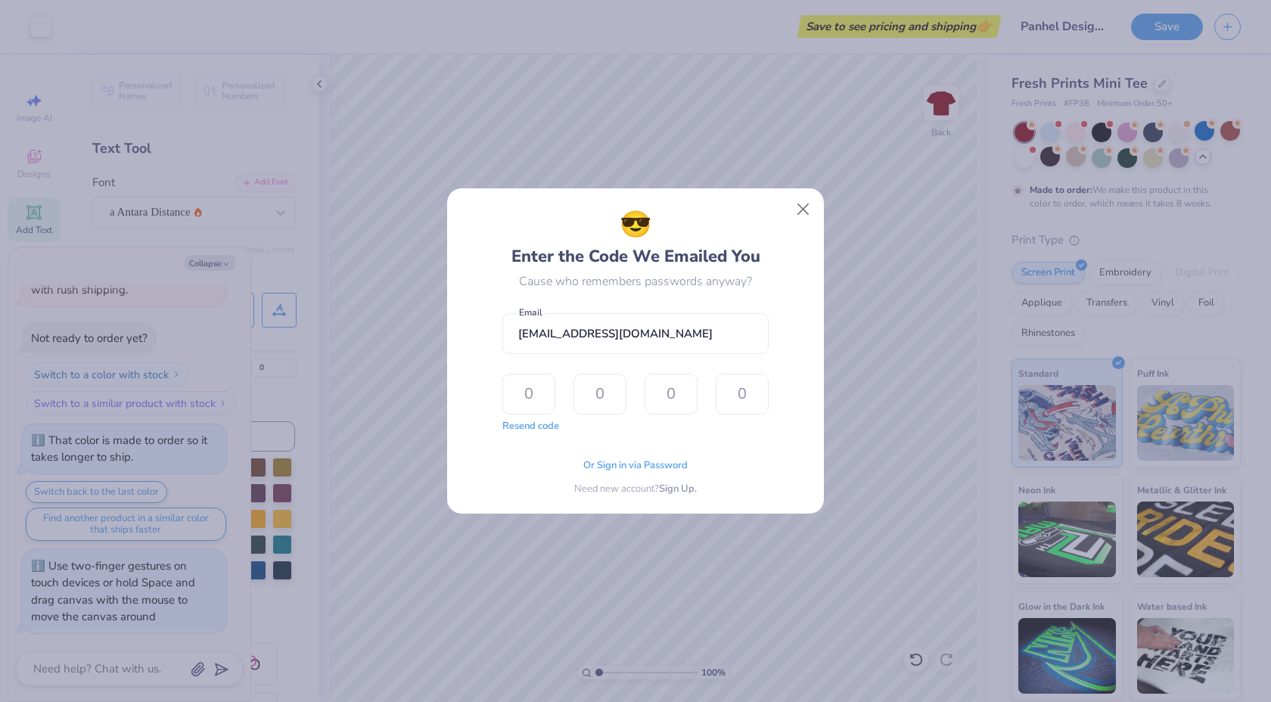
click at [746, 173] on div "😎 Enter the Code We Emailed You Cause who remembers passwords anyway? [EMAIL_AD…" at bounding box center [635, 351] width 1271 height 702
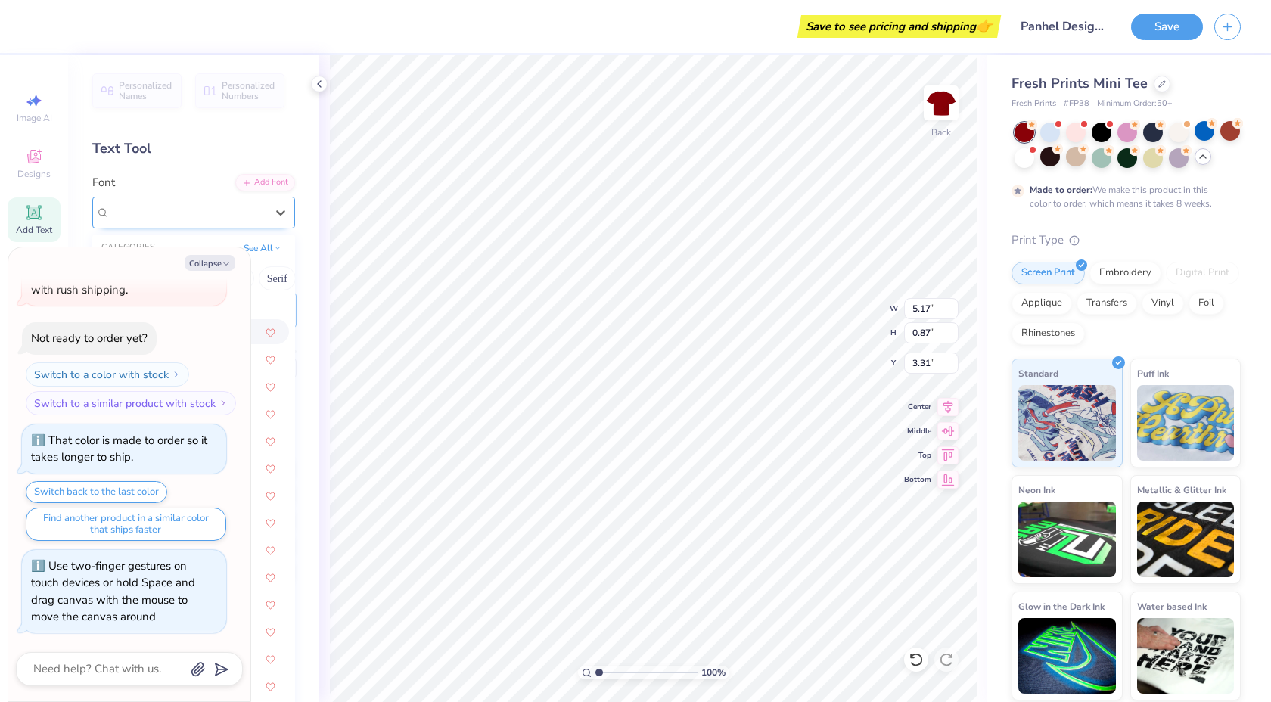
click at [197, 219] on div "a Antara Distance" at bounding box center [187, 211] width 159 height 23
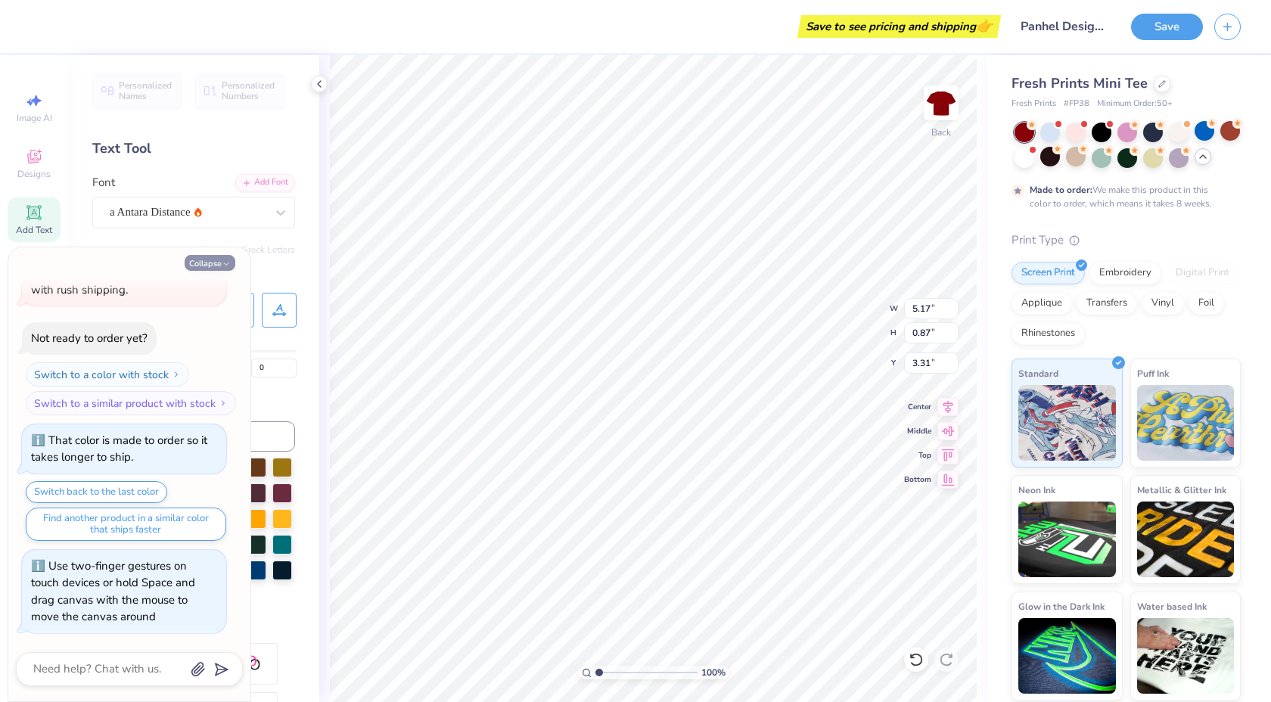
click at [216, 266] on button "Collapse" at bounding box center [210, 263] width 51 height 16
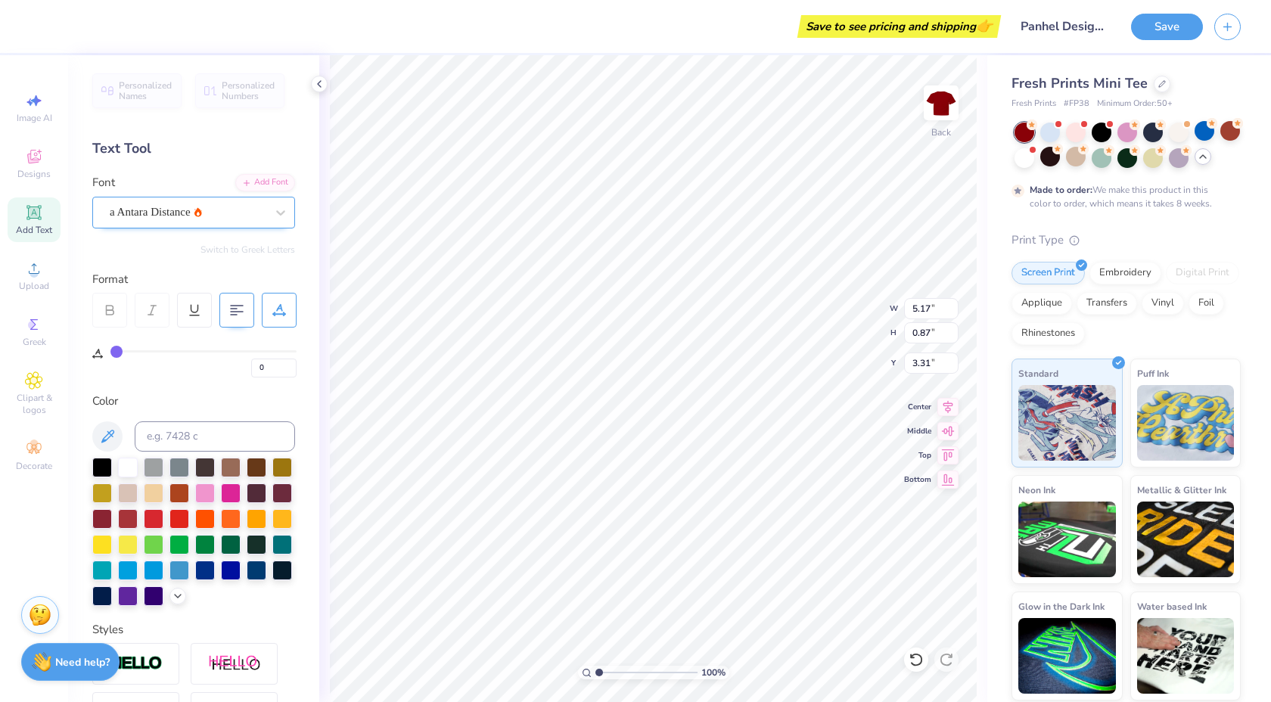
click at [221, 219] on div "a Antara Distance" at bounding box center [187, 211] width 159 height 23
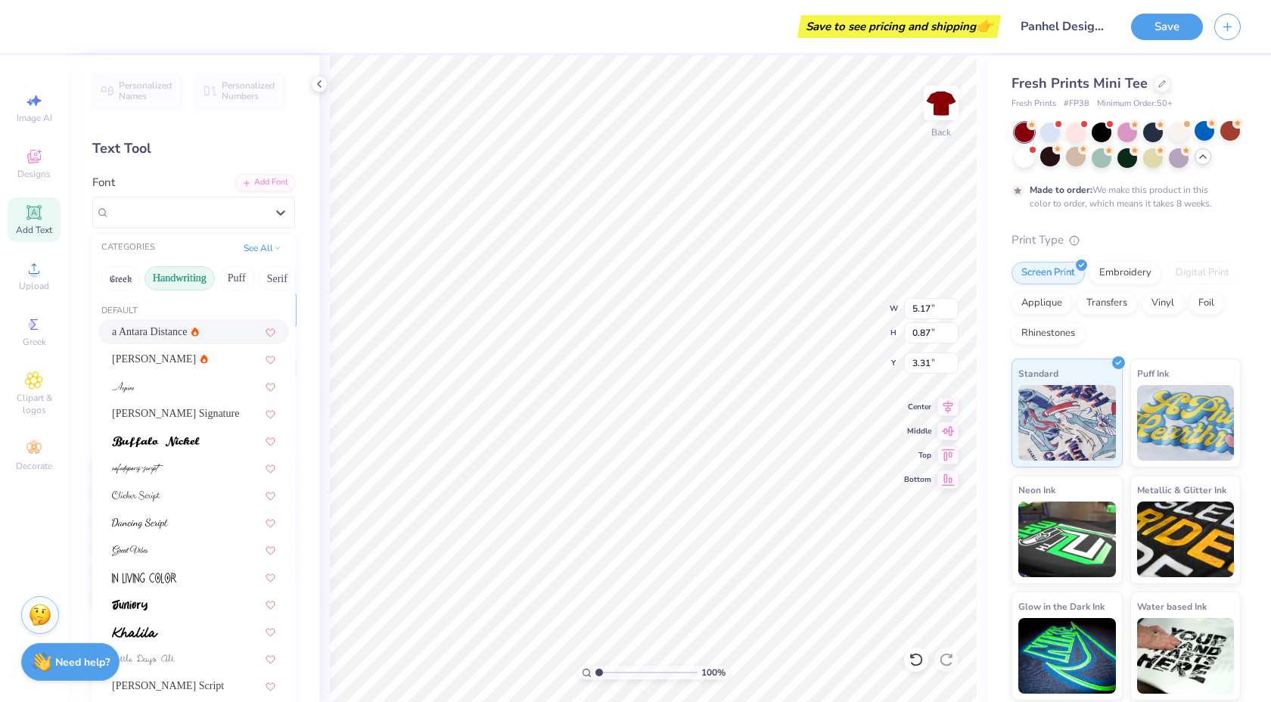
click at [1203, 157] on icon at bounding box center [1203, 157] width 12 height 12
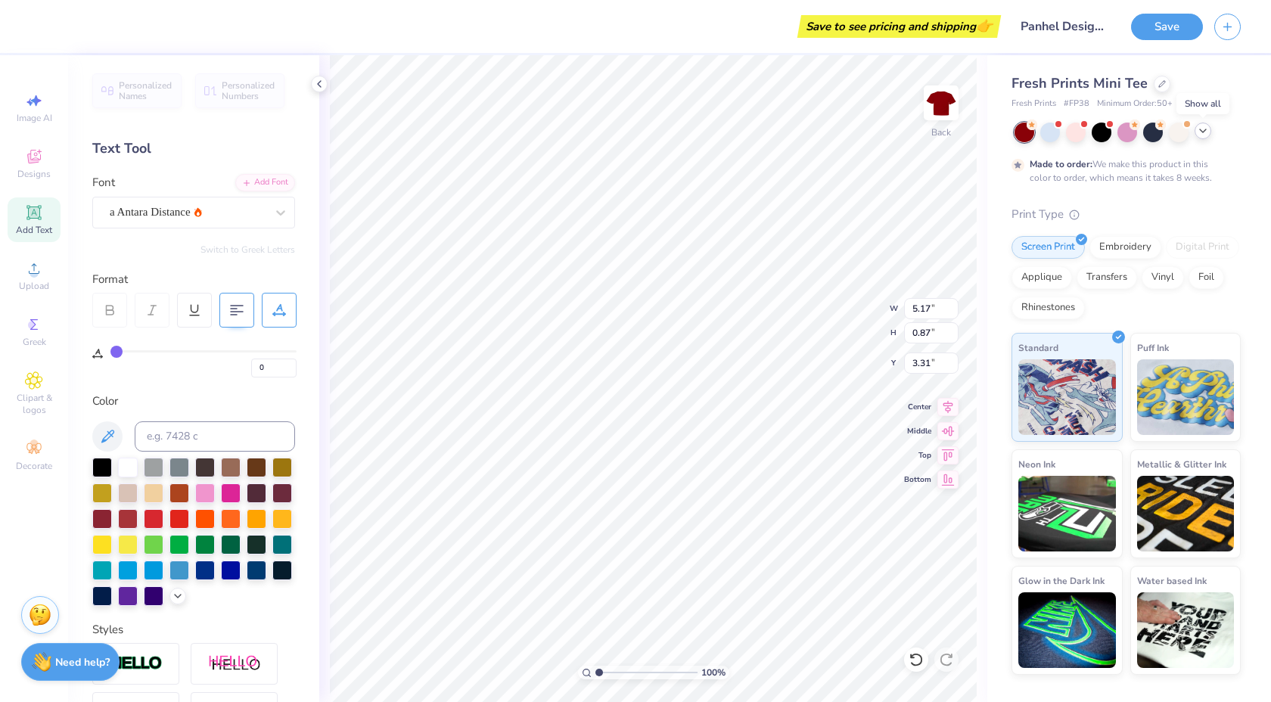
click at [1201, 125] on icon at bounding box center [1203, 131] width 12 height 12
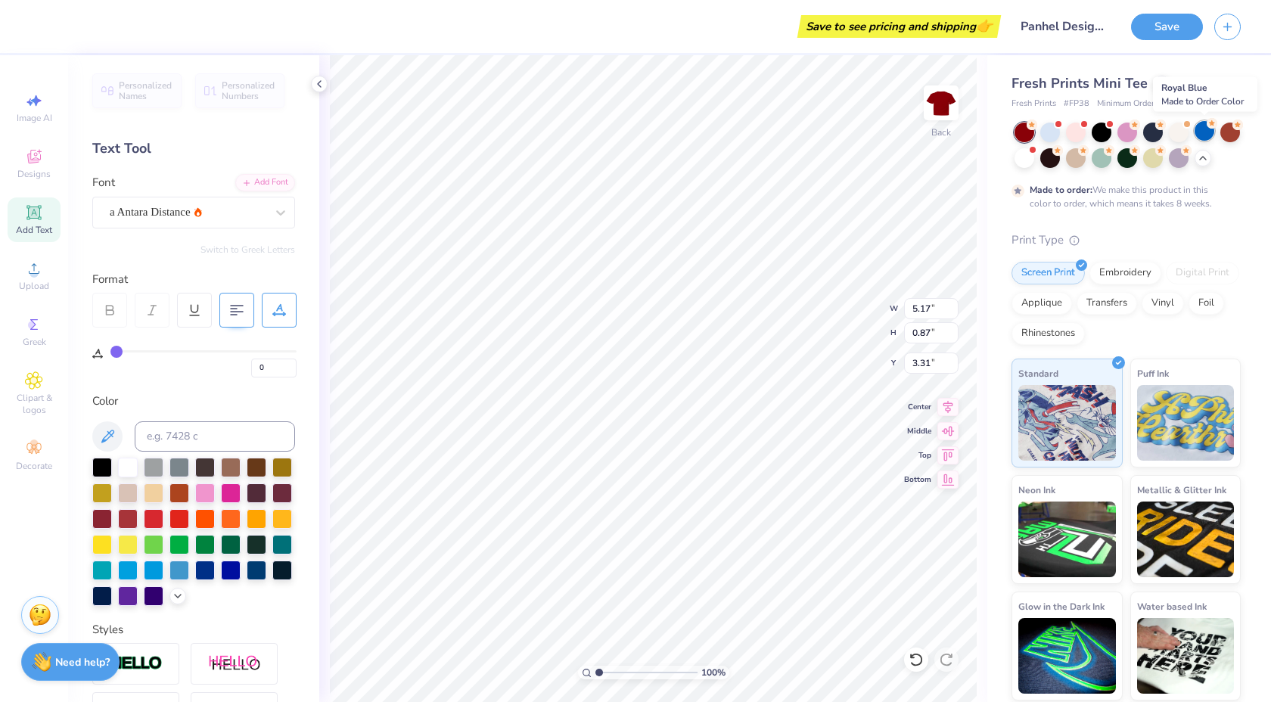
click at [1207, 137] on div at bounding box center [1204, 131] width 20 height 20
click at [1126, 160] on div "Almost there" at bounding box center [795, 378] width 952 height 647
click at [1104, 132] on div at bounding box center [1102, 131] width 20 height 20
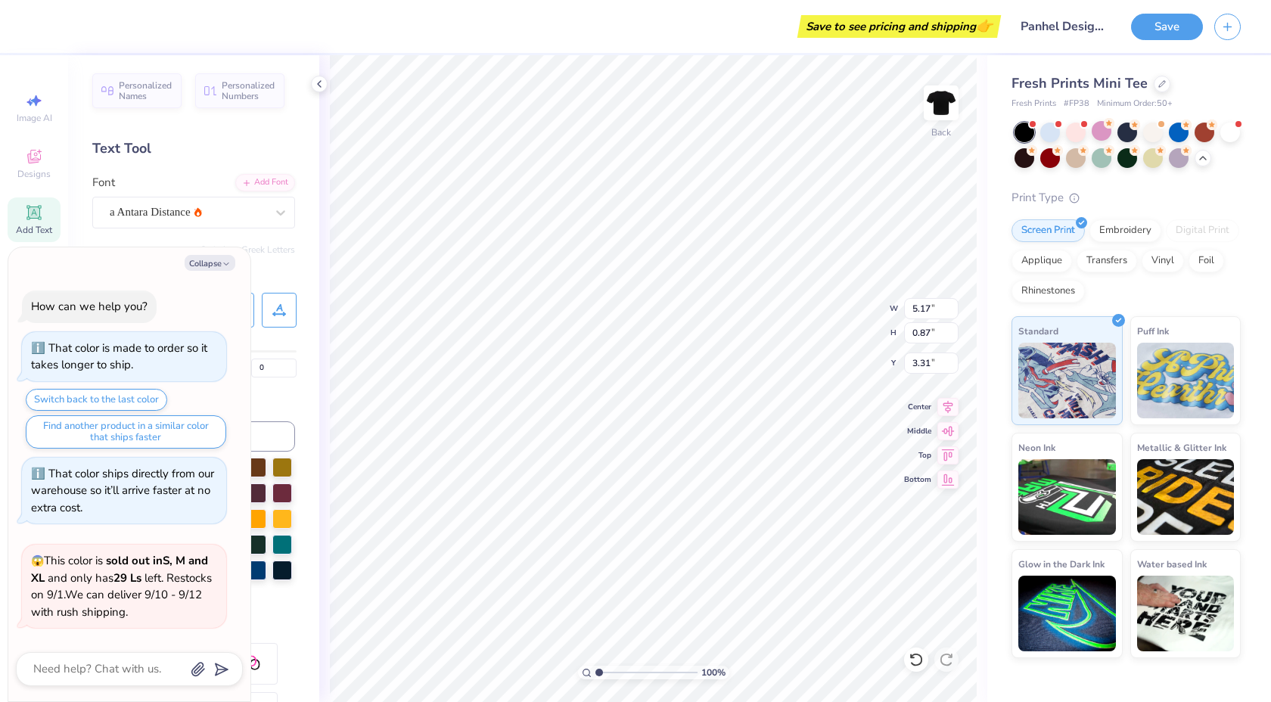
scroll to position [611, 0]
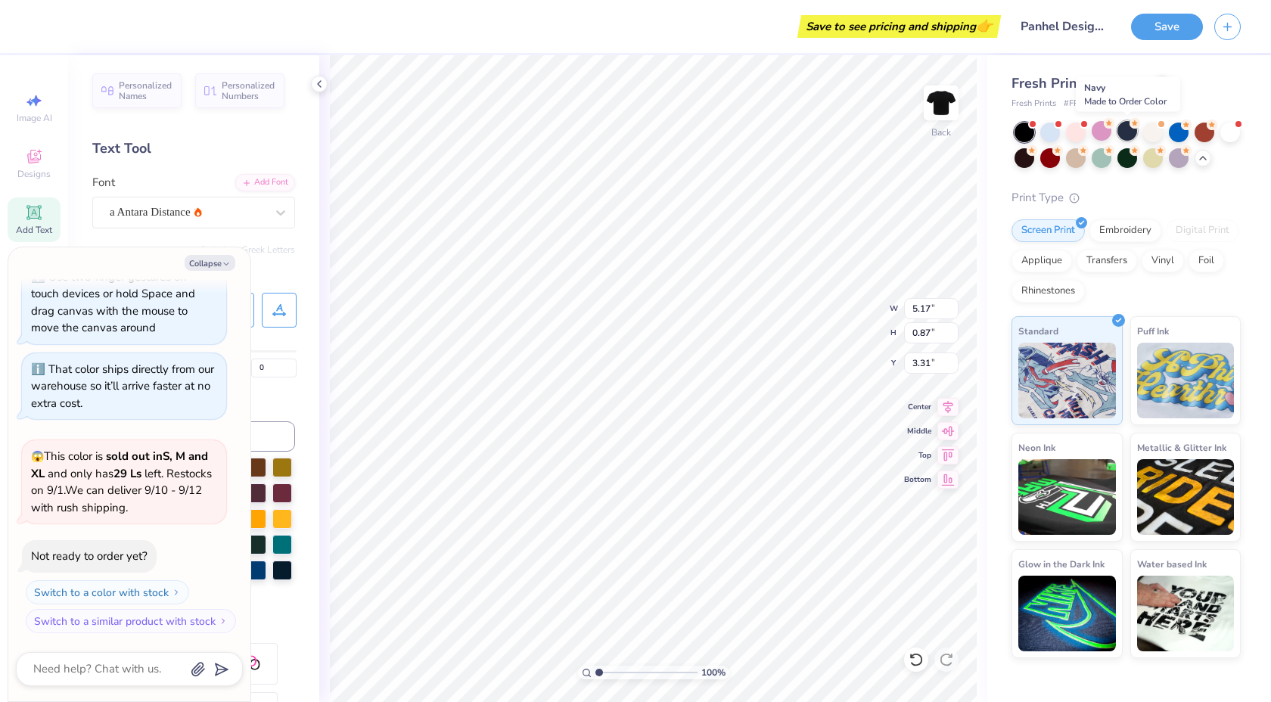
click at [1125, 134] on div at bounding box center [1127, 131] width 20 height 20
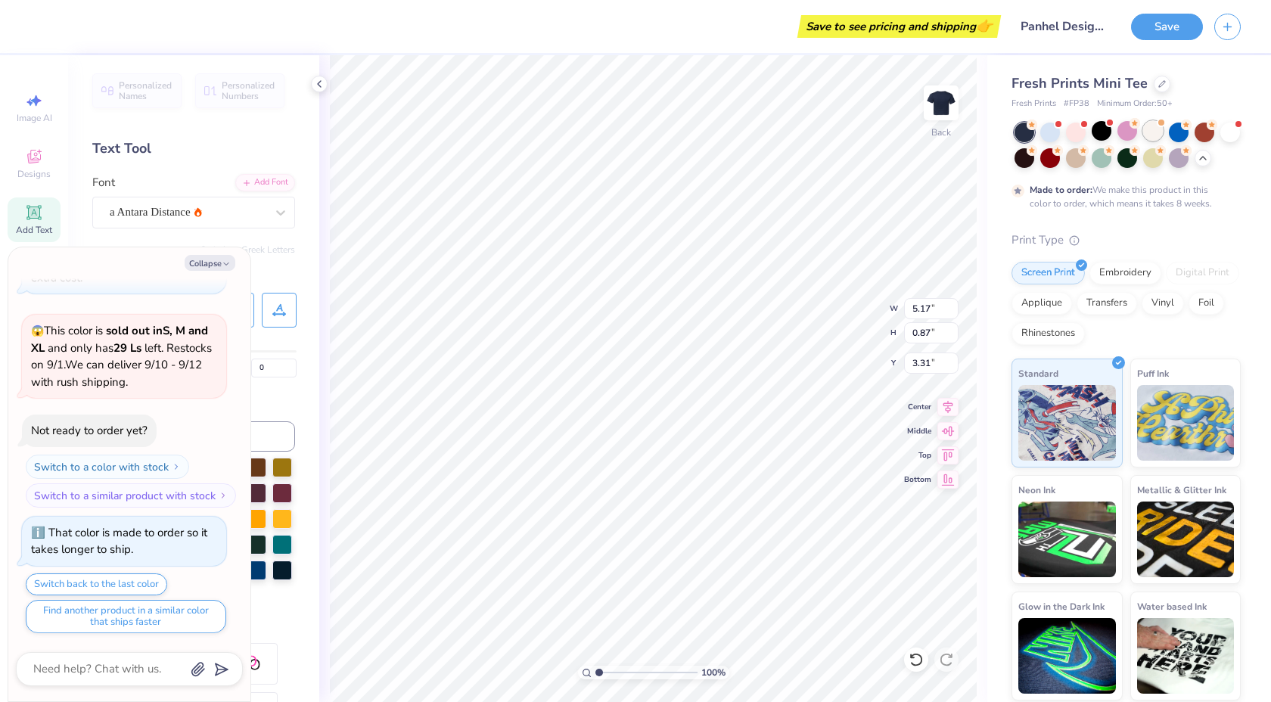
click at [1151, 133] on div at bounding box center [1153, 131] width 20 height 20
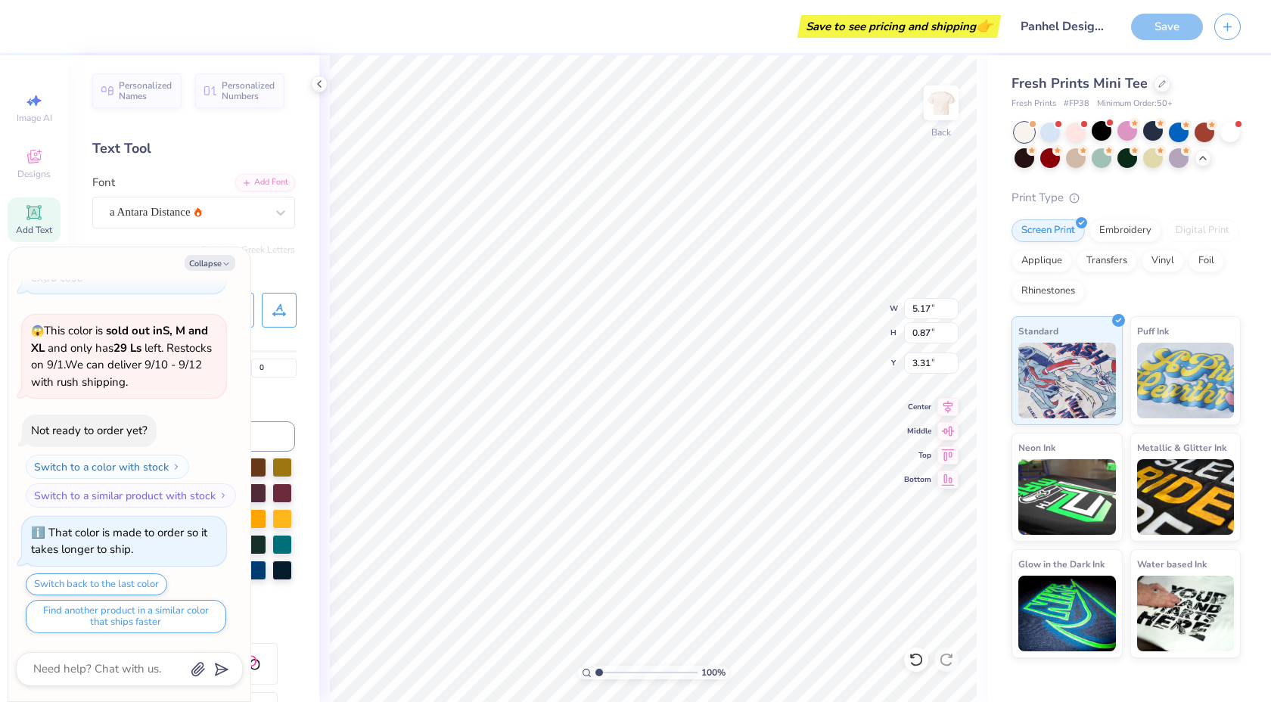
scroll to position [1009, 0]
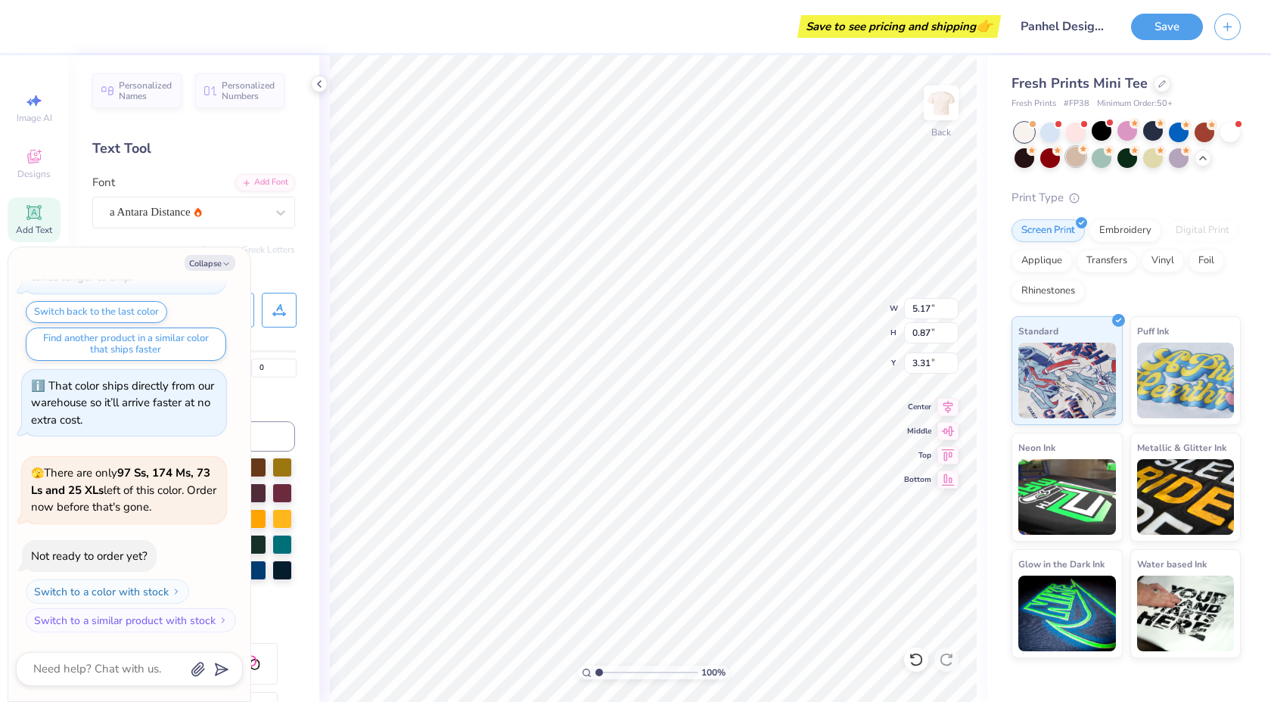
click at [1079, 155] on div at bounding box center [1076, 157] width 20 height 20
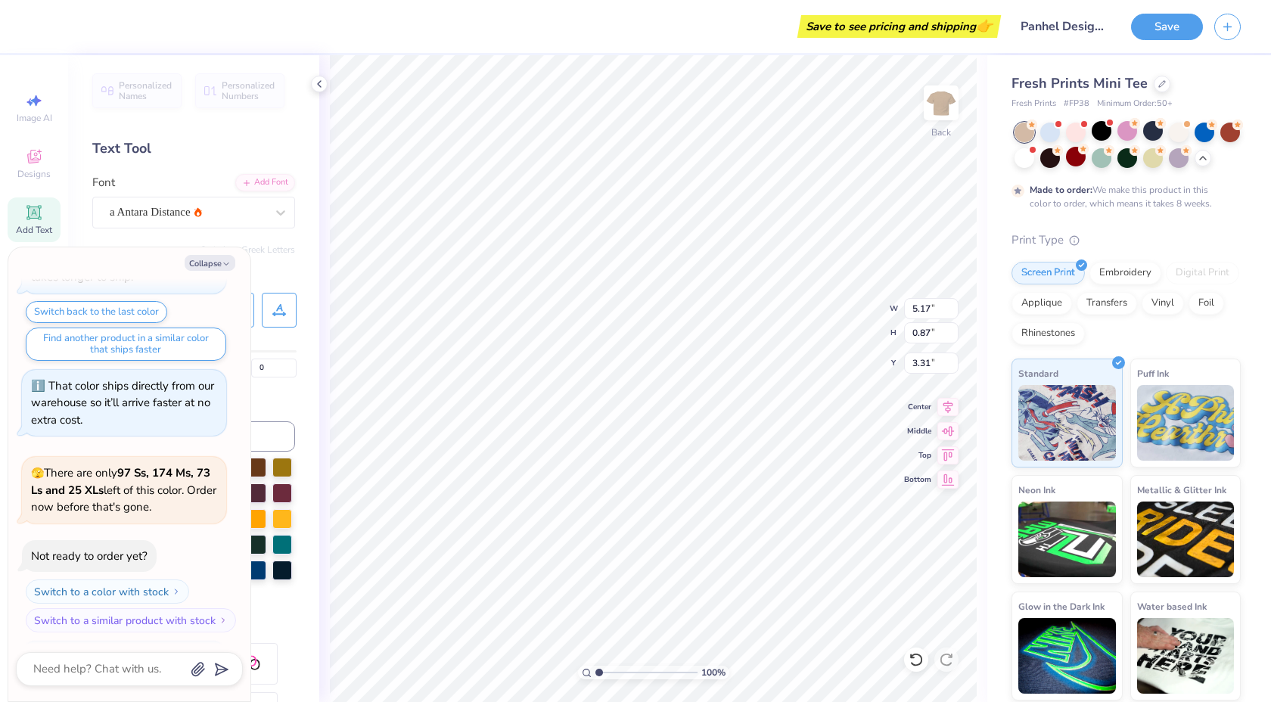
scroll to position [1135, 0]
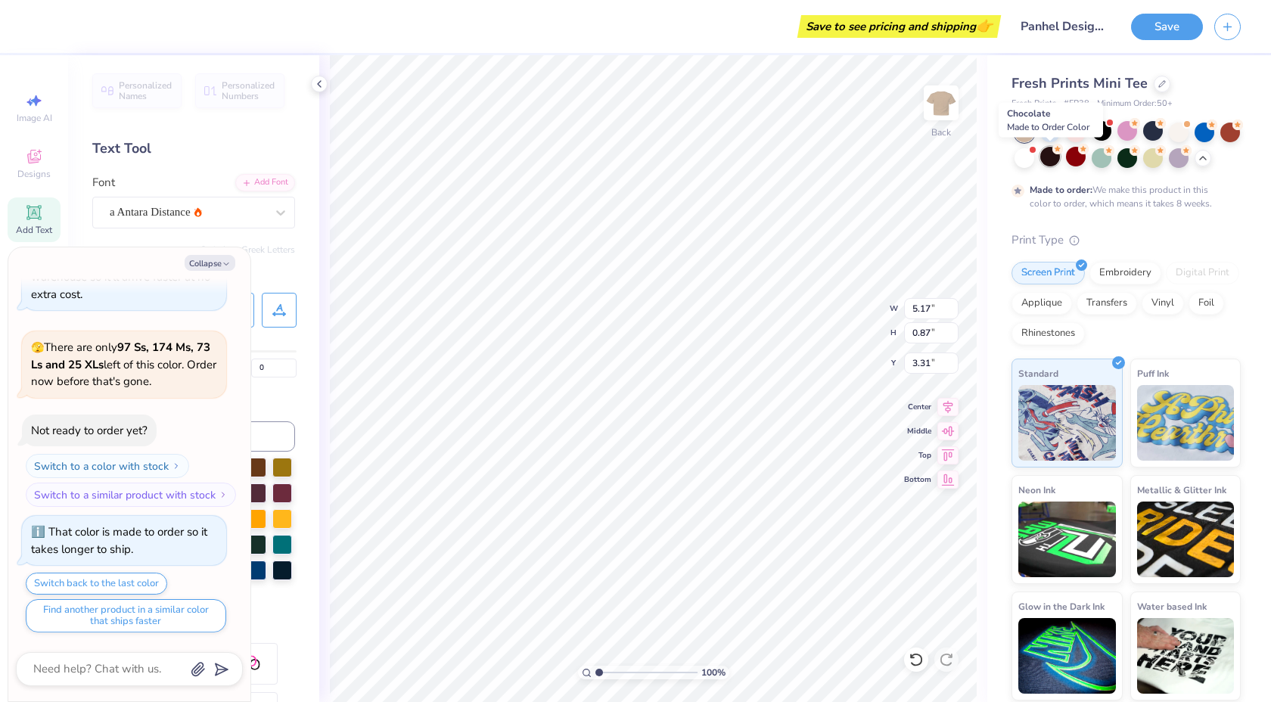
click at [1044, 154] on div at bounding box center [1050, 157] width 20 height 20
click at [1042, 163] on div at bounding box center [1050, 157] width 20 height 20
click at [1185, 32] on button "Save" at bounding box center [1167, 24] width 72 height 26
